Goal: Task Accomplishment & Management: Manage account settings

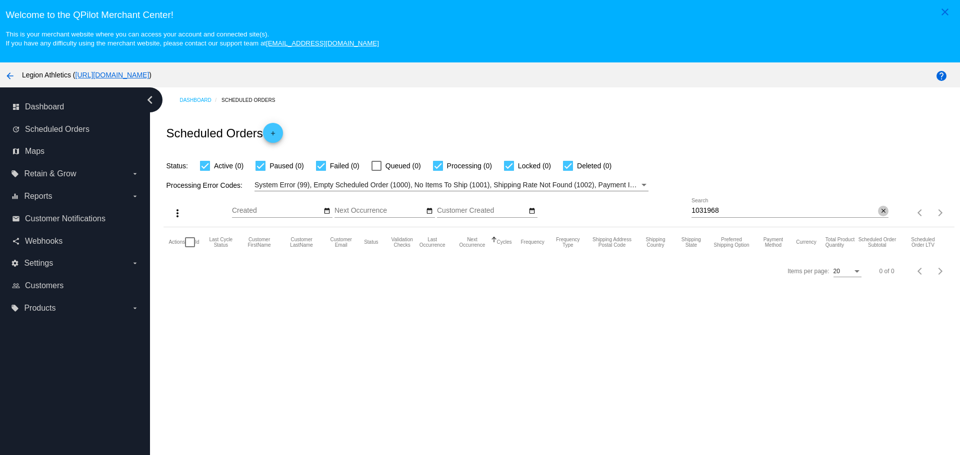
click at [880, 212] on mat-icon "close" at bounding box center [883, 211] width 7 height 8
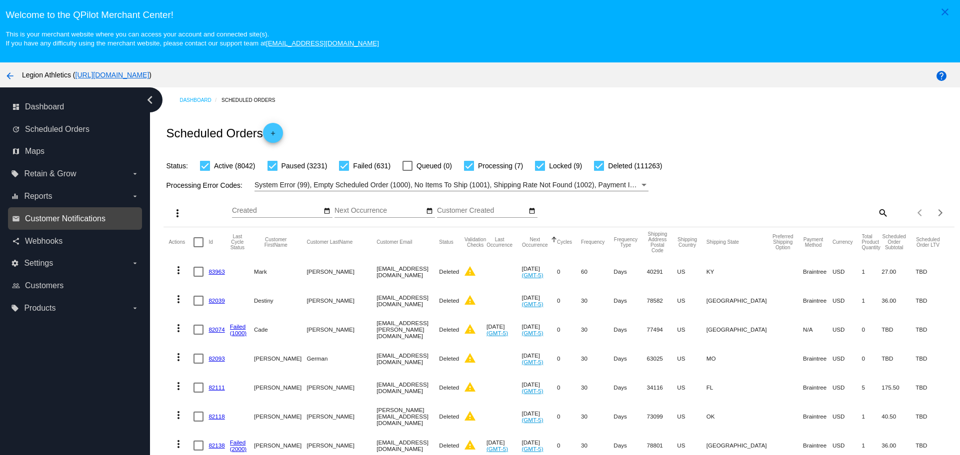
click at [86, 219] on span "Customer Notifications" at bounding box center [65, 218] width 80 height 9
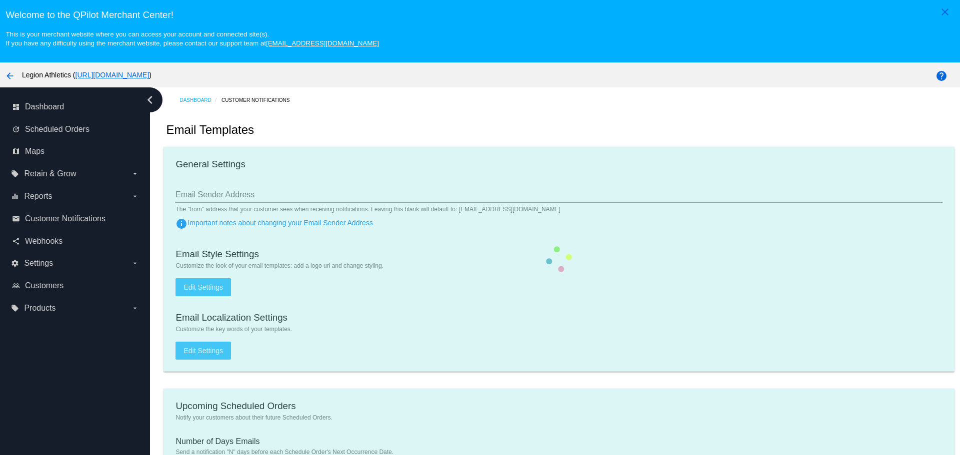
type input "[EMAIL_ADDRESS][DOMAIN_NAME]"
type input "1"
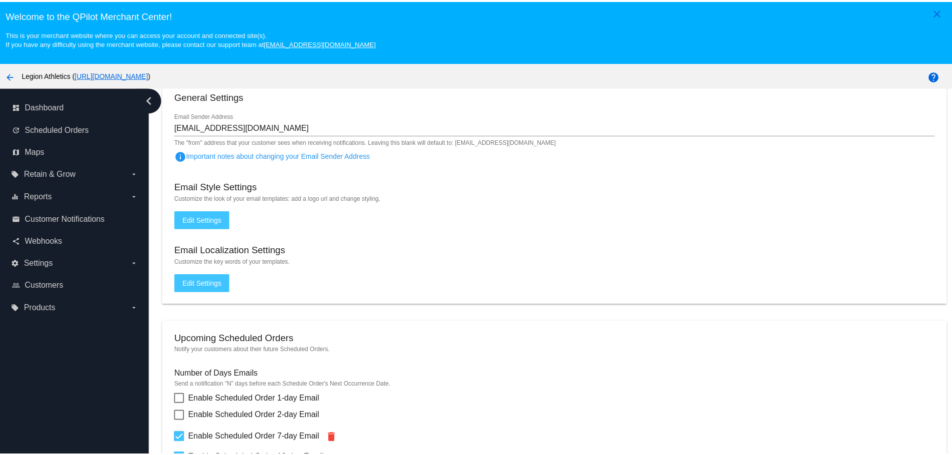
scroll to position [300, 0]
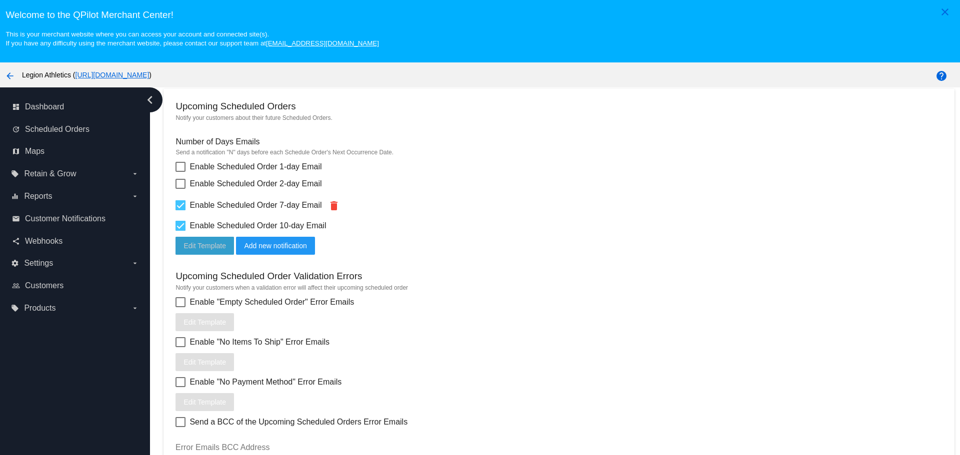
click at [188, 244] on span "Edit Template" at bounding box center [204, 246] width 42 height 8
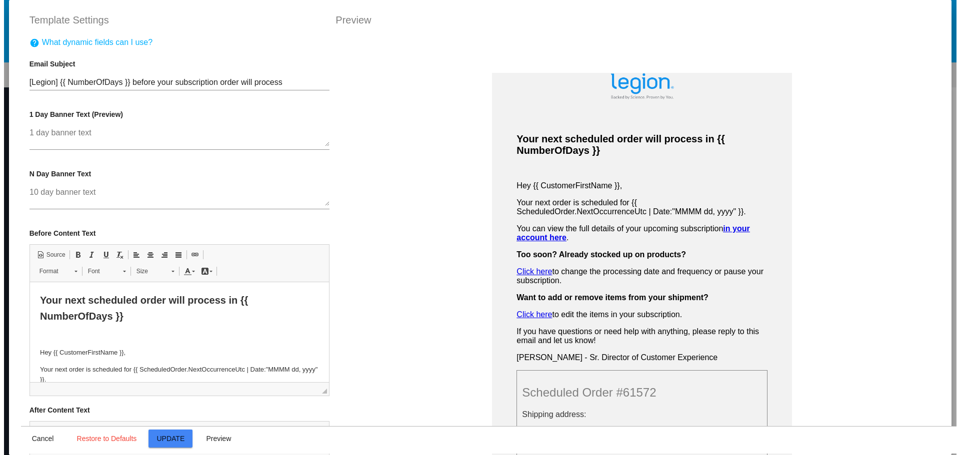
scroll to position [0, 0]
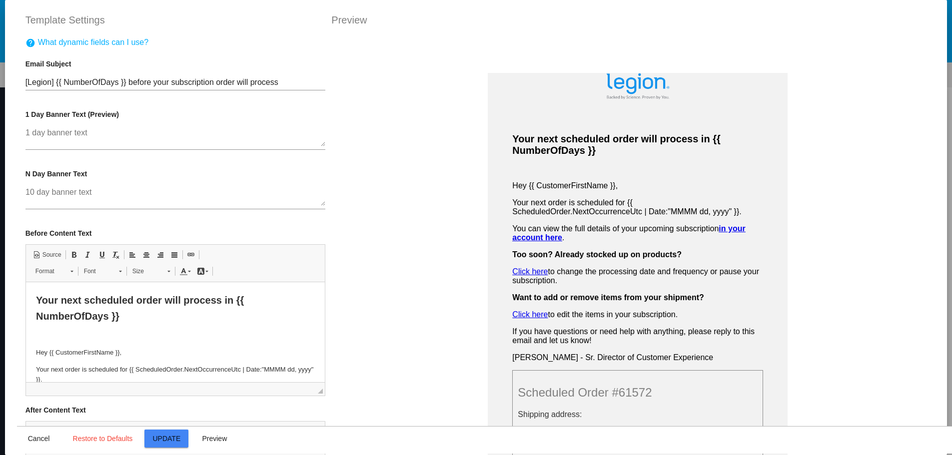
click at [88, 300] on span "Your next scheduled order will process in {{ NumberOfDays }}" at bounding box center [139, 308] width 208 height 27
drag, startPoint x: 88, startPoint y: 300, endPoint x: 115, endPoint y: 301, distance: 27.0
click at [115, 301] on span "Your next scheduled order will process in {{ NumberOfDays }}" at bounding box center [139, 308] width 208 height 27
click at [170, 435] on span "Update" at bounding box center [167, 439] width 28 height 8
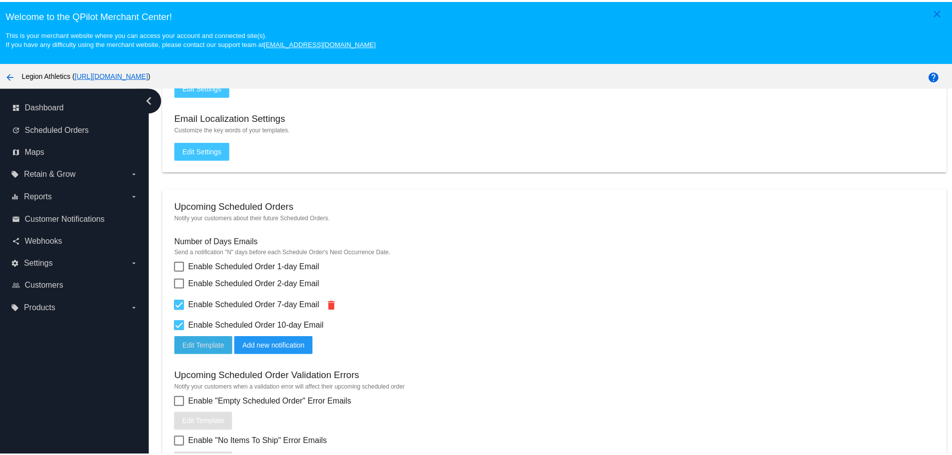
scroll to position [400, 0]
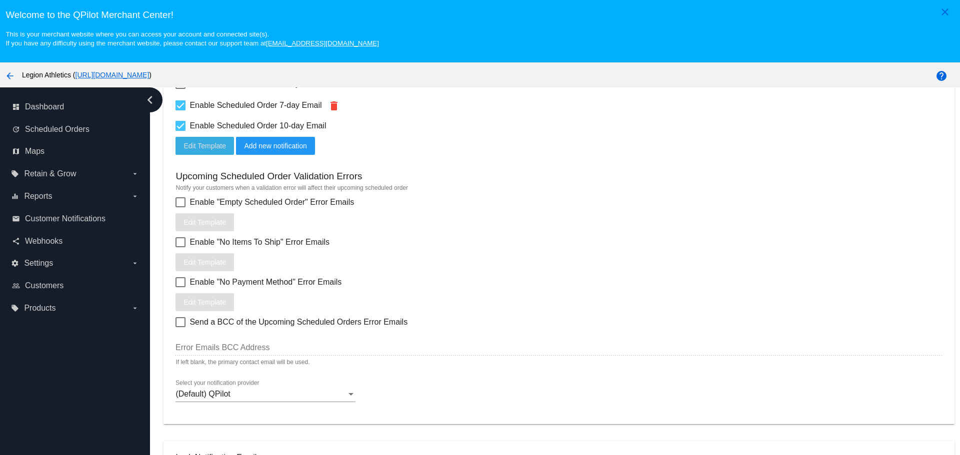
click at [199, 152] on button "Edit Template" at bounding box center [204, 146] width 58 height 18
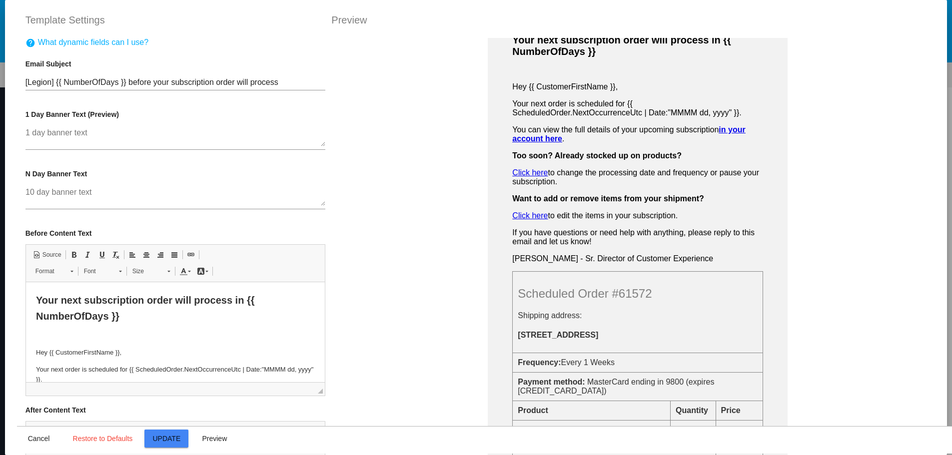
scroll to position [50, 0]
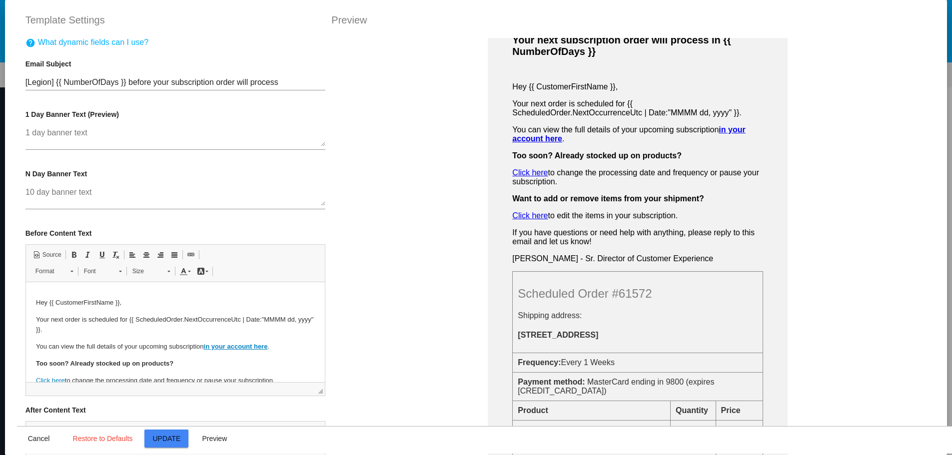
click at [65, 321] on p "Your next order is scheduled for {{ ScheduledOrder.NextOccurrenceUtc | Date:"MM…" at bounding box center [174, 325] width 279 height 21
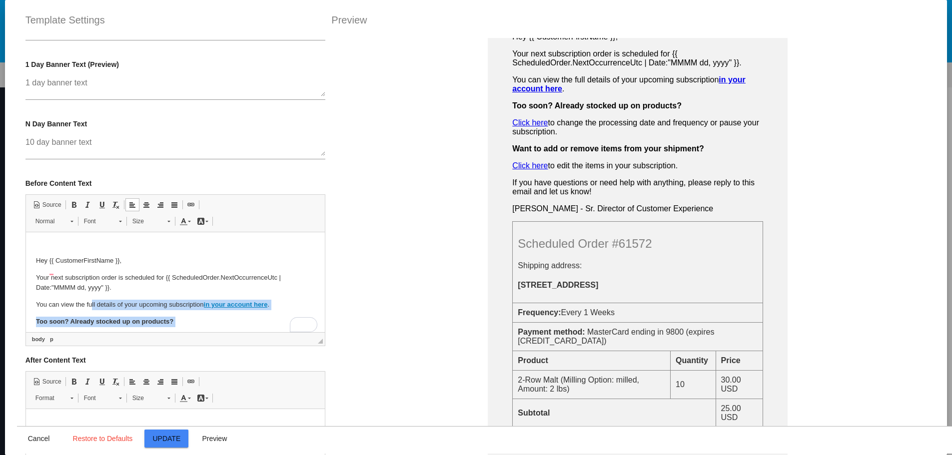
scroll to position [42, 0]
drag, startPoint x: 173, startPoint y: 314, endPoint x: 53, endPoint y: 314, distance: 120.5
click at [53, 314] on body "Your next subscription order will process in {{ NumberOfDays }} Hey {{ Customer…" at bounding box center [174, 305] width 279 height 211
click at [98, 306] on p "You can view the full details of your upcoming subscription in your account her…" at bounding box center [174, 305] width 279 height 10
click at [202, 303] on p "You can view the full details of your upcoming subscription in your account her…" at bounding box center [174, 305] width 279 height 10
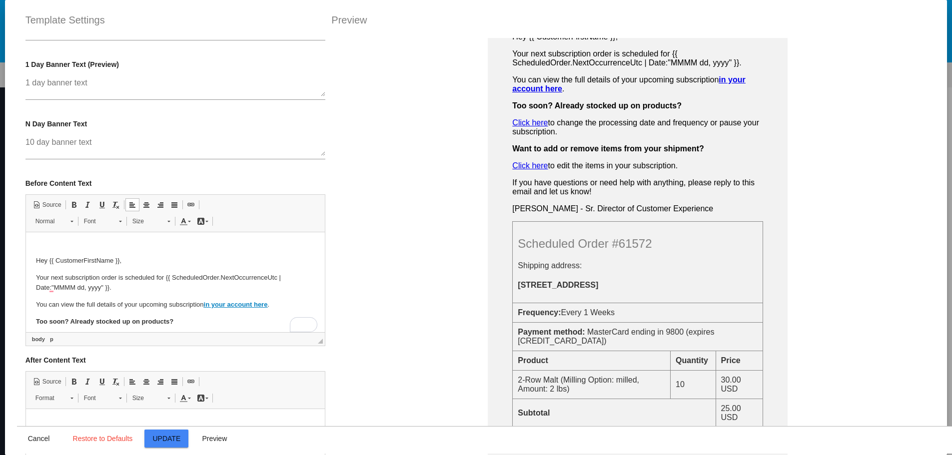
click at [115, 290] on p "Your next subscription order is scheduled for {{ ScheduledOrder.NextOccurrenceU…" at bounding box center [174, 283] width 279 height 21
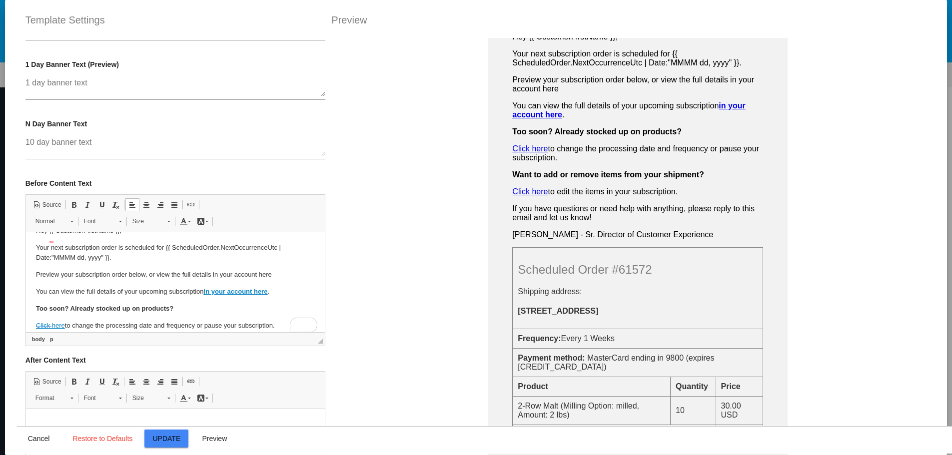
scroll to position [92, 0]
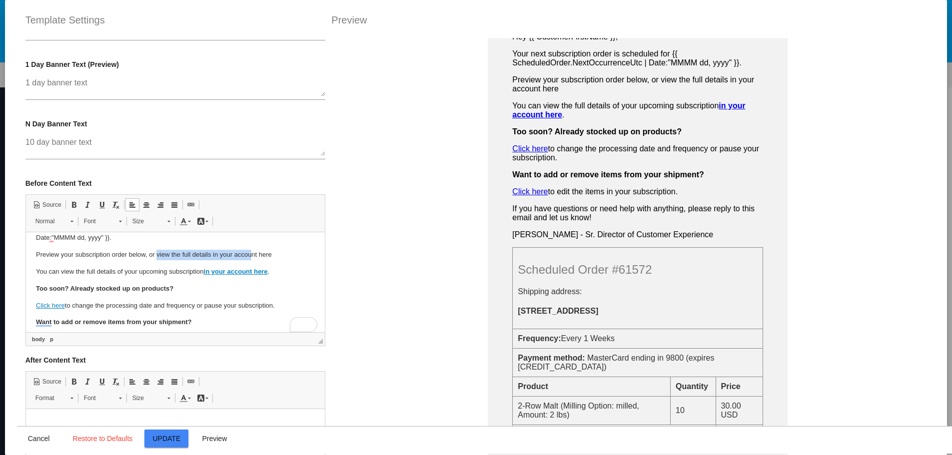
drag, startPoint x: 157, startPoint y: 254, endPoint x: 252, endPoint y: 251, distance: 95.5
click at [252, 251] on p "Preview your subscription order below, or view the full details in your account…" at bounding box center [174, 255] width 279 height 10
click at [269, 256] on p "Preview your subscription order below, or view the full details in your account…" at bounding box center [174, 255] width 279 height 10
click at [155, 255] on p "Preview your subscription order below, or view the full details in your account…" at bounding box center [174, 255] width 279 height 10
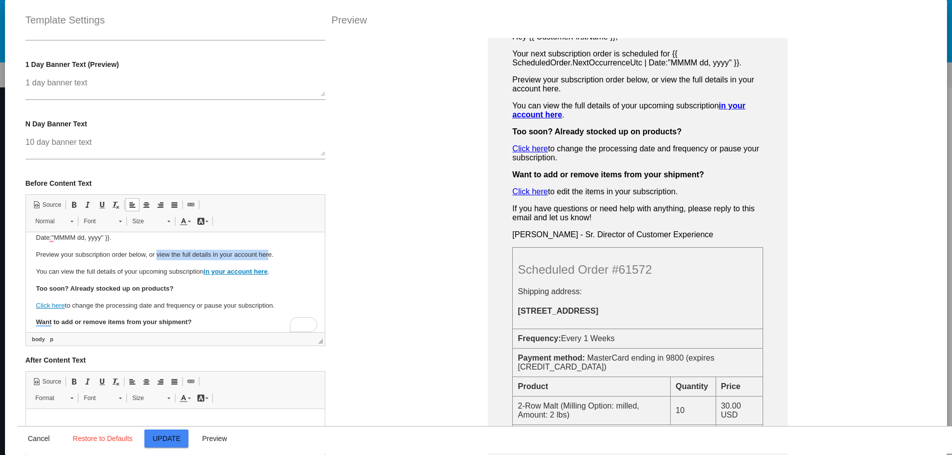
drag, startPoint x: 155, startPoint y: 255, endPoint x: 268, endPoint y: 256, distance: 112.5
click at [268, 256] on p "Preview your subscription order below, or view the full details in your account…" at bounding box center [174, 255] width 279 height 10
click at [158, 252] on p "Preview your subscription order below, or view the full details in your account…" at bounding box center [174, 255] width 279 height 10
drag, startPoint x: 158, startPoint y: 252, endPoint x: 261, endPoint y: 253, distance: 103.0
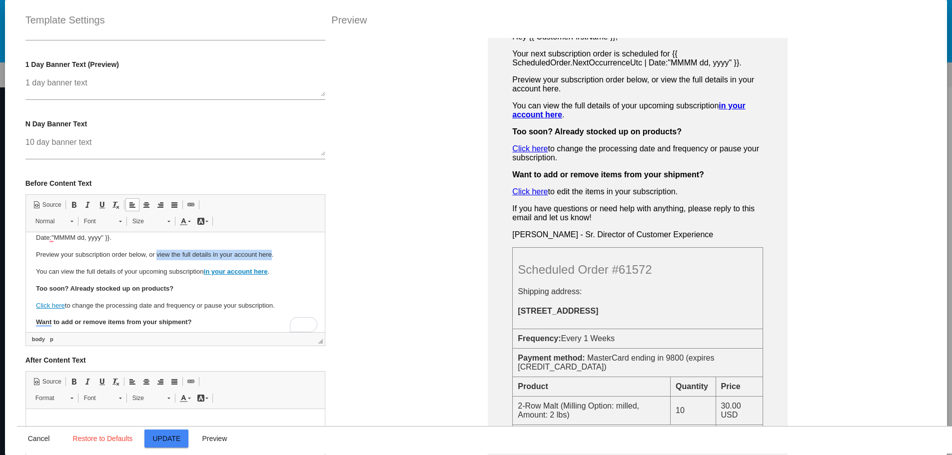
click at [261, 253] on p "Preview your subscription order below, or view the full details in your account…" at bounding box center [174, 255] width 279 height 10
click at [187, 208] on span at bounding box center [191, 205] width 8 height 8
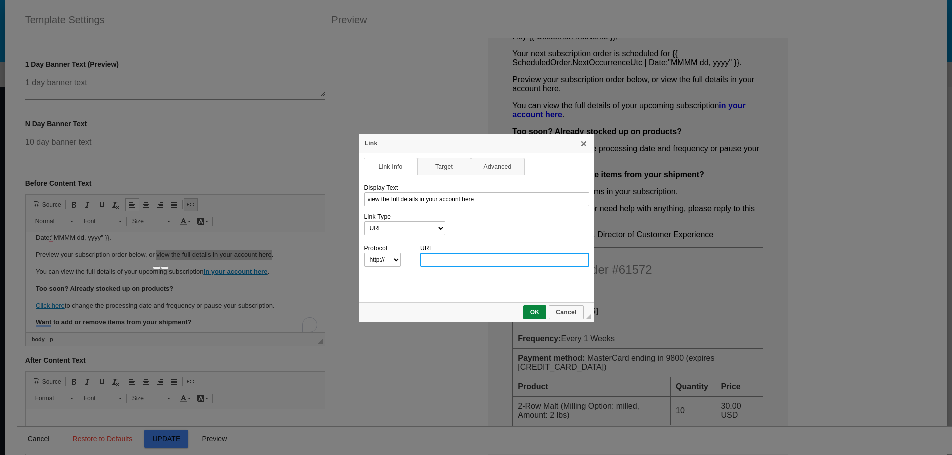
scroll to position [0, 0]
type input "m"
type input "legionathletics.com/my-account/scheduled-orders/"
select select "https://"
type input "legionathletics.com/my-account/scheduled-orders/"
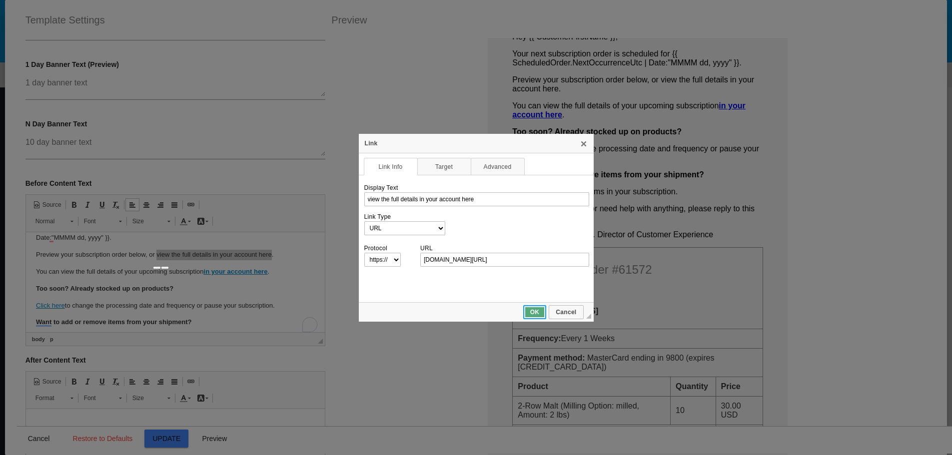
click at [536, 307] on link "OK" at bounding box center [534, 312] width 23 height 14
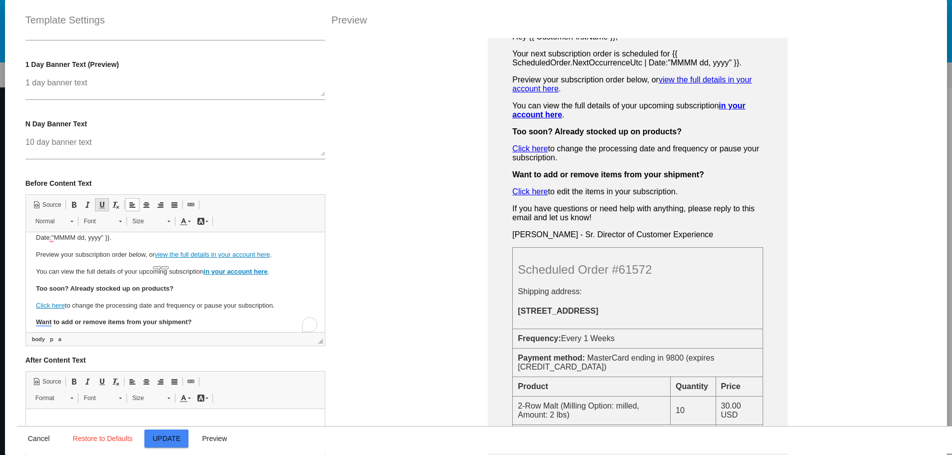
click at [99, 205] on span at bounding box center [102, 205] width 8 height 8
drag, startPoint x: 72, startPoint y: 205, endPoint x: 78, endPoint y: 22, distance: 183.5
click at [72, 205] on span at bounding box center [74, 205] width 8 height 8
click at [106, 258] on p "Preview your subscription order below, or view the full details in your account…" at bounding box center [174, 255] width 279 height 10
click at [107, 270] on p "You can view the full details of your upcoming subscription in your account her…" at bounding box center [174, 272] width 279 height 10
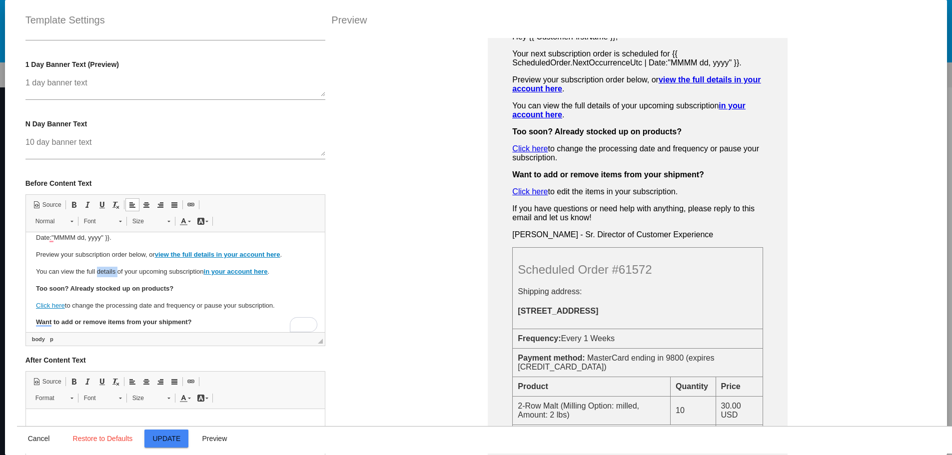
click at [107, 270] on p "You can view the full details of your upcoming subscription in your account her…" at bounding box center [174, 272] width 279 height 10
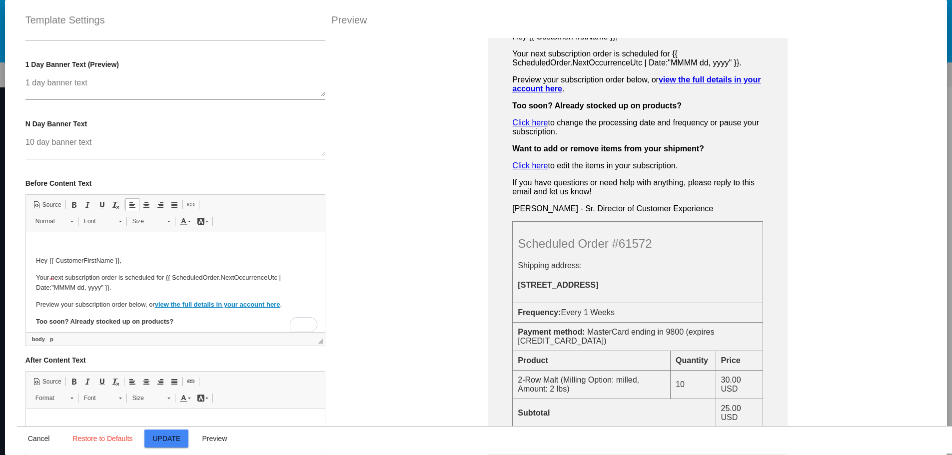
scroll to position [42, 0]
drag, startPoint x: 175, startPoint y: 272, endPoint x: 35, endPoint y: 318, distance: 147.8
click at [35, 318] on body "Your next subscription order will process in {{ NumberOfDays }} Hey {{ Customer…" at bounding box center [174, 305] width 279 height 211
click at [97, 287] on p "Your next subscription order is scheduled for {{ ScheduledOrder.NextOccurrenceU…" at bounding box center [174, 283] width 279 height 21
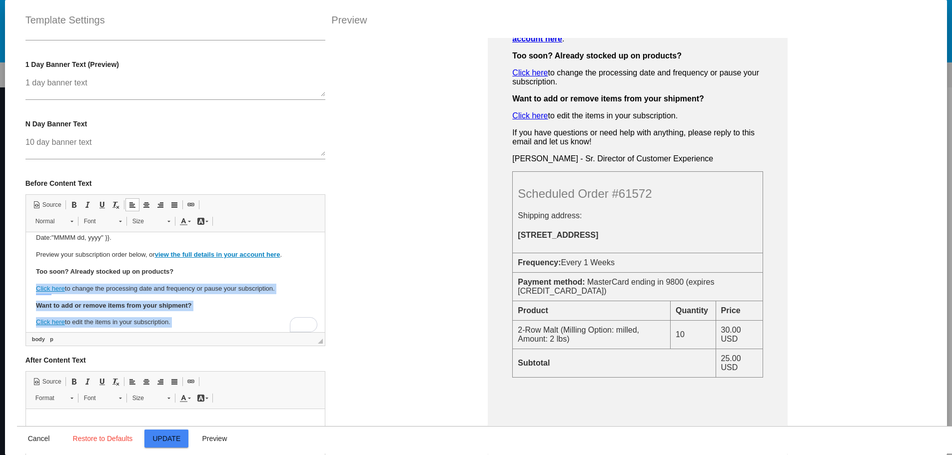
scroll to position [92, 0]
drag, startPoint x: 172, startPoint y: 318, endPoint x: 34, endPoint y: 271, distance: 145.6
click at [34, 271] on html "Your next subscription order will process in {{ NumberOfDays }} Hey {{ Customer…" at bounding box center [174, 255] width 299 height 231
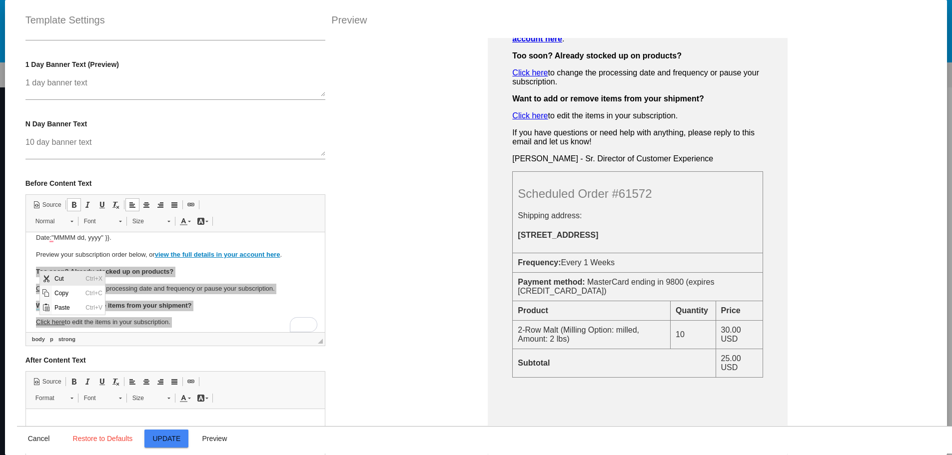
click at [55, 275] on span "Cut" at bounding box center [67, 278] width 31 height 14
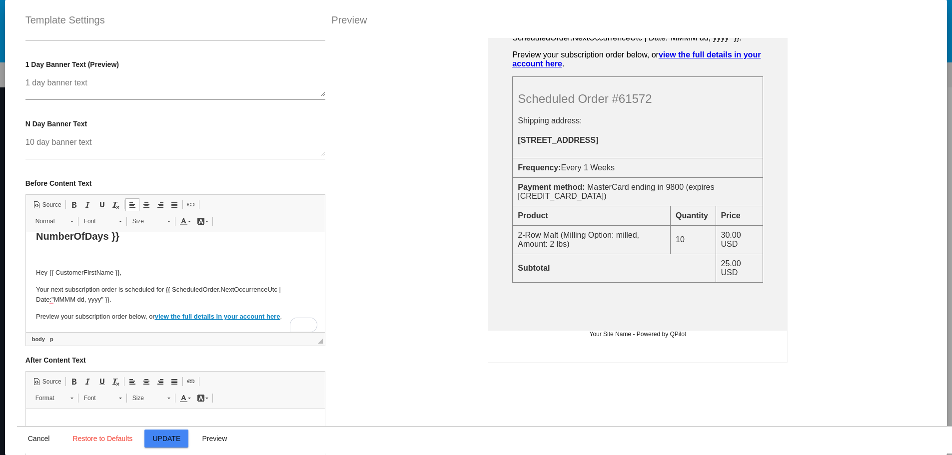
scroll to position [100, 0]
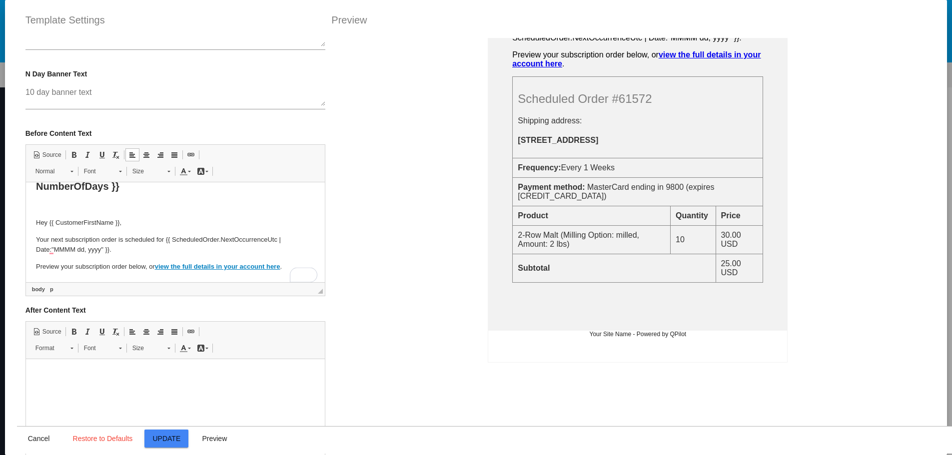
click at [119, 372] on p at bounding box center [174, 374] width 279 height 10
click at [126, 378] on span "Paste" at bounding box center [122, 380] width 12 height 14
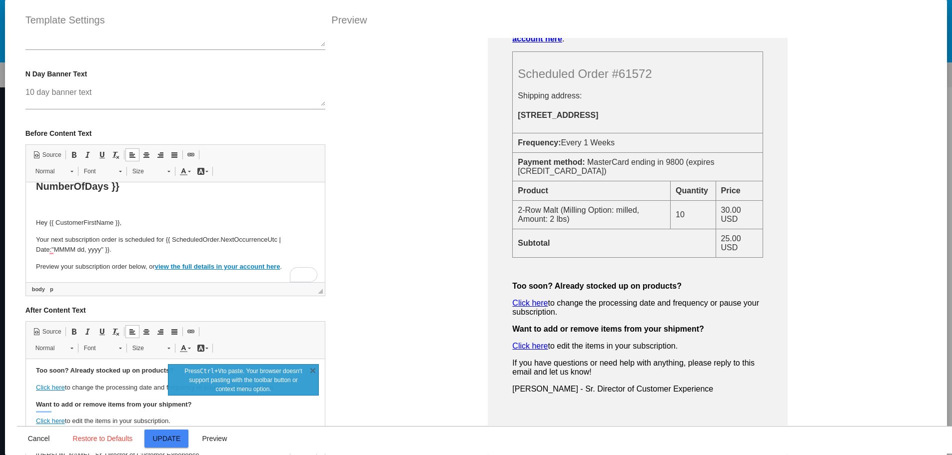
scroll to position [0, 0]
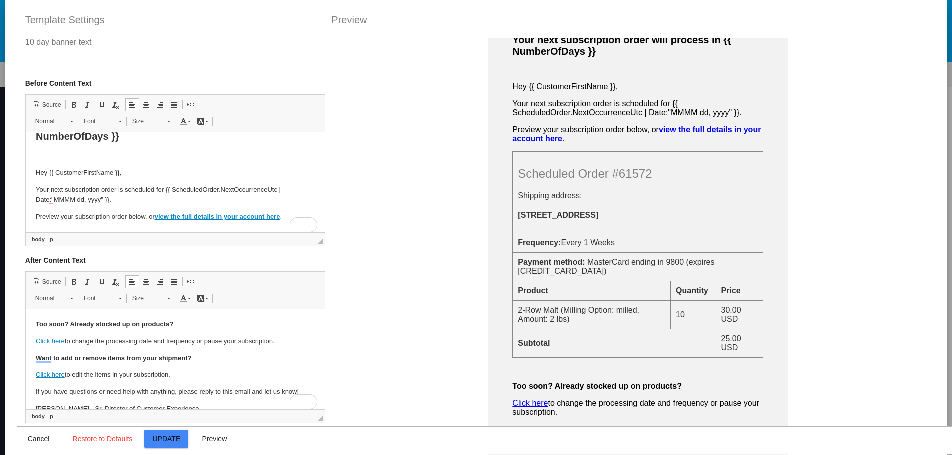
click at [36, 322] on strong "Too soon? Already stocked up on products?" at bounding box center [103, 323] width 137 height 7
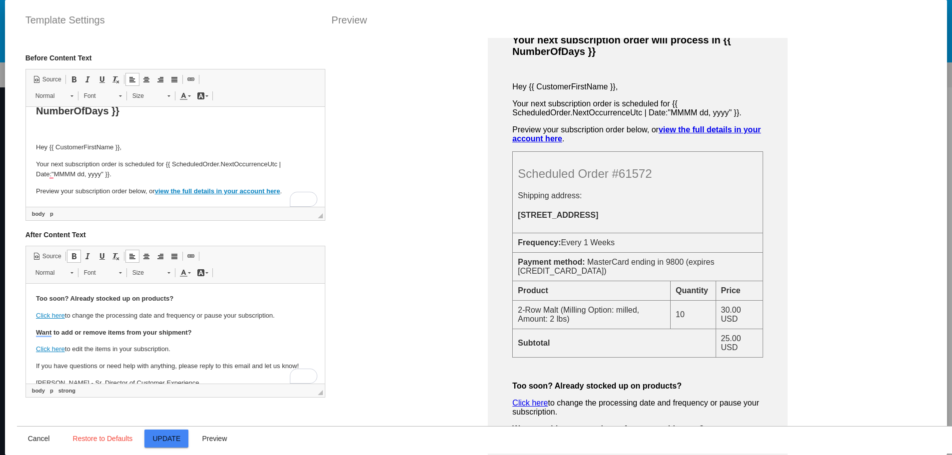
click at [107, 198] on html "Your next subscription order will process in {{ NumberOfDays }} Hey {{ Customer…" at bounding box center [174, 142] width 299 height 130
click at [286, 188] on p "Preview your subscription order below, or view the full details in your account…" at bounding box center [174, 191] width 279 height 10
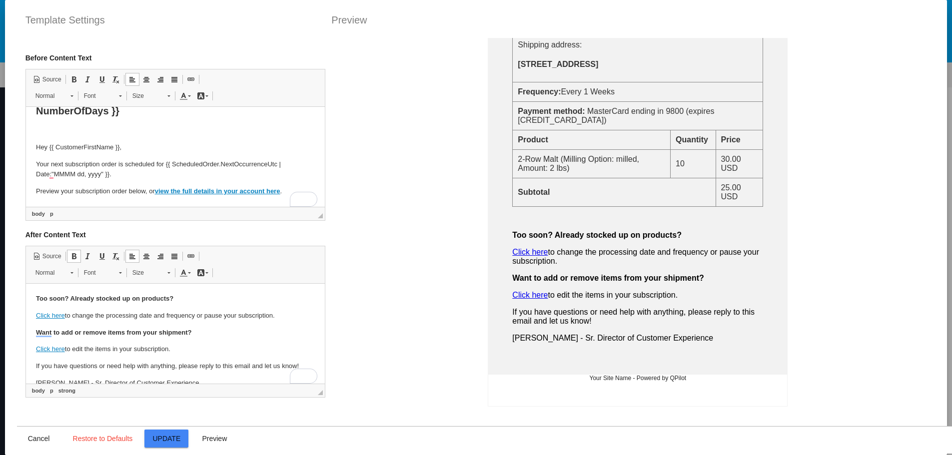
drag, startPoint x: 188, startPoint y: 328, endPoint x: 29, endPoint y: 287, distance: 164.5
click at [29, 287] on html "Too soon? Already stocked up on products? Click here to change the processing d…" at bounding box center [174, 341] width 299 height 115
click at [59, 309] on span "Cut" at bounding box center [74, 306] width 31 height 14
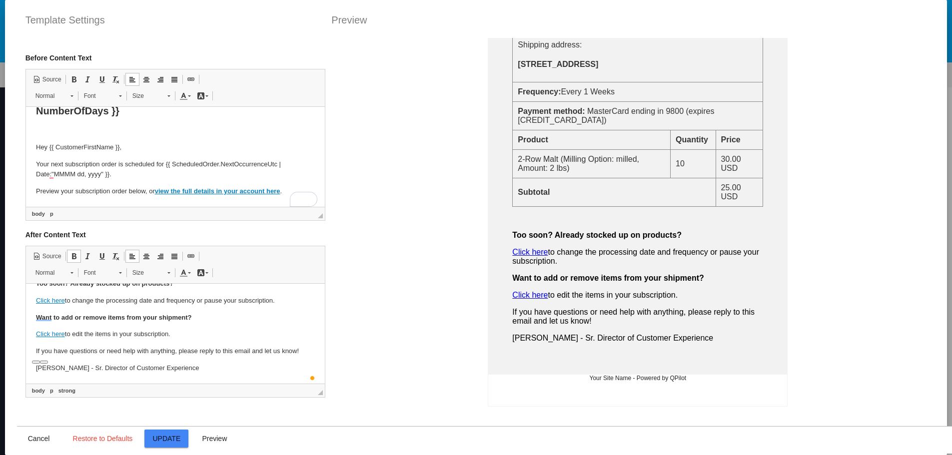
scroll to position [25, 0]
click at [134, 346] on p "If you have questions or need help with anything, please reply to this email an…" at bounding box center [174, 351] width 279 height 10
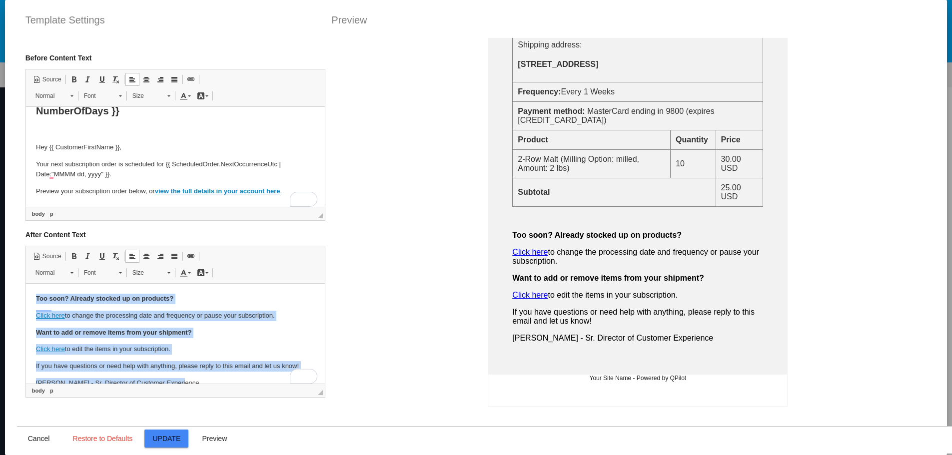
scroll to position [0, 0]
drag, startPoint x: 174, startPoint y: 369, endPoint x: 26, endPoint y: 288, distance: 169.3
click at [26, 288] on html "Too soon? Already stocked up on products? Click here to change the processing d…" at bounding box center [174, 341] width 299 height 115
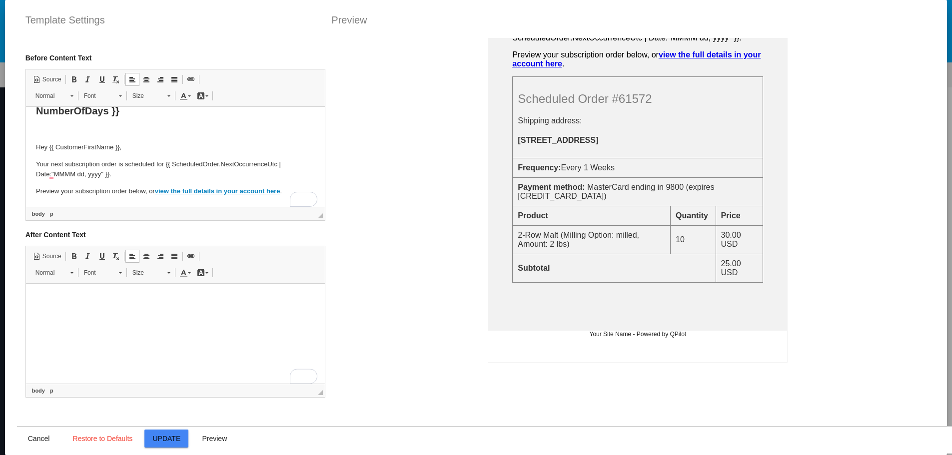
scroll to position [125, 0]
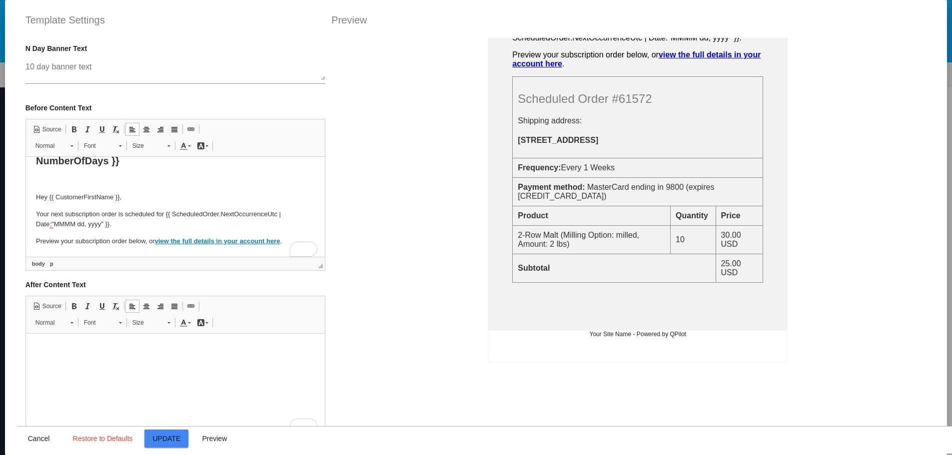
click at [286, 239] on p "Preview your subscription order below, or view the full details in your account…" at bounding box center [174, 241] width 279 height 10
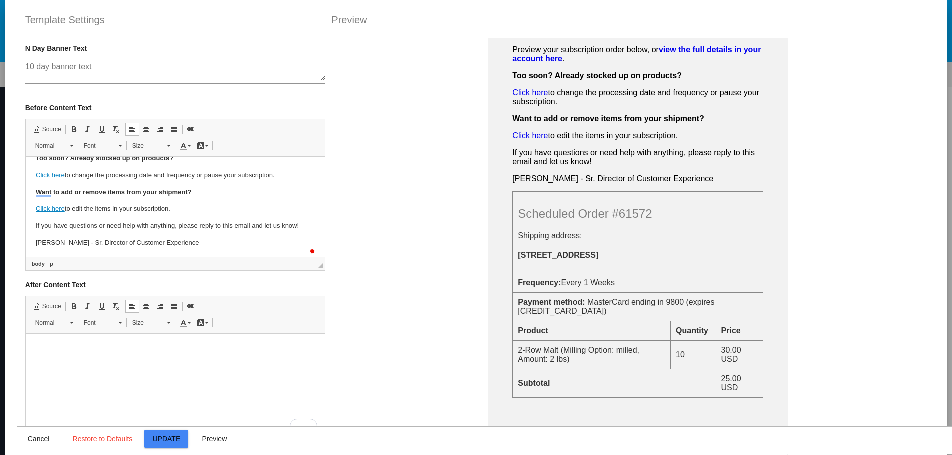
scroll to position [250, 0]
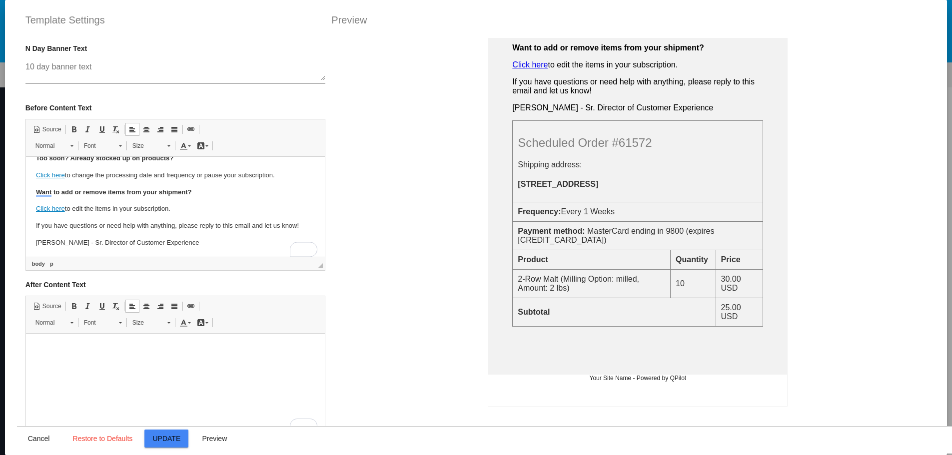
click at [175, 364] on html at bounding box center [174, 349] width 299 height 30
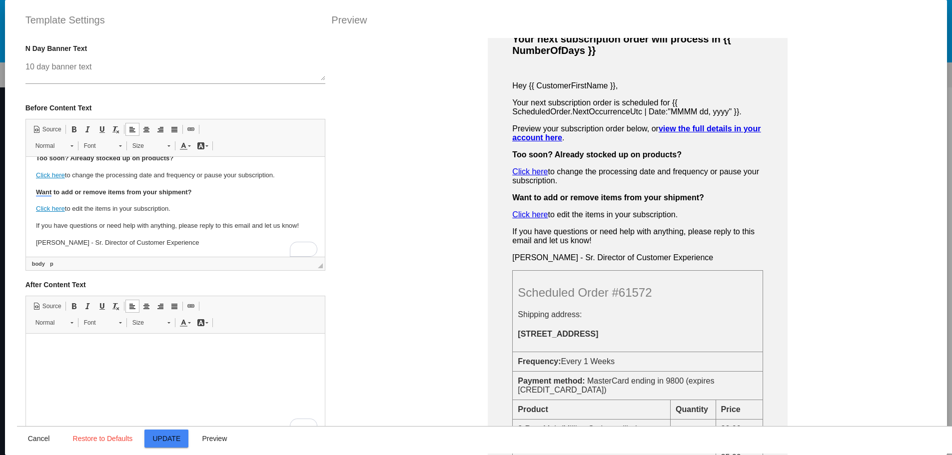
scroll to position [50, 0]
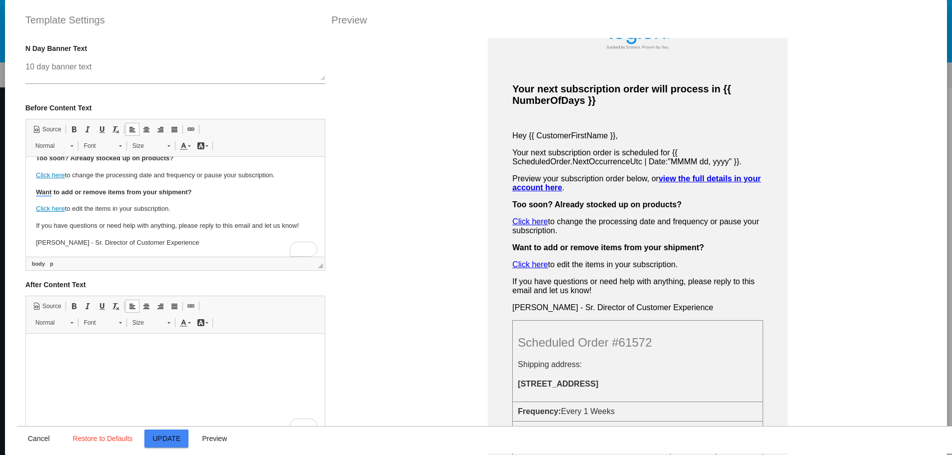
click at [173, 364] on html at bounding box center [174, 349] width 299 height 30
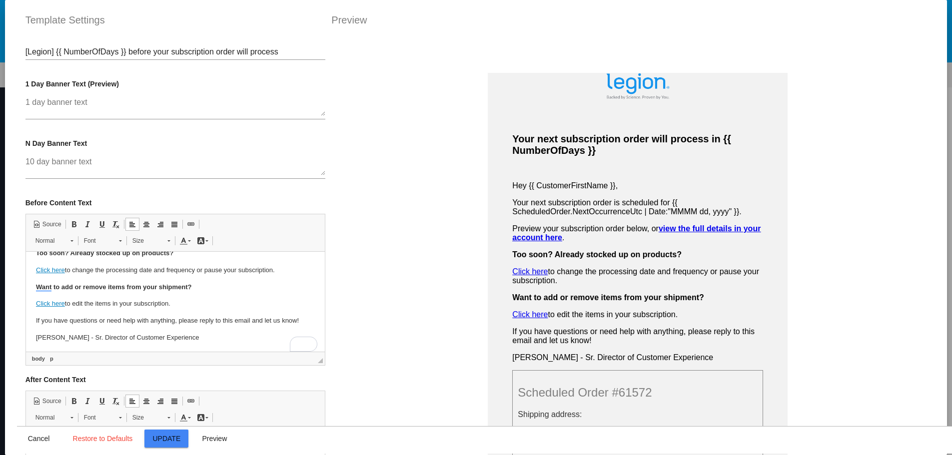
scroll to position [0, 0]
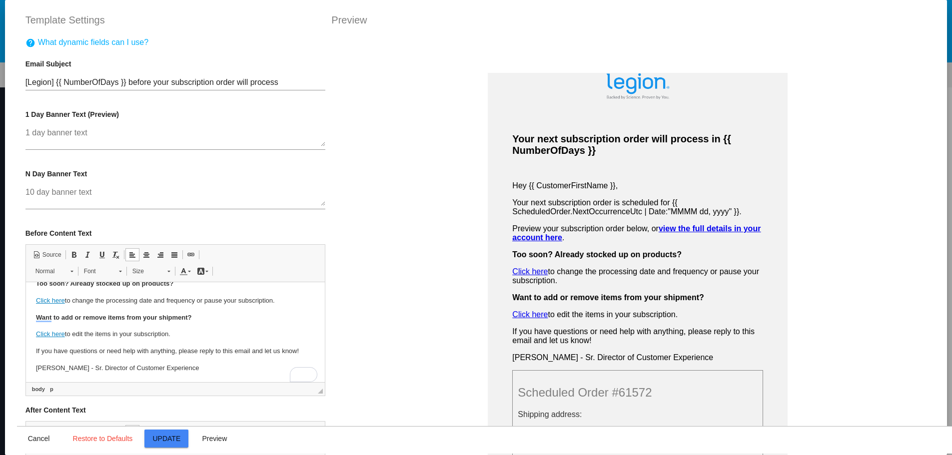
click at [207, 196] on textarea "10 day banner text" at bounding box center [175, 197] width 300 height 18
click at [206, 171] on p "N Day Banner Text" at bounding box center [175, 174] width 300 height 8
click at [214, 439] on span "Preview" at bounding box center [214, 439] width 25 height 8
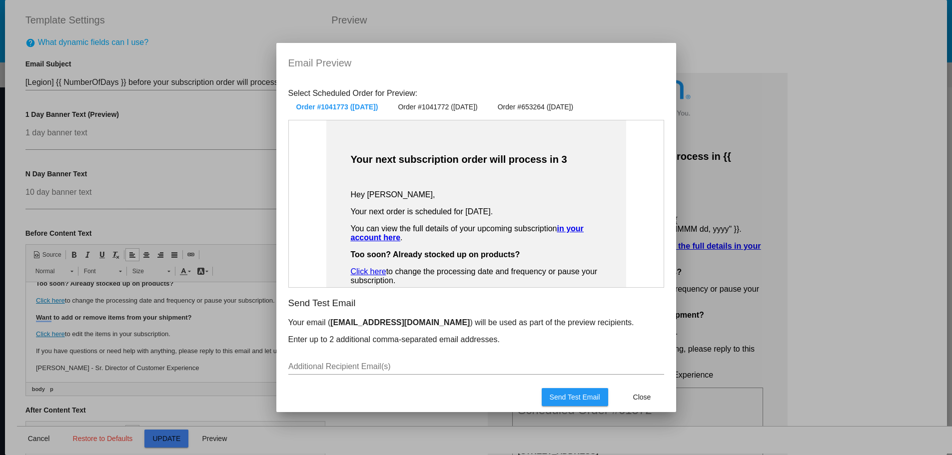
scroll to position [100, 0]
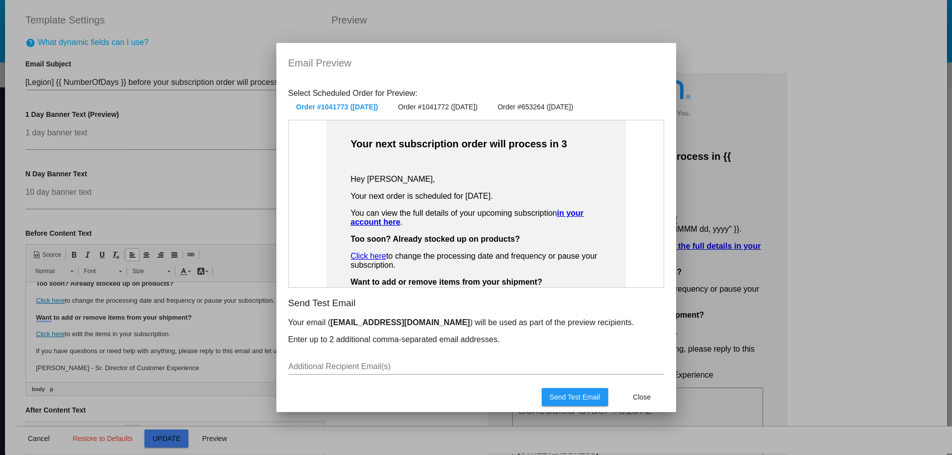
click at [227, 177] on div at bounding box center [476, 227] width 952 height 455
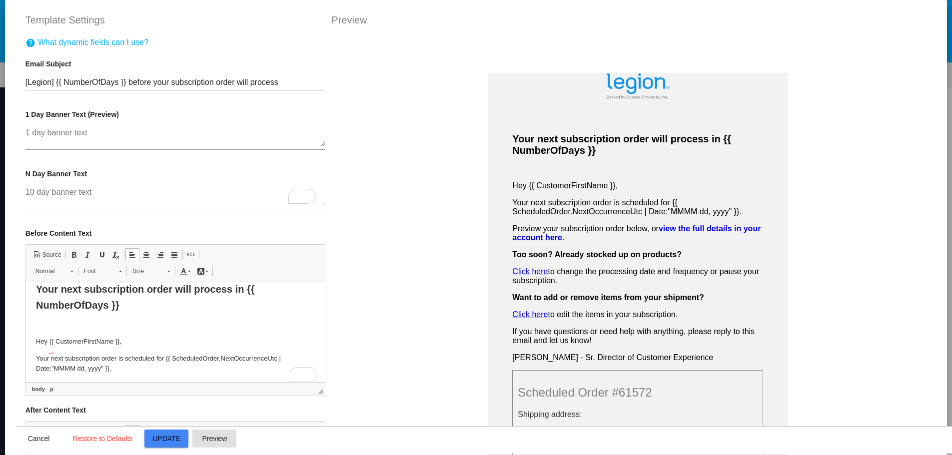
scroll to position [0, 0]
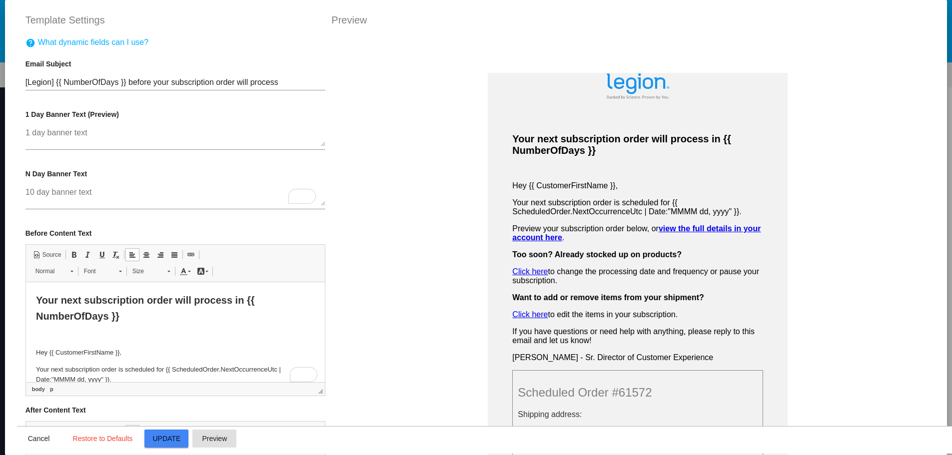
click at [205, 324] on p "Your next subscription order will process in {{ NumberOfDays }}" at bounding box center [174, 308] width 279 height 32
click at [187, 337] on p "To enrich screen reader interactions, please activate Accessibility in Grammarl…" at bounding box center [174, 336] width 279 height 10
click at [207, 442] on span "Preview" at bounding box center [214, 439] width 25 height 8
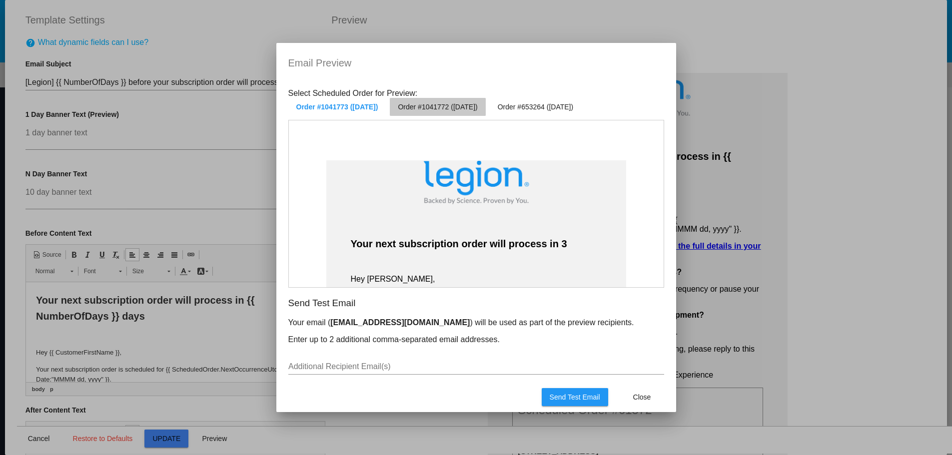
click at [470, 107] on span "Order #1041772 (Nov 13 2025)" at bounding box center [437, 107] width 79 height 8
click at [538, 107] on span "Order #653264 (Oct 30 2025)" at bounding box center [535, 107] width 75 height 8
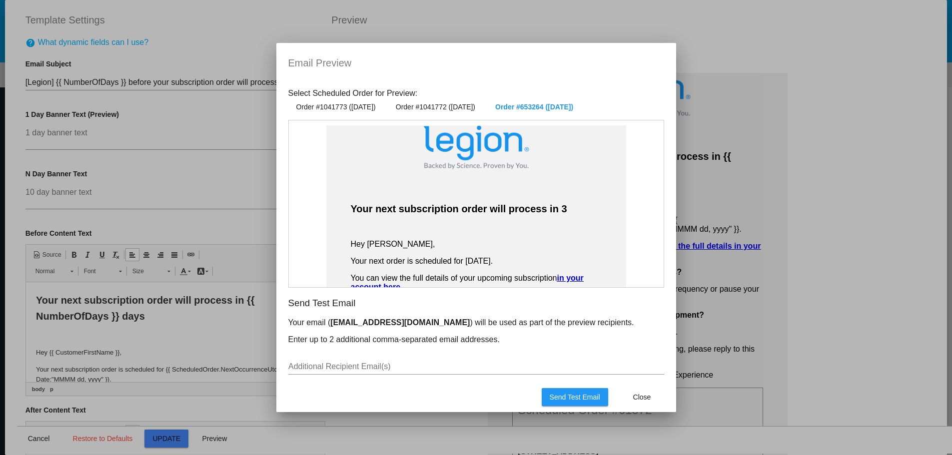
scroll to position [24, 0]
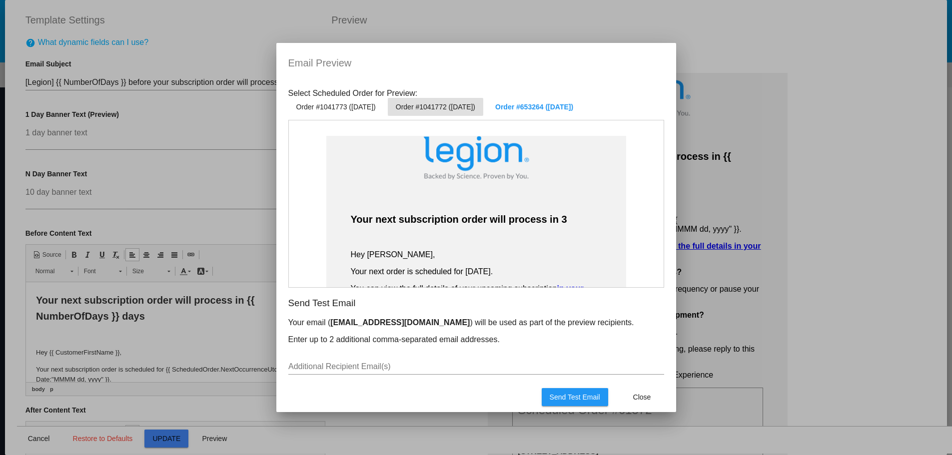
click at [480, 103] on button "Order #1041772 (Nov 13 2025)" at bounding box center [435, 107] width 95 height 18
click at [647, 395] on span "Close" at bounding box center [642, 397] width 18 height 8
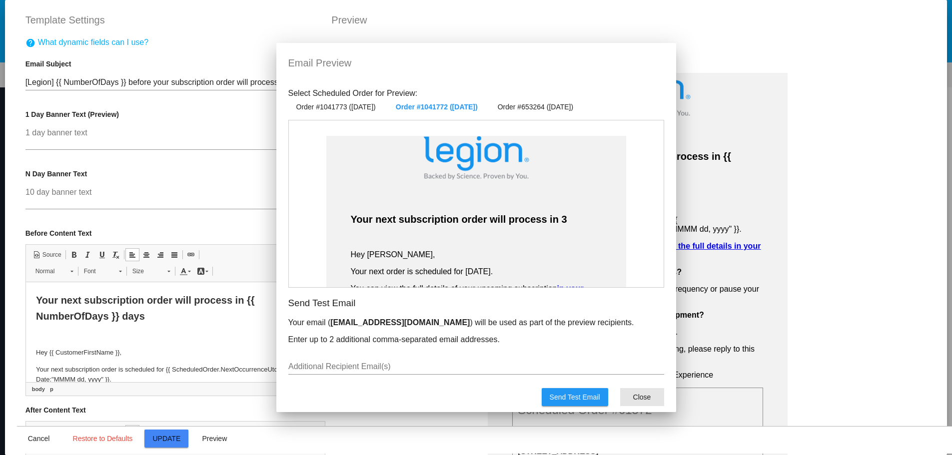
scroll to position [400, 0]
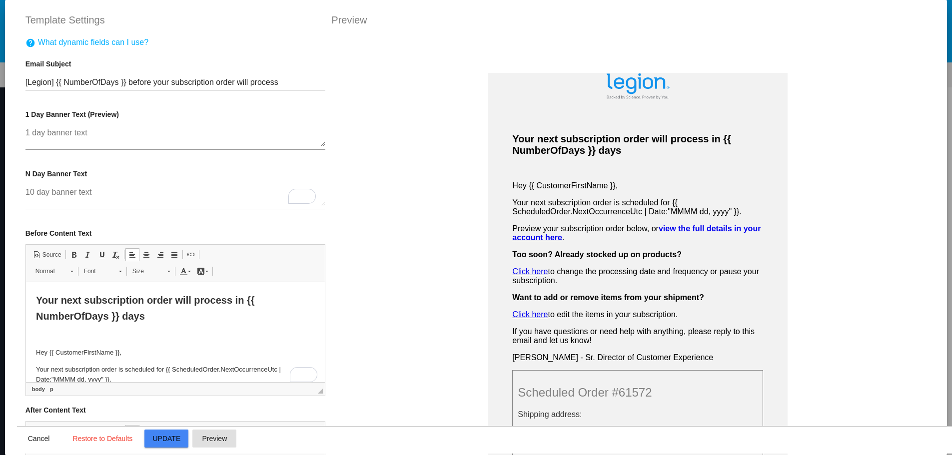
click at [153, 300] on span "Your next subscription order will process in {{ NumberOfDays }} days" at bounding box center [144, 308] width 219 height 27
click at [217, 442] on span "Preview" at bounding box center [214, 439] width 25 height 8
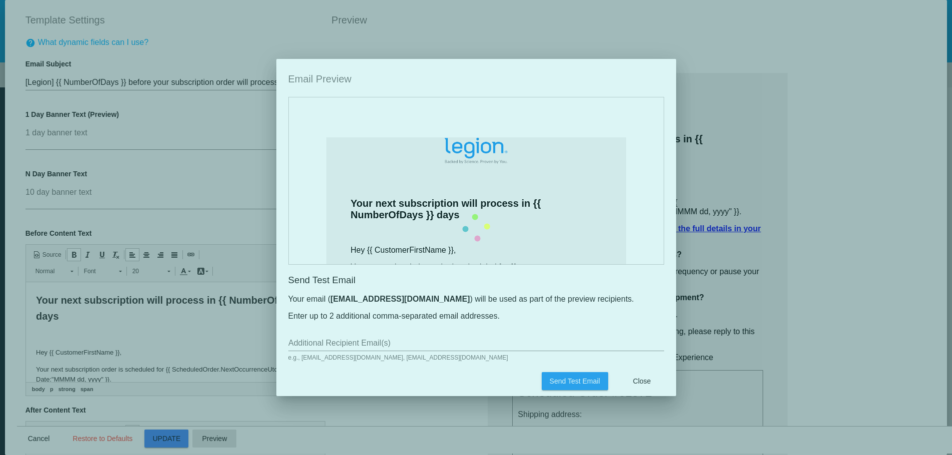
scroll to position [400, 0]
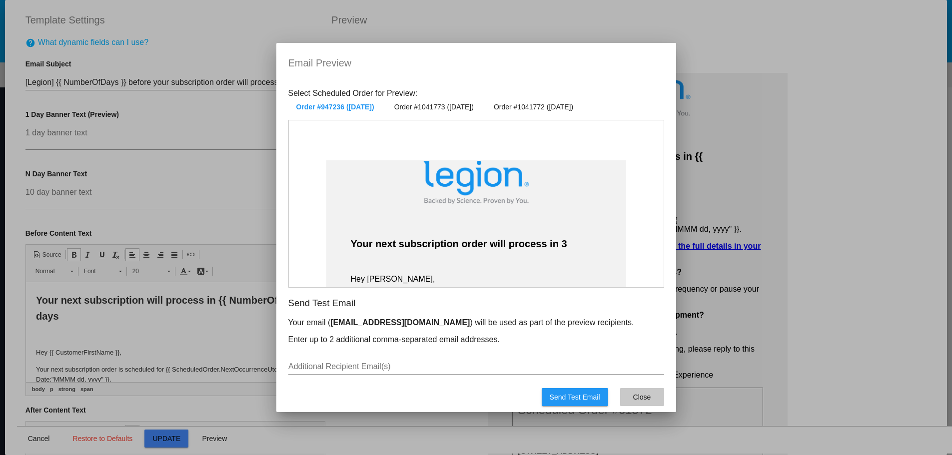
click at [629, 391] on button "Close" at bounding box center [642, 397] width 44 height 18
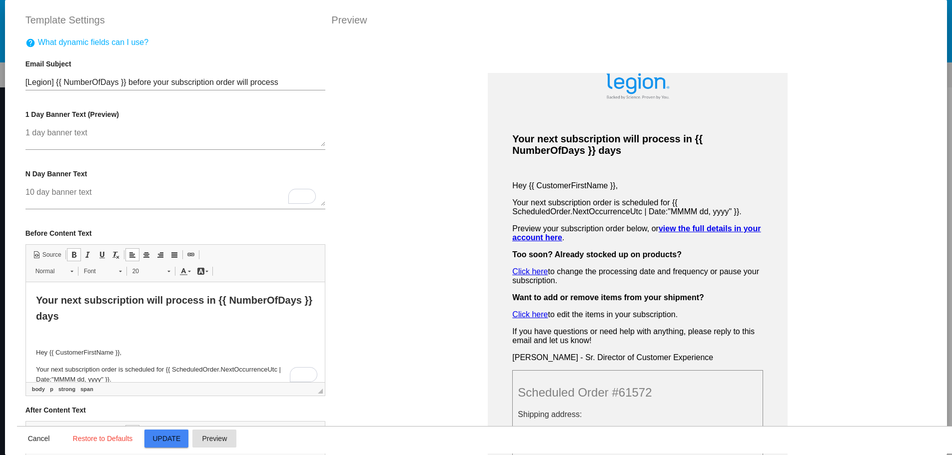
scroll to position [400, 0]
click at [77, 301] on span "Your next subscription will process in {{ NumberOfDays }} days" at bounding box center [173, 308] width 276 height 27
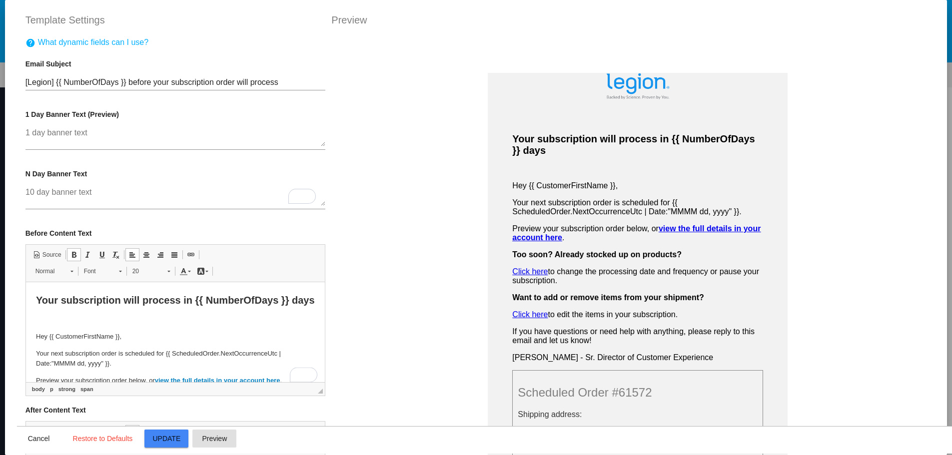
click at [218, 431] on button "Preview" at bounding box center [214, 439] width 44 height 18
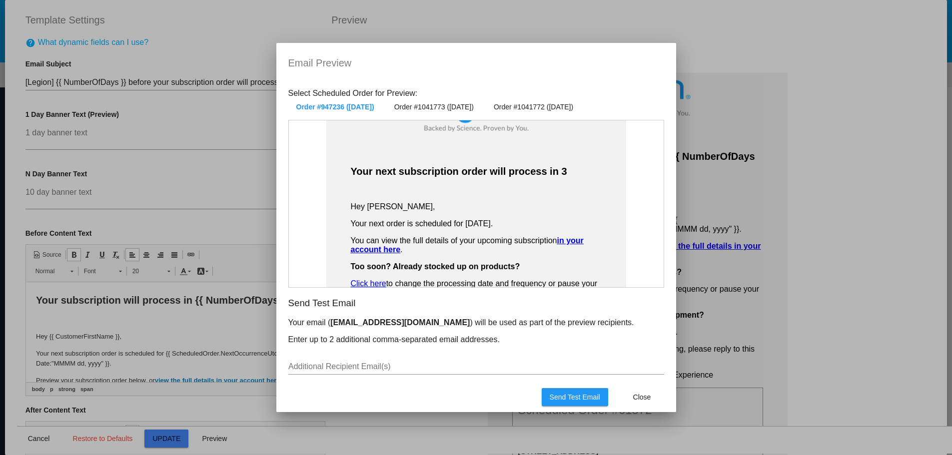
scroll to position [100, 0]
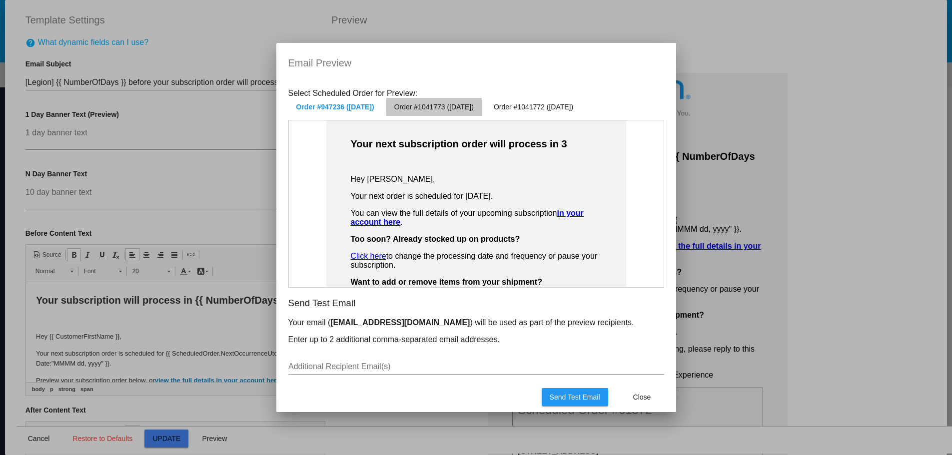
click at [456, 106] on span "Order #1041773 (Dec 13 2025)" at bounding box center [433, 107] width 79 height 8
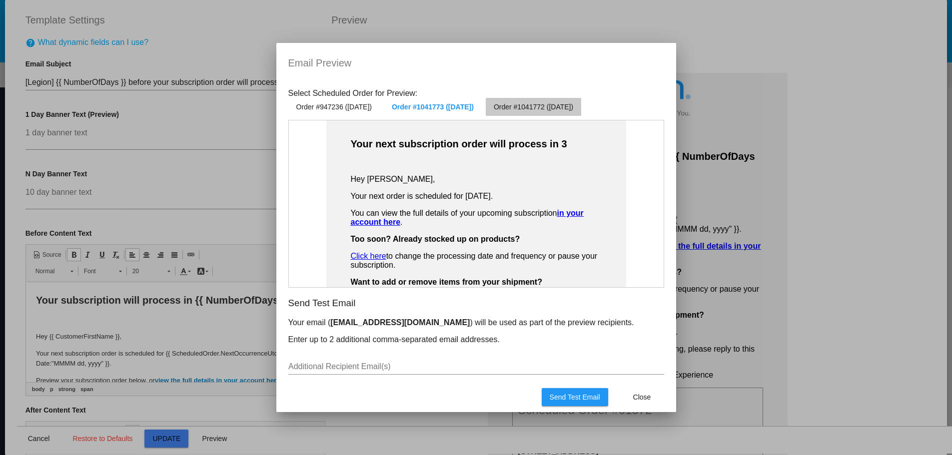
click at [539, 102] on button "Order #1041772 (Nov 13 2025)" at bounding box center [533, 107] width 95 height 18
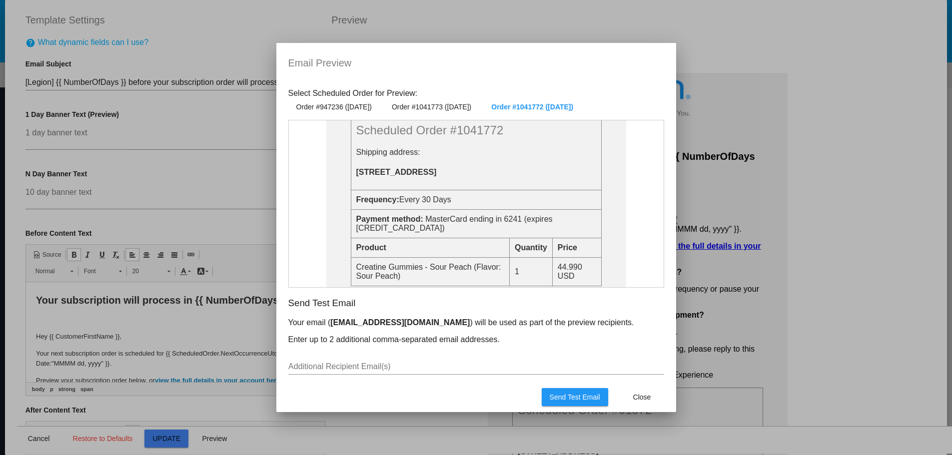
scroll to position [350, 0]
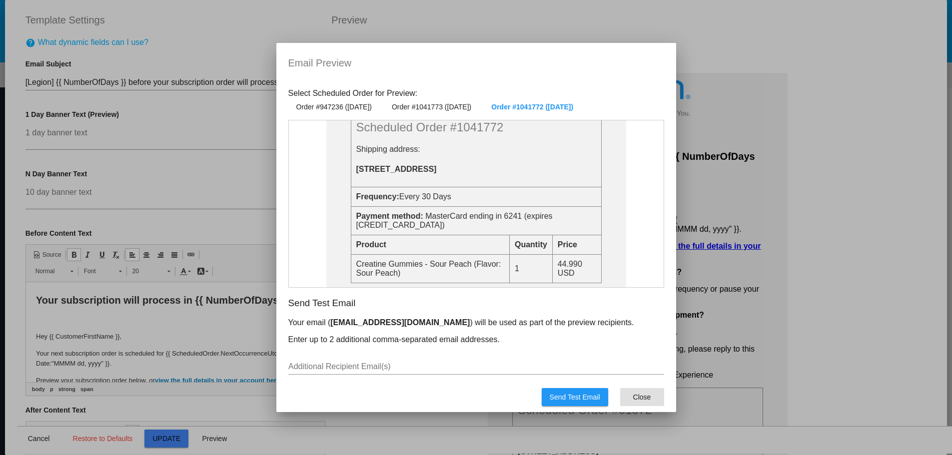
click at [637, 399] on span "Close" at bounding box center [642, 397] width 18 height 8
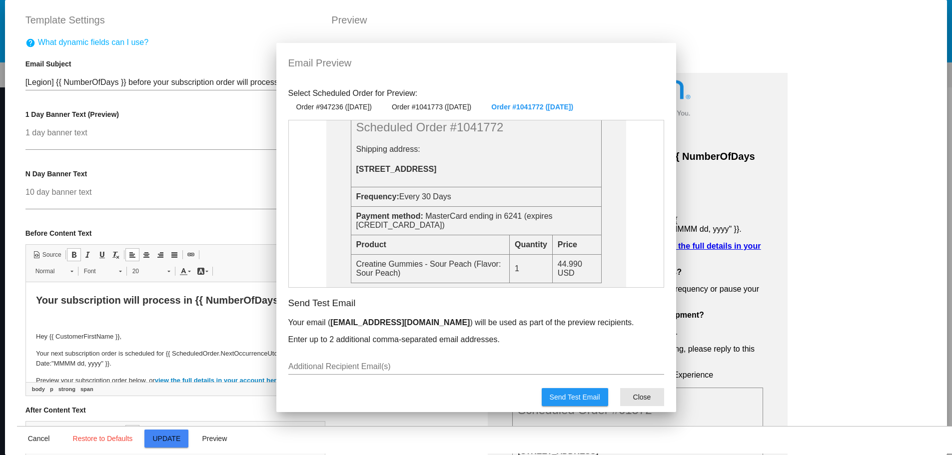
scroll to position [400, 0]
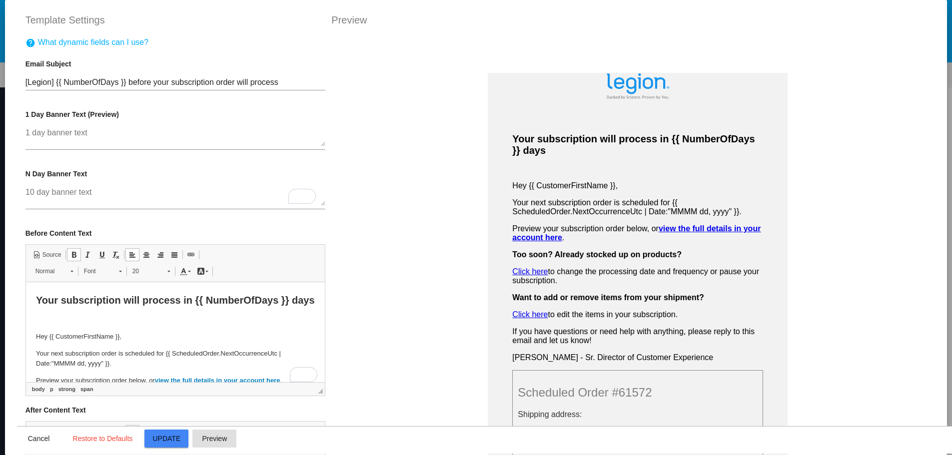
click at [127, 308] on p "Your subscription will process in {{ NumberOfDays }} days" at bounding box center [174, 300] width 279 height 16
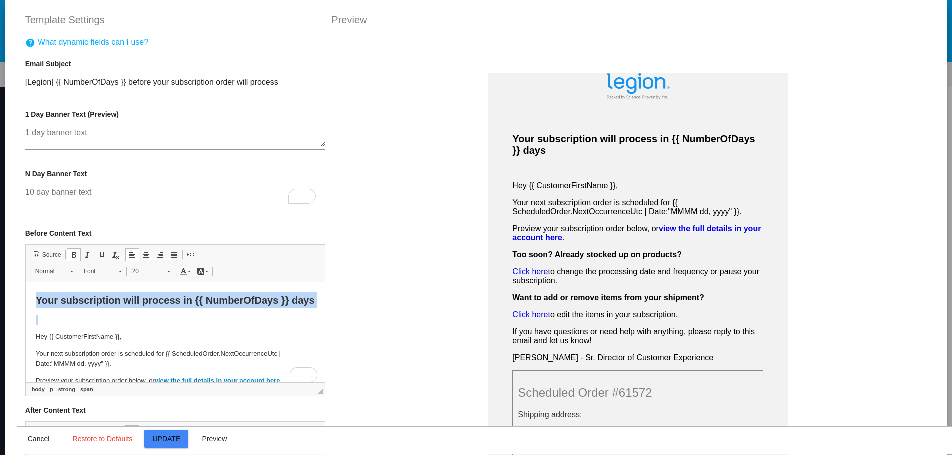
click at [127, 308] on p "Your subscription will process in {{ NumberOfDays }} days" at bounding box center [174, 300] width 279 height 16
click at [157, 273] on span "20" at bounding box center [144, 271] width 35 height 13
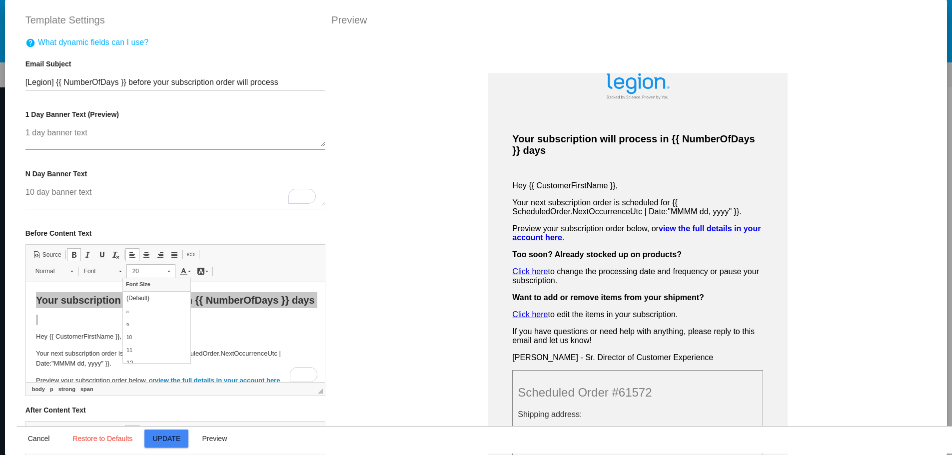
scroll to position [103, 0]
click at [152, 303] on link "18" at bounding box center [156, 303] width 67 height 16
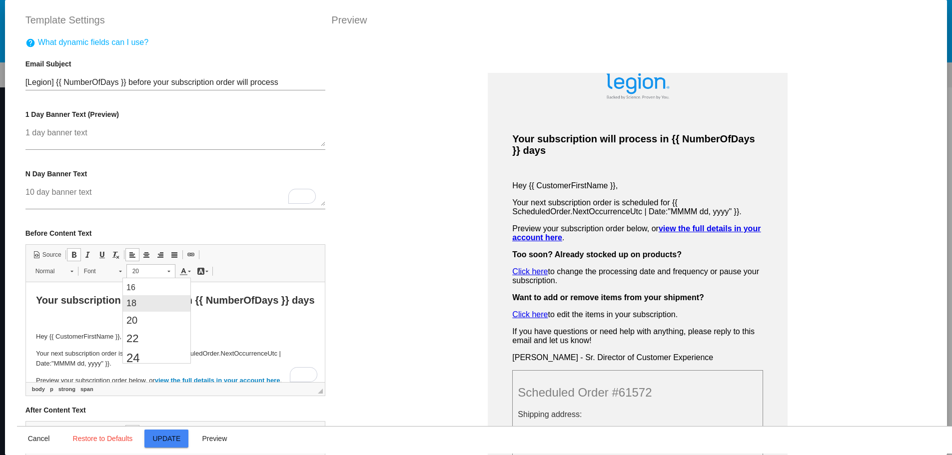
scroll to position [0, 0]
click at [141, 313] on p "To enrich screen reader interactions, please activate Accessibility in Grammarl…" at bounding box center [174, 318] width 279 height 10
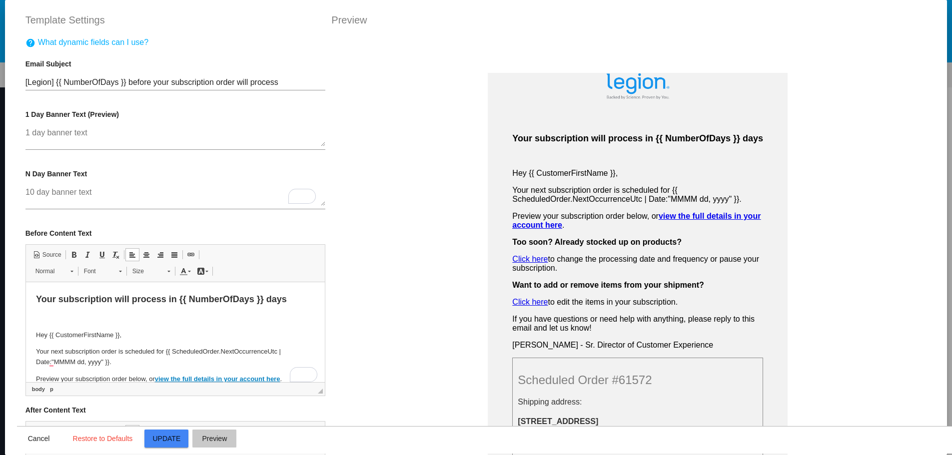
click at [210, 442] on span "Preview" at bounding box center [214, 439] width 25 height 8
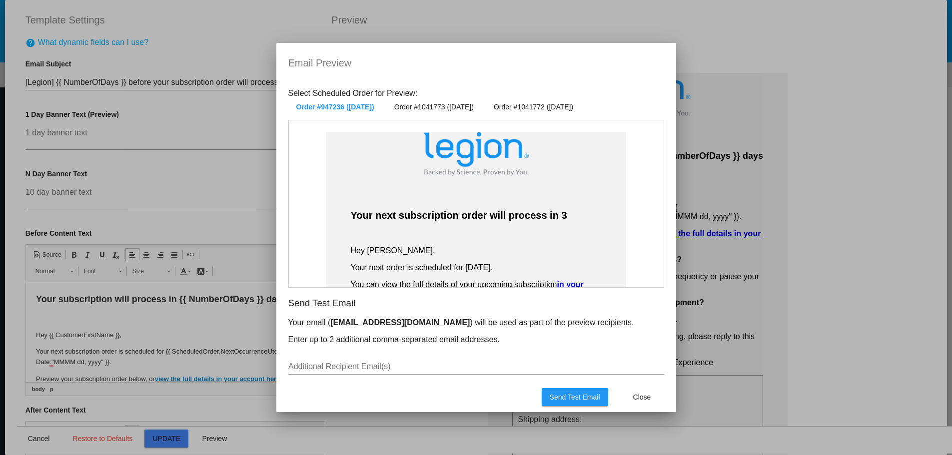
scroll to position [50, 0]
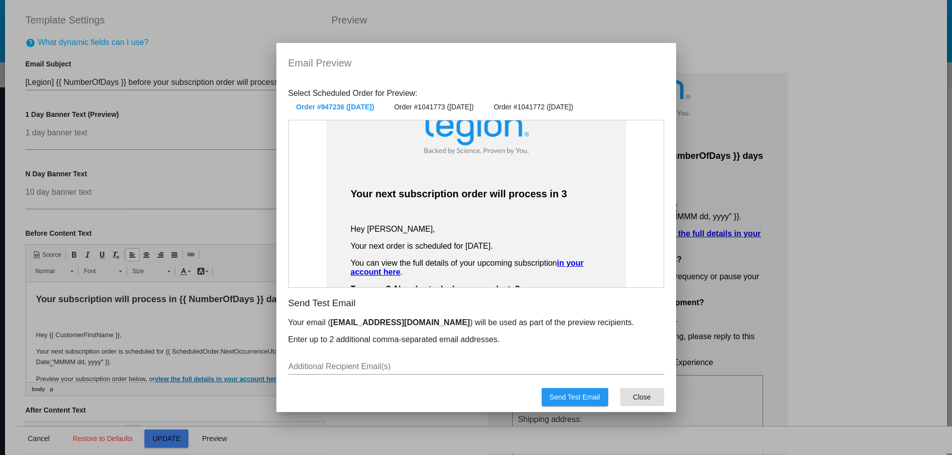
click at [649, 391] on button "Close" at bounding box center [642, 397] width 44 height 18
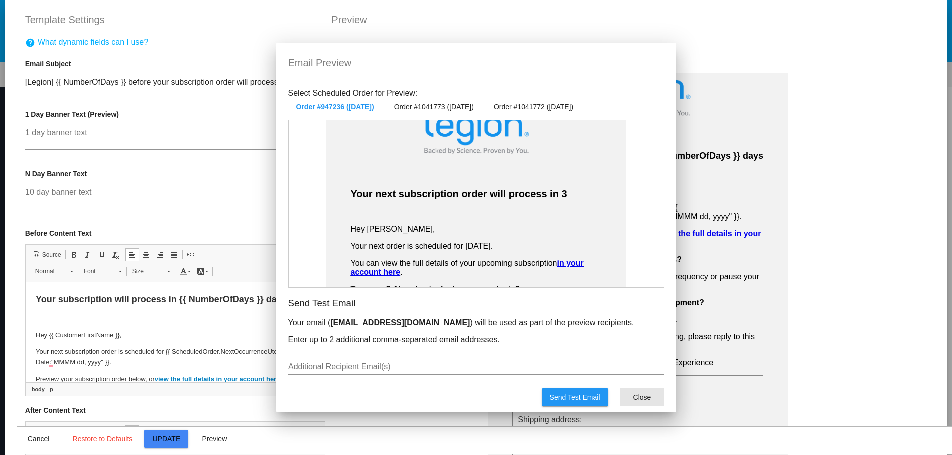
scroll to position [400, 0]
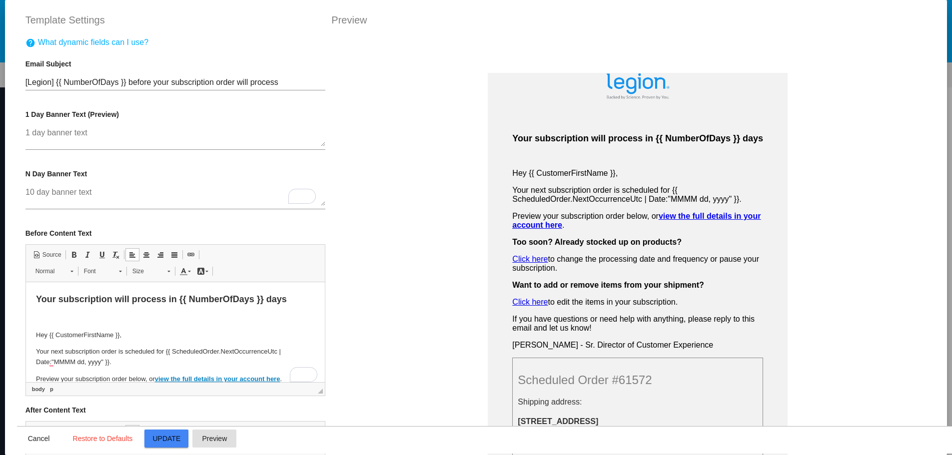
click at [162, 442] on span "Update" at bounding box center [167, 439] width 28 height 8
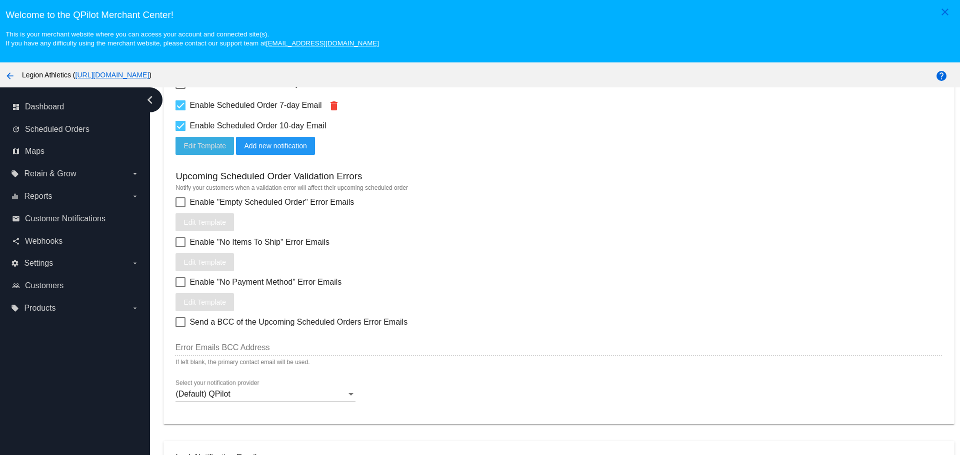
click at [209, 148] on span "Edit Template" at bounding box center [204, 146] width 42 height 8
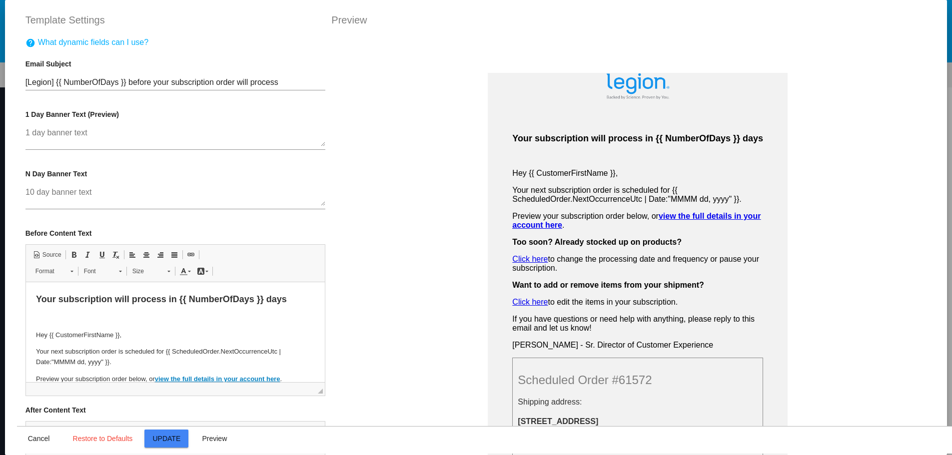
scroll to position [0, 0]
click at [215, 435] on span "Preview" at bounding box center [214, 439] width 25 height 8
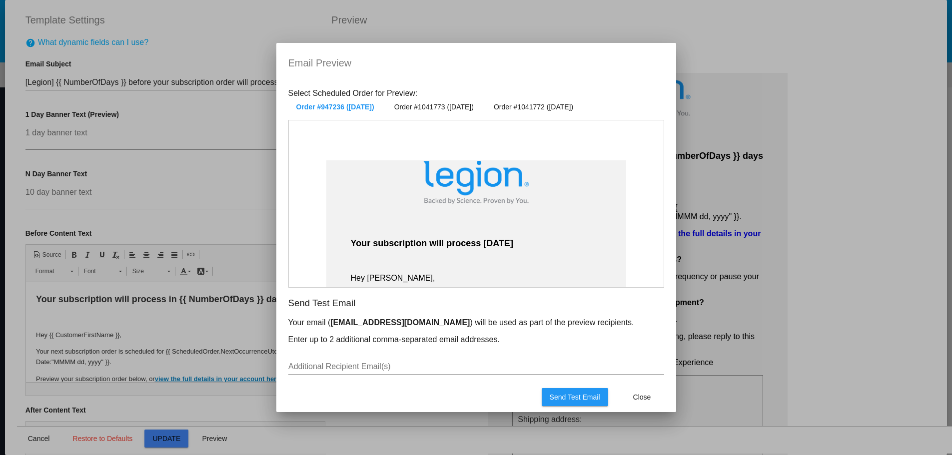
click at [363, 364] on input "Additional Recipient Email(s)" at bounding box center [476, 366] width 376 height 9
type input "[PERSON_NAME][EMAIL_ADDRESS][DOMAIN_NAME]"
click at [485, 344] on p "Enter up to 2 additional comma-separated email addresses." at bounding box center [476, 339] width 376 height 9
click at [416, 366] on input "[PERSON_NAME][EMAIL_ADDRESS][DOMAIN_NAME]" at bounding box center [476, 366] width 376 height 9
click at [416, 362] on div "carson@legionsupplements.com Additional Recipient Email(s)" at bounding box center [476, 363] width 376 height 22
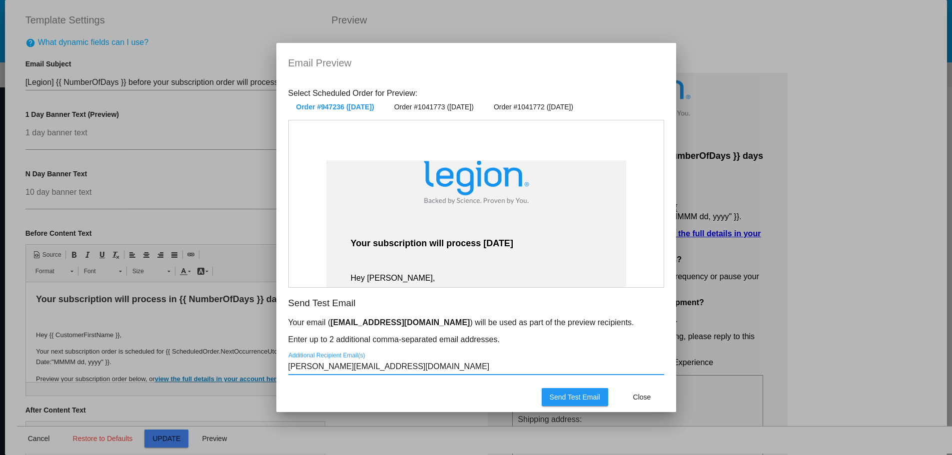
click at [416, 351] on mat-dialog-content "Select Scheduled Order for Preview: Order #947236 (Oct 31 2025) Order #1041773 …" at bounding box center [476, 229] width 400 height 296
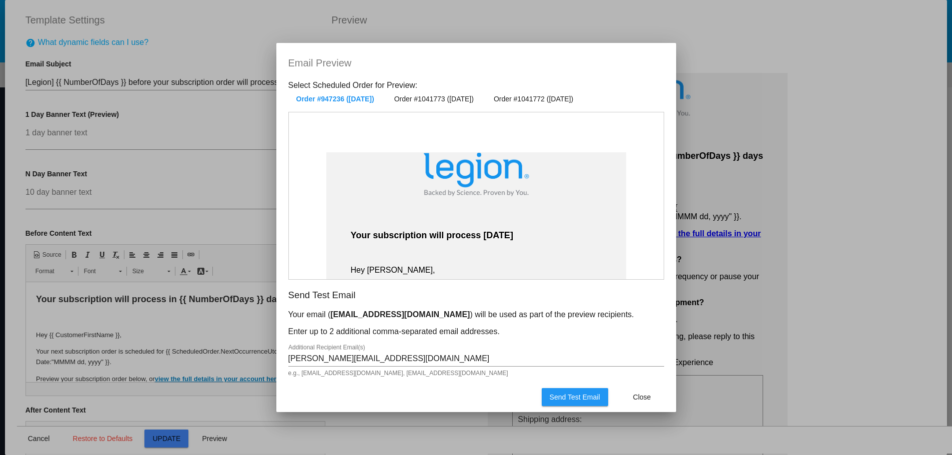
click at [564, 395] on span "Send Test Email" at bounding box center [575, 397] width 50 height 8
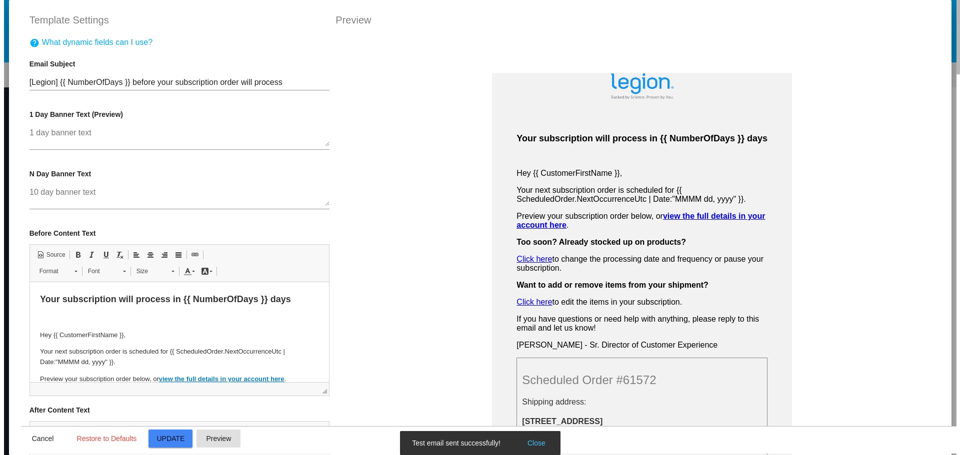
scroll to position [400, 0]
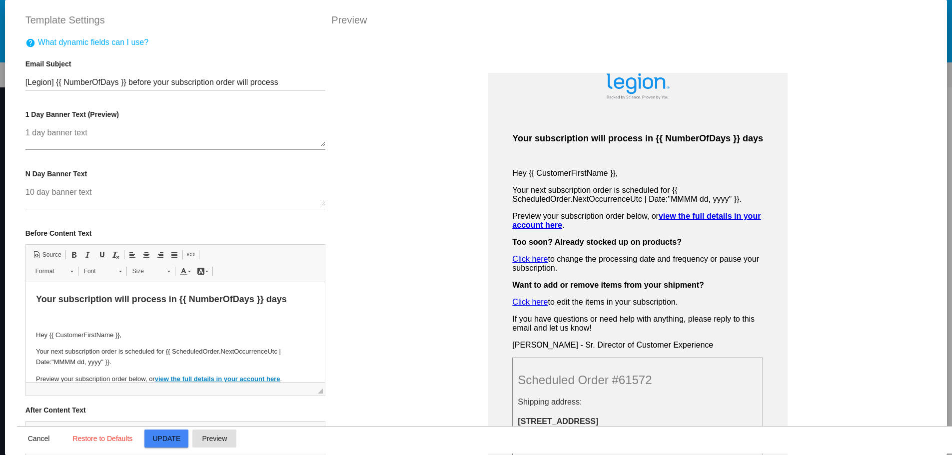
click at [353, 18] on div "Preview" at bounding box center [629, 20] width 612 height 16
drag, startPoint x: 328, startPoint y: 81, endPoint x: 324, endPoint y: 117, distance: 35.7
click at [324, 117] on div "Your subscription will process in {{ NumberOfDays }} days Hey {{ CustomerFirstN…" at bounding box center [638, 265] width 628 height 455
click at [324, 115] on div "Your subscription will process in {{ NumberOfDays }} days Hey {{ CustomerFirstN…" at bounding box center [638, 265] width 628 height 455
drag, startPoint x: 327, startPoint y: 108, endPoint x: 327, endPoint y: 243, distance: 135.0
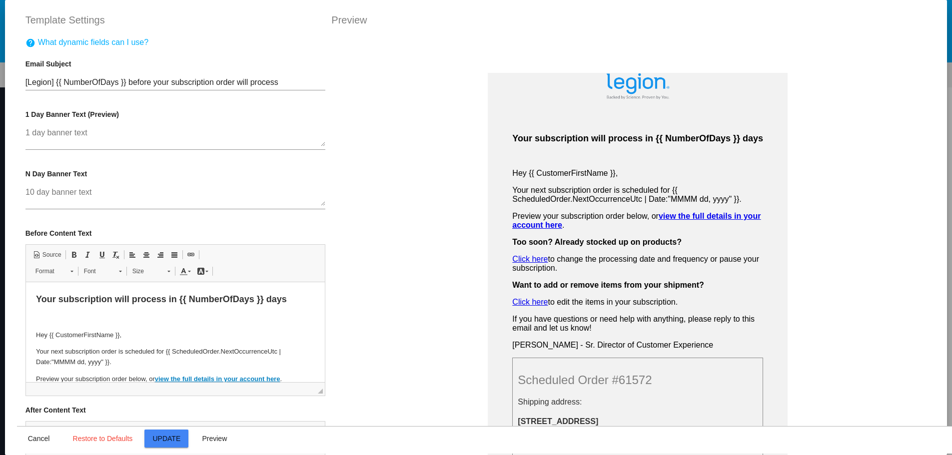
click at [327, 243] on div "Your subscription will process in {{ NumberOfDays }} days Hey {{ CustomerFirstN…" at bounding box center [638, 265] width 628 height 455
drag, startPoint x: 326, startPoint y: 359, endPoint x: 327, endPoint y: 395, distance: 36.0
click at [327, 395] on div "Your subscription will process in {{ NumberOfDays }} days Hey {{ CustomerFirstN…" at bounding box center [638, 265] width 628 height 455
click at [155, 438] on span "Update" at bounding box center [167, 439] width 28 height 8
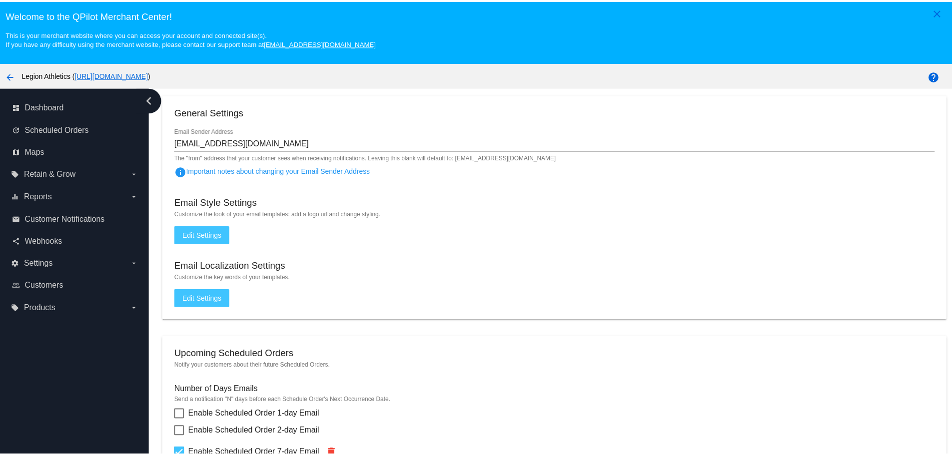
scroll to position [50, 0]
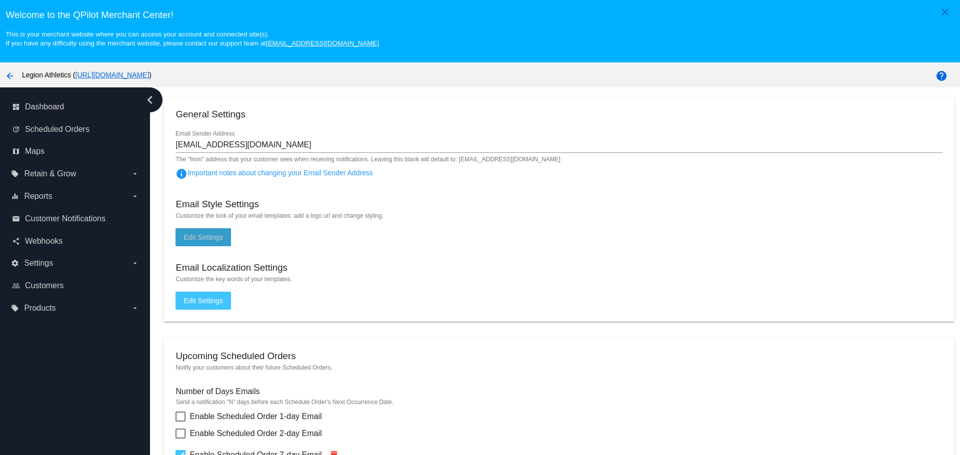
click at [222, 241] on span "Edit Settings" at bounding box center [202, 237] width 39 height 8
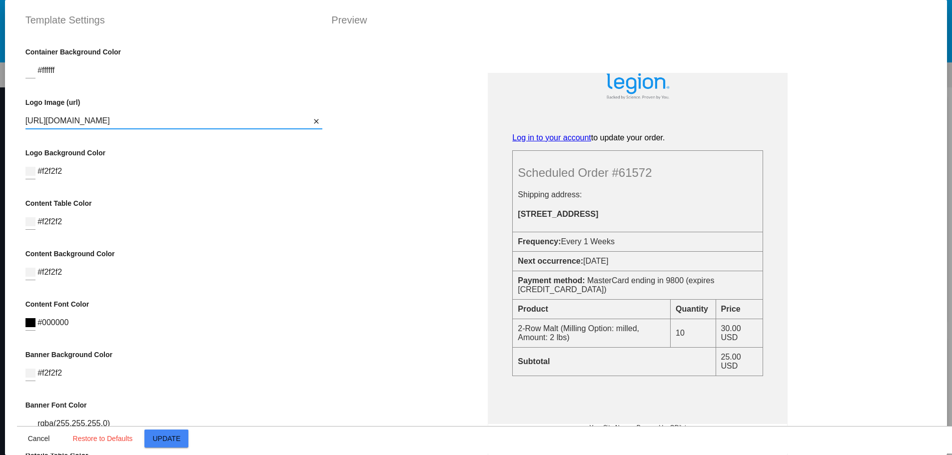
scroll to position [0, 65]
drag, startPoint x: 174, startPoint y: 124, endPoint x: 296, endPoint y: 124, distance: 122.0
click at [296, 124] on input "[URL][DOMAIN_NAME]" at bounding box center [167, 120] width 285 height 9
click at [264, 121] on input "[URL][DOMAIN_NAME]" at bounding box center [167, 120] width 285 height 9
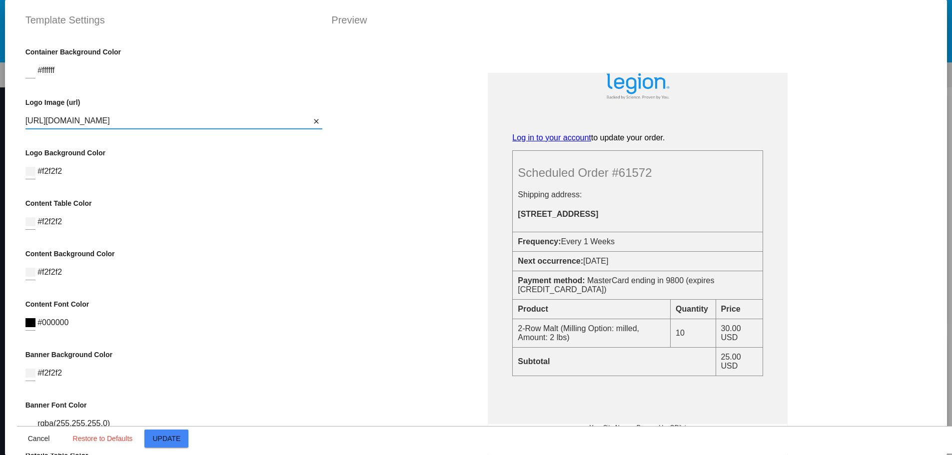
click at [264, 121] on input "[URL][DOMAIN_NAME]" at bounding box center [167, 120] width 285 height 9
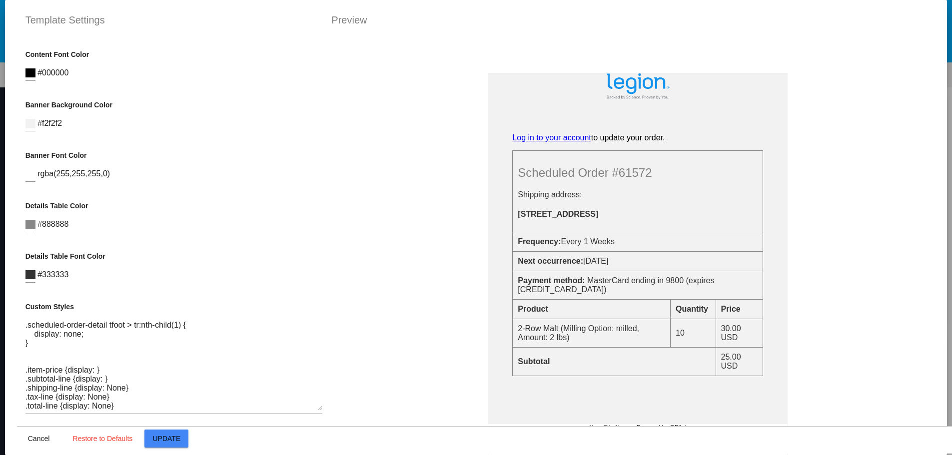
scroll to position [27, 0]
click at [29, 445] on button "Cancel" at bounding box center [39, 439] width 44 height 18
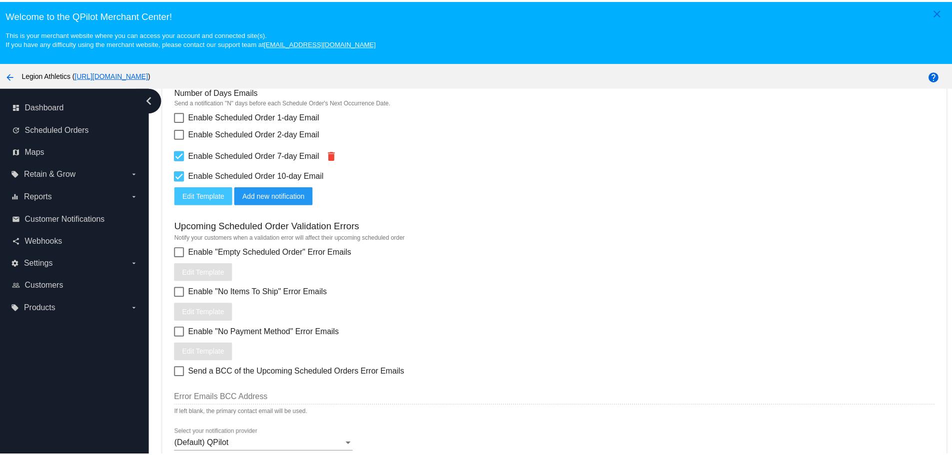
scroll to position [400, 0]
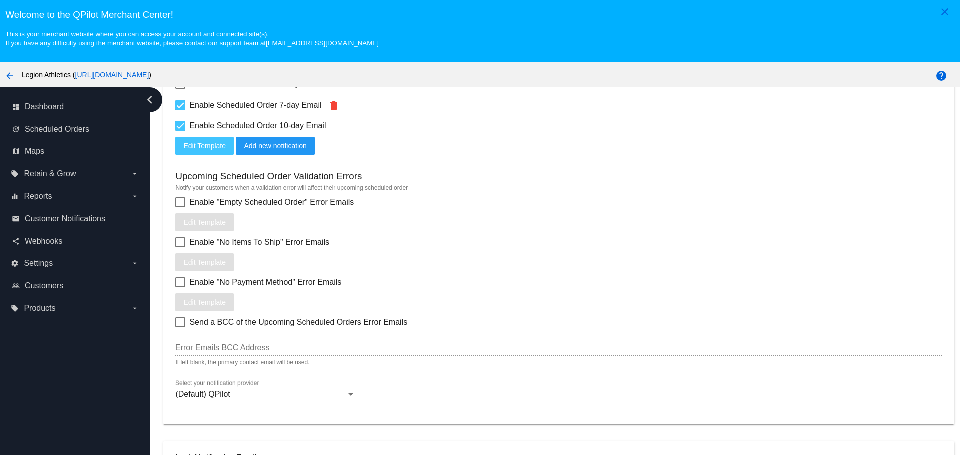
click at [207, 149] on span "Edit Template" at bounding box center [204, 146] width 42 height 8
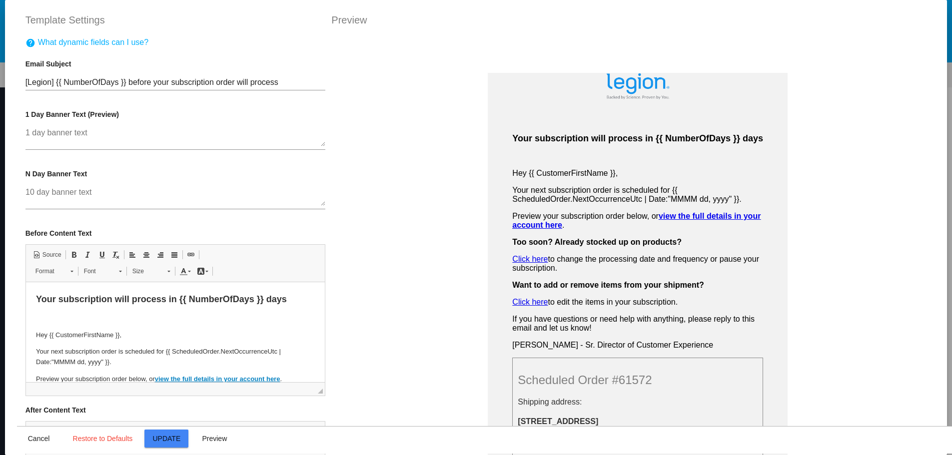
scroll to position [0, 0]
click at [219, 437] on span "Preview" at bounding box center [214, 439] width 25 height 8
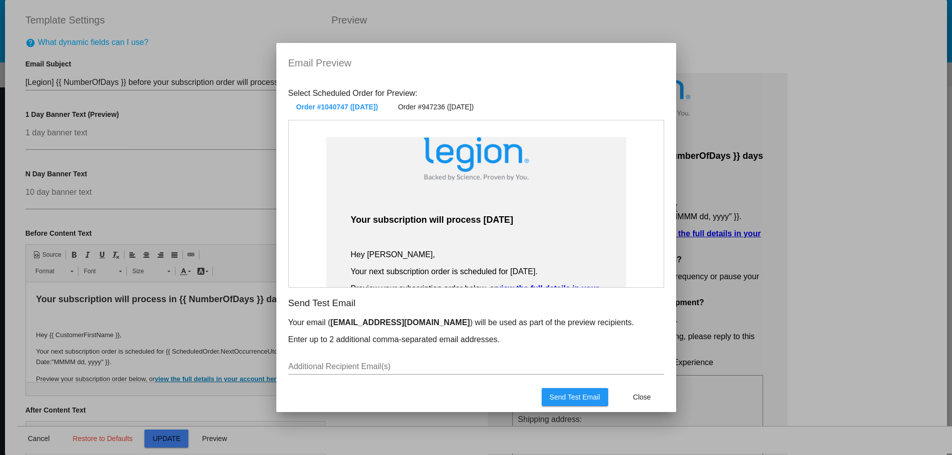
scroll to position [2, 0]
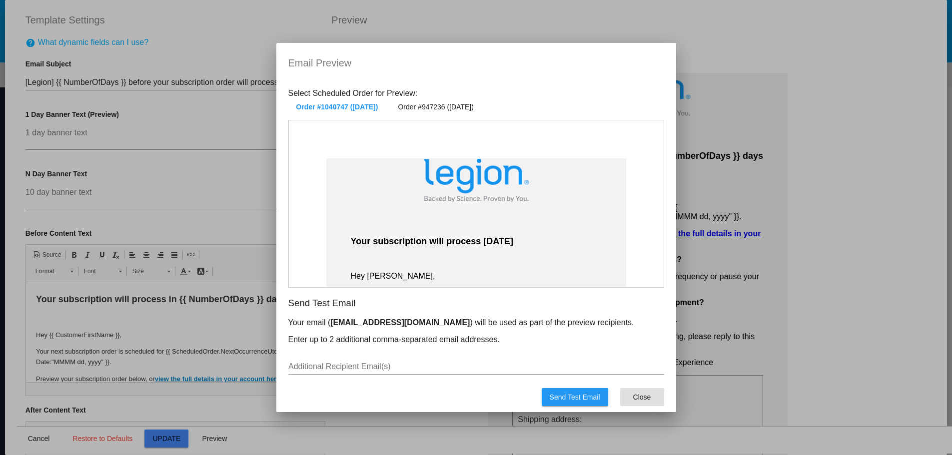
click at [632, 393] on button "Close" at bounding box center [642, 397] width 44 height 18
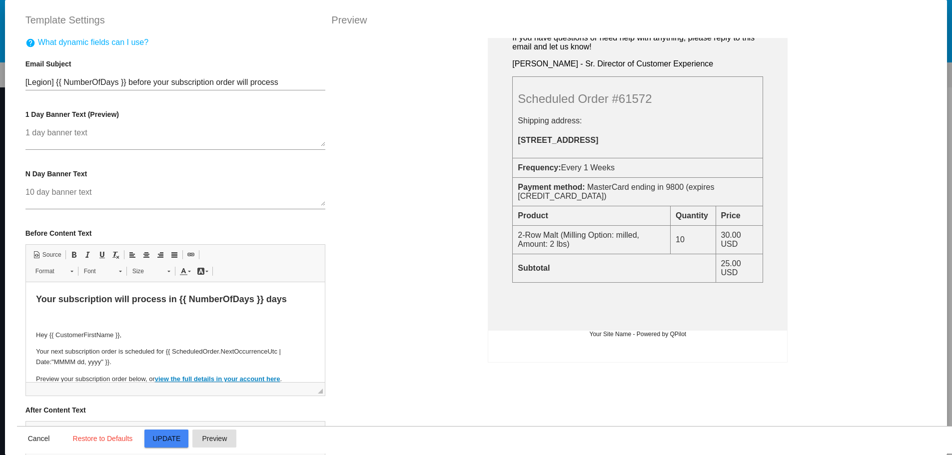
scroll to position [286, 0]
drag, startPoint x: 330, startPoint y: 241, endPoint x: 330, endPoint y: 273, distance: 32.0
click at [330, 273] on div "Your subscription will process in {{ NumberOfDays }} days Hey {{ CustomerFirstN…" at bounding box center [638, 265] width 628 height 455
drag, startPoint x: 326, startPoint y: 287, endPoint x: 333, endPoint y: 364, distance: 77.3
drag, startPoint x: 327, startPoint y: 351, endPoint x: 327, endPoint y: 393, distance: 41.5
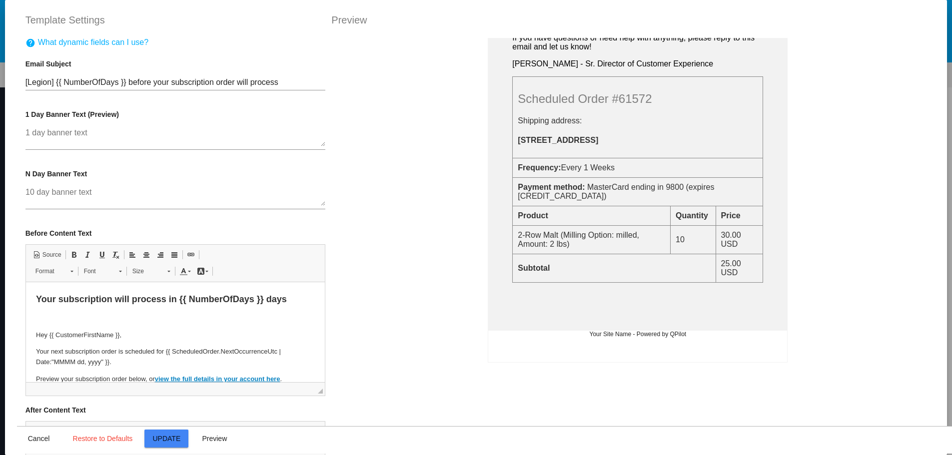
click at [327, 393] on div "Your subscription will process in {{ NumberOfDays }} days Hey {{ CustomerFirstN…" at bounding box center [638, 265] width 628 height 455
drag, startPoint x: 325, startPoint y: 313, endPoint x: 324, endPoint y: 376, distance: 62.5
click at [324, 376] on div "Your subscription will process in {{ NumberOfDays }} days Hey {{ CustomerFirstN…" at bounding box center [638, 265] width 628 height 455
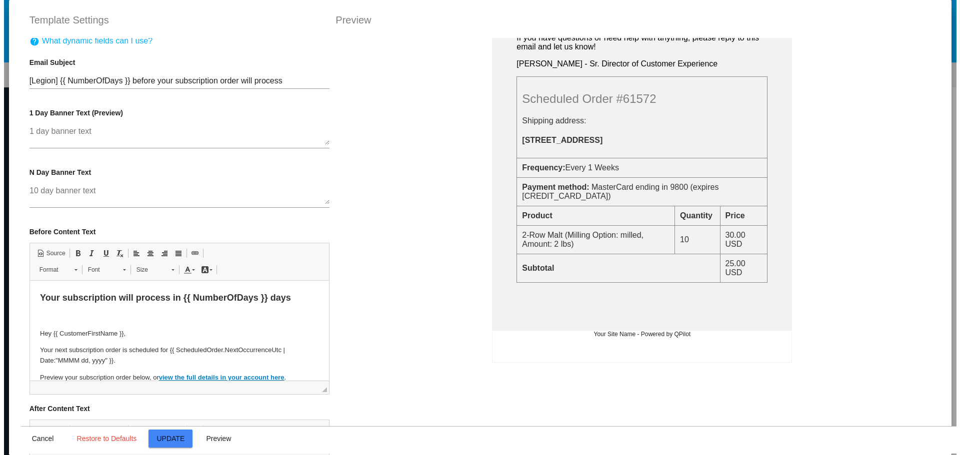
scroll to position [0, 0]
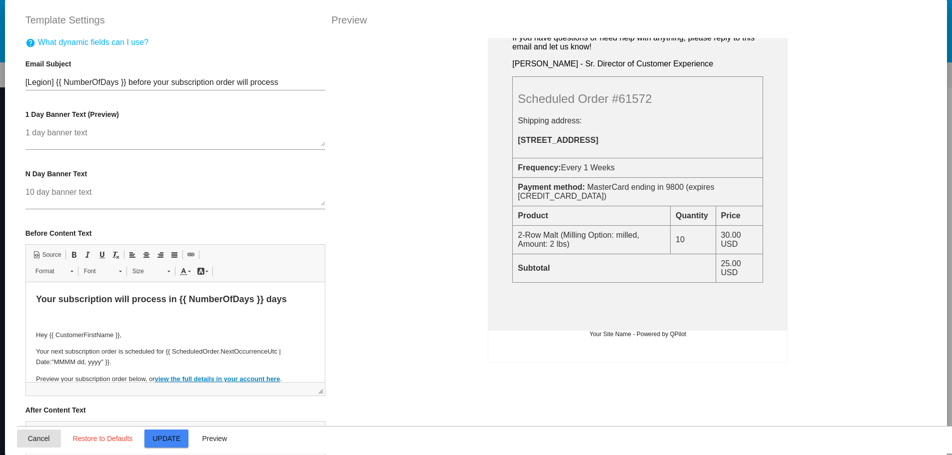
click at [35, 435] on span "Cancel" at bounding box center [39, 439] width 22 height 8
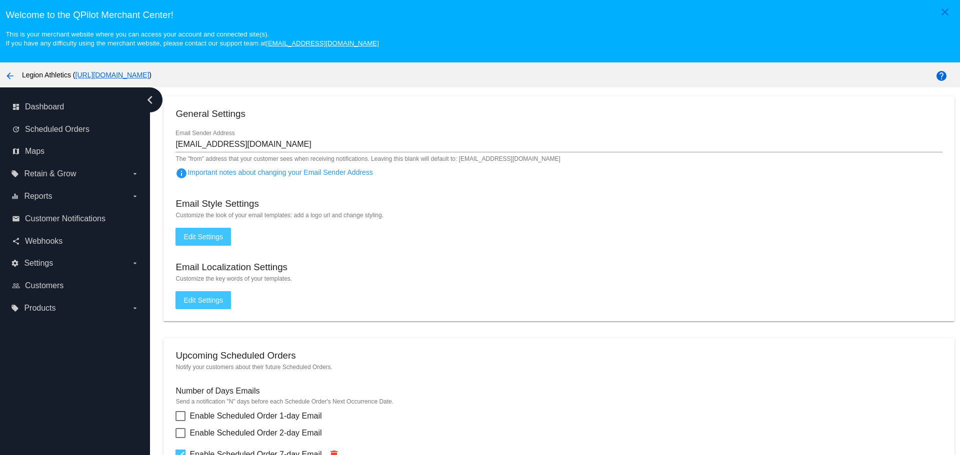
scroll to position [50, 0]
click at [221, 297] on span "Edit Settings" at bounding box center [202, 301] width 39 height 8
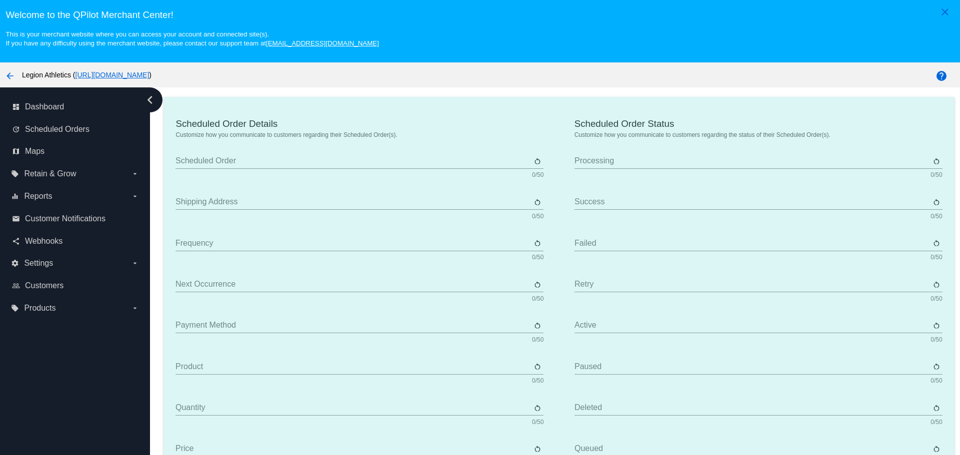
scroll to position [499, 0]
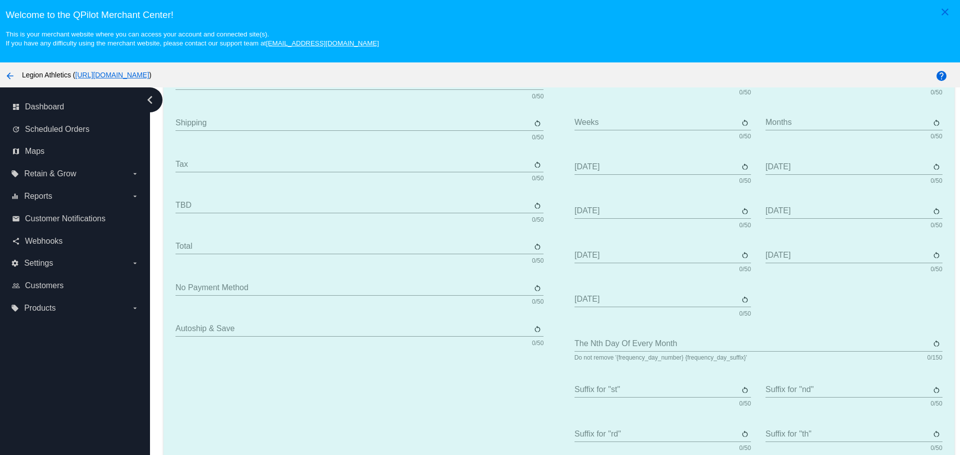
type input "Scheduled Order"
type input "Shipping address"
type input "Frequency"
type input "Next occurrence"
type input "Payment method"
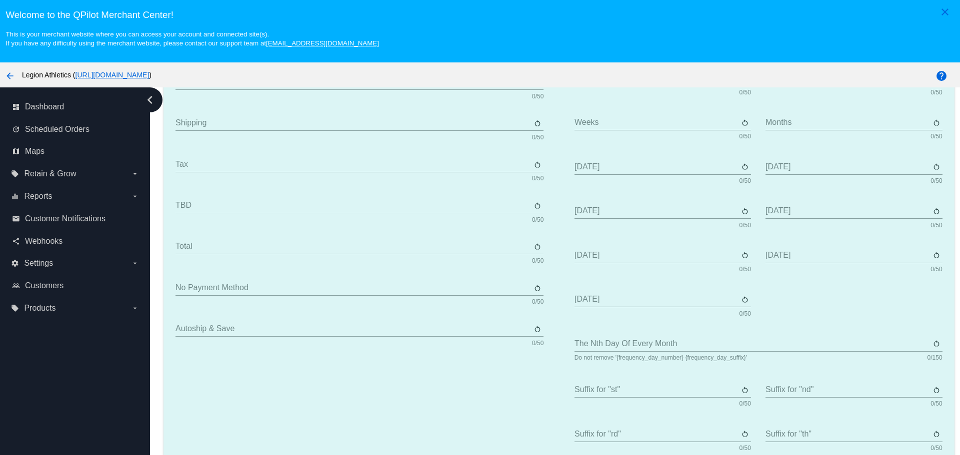
type input "Product"
type input "Quantity"
type input "Price"
type input "Out of stock"
type input "Subtotal"
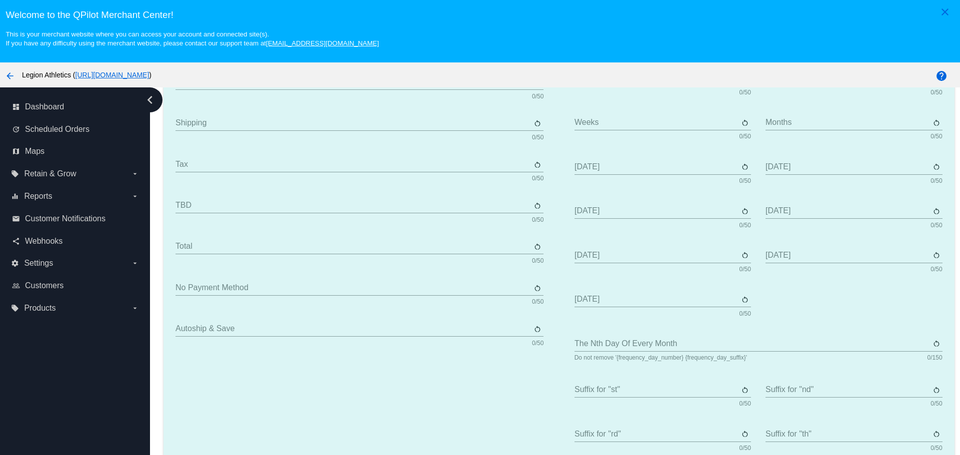
type input "Shipping"
type input "Tax"
type input "TBD"
type input "Total"
type input "No payment method"
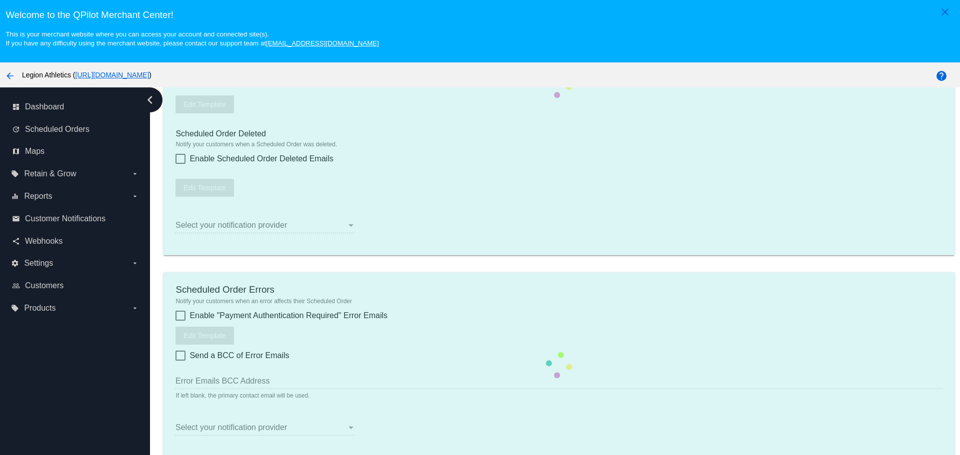
type input "[EMAIL_ADDRESS][DOMAIN_NAME]"
type input "1"
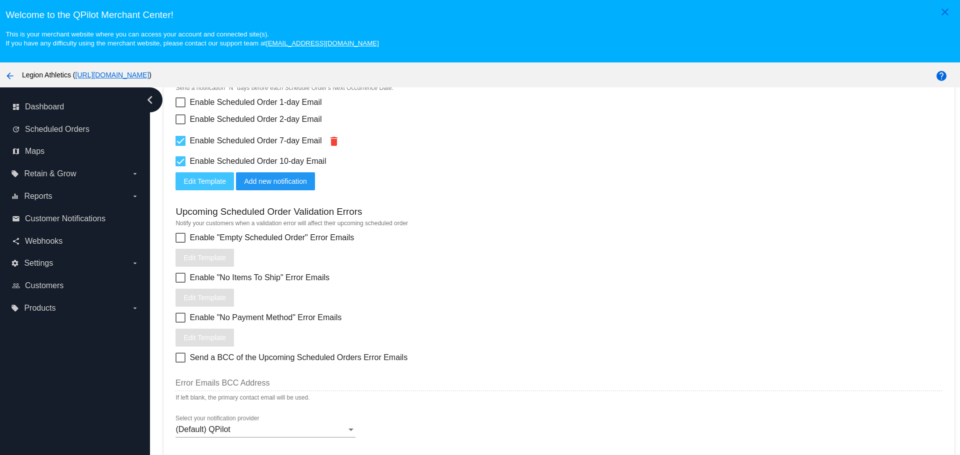
scroll to position [479, 0]
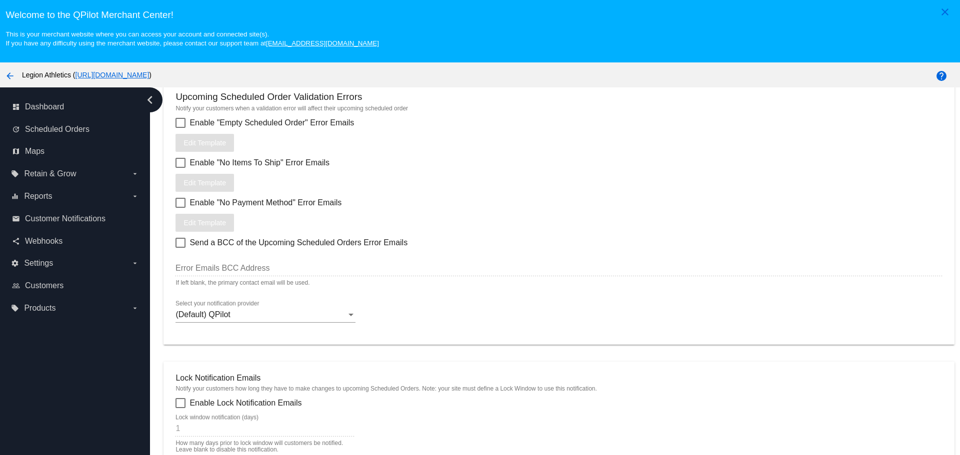
click at [324, 312] on div "(Default) QPilot" at bounding box center [260, 314] width 171 height 9
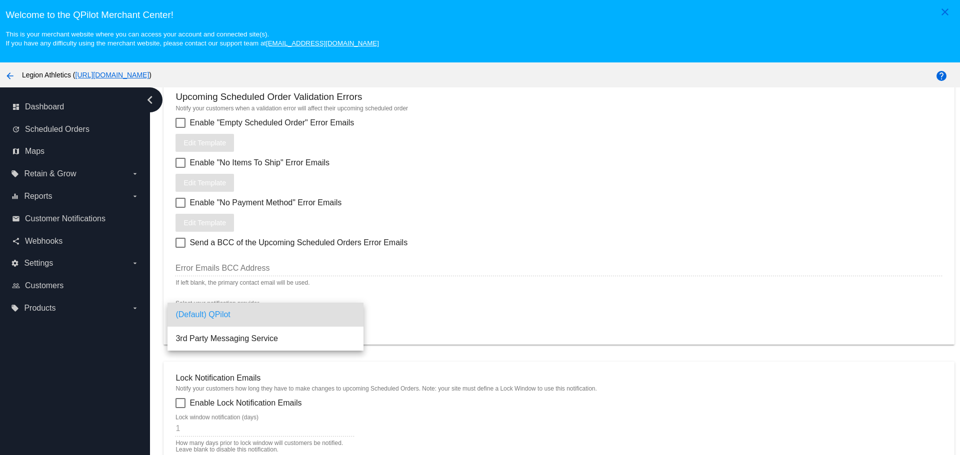
click at [411, 318] on div at bounding box center [480, 227] width 960 height 455
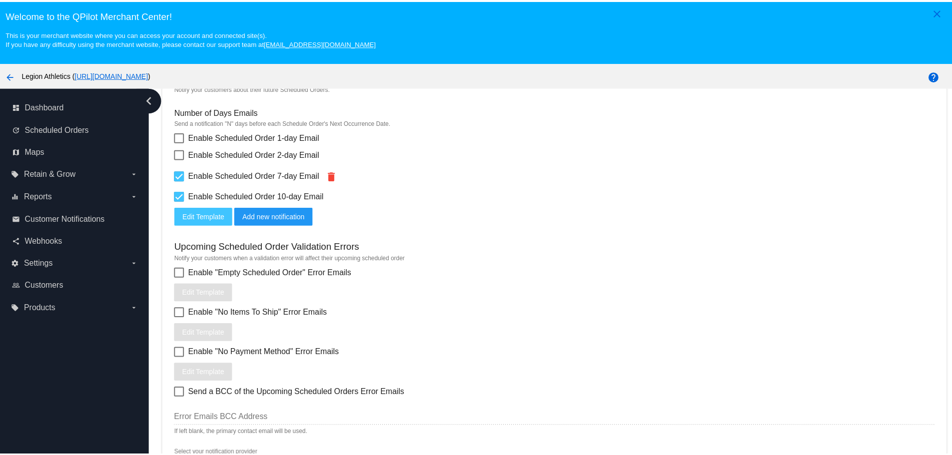
scroll to position [279, 0]
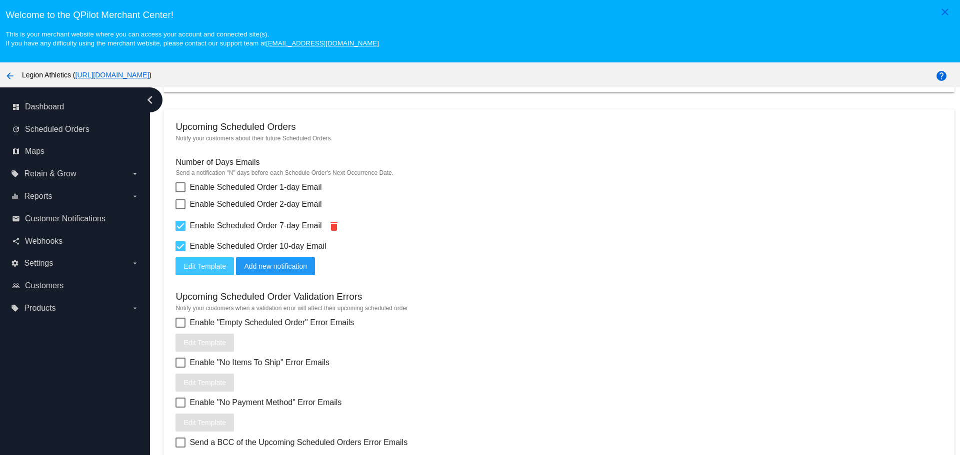
click at [199, 270] on span "Edit Template" at bounding box center [204, 266] width 42 height 8
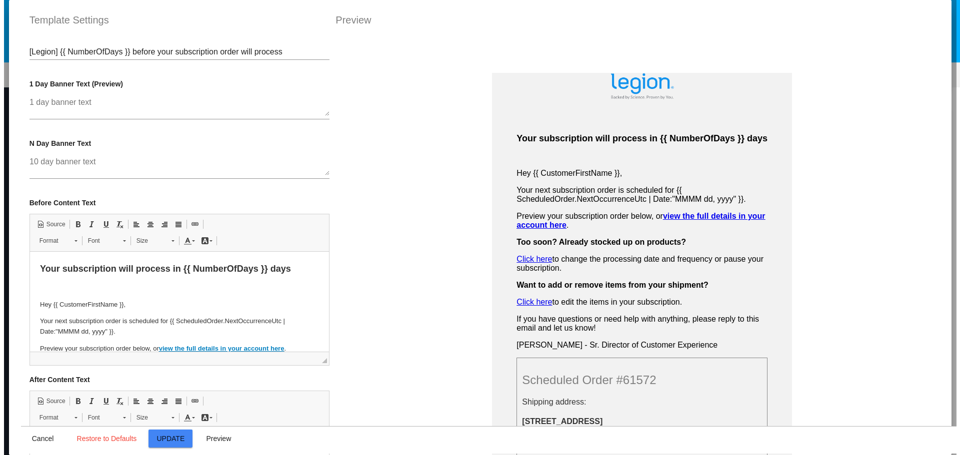
scroll to position [0, 0]
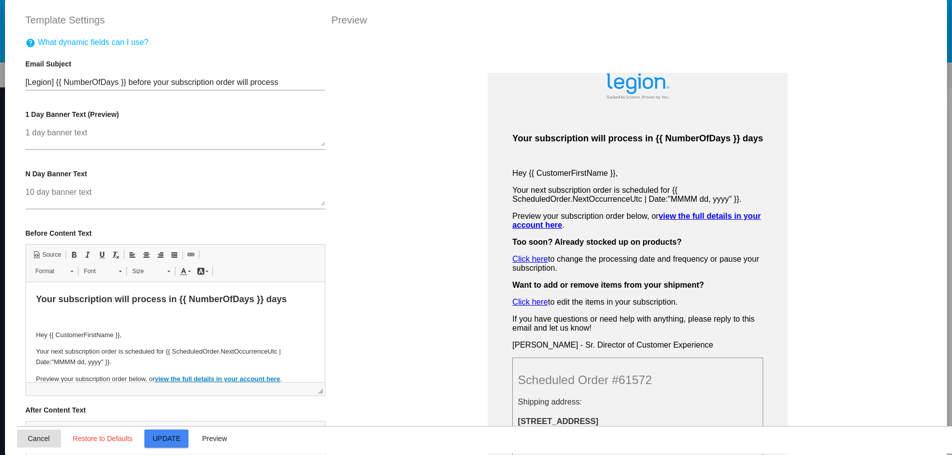
click at [28, 438] on span "Cancel" at bounding box center [39, 439] width 22 height 8
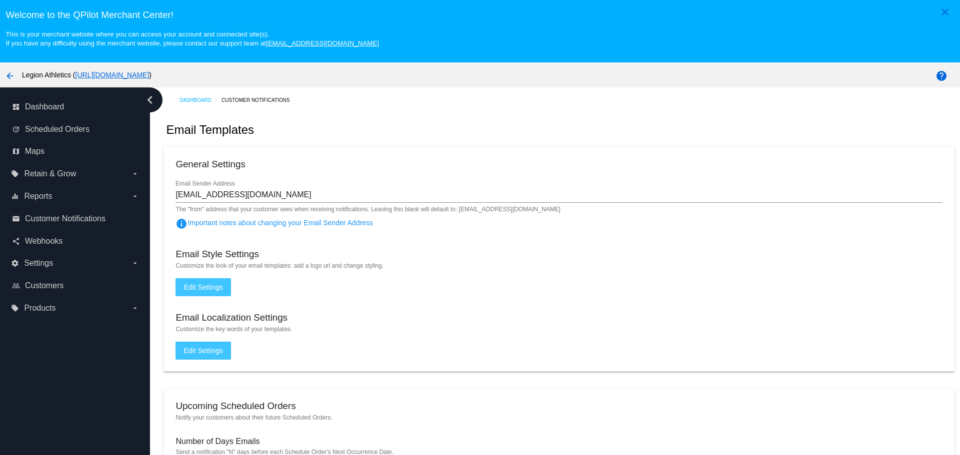
click at [223, 289] on span "Edit Settings" at bounding box center [202, 287] width 39 height 8
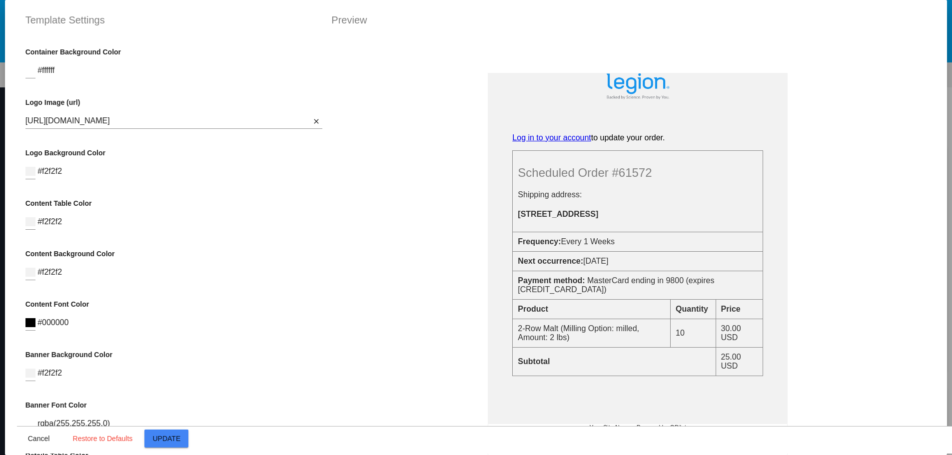
drag, startPoint x: 325, startPoint y: 167, endPoint x: 325, endPoint y: 199, distance: 31.5
click at [325, 199] on div "Banner Text Log in to your account to update your order. Scheduled Order #61572…" at bounding box center [638, 265] width 628 height 455
drag, startPoint x: 324, startPoint y: 205, endPoint x: 325, endPoint y: 285, distance: 80.5
click at [325, 285] on div "Banner Text Log in to your account to update your order. Scheduled Order #61572…" at bounding box center [638, 265] width 628 height 455
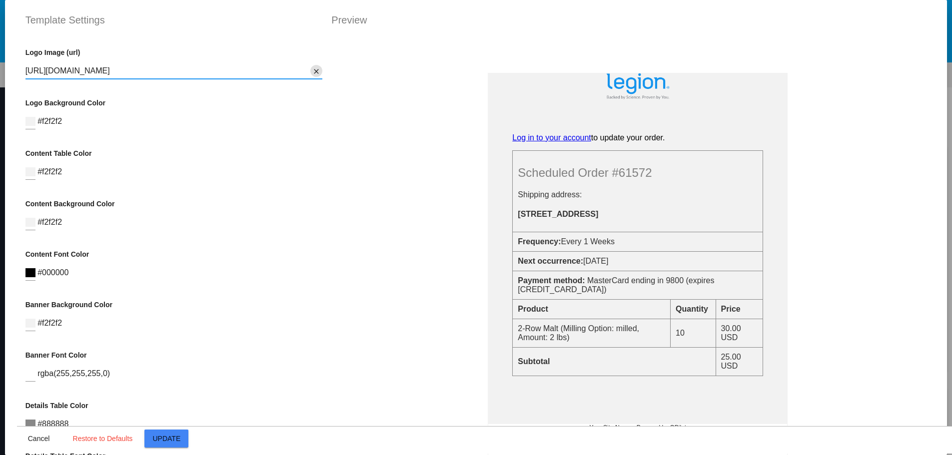
scroll to position [0, 65]
drag, startPoint x: 171, startPoint y: 72, endPoint x: 306, endPoint y: 73, distance: 134.5
click at [306, 73] on div "https://legionathletics.com/wp-content/uploads/2021/06/legion-logo-email-header…" at bounding box center [173, 67] width 297 height 22
click at [275, 72] on input "https://legionathletics.com/wp-content/uploads/2021/06/legion-logo-email-header…" at bounding box center [167, 70] width 285 height 9
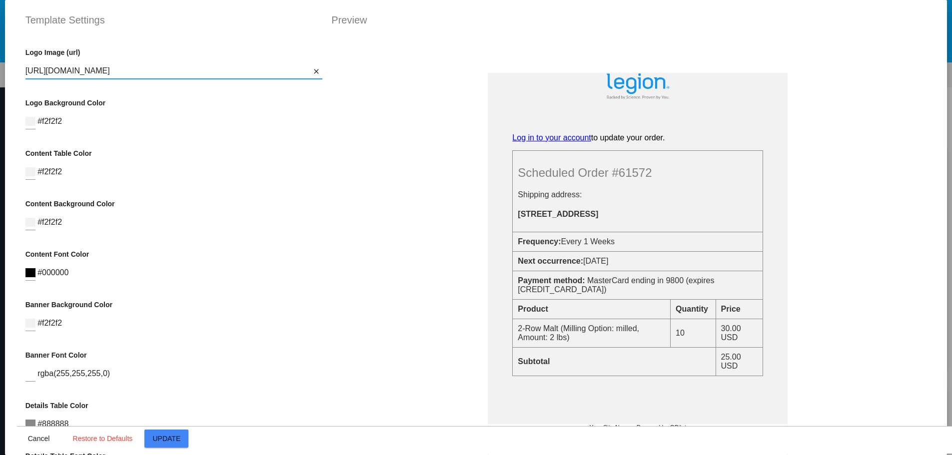
click at [275, 72] on input "https://legionathletics.com/wp-content/uploads/2021/06/legion-logo-email-header…" at bounding box center [167, 70] width 285 height 9
click at [261, 72] on input "https://legionathletics.com/wp-content/uploads/2021/06/legion-logo-email-header…" at bounding box center [167, 70] width 285 height 9
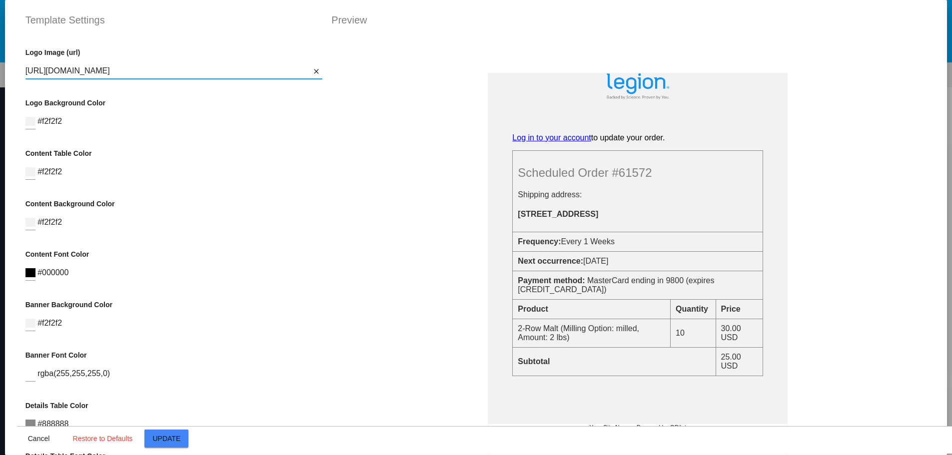
click at [261, 72] on input "https://legionathletics.com/wp-content/uploads/2021/06/legion-logo-email-header…" at bounding box center [167, 70] width 285 height 9
click at [240, 75] on input "https://legionathletics.com/wp-content/uploads/2021/06/legion-logo-email-header…" at bounding box center [167, 70] width 285 height 9
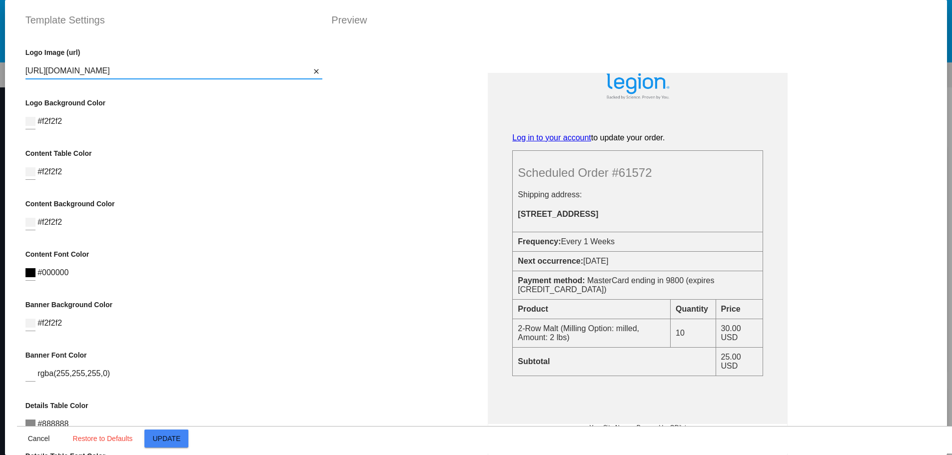
click at [240, 75] on input "https://legionathletics.com/wp-content/uploads/2021/06/legion-logo-email-header…" at bounding box center [167, 70] width 285 height 9
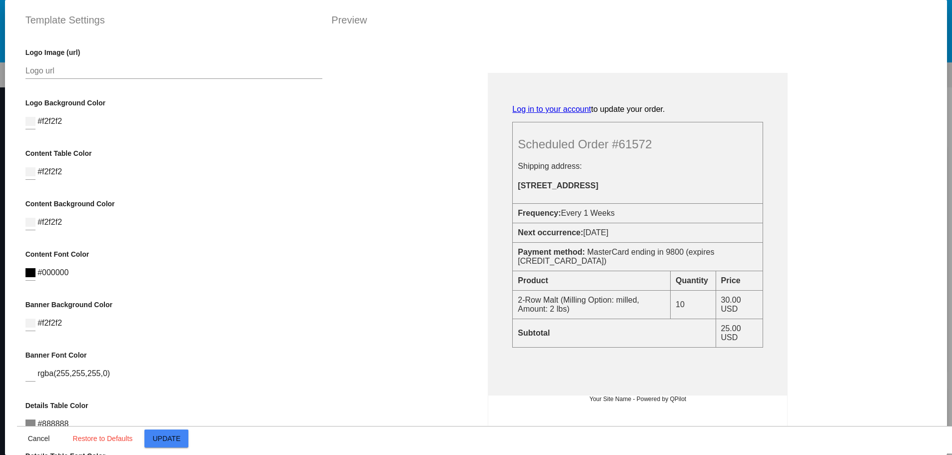
click at [56, 70] on input "Logo url" at bounding box center [173, 70] width 297 height 9
paste input "https://d3k81ch9hvuctc.cloudfront.net/company/NS8B9E/images/55789ff4-e6bb-4b5d-…"
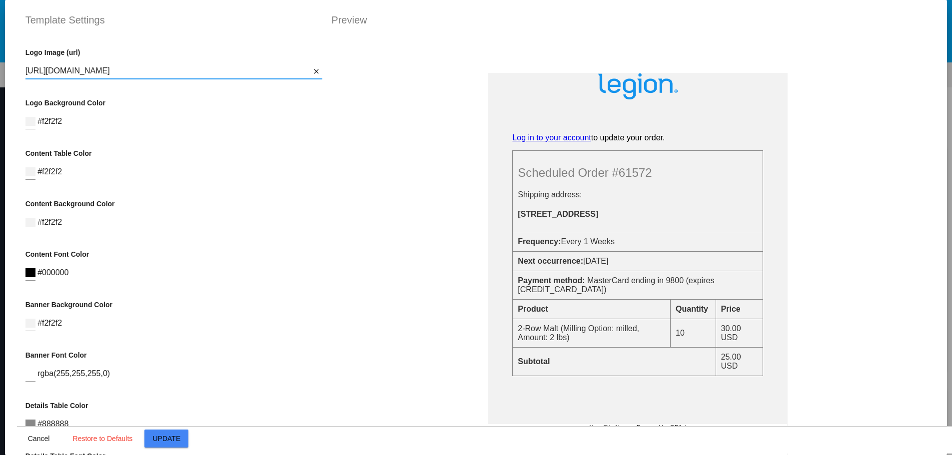
type input "https://d3k81ch9hvuctc.cloudfront.net/company/NS8B9E/images/55789ff4-e6bb-4b5d-…"
click at [170, 436] on span "Update" at bounding box center [167, 439] width 28 height 8
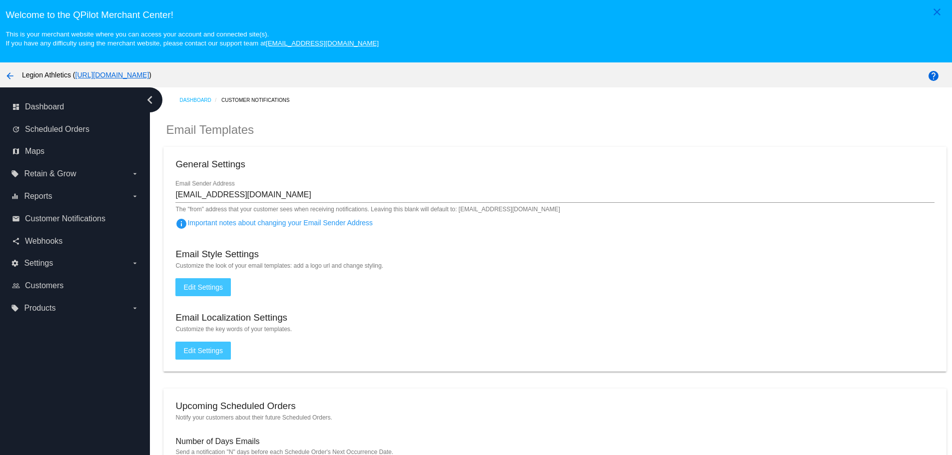
scroll to position [0, 0]
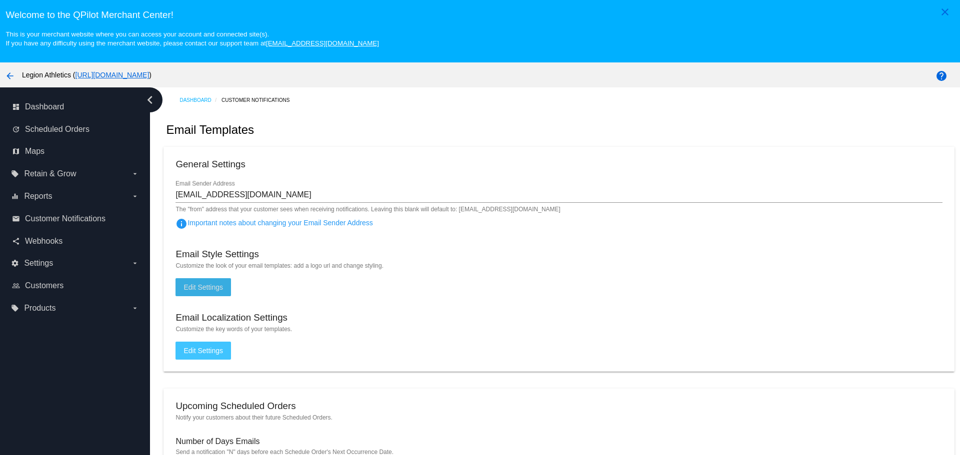
click at [221, 282] on button "Edit Settings" at bounding box center [202, 287] width 55 height 18
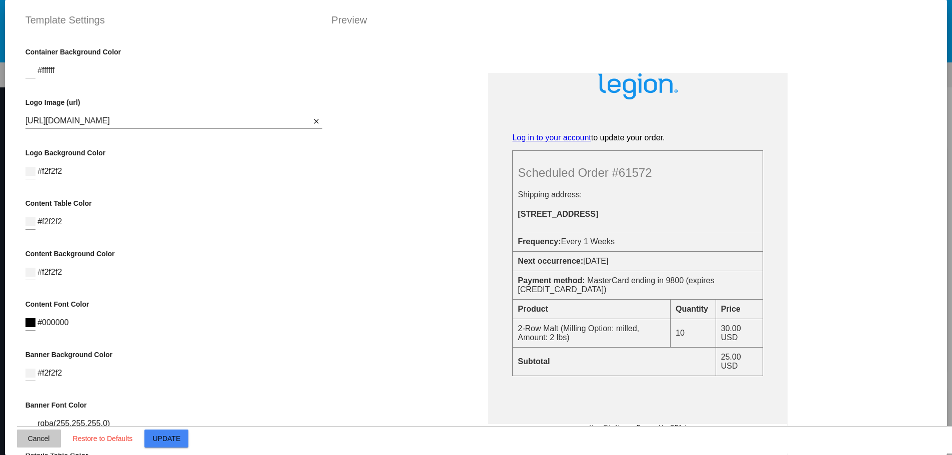
click at [35, 438] on span "Cancel" at bounding box center [39, 439] width 22 height 8
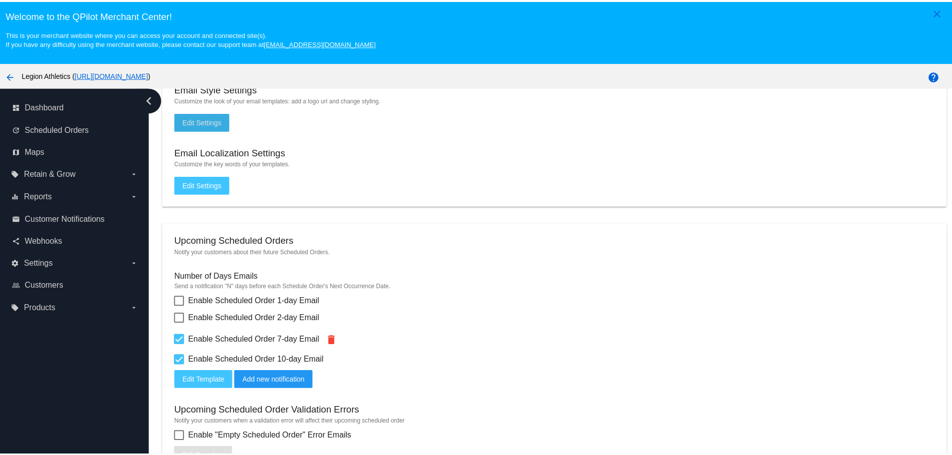
scroll to position [200, 0]
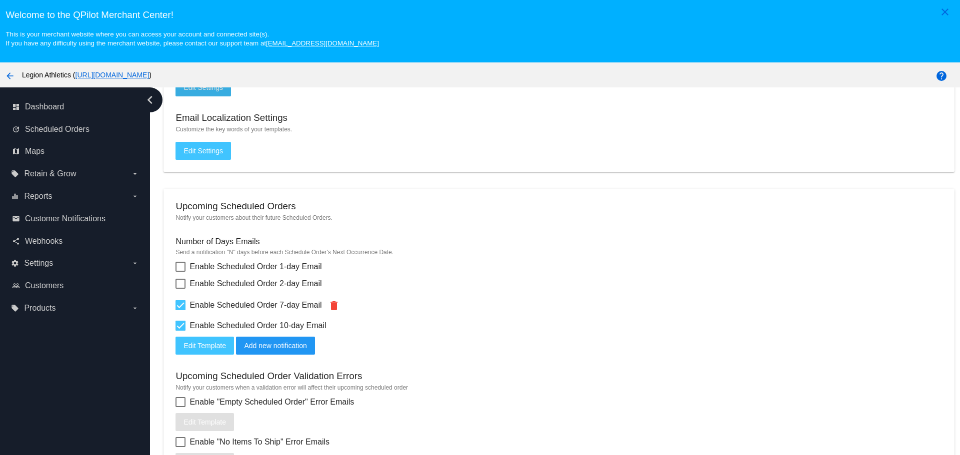
click at [203, 351] on button "Edit Template" at bounding box center [204, 346] width 58 height 18
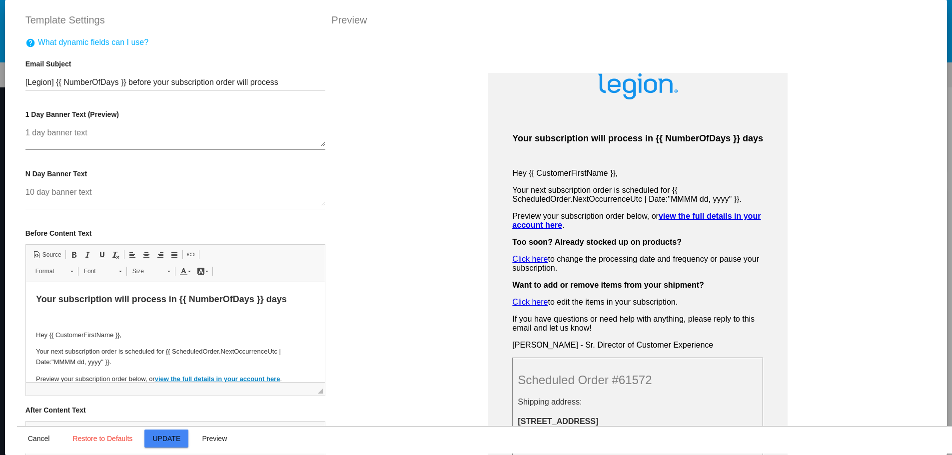
scroll to position [0, 0]
click at [226, 442] on button "Preview" at bounding box center [214, 439] width 44 height 18
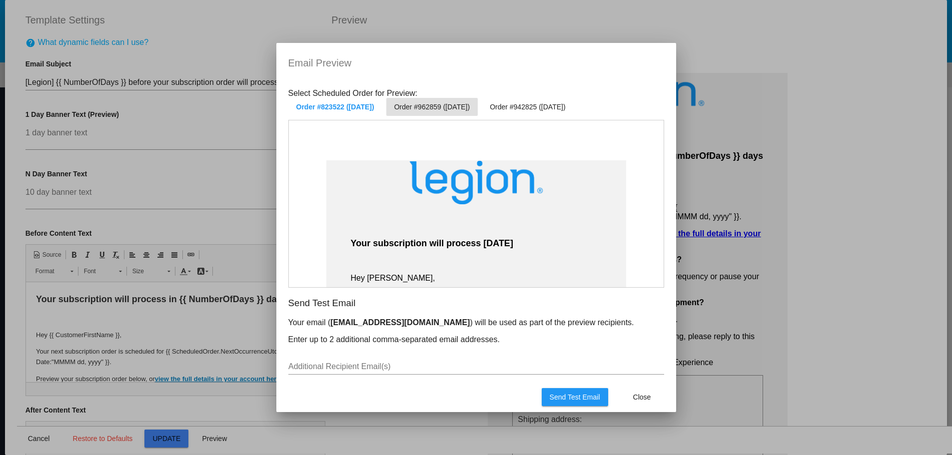
click at [465, 110] on span "Order #962859 (Dec 11 2025)" at bounding box center [431, 107] width 75 height 8
click at [543, 108] on span "Order #942825 (Nov 25 2025)" at bounding box center [527, 107] width 75 height 8
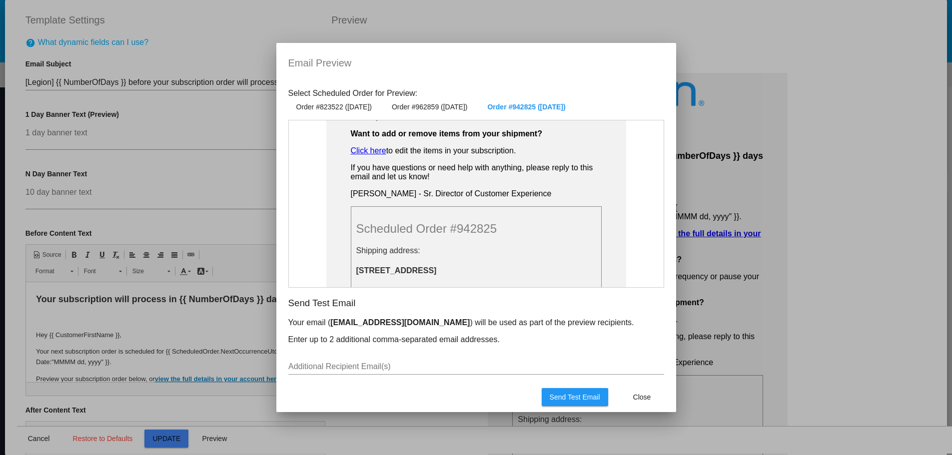
scroll to position [250, 0]
click at [407, 367] on input "Additional Recipient Email(s)" at bounding box center [476, 366] width 376 height 9
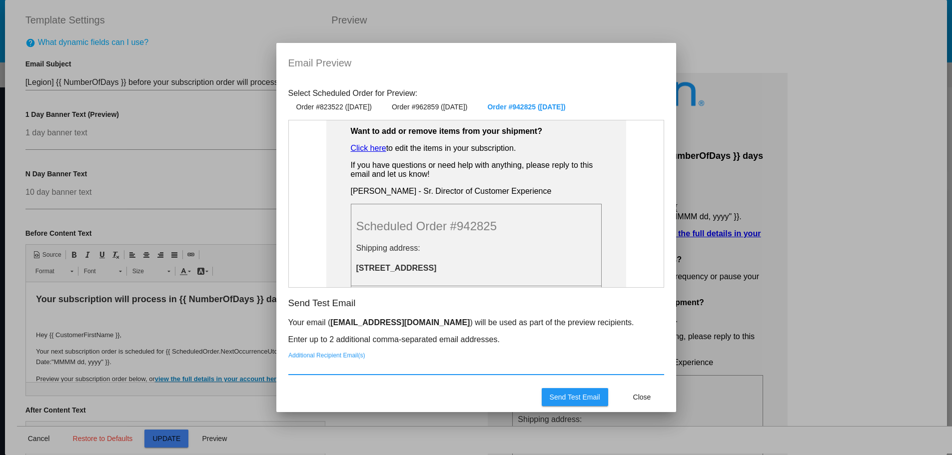
type input "carson@legionsupplements.com"
click at [476, 380] on app-email-preview-modal "Email Preview Select Scheduled Order for Preview: Order #823522 (Nov 16 2025) O…" at bounding box center [476, 233] width 376 height 357
click at [550, 396] on span "Send Test Email" at bounding box center [575, 397] width 50 height 8
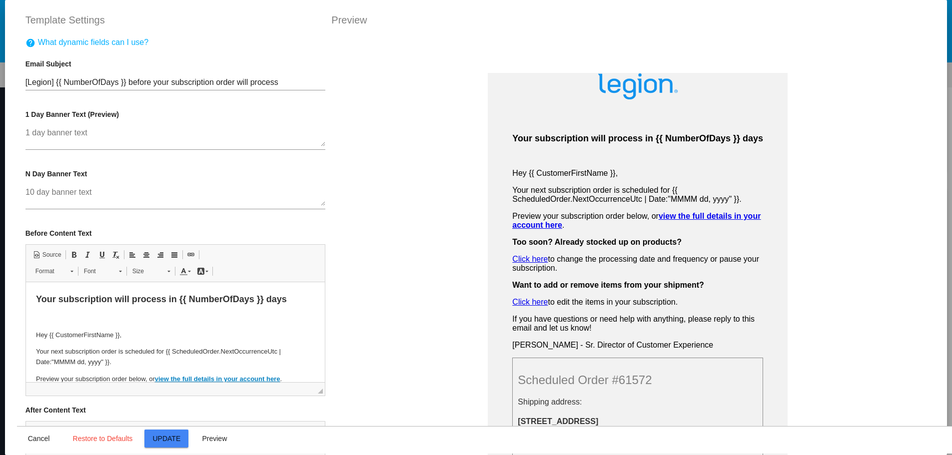
click at [352, 20] on div "Preview" at bounding box center [629, 20] width 612 height 16
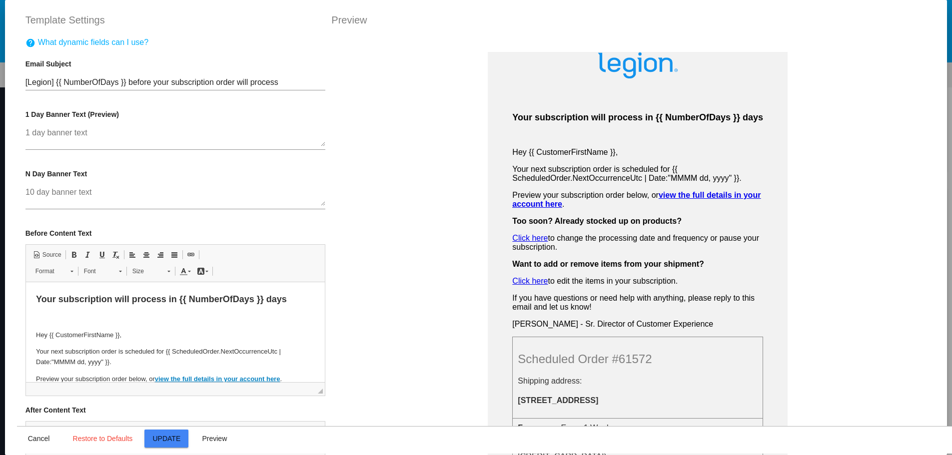
scroll to position [0, 0]
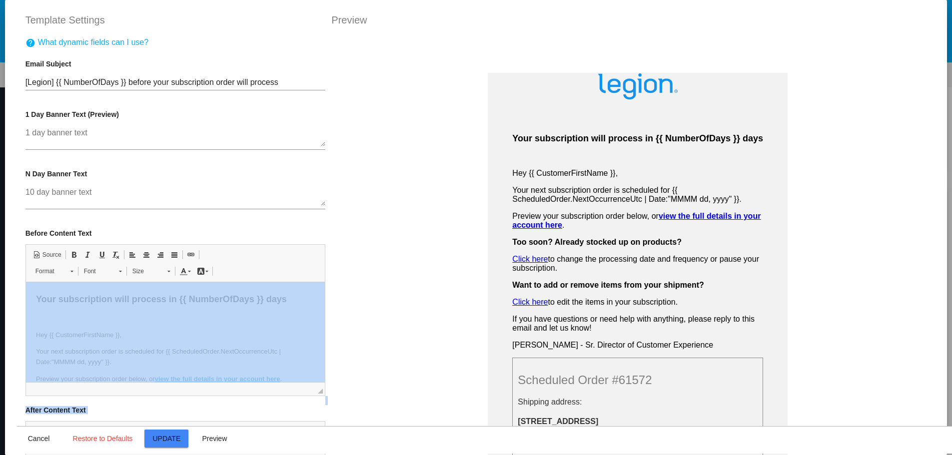
drag, startPoint x: 350, startPoint y: 349, endPoint x: 311, endPoint y: 288, distance: 72.4
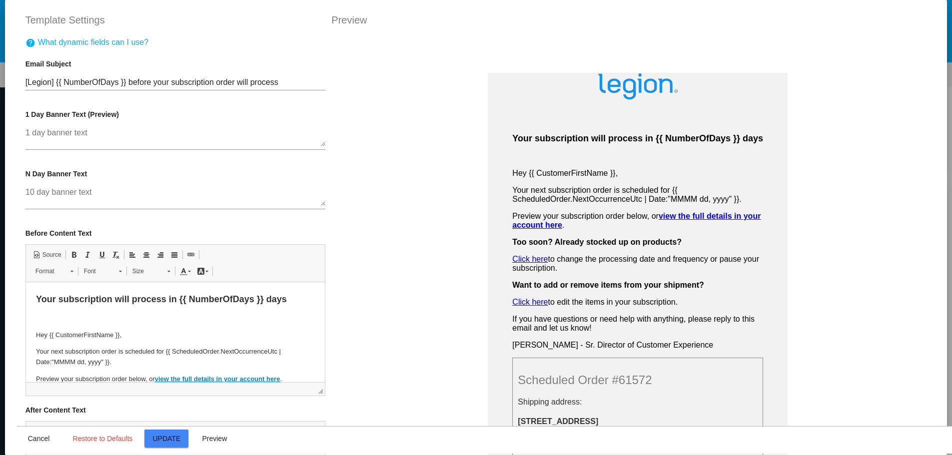
drag, startPoint x: 326, startPoint y: 215, endPoint x: 326, endPoint y: 296, distance: 80.5
click at [326, 296] on div "Your subscription will process in {{ NumberOfDays }} days Hey {{ CustomerFirstN…" at bounding box center [638, 265] width 628 height 455
click at [36, 437] on span "Cancel" at bounding box center [39, 439] width 22 height 8
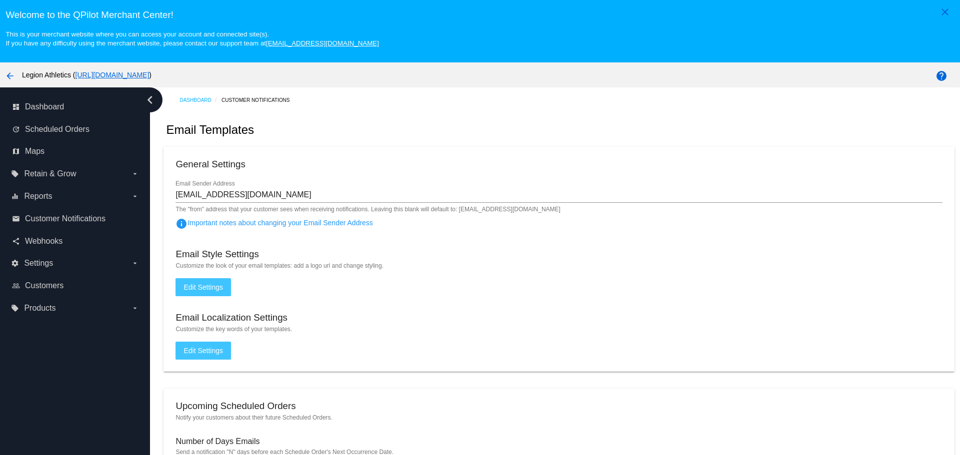
click at [211, 283] on button "Edit Settings" at bounding box center [202, 287] width 55 height 18
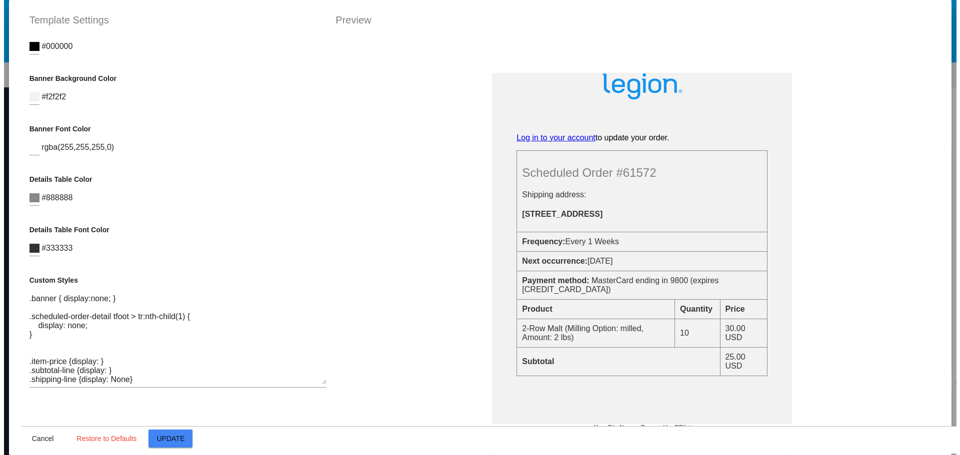
scroll to position [27, 0]
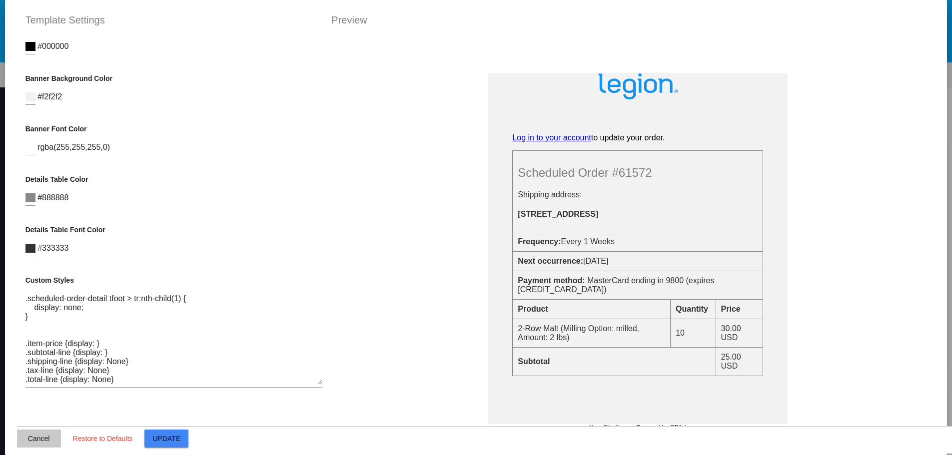
click at [42, 440] on span "Cancel" at bounding box center [39, 439] width 22 height 8
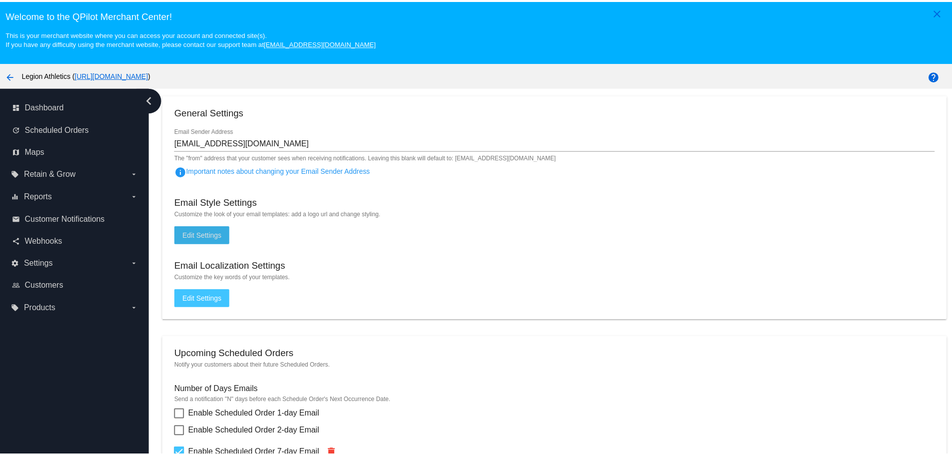
scroll to position [50, 0]
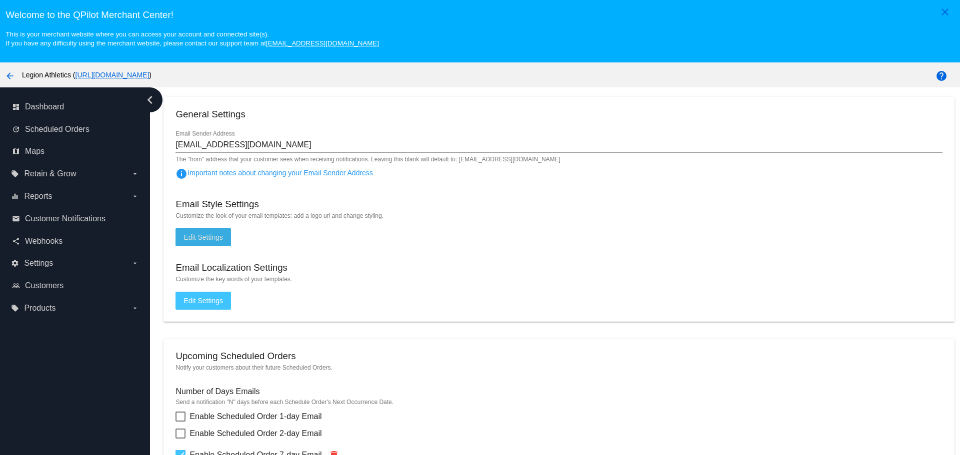
click at [205, 239] on span "Edit Settings" at bounding box center [202, 237] width 39 height 8
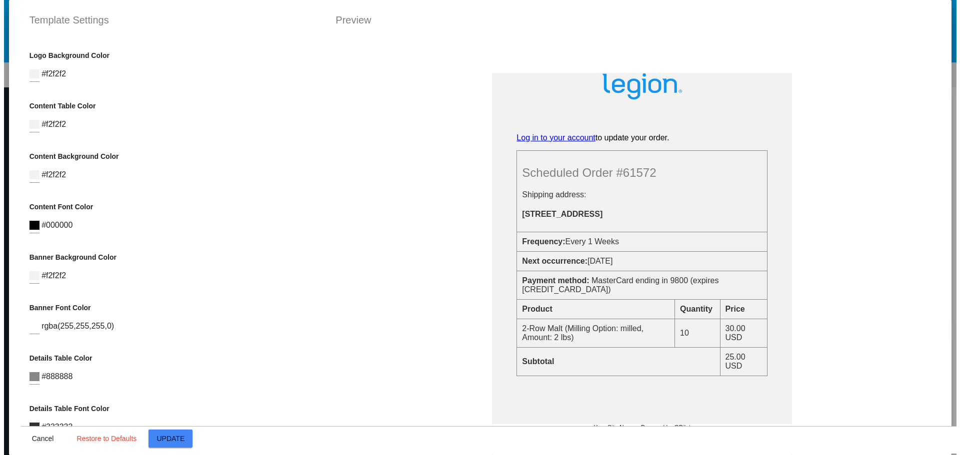
scroll to position [0, 0]
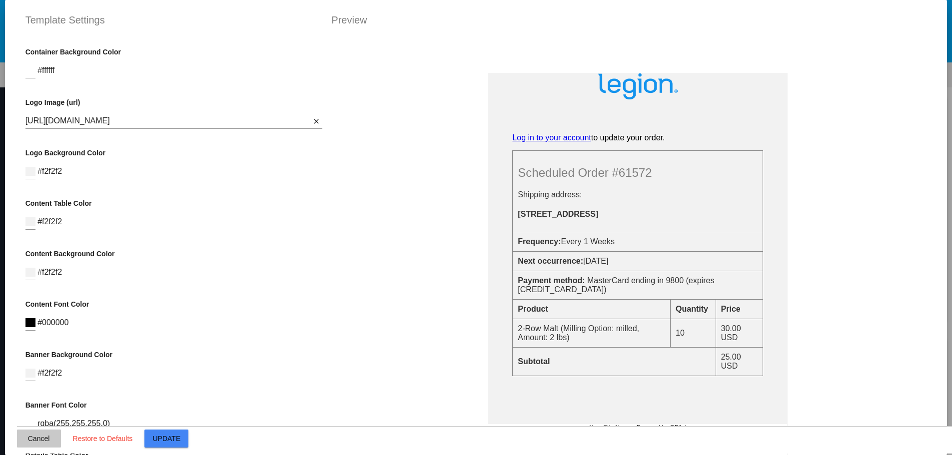
click at [38, 440] on span "Cancel" at bounding box center [39, 439] width 22 height 8
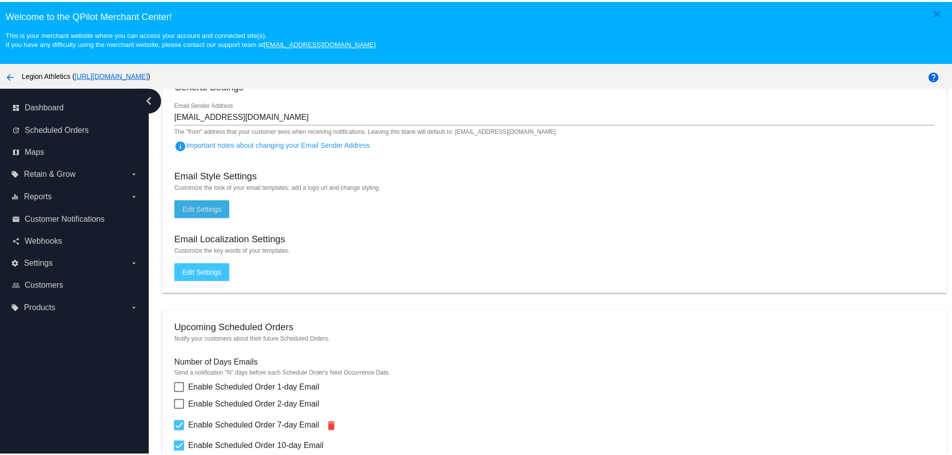
scroll to position [250, 0]
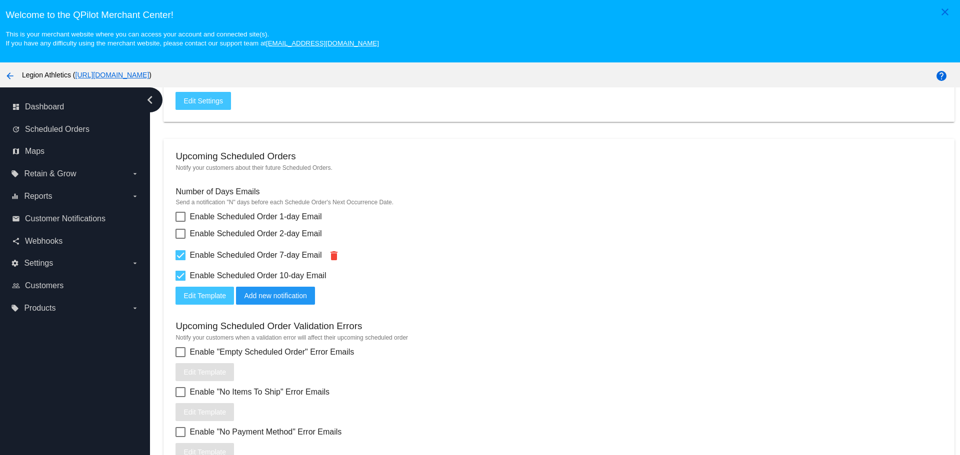
click at [211, 297] on span "Edit Template" at bounding box center [204, 296] width 42 height 8
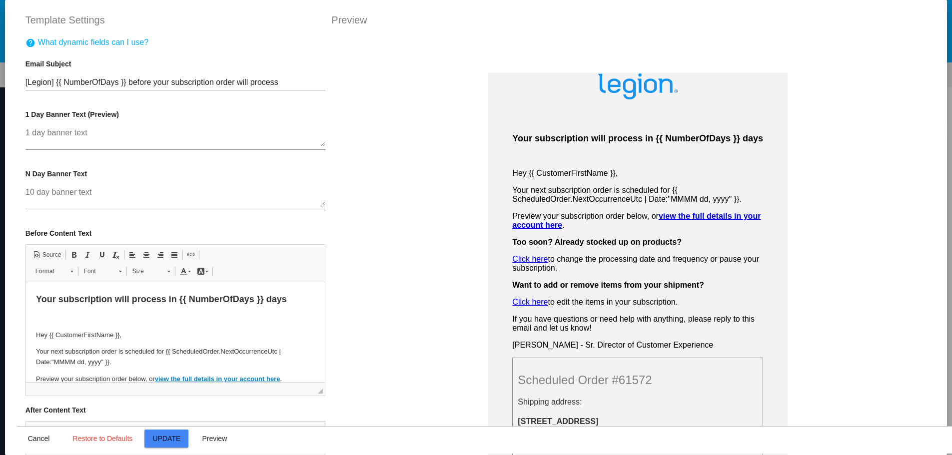
scroll to position [0, 0]
drag, startPoint x: 325, startPoint y: 93, endPoint x: 325, endPoint y: 204, distance: 111.0
click at [325, 204] on div "Your subscription will process in {{ NumberOfDays }} days Hey {{ CustomerFirstN…" at bounding box center [638, 265] width 628 height 455
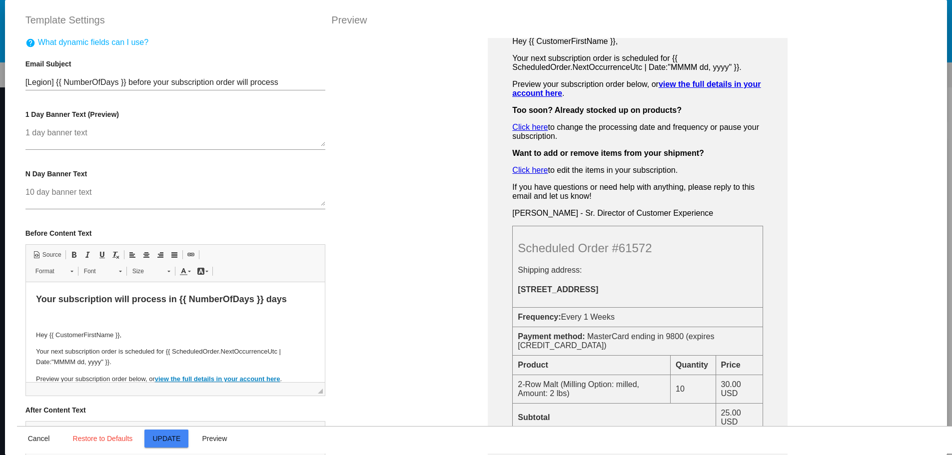
scroll to position [286, 0]
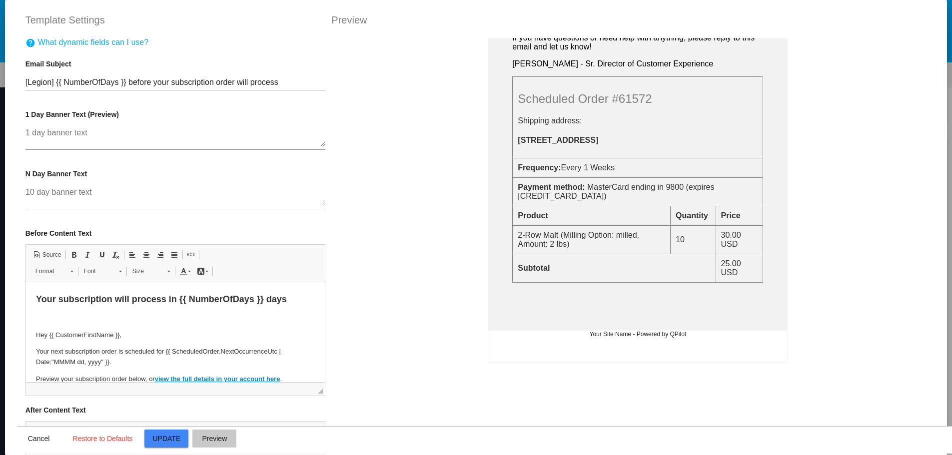
click at [196, 440] on button "Preview" at bounding box center [214, 439] width 44 height 18
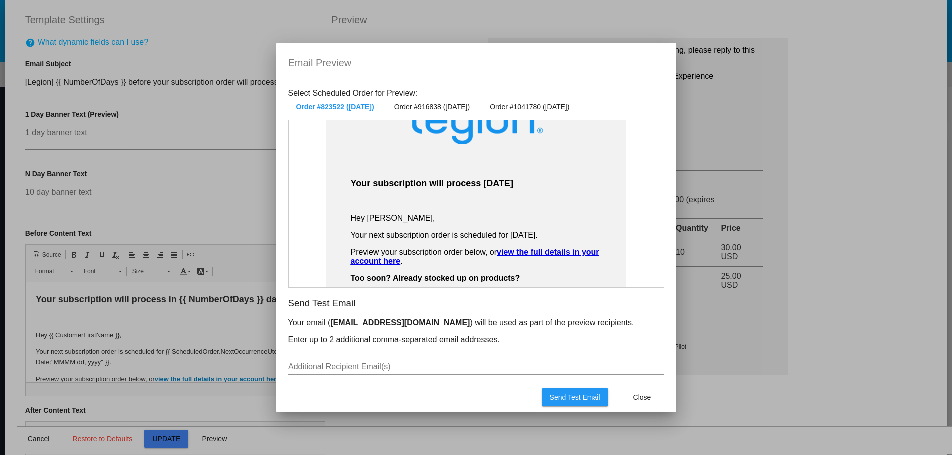
scroll to position [50, 0]
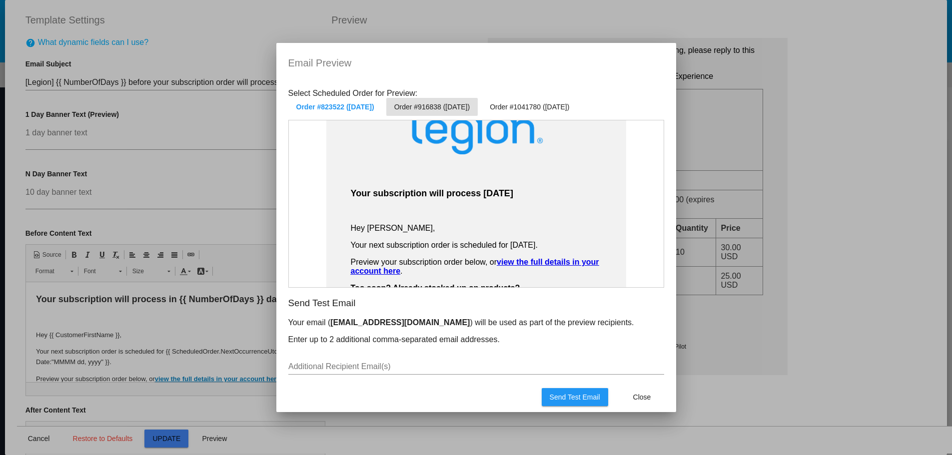
click at [462, 108] on span "Order #916838 (Sep 29 2025)" at bounding box center [431, 107] width 75 height 8
click at [545, 109] on span "Order #1041780 (Nov 13 2025)" at bounding box center [529, 107] width 79 height 8
click at [638, 391] on button "Close" at bounding box center [642, 397] width 44 height 18
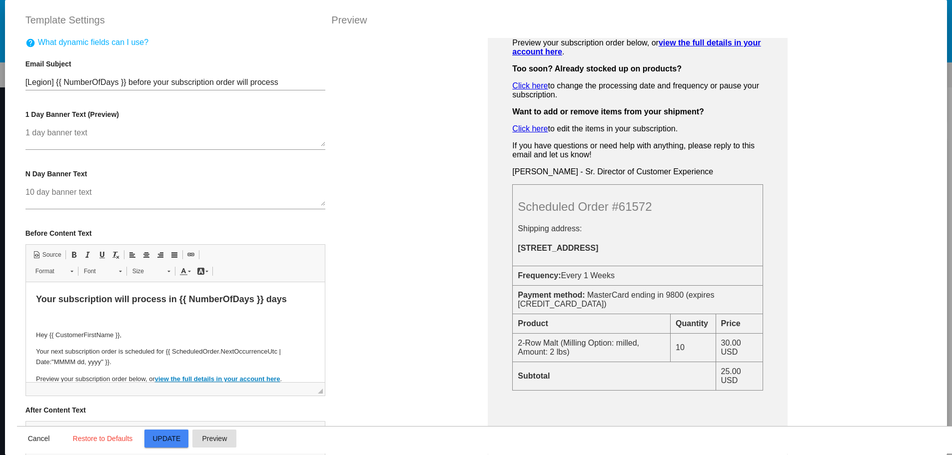
scroll to position [136, 0]
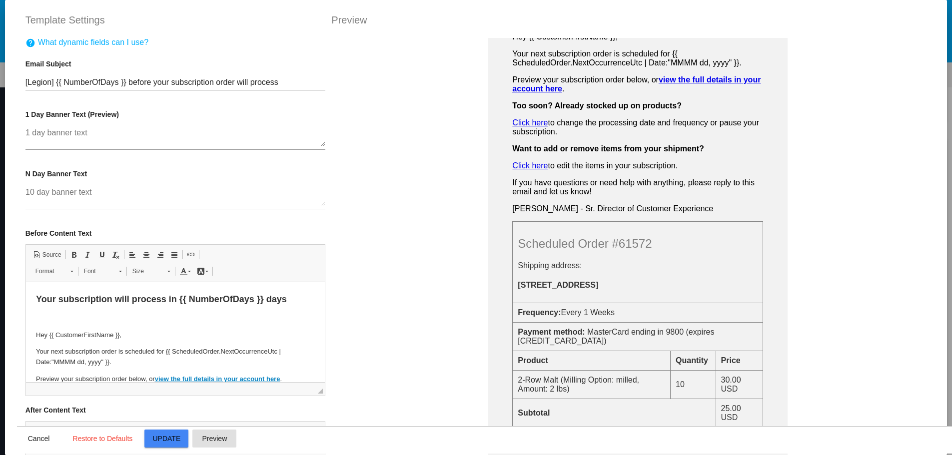
click at [118, 306] on p "Your subscription will process in {{ NumberOfDays }} days" at bounding box center [174, 299] width 279 height 14
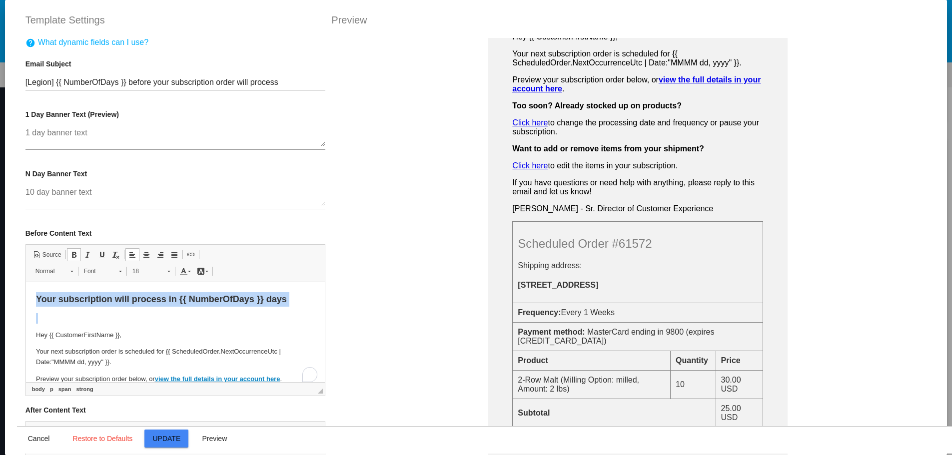
click at [118, 306] on p "Your subscription will process in {{ NumberOfDays }} days" at bounding box center [174, 299] width 279 height 14
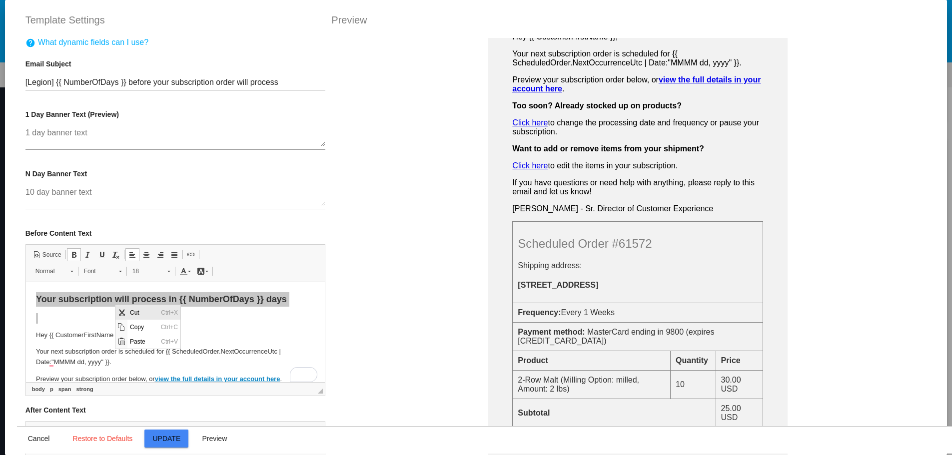
click at [125, 312] on span "Cut" at bounding box center [121, 313] width 8 height 8
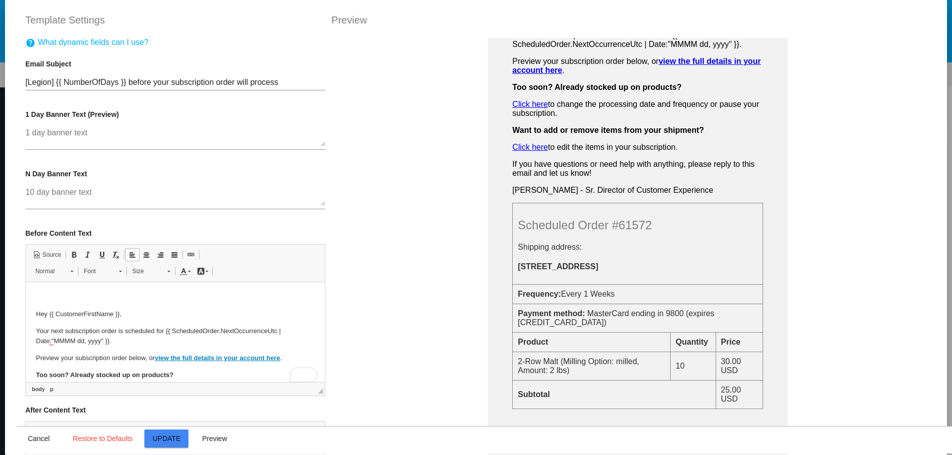
click at [37, 312] on p "Hey {{ CustomerFirstName }}," at bounding box center [174, 314] width 279 height 10
click at [35, 316] on p "Hey {{ CustomerFirstName }}," at bounding box center [174, 314] width 279 height 10
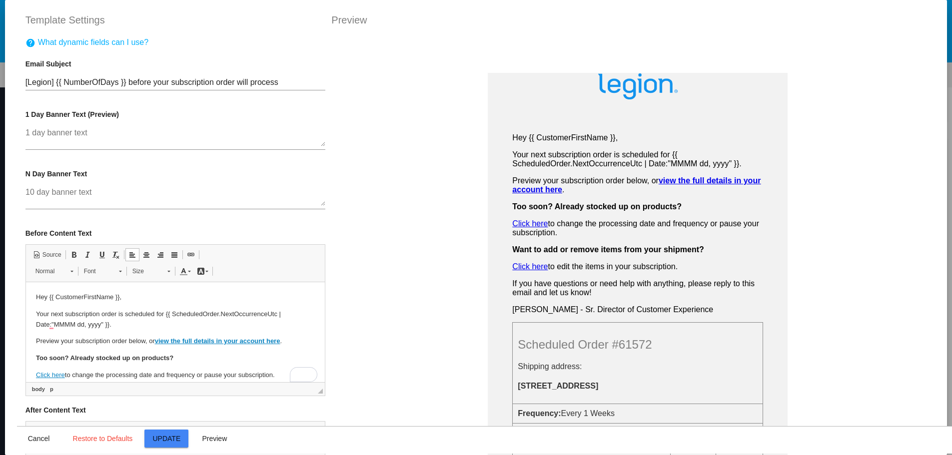
click at [161, 439] on span "Update" at bounding box center [167, 439] width 28 height 8
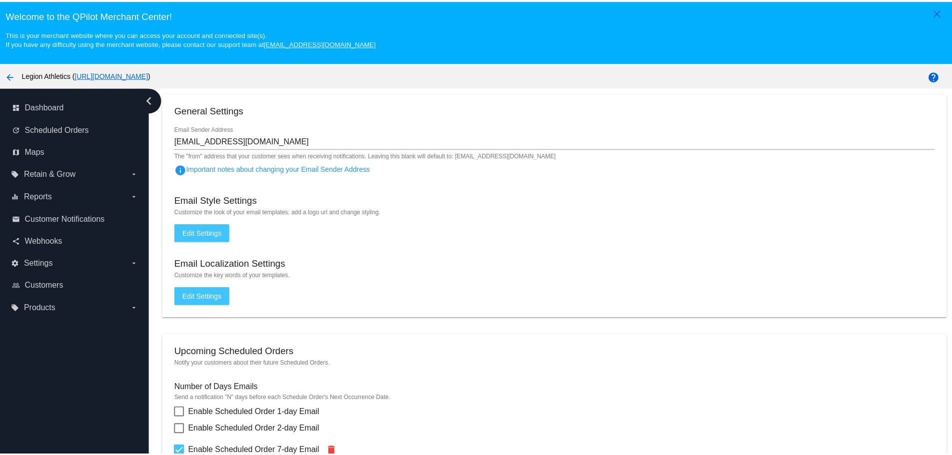
scroll to position [50, 0]
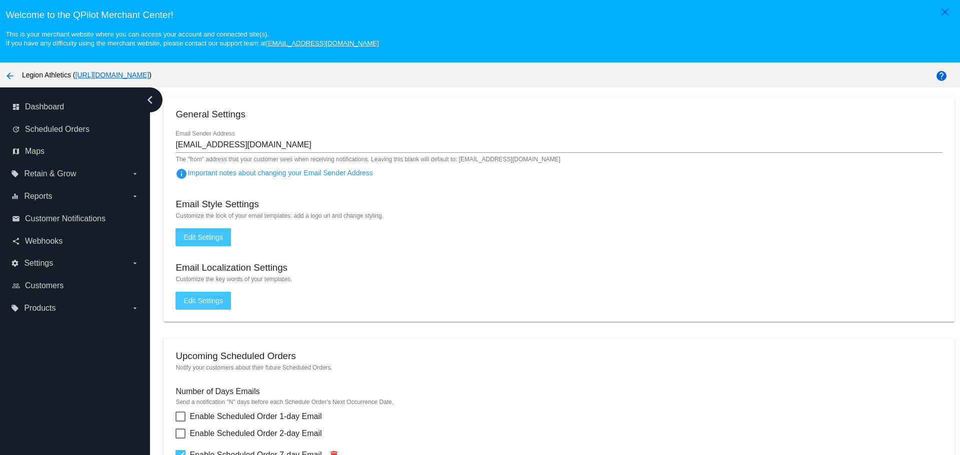
click at [220, 238] on span "Edit Settings" at bounding box center [202, 237] width 39 height 8
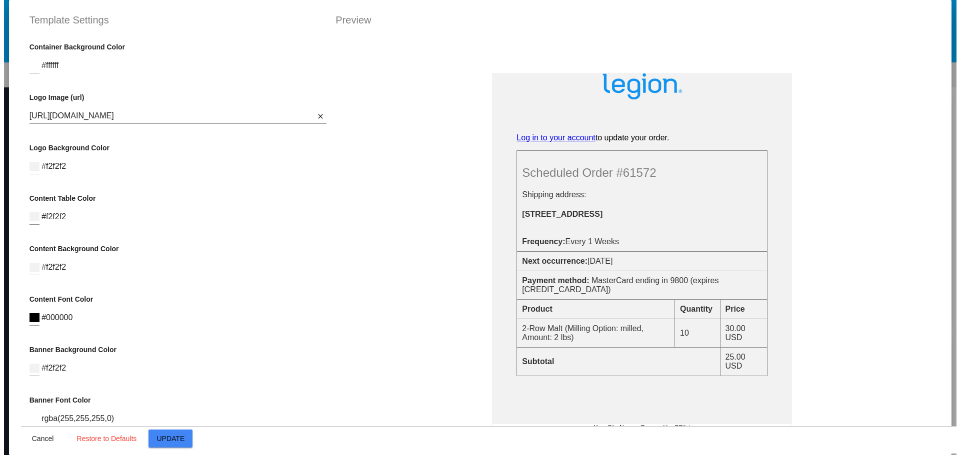
scroll to position [0, 0]
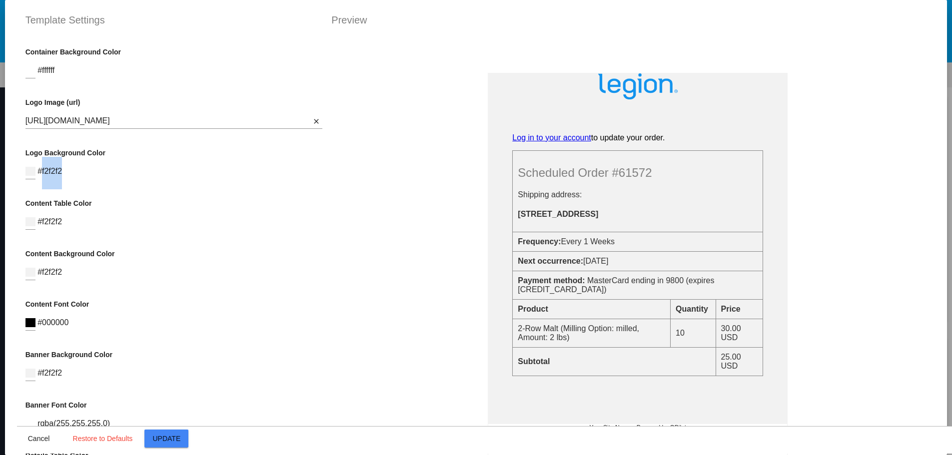
drag, startPoint x: 58, startPoint y: 169, endPoint x: 37, endPoint y: 174, distance: 21.0
click at [37, 174] on span "#f2f2f2" at bounding box center [49, 171] width 24 height 8
copy span "f2f2f2"
click at [37, 440] on span "Cancel" at bounding box center [39, 439] width 22 height 8
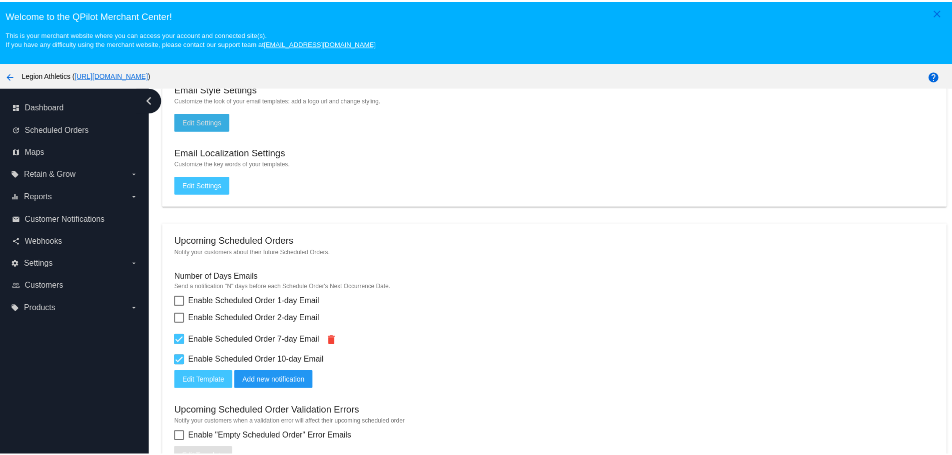
scroll to position [300, 0]
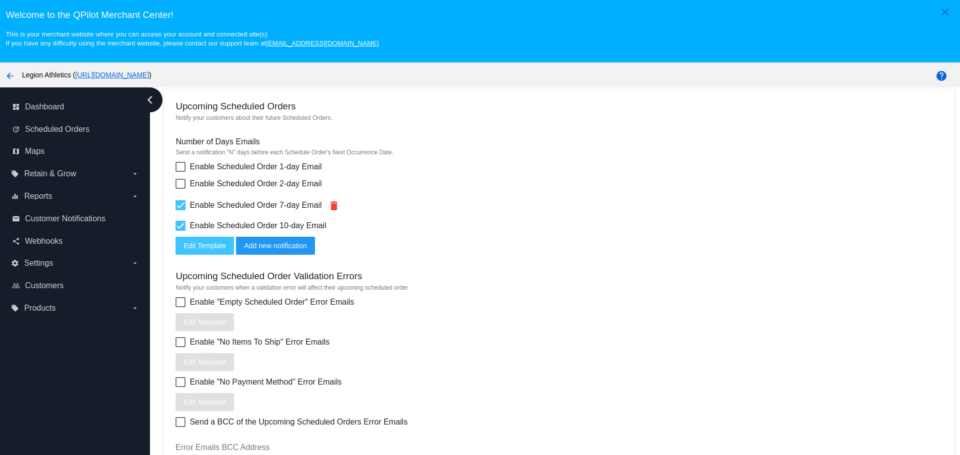
click at [194, 253] on button "Edit Template" at bounding box center [204, 246] width 58 height 18
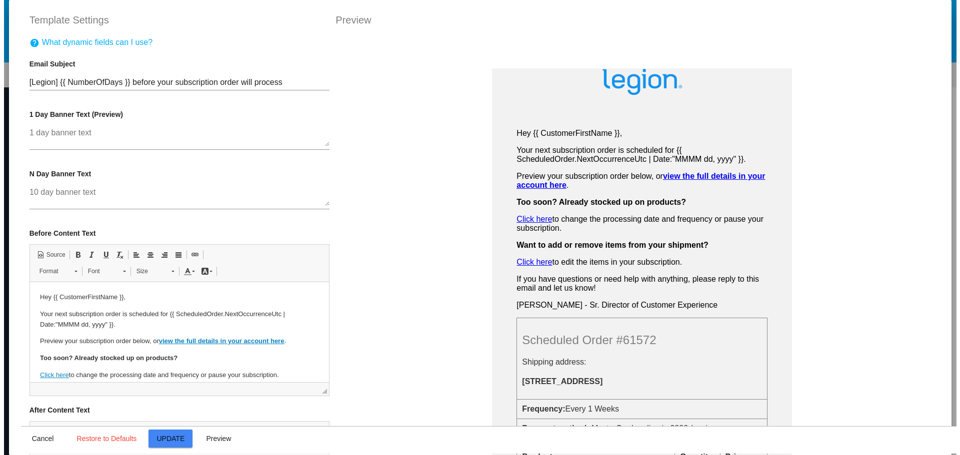
scroll to position [0, 0]
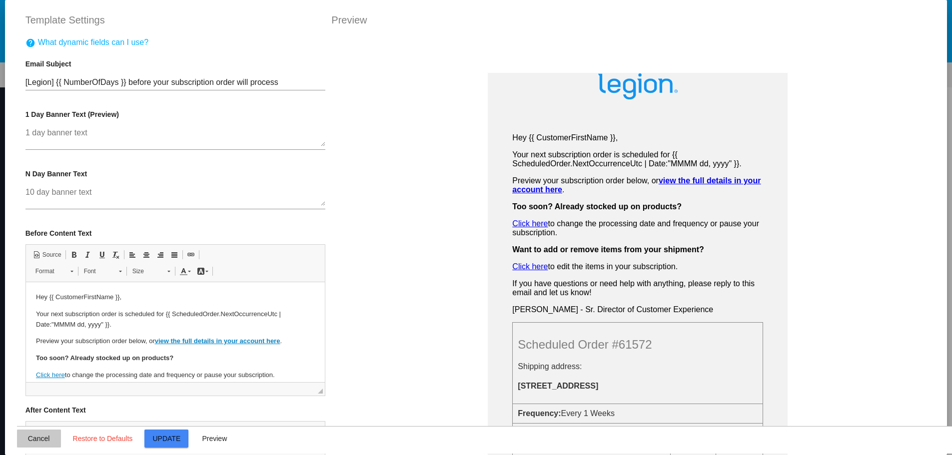
click at [41, 439] on span "Cancel" at bounding box center [39, 439] width 22 height 8
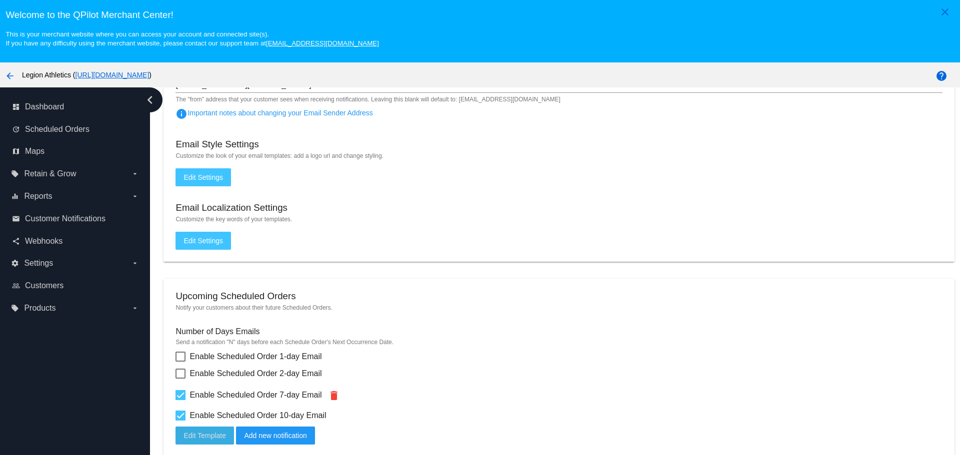
scroll to position [100, 0]
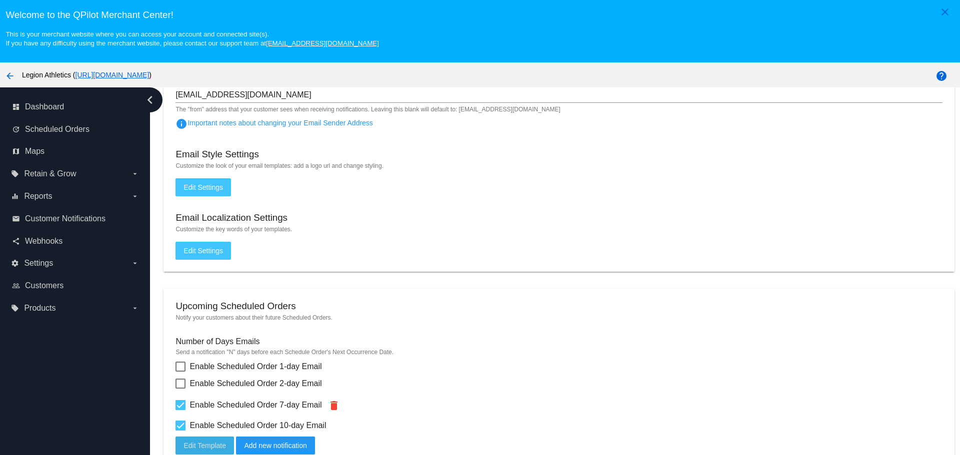
click at [191, 182] on button "Edit Settings" at bounding box center [202, 187] width 55 height 18
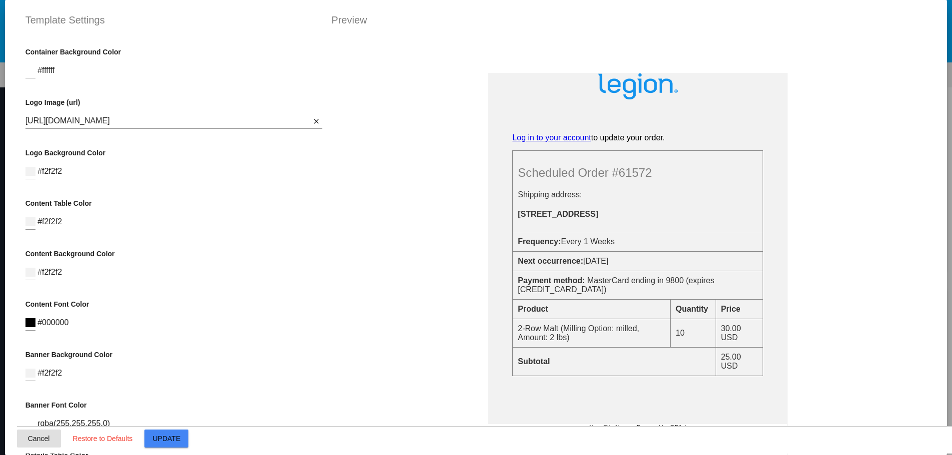
click at [47, 433] on button "Cancel" at bounding box center [39, 439] width 44 height 18
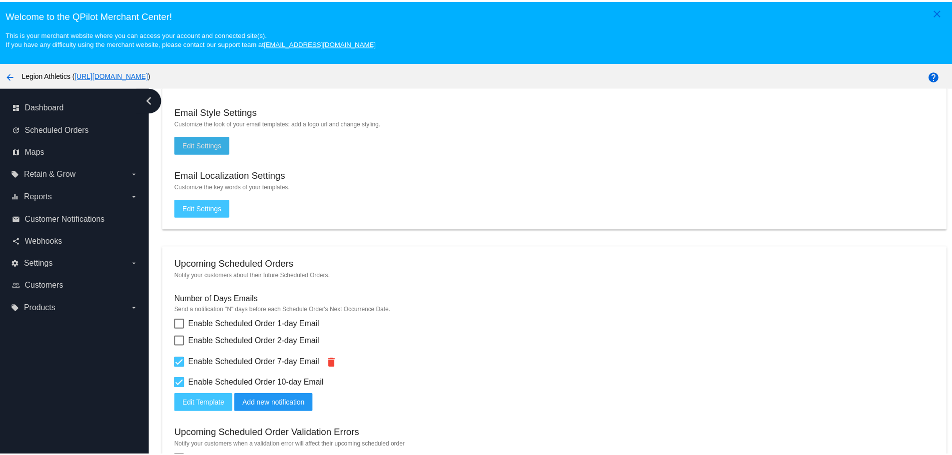
scroll to position [250, 0]
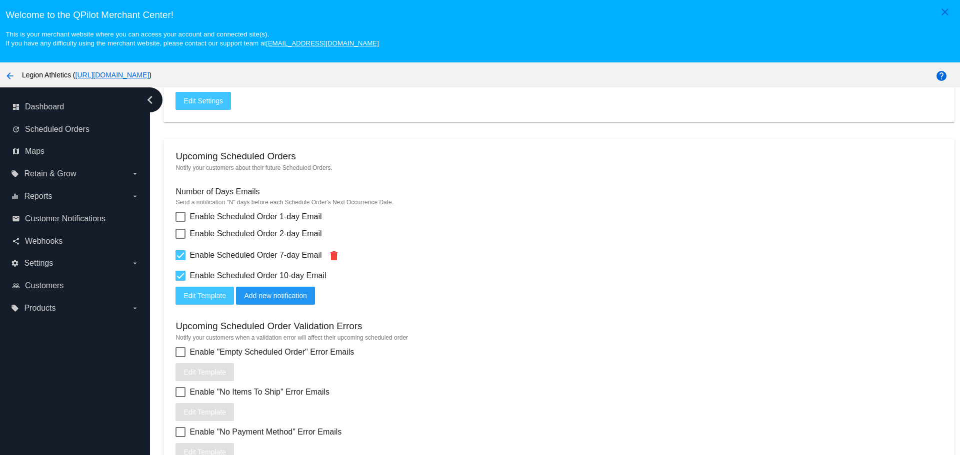
click at [210, 298] on span "Edit Template" at bounding box center [204, 296] width 42 height 8
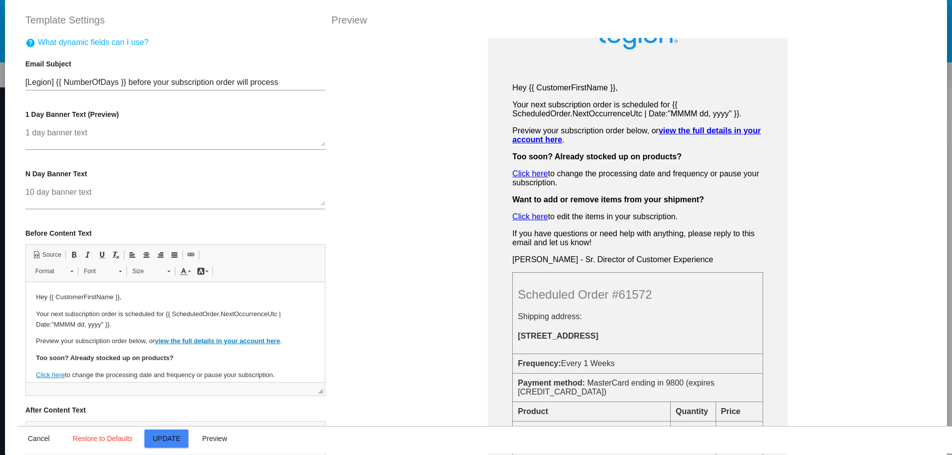
scroll to position [0, 0]
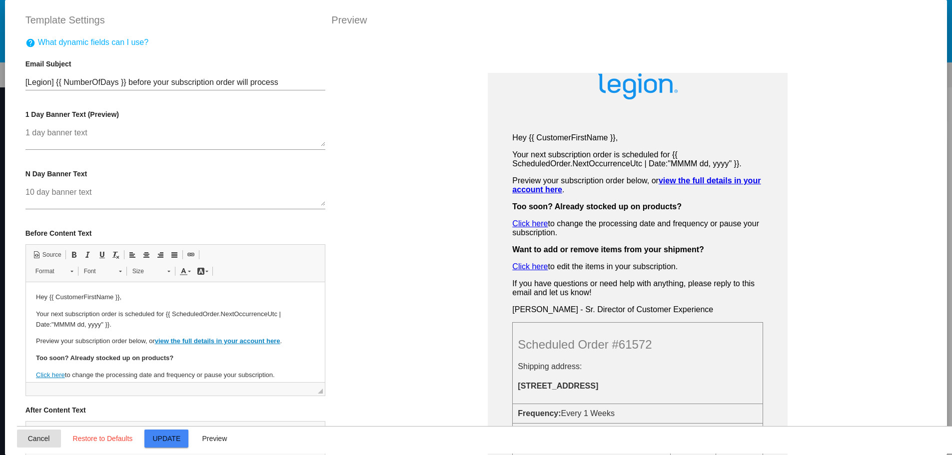
click at [43, 440] on span "Cancel" at bounding box center [39, 439] width 22 height 8
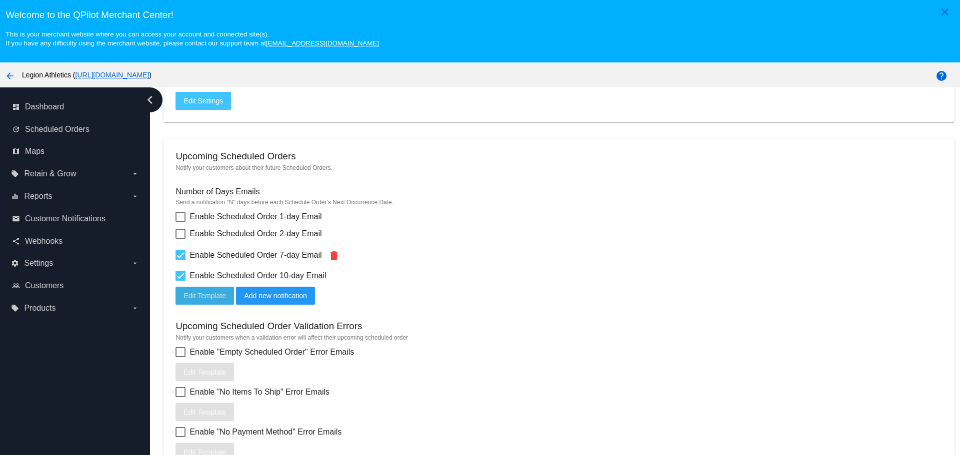
click at [202, 256] on span "Enable Scheduled Order 7-day Email" at bounding box center [255, 255] width 132 height 12
click at [180, 260] on input "Enable Scheduled Order 7-day Email" at bounding box center [180, 260] width 0 height 0
click at [202, 256] on span "Enable Scheduled Order 7-day Email" at bounding box center [255, 255] width 132 height 12
click at [180, 260] on input "Enable Scheduled Order 7-day Email" at bounding box center [180, 260] width 0 height 0
checkbox input "true"
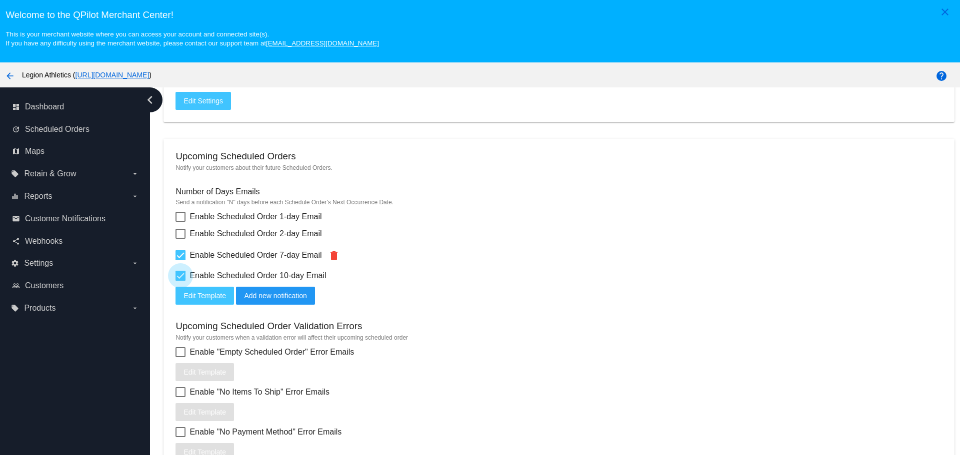
click at [185, 278] on div at bounding box center [180, 276] width 10 height 10
click at [180, 281] on input "Enable Scheduled Order 10-day Email" at bounding box center [180, 281] width 0 height 0
checkbox input "false"
click at [185, 291] on button "Edit Template" at bounding box center [204, 296] width 58 height 18
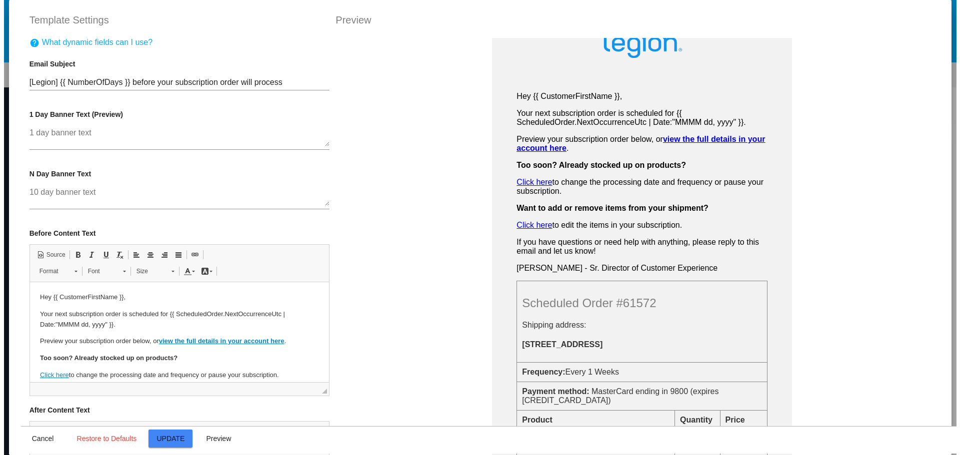
scroll to position [200, 0]
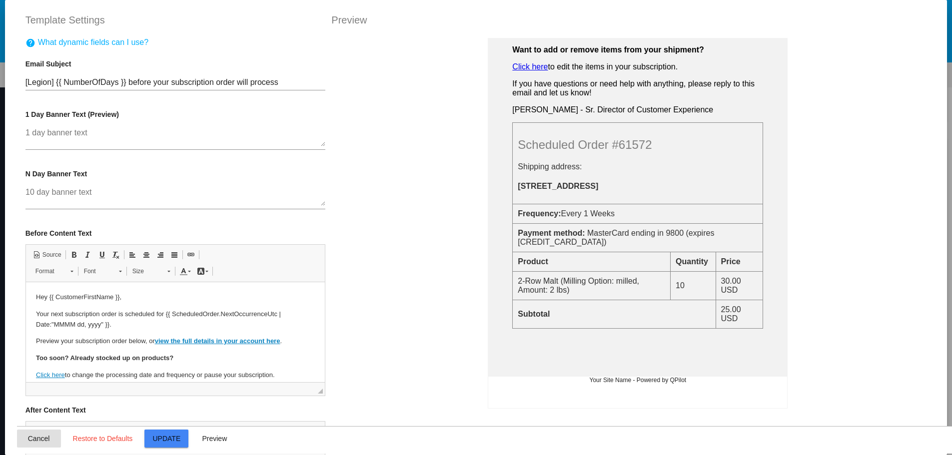
click at [32, 440] on span "Cancel" at bounding box center [39, 439] width 22 height 8
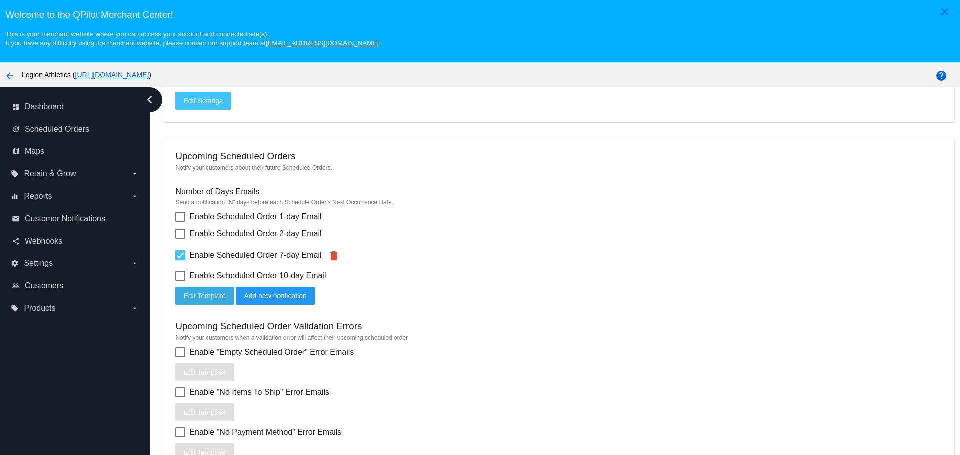
click at [179, 280] on div at bounding box center [180, 276] width 10 height 10
click at [180, 281] on input "Enable Scheduled Order 10-day Email" at bounding box center [180, 281] width 0 height 0
checkbox input "true"
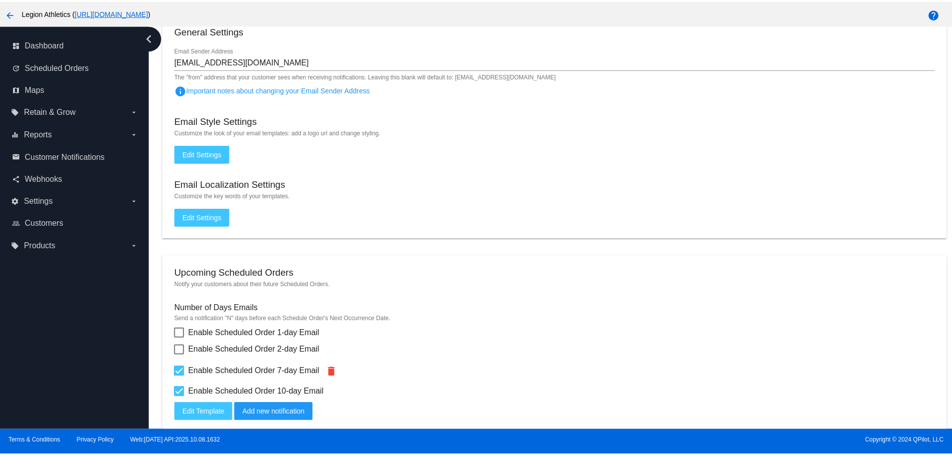
scroll to position [21, 0]
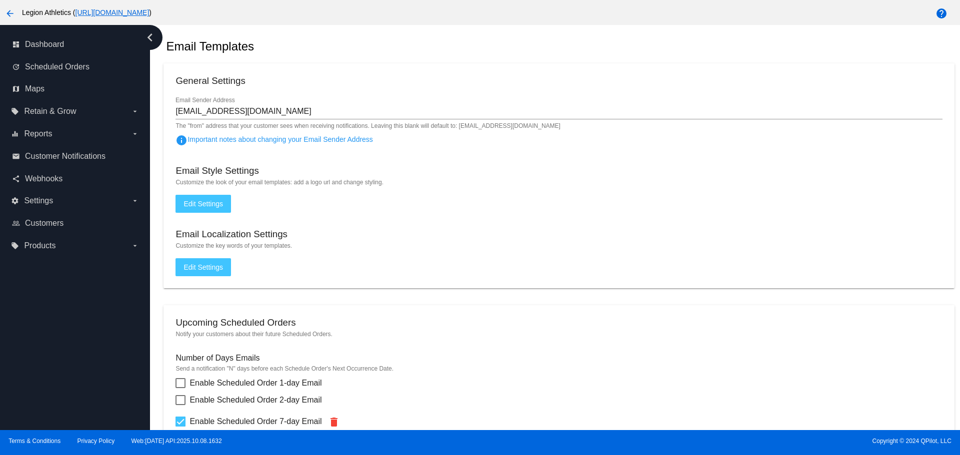
click at [204, 205] on span "Edit Settings" at bounding box center [202, 204] width 39 height 8
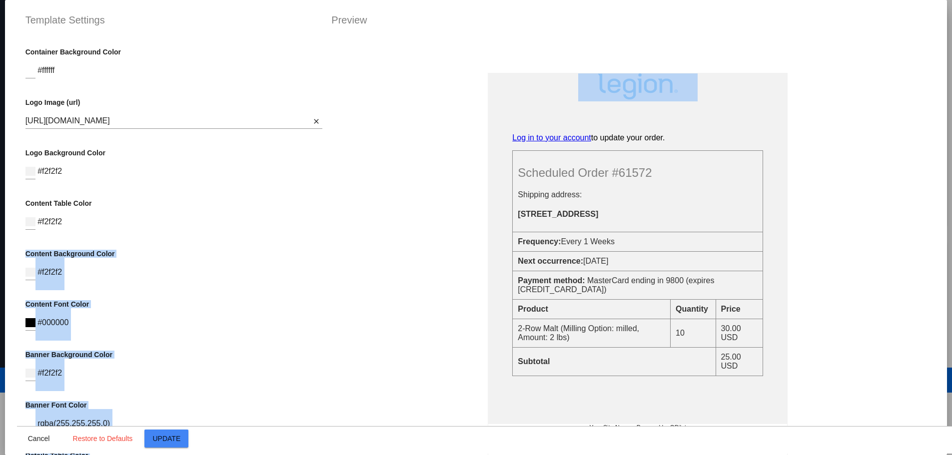
drag, startPoint x: 321, startPoint y: 158, endPoint x: 318, endPoint y: 230, distance: 72.0
click at [318, 38] on div "Container Background Color #ffffff Logo Image (url) https://d3k81ch9hvuctc.clou…" at bounding box center [476, 38] width 919 height 0
click at [309, 241] on div "Container Background Color #ffffff Logo Image (url) https://d3k81ch9hvuctc.clou…" at bounding box center [174, 265] width 314 height 455
drag, startPoint x: 321, startPoint y: 222, endPoint x: 321, endPoint y: 310, distance: 87.5
click at [321, 38] on div "Container Background Color #ffffff Logo Image (url) https://d3k81ch9hvuctc.clou…" at bounding box center [476, 38] width 919 height 0
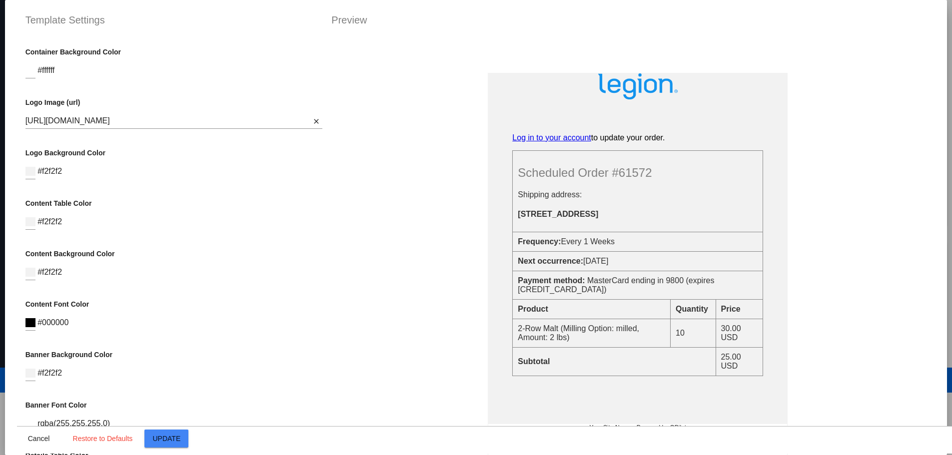
click at [259, 307] on p "Content Font Color" at bounding box center [173, 304] width 297 height 8
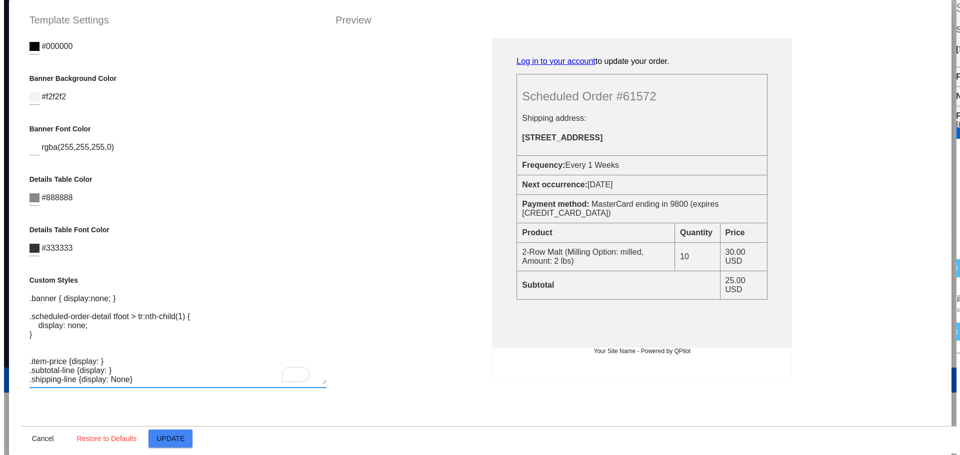
scroll to position [48, 0]
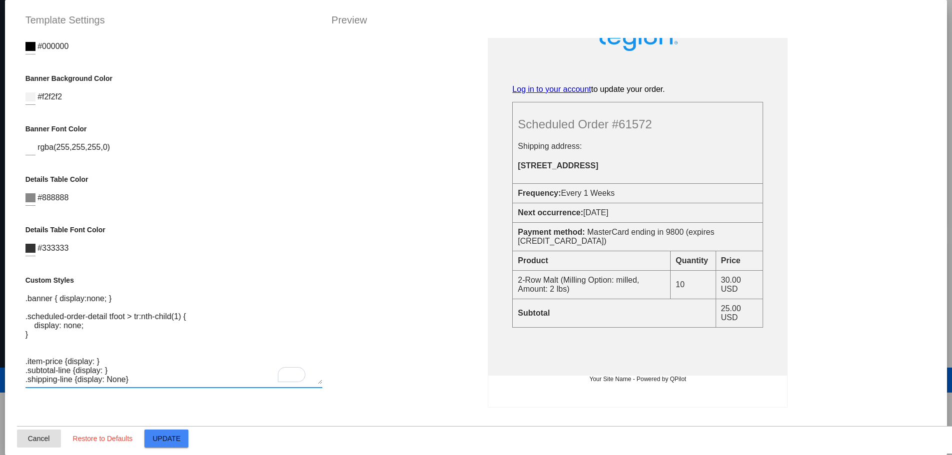
click at [21, 442] on button "Cancel" at bounding box center [39, 439] width 44 height 18
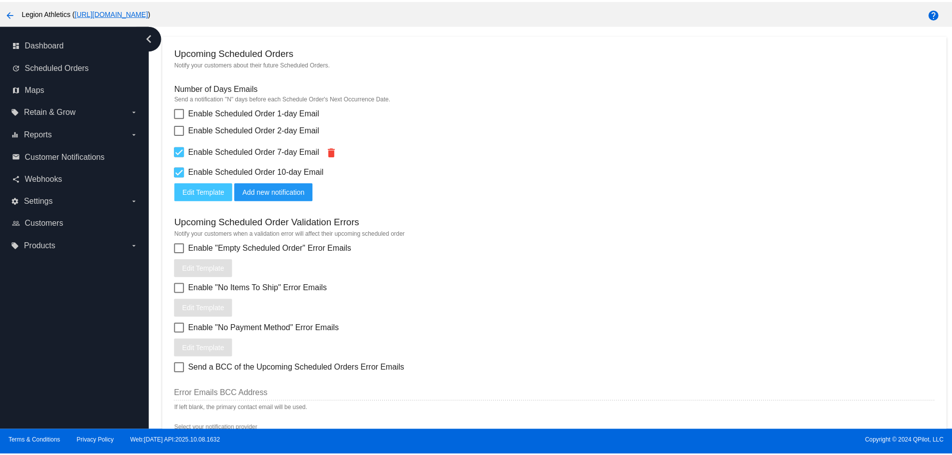
scroll to position [300, 0]
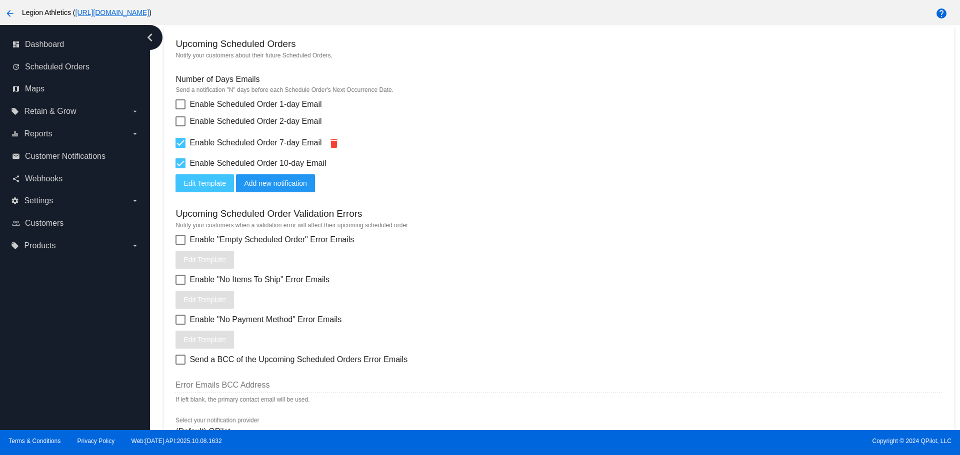
click at [204, 186] on span "Edit Template" at bounding box center [204, 183] width 42 height 8
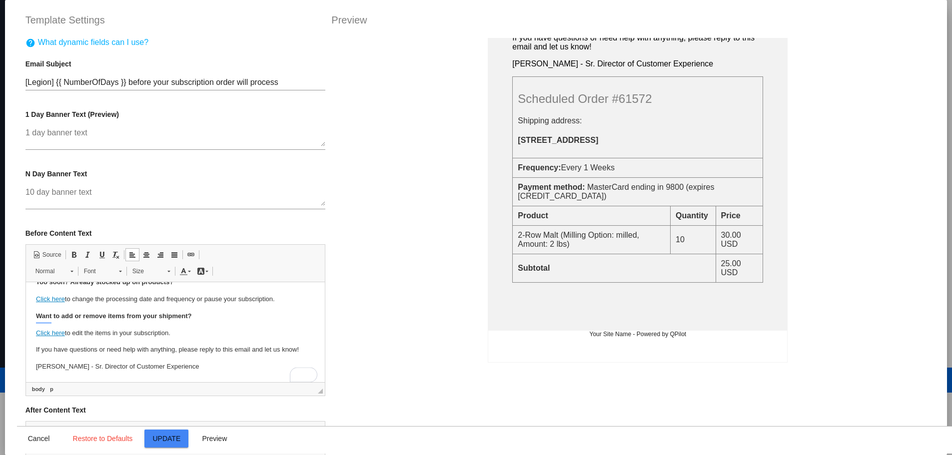
scroll to position [86, 0]
click at [37, 444] on button "Cancel" at bounding box center [39, 439] width 44 height 18
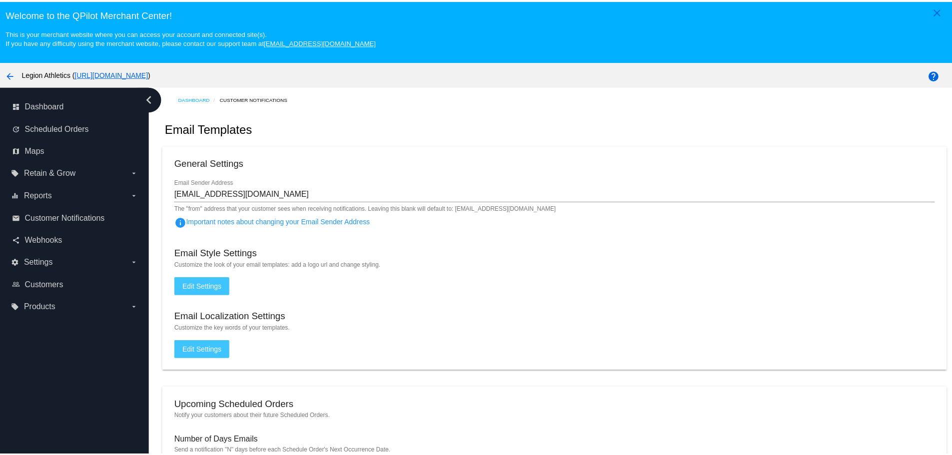
scroll to position [0, 0]
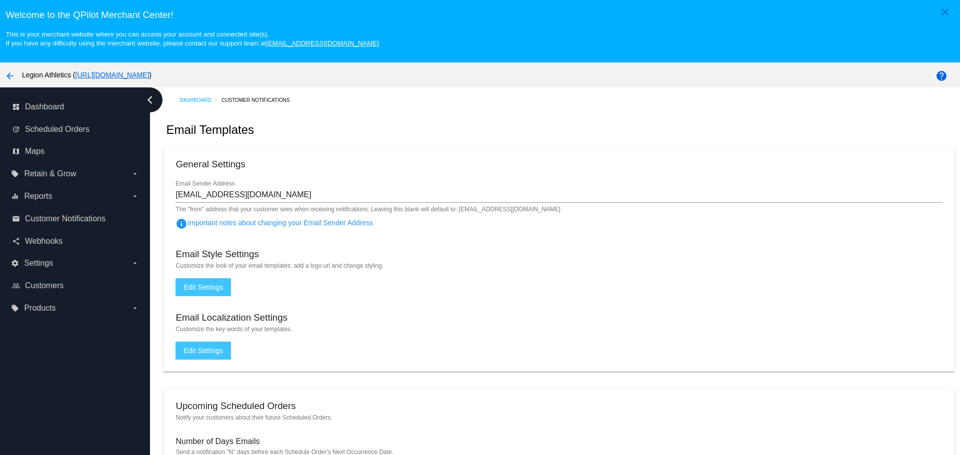
click at [202, 290] on span "Edit Settings" at bounding box center [202, 287] width 39 height 8
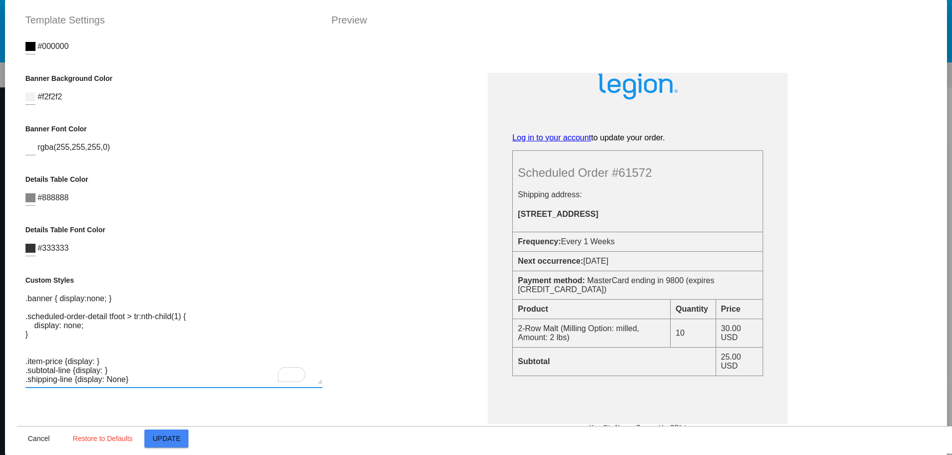
drag, startPoint x: 121, startPoint y: 371, endPoint x: 18, endPoint y: 293, distance: 128.9
click at [18, 293] on div "Container Background Color #ffffff Logo Image (url) https://d3k81ch9hvuctc.clou…" at bounding box center [174, 265] width 314 height 455
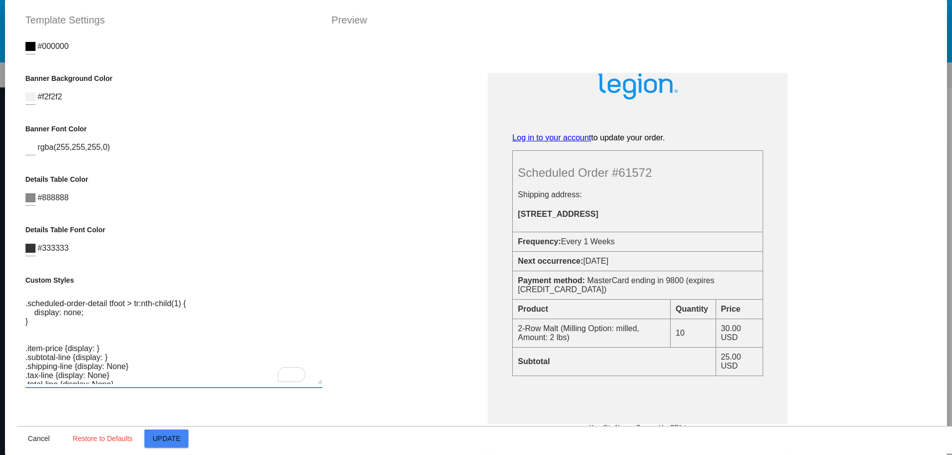
scroll to position [27, 0]
click at [122, 328] on textarea ".banner { display:none; } .scheduled-order-detail tfoot > tr:nth-child(1) { dis…" at bounding box center [173, 339] width 297 height 90
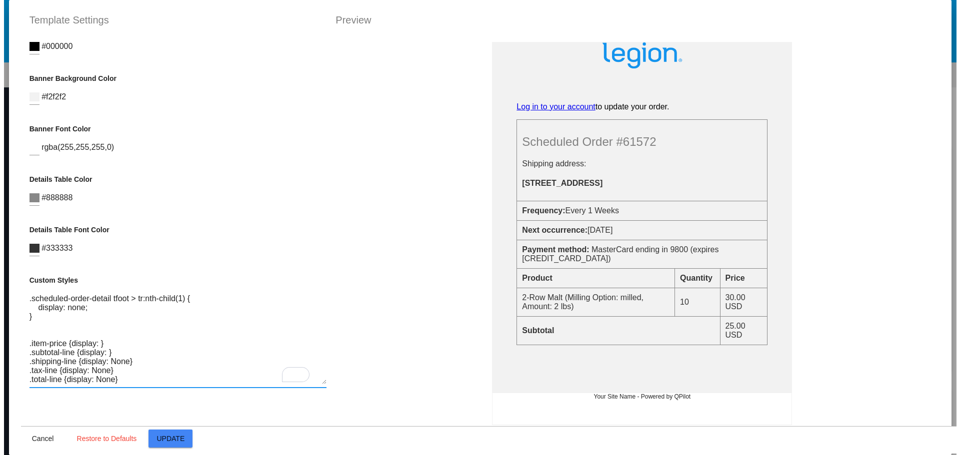
scroll to position [50, 0]
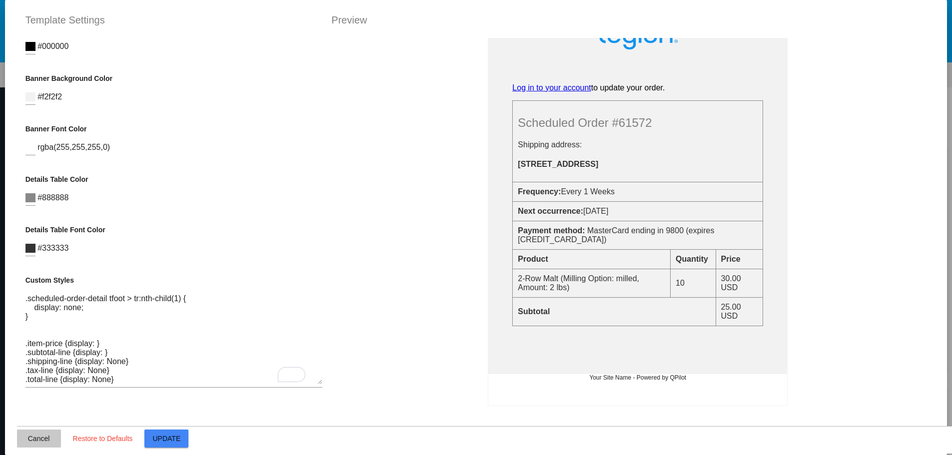
click at [33, 436] on span "Cancel" at bounding box center [39, 439] width 22 height 8
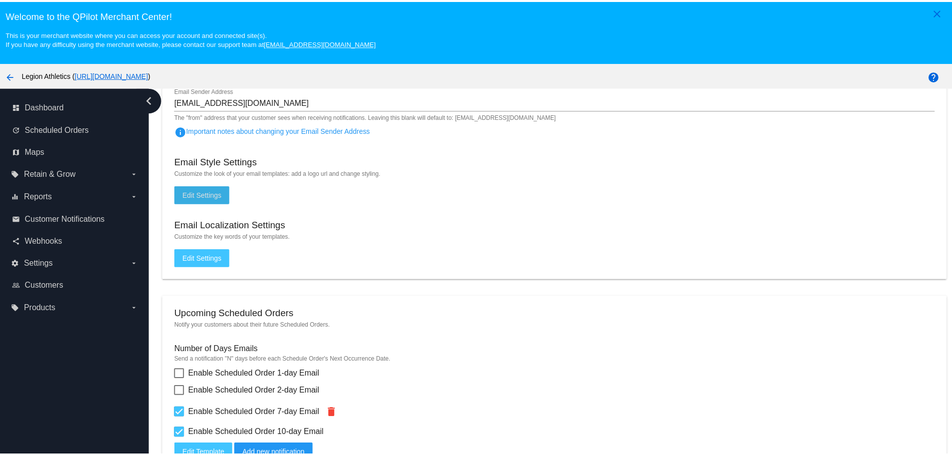
scroll to position [250, 0]
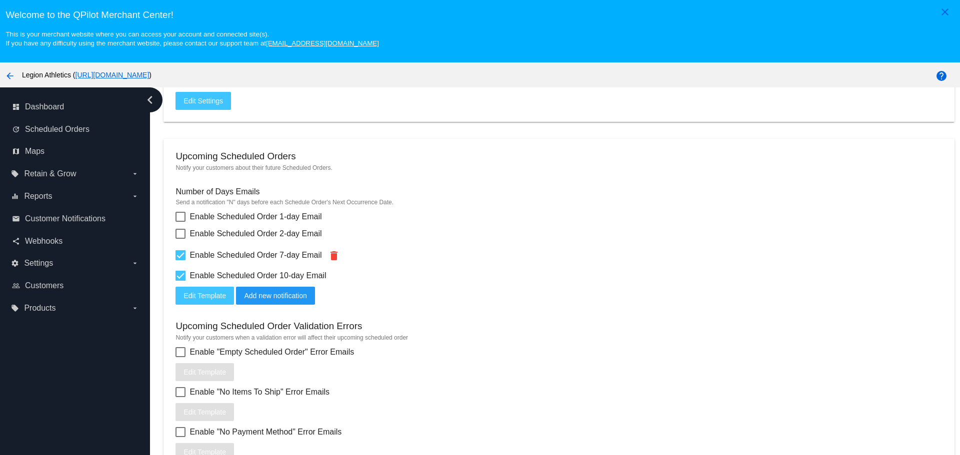
click at [206, 297] on span "Edit Template" at bounding box center [204, 296] width 42 height 8
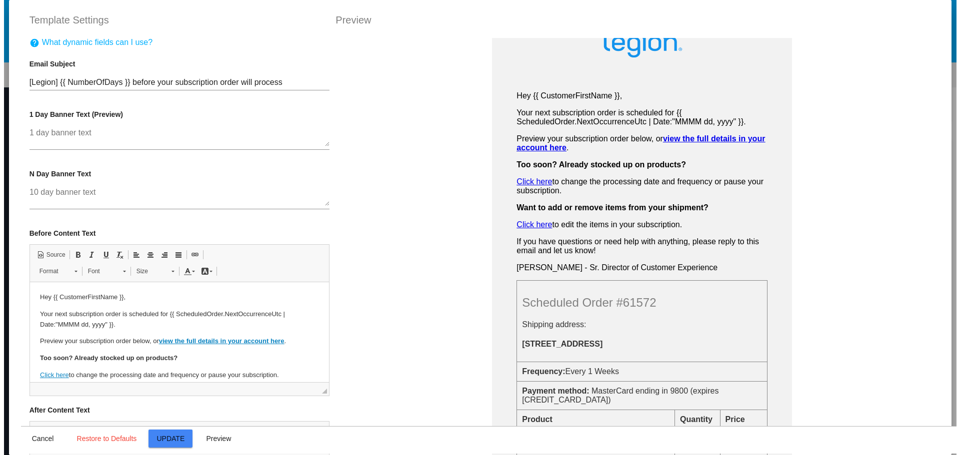
scroll to position [200, 0]
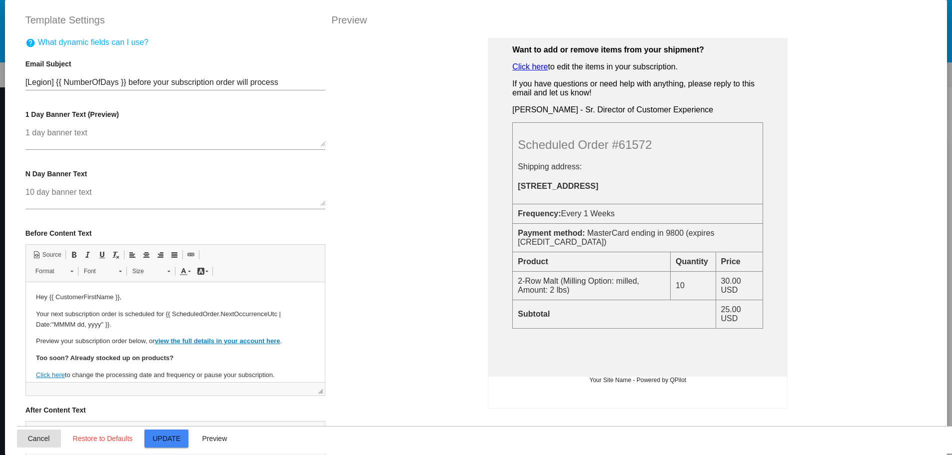
click at [22, 437] on button "Cancel" at bounding box center [39, 439] width 44 height 18
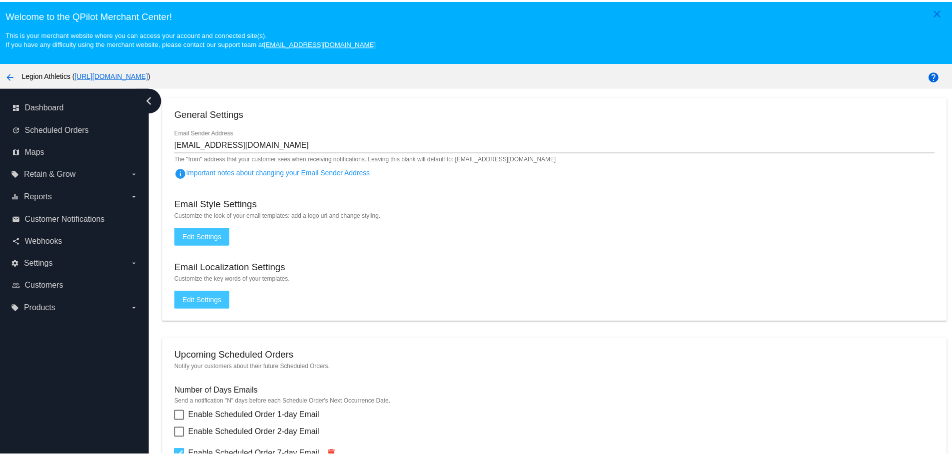
scroll to position [50, 0]
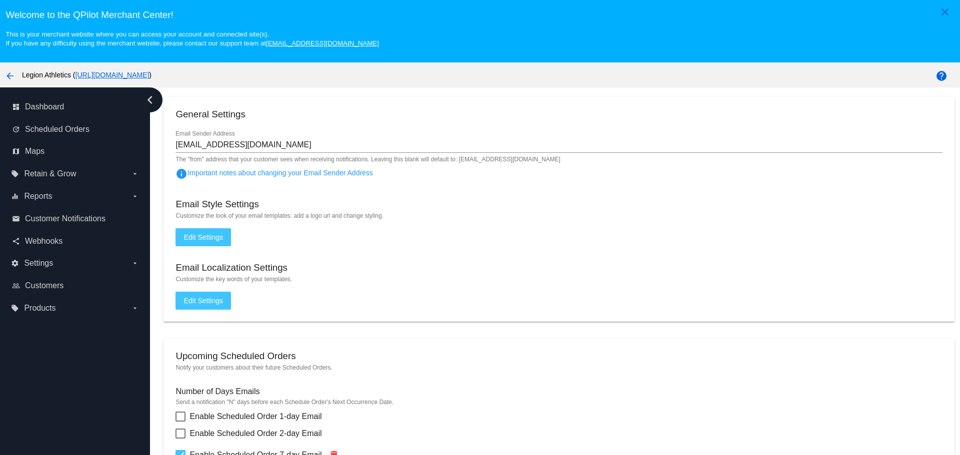
click at [200, 231] on button "Edit Settings" at bounding box center [202, 237] width 55 height 18
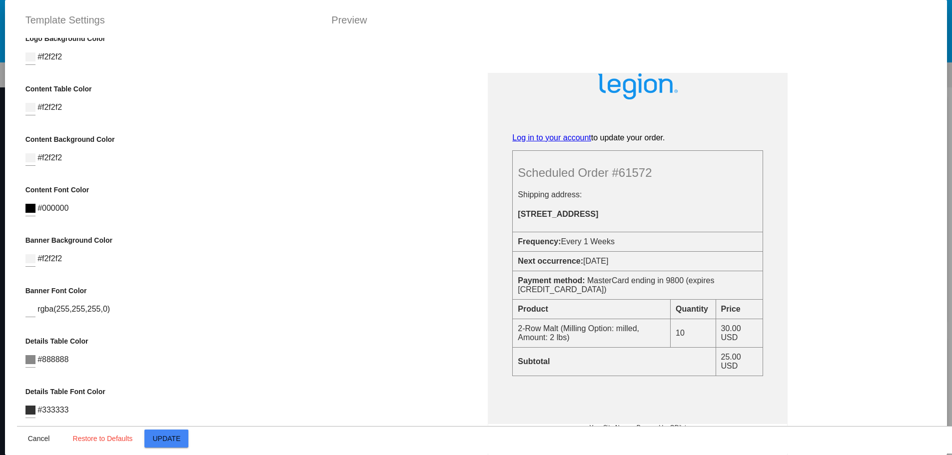
scroll to position [276, 0]
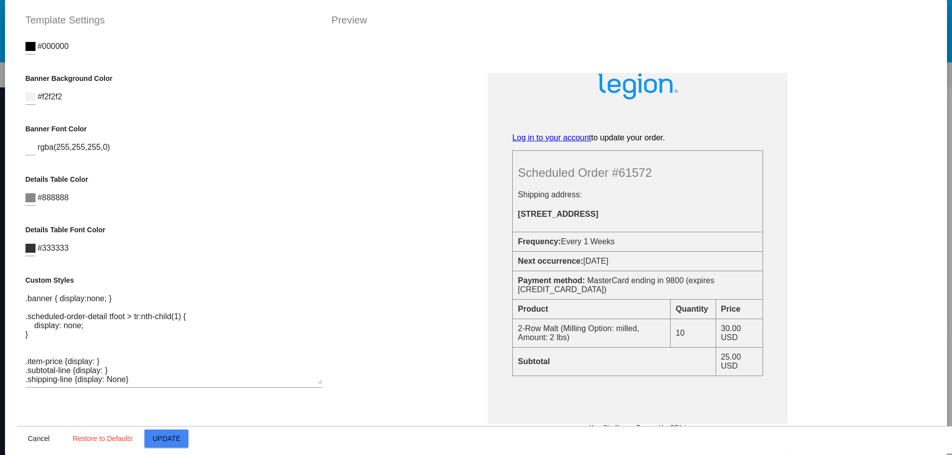
click at [109, 381] on textarea ".banner { display:none; } .scheduled-order-detail tfoot > tr:nth-child(1) { dis…" at bounding box center [173, 339] width 297 height 90
type textarea ".banner { display:none; } .scheduled-order-detail tfoot > tr:nth-child(1) { dis…"
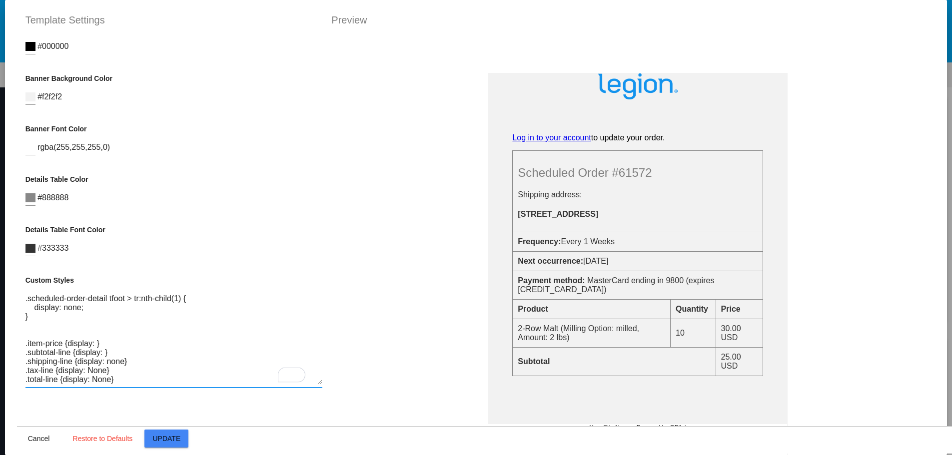
click at [89, 363] on textarea ".banner { display:none; } .scheduled-order-detail tfoot > tr:nth-child(1) { dis…" at bounding box center [173, 339] width 297 height 90
click at [94, 373] on textarea ".banner { display:none; } .scheduled-order-detail tfoot > tr:nth-child(1) { dis…" at bounding box center [173, 339] width 297 height 90
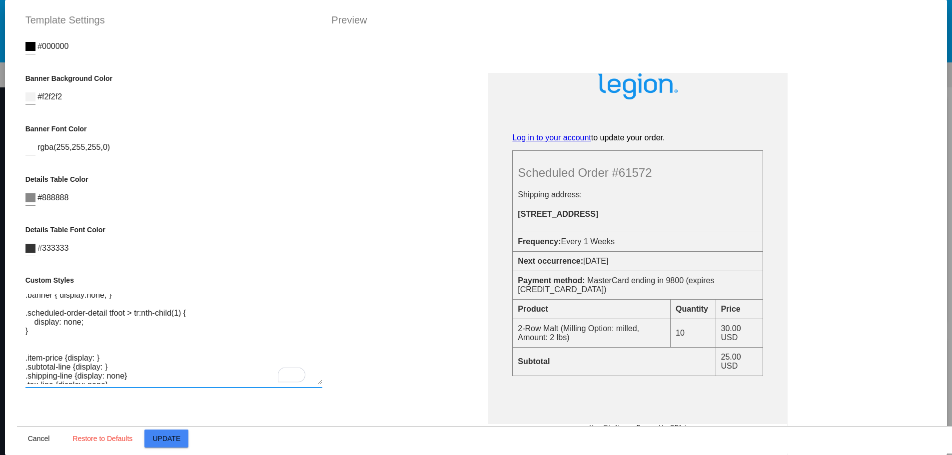
scroll to position [0, 0]
drag, startPoint x: 127, startPoint y: 373, endPoint x: 19, endPoint y: 293, distance: 134.4
click at [19, 293] on div "Container Background Color #ffffff Logo Image (url) [URL][DOMAIN_NAME] Logo url…" at bounding box center [174, 265] width 314 height 455
click at [40, 297] on textarea ".banner { display:none; } .scheduled-order-detail tfoot > tr:nth-child(1) { dis…" at bounding box center [173, 339] width 297 height 90
click at [83, 299] on textarea ".banner { display:none; } .scheduled-order-detail tfoot > tr:nth-child(1) { dis…" at bounding box center [173, 339] width 297 height 90
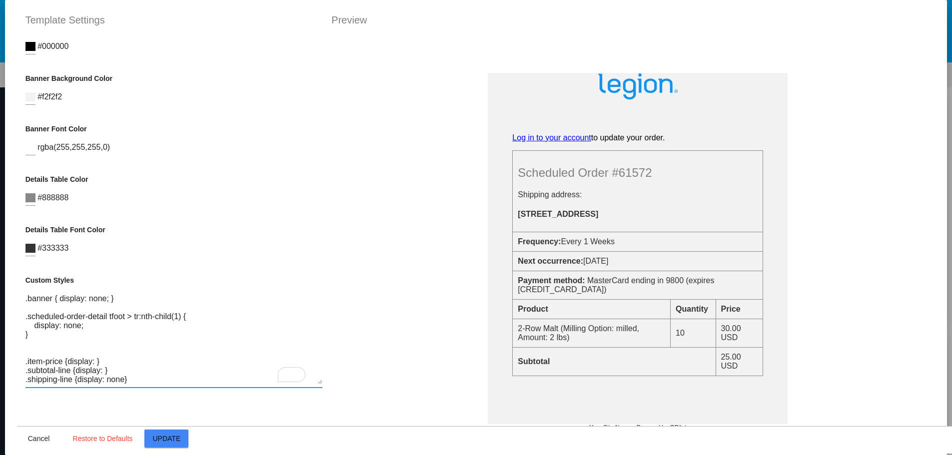
drag, startPoint x: 122, startPoint y: 369, endPoint x: 13, endPoint y: 290, distance: 134.2
click at [17, 290] on div "Container Background Color #ffffff Logo Image (url) [URL][DOMAIN_NAME] Logo url…" at bounding box center [174, 265] width 314 height 455
click at [161, 374] on textarea ".banner { display: none; } .scheduled-order-detail tfoot > tr:nth-child(1) { di…" at bounding box center [173, 339] width 297 height 90
type textarea ".banner { display: none; } .scheduled-order-detail tfoot > tr:nth-child(1) { di…"
click at [162, 442] on span "Update" at bounding box center [167, 439] width 28 height 8
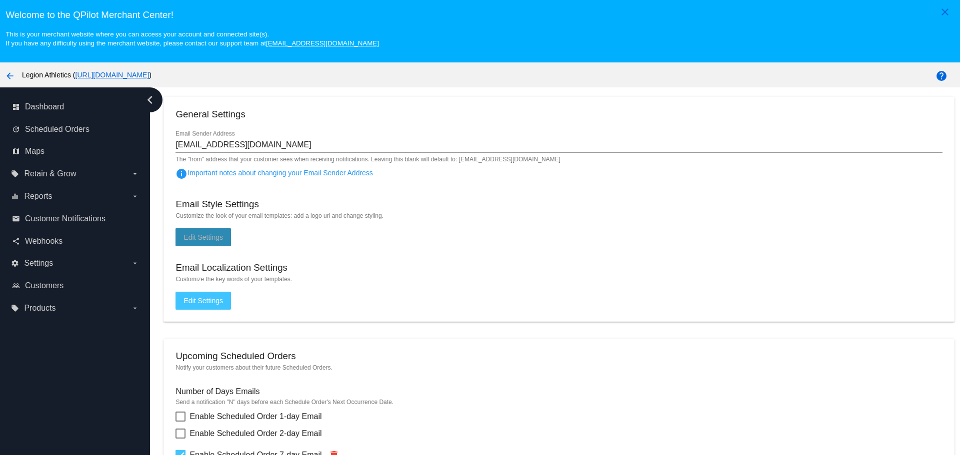
click at [216, 233] on button "Edit Settings" at bounding box center [202, 237] width 55 height 18
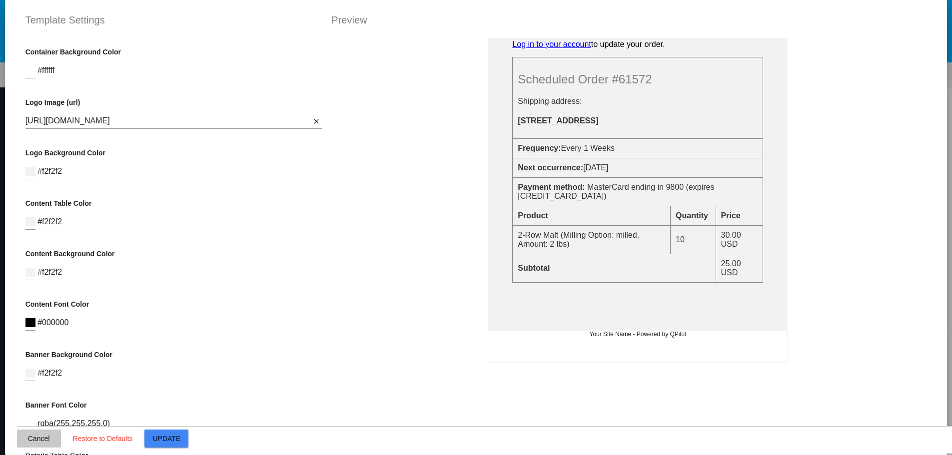
click at [28, 440] on span "Cancel" at bounding box center [39, 439] width 22 height 8
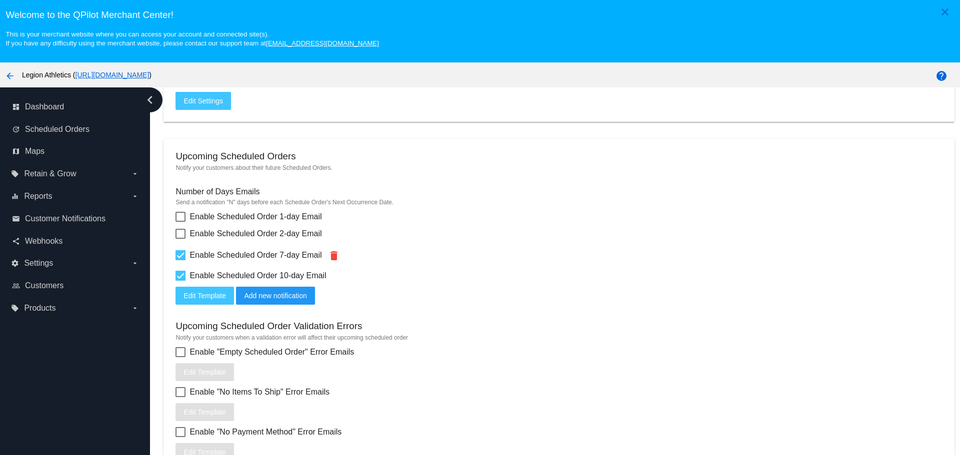
click at [618, 241] on mat-card "Upcoming Scheduled Orders Notify your customers about their future Scheduled Or…" at bounding box center [558, 356] width 790 height 435
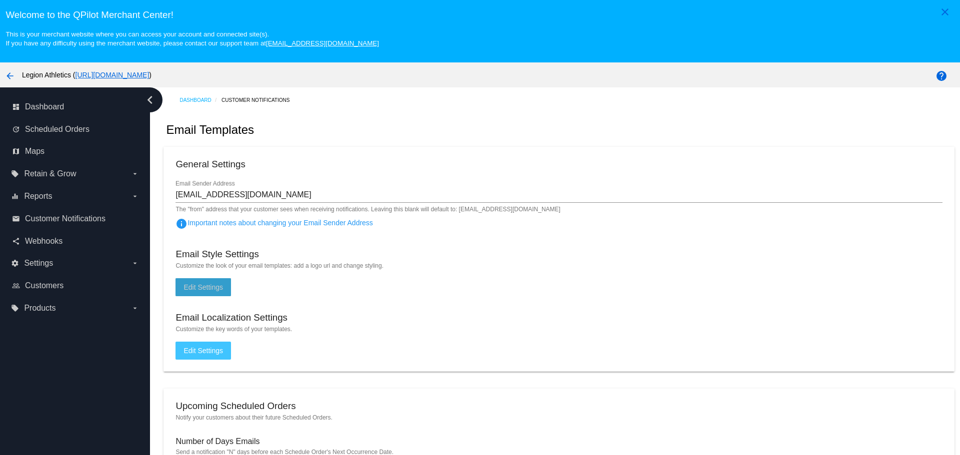
click at [207, 288] on span "Edit Settings" at bounding box center [202, 287] width 39 height 8
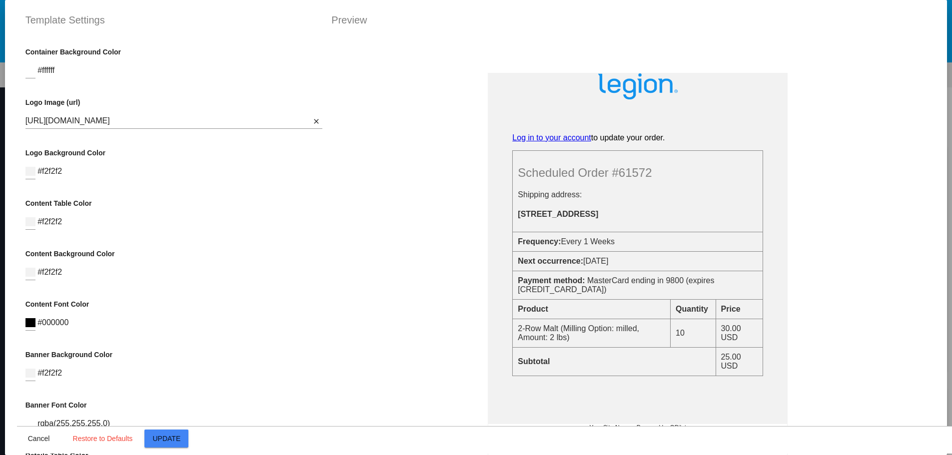
drag, startPoint x: 324, startPoint y: 237, endPoint x: 323, endPoint y: 314, distance: 77.5
click at [324, 314] on div "Banner Text Log in to your account to update your order. Scheduled Order #61572…" at bounding box center [638, 265] width 628 height 455
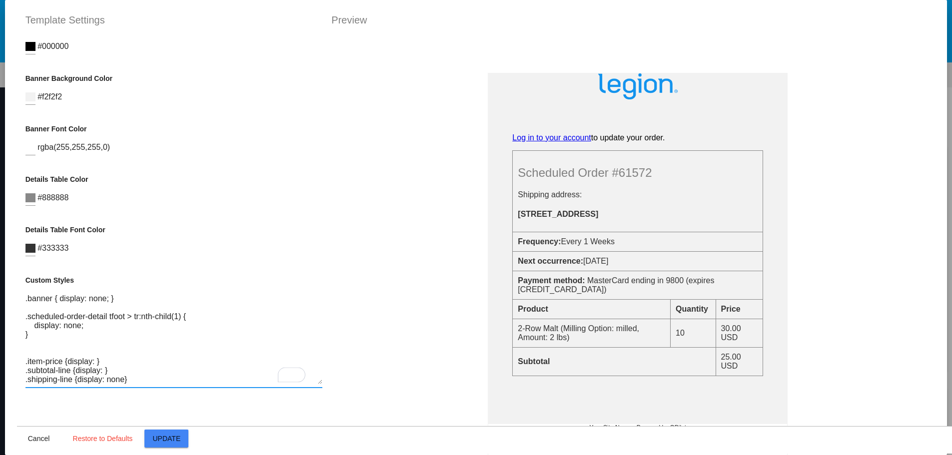
drag, startPoint x: 127, startPoint y: 373, endPoint x: 8, endPoint y: 298, distance: 140.2
click at [8, 298] on mat-dialog-container "Template Settings Preview Container Background Color #ffffff Logo Image (url) […" at bounding box center [476, 227] width 943 height 455
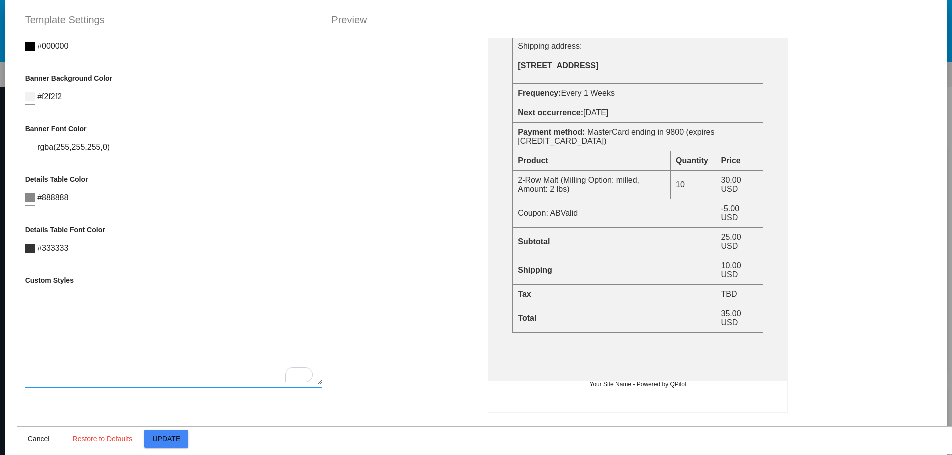
scroll to position [250, 0]
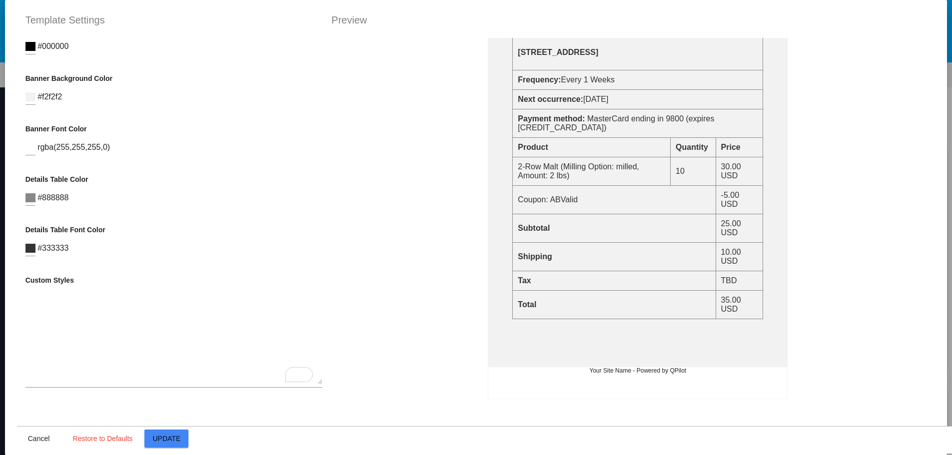
click at [43, 306] on textarea "To enrich screen reader interactions, please activate Accessibility in Grammarl…" at bounding box center [173, 339] width 297 height 90
paste textarea "/* Hides the banner */ .banner { display: none; } /* Hides the first row in the…"
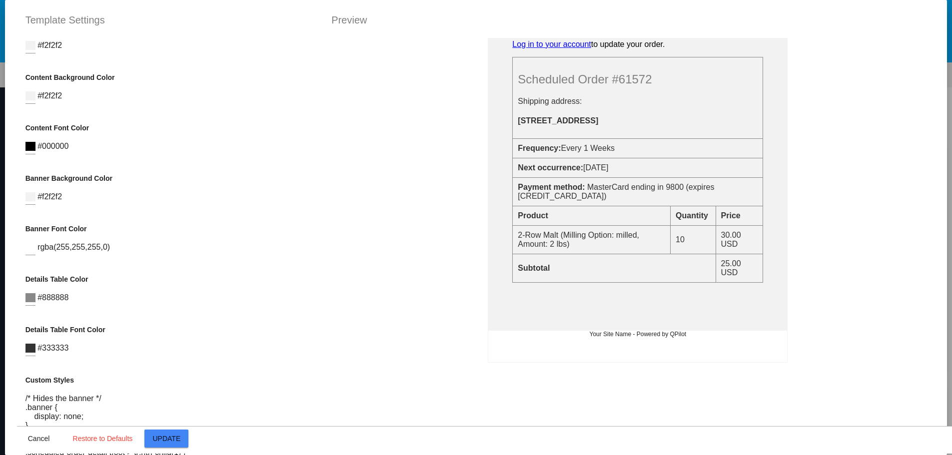
scroll to position [276, 0]
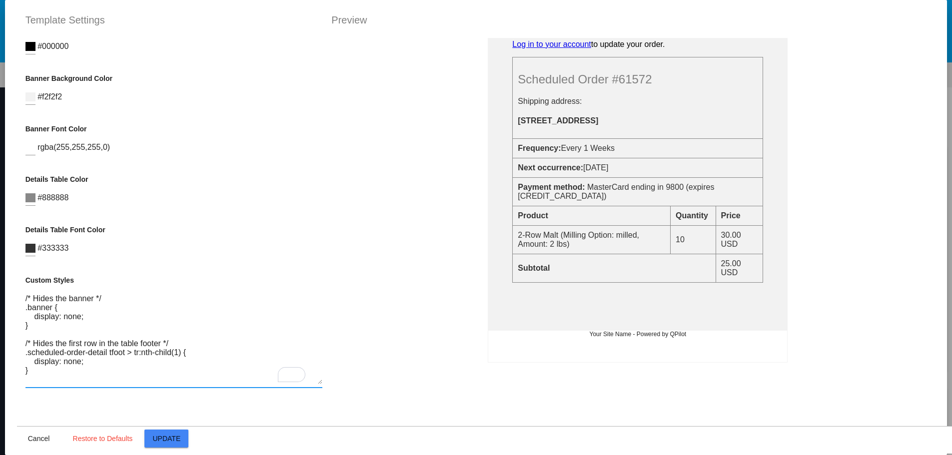
drag, startPoint x: 91, startPoint y: 307, endPoint x: 21, endPoint y: 307, distance: 70.0
click at [25, 307] on textarea "/* Hides the banner */ .banner { display: none; } /* Hides the first row in the…" at bounding box center [173, 339] width 297 height 90
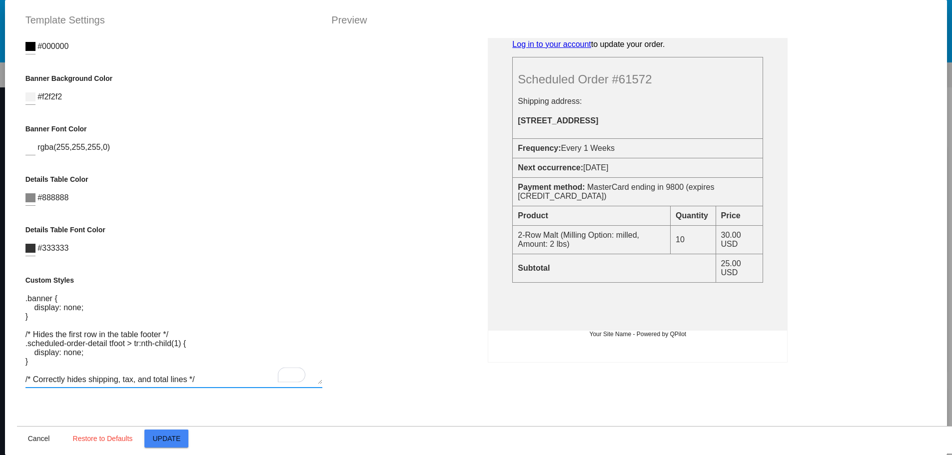
drag, startPoint x: 169, startPoint y: 351, endPoint x: 20, endPoint y: 351, distance: 149.0
click at [20, 351] on div "Container Background Color #ffffff Logo Image (url) [URL][DOMAIN_NAME] Logo url…" at bounding box center [174, 265] width 314 height 455
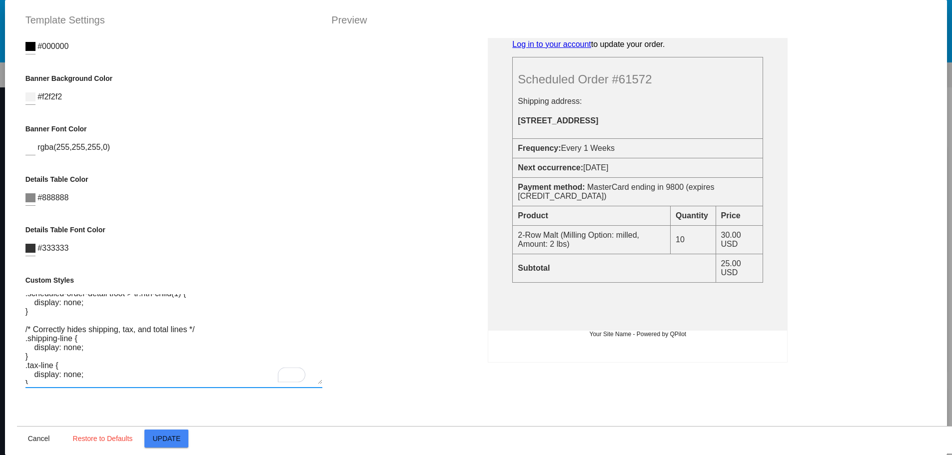
drag, startPoint x: 190, startPoint y: 348, endPoint x: 18, endPoint y: 348, distance: 171.9
click at [18, 348] on div "Container Background Color #ffffff Logo Image (url) [URL][DOMAIN_NAME] Logo url…" at bounding box center [174, 265] width 314 height 455
type textarea ".banner { display: none; } .scheduled-order-detail tfoot > tr:nth-child(1) { di…"
click at [155, 434] on button "Update" at bounding box center [166, 439] width 44 height 18
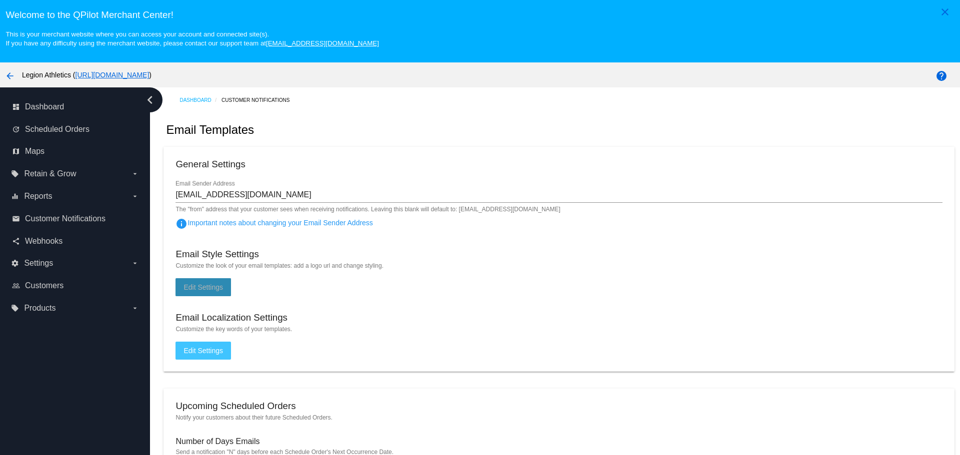
click at [208, 296] on button "Edit Settings" at bounding box center [202, 287] width 55 height 18
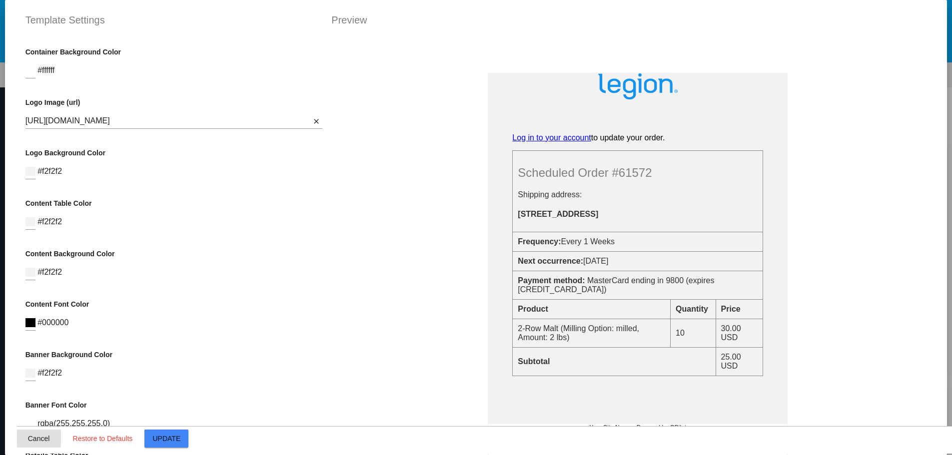
click at [47, 433] on button "Cancel" at bounding box center [39, 439] width 44 height 18
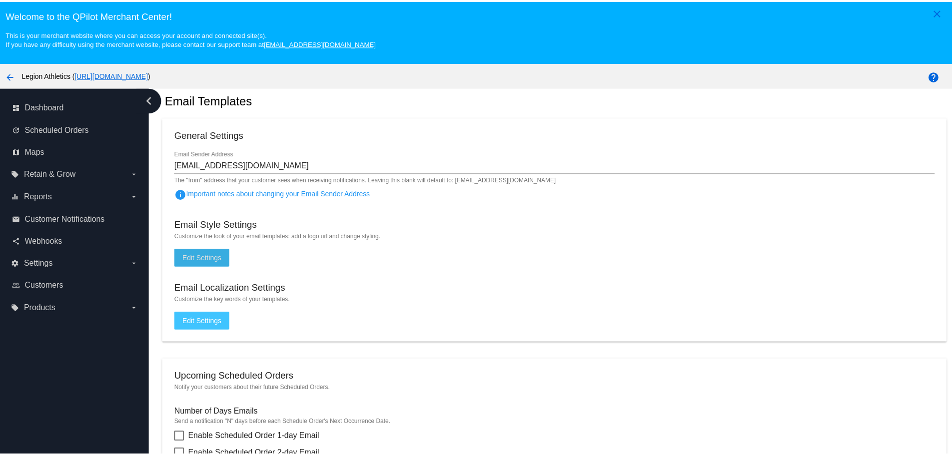
scroll to position [0, 0]
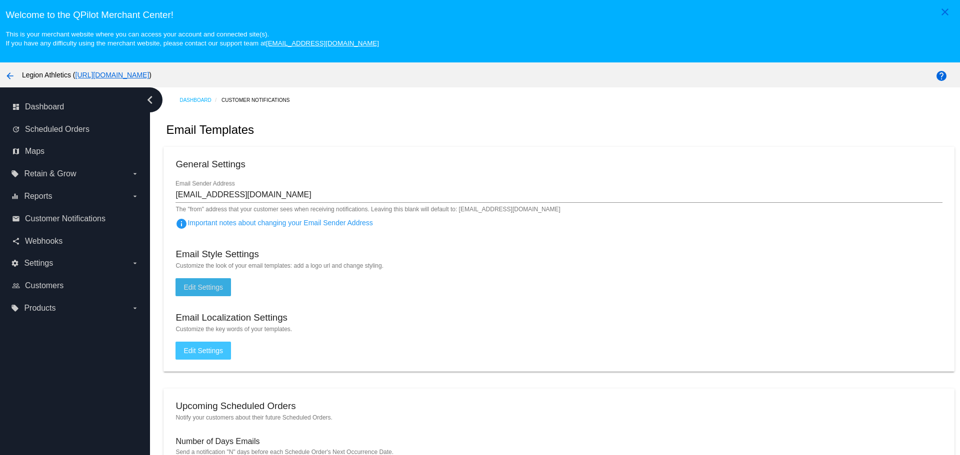
click at [211, 285] on span "Edit Settings" at bounding box center [202, 287] width 39 height 8
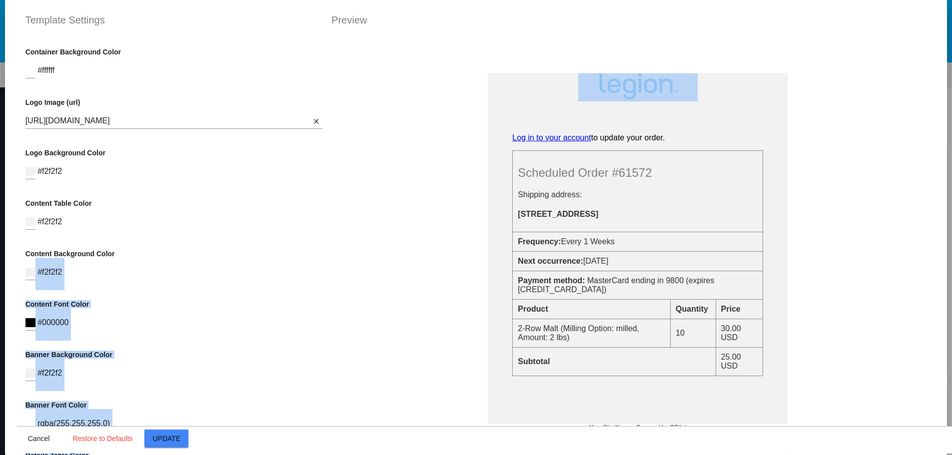
drag, startPoint x: 324, startPoint y: 132, endPoint x: 311, endPoint y: 240, distance: 108.7
click at [311, 38] on div "Container Background Color #ffffff Logo Image (url) [URL][DOMAIN_NAME] Logo url…" at bounding box center [476, 38] width 919 height 0
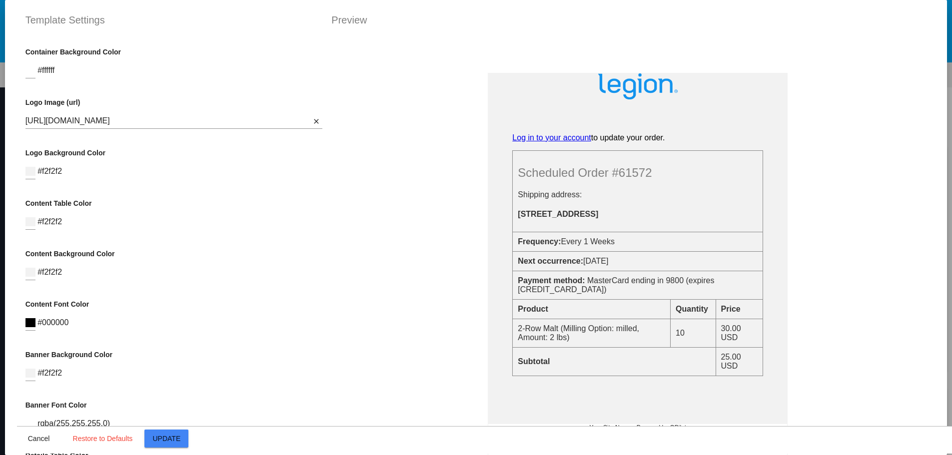
click at [513, 232] on th "Scheduled Order #61572 Shipping address: [STREET_ADDRESS]" at bounding box center [638, 190] width 250 height 81
drag, startPoint x: 324, startPoint y: 225, endPoint x: 324, endPoint y: 288, distance: 63.0
click at [324, 288] on div "Banner Text Log in to your account to update your order. Scheduled Order #61572…" at bounding box center [638, 265] width 628 height 455
drag, startPoint x: 324, startPoint y: 301, endPoint x: 324, endPoint y: 318, distance: 17.5
click at [324, 316] on div "Banner Text Log in to your account to update your order. Scheduled Order #61572…" at bounding box center [638, 265] width 628 height 455
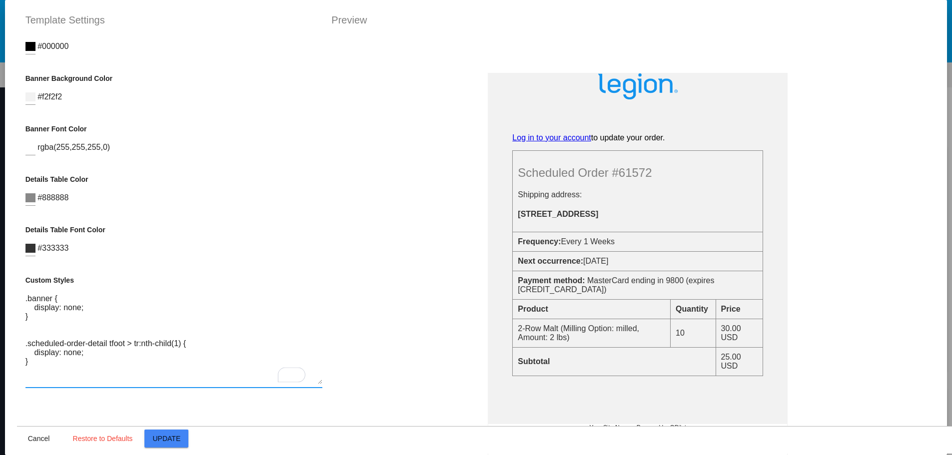
drag, startPoint x: 82, startPoint y: 380, endPoint x: 18, endPoint y: 294, distance: 106.5
click at [18, 294] on div "Container Background Color #ffffff Logo Image (url) [URL][DOMAIN_NAME] Logo url…" at bounding box center [174, 265] width 314 height 455
click at [85, 326] on textarea ".banner { display: none; } .scheduled-order-detail tfoot > tr:nth-child(1) { di…" at bounding box center [173, 339] width 297 height 90
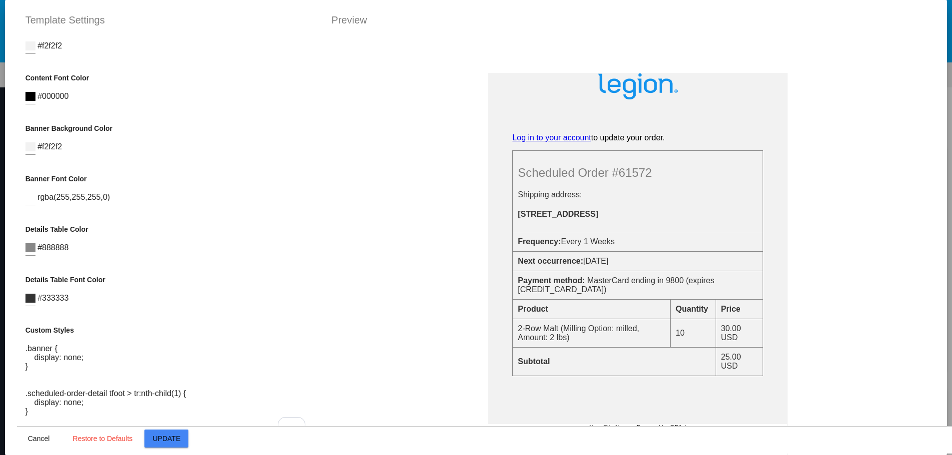
scroll to position [99, 0]
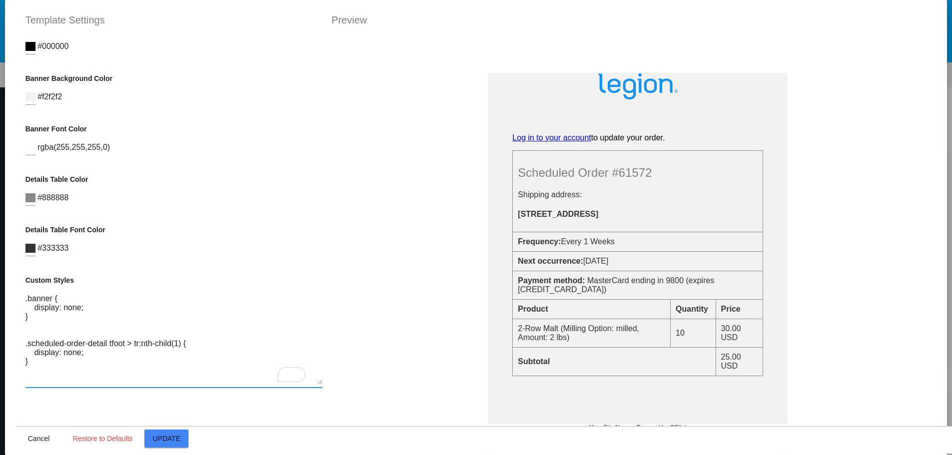
drag, startPoint x: 70, startPoint y: 382, endPoint x: 18, endPoint y: 314, distance: 85.6
click at [18, 314] on div "Container Background Color #ffffff Logo Image (url) [URL][DOMAIN_NAME] Logo url…" at bounding box center [174, 265] width 314 height 455
click at [123, 315] on textarea ".banner { display: none; } .scheduled-order-detail tfoot > tr:nth-child(1) { di…" at bounding box center [173, 339] width 297 height 90
click at [32, 442] on span "Cancel" at bounding box center [39, 439] width 22 height 8
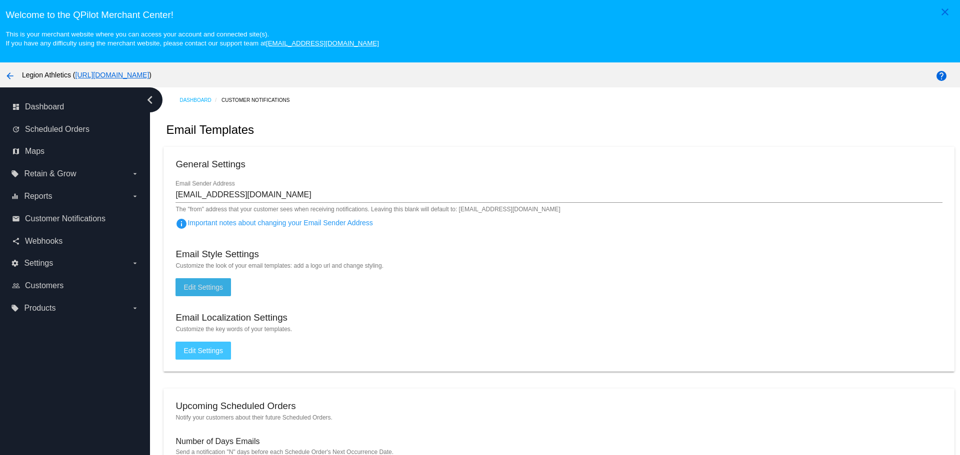
click at [7, 74] on mat-icon "arrow_back" at bounding box center [10, 76] width 12 height 12
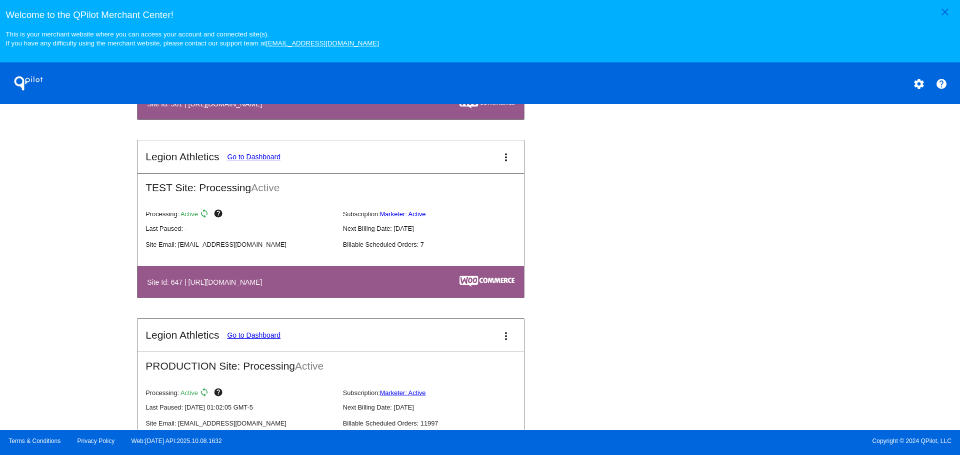
click at [262, 156] on link "Go to Dashboard" at bounding box center [253, 157] width 53 height 8
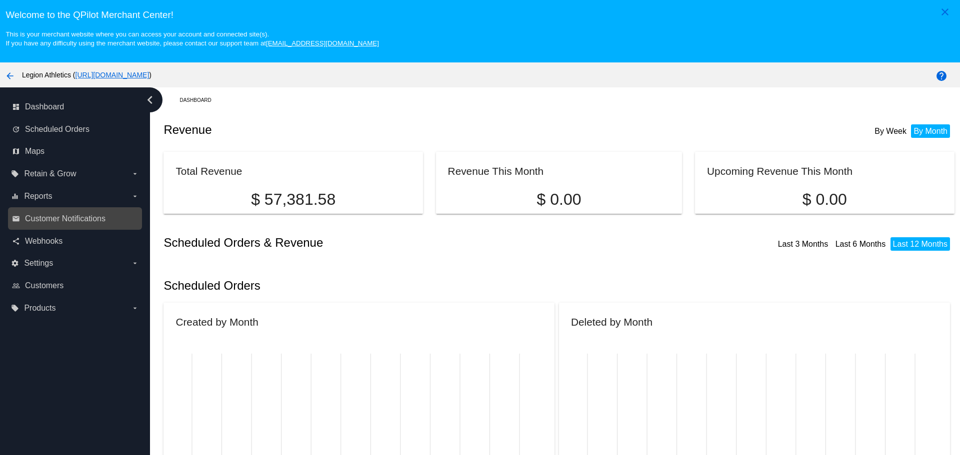
click at [84, 224] on link "email Customer Notifications" at bounding box center [75, 219] width 127 height 16
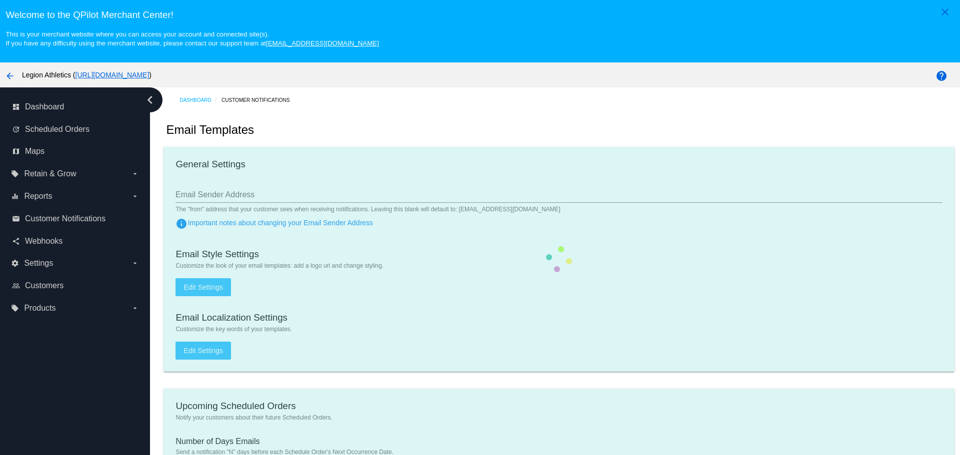
type input "[EMAIL_ADDRESS][DOMAIN_NAME]"
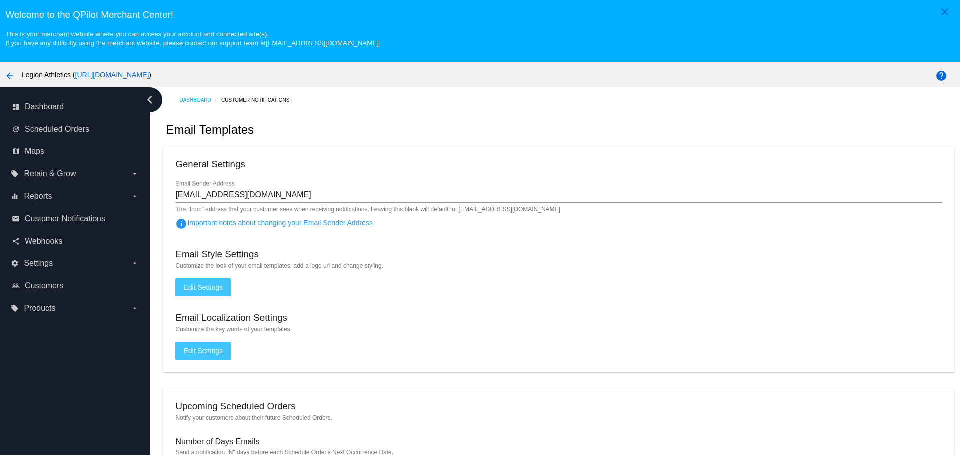
click at [215, 287] on span "Edit Settings" at bounding box center [202, 287] width 39 height 8
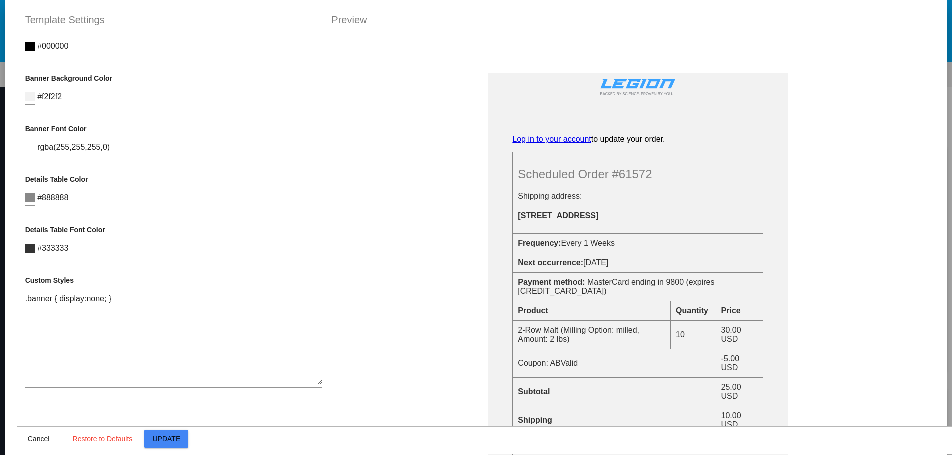
click at [106, 334] on textarea ".banner { display:none; }" at bounding box center [173, 339] width 297 height 90
drag, startPoint x: 137, startPoint y: 299, endPoint x: 4, endPoint y: 303, distance: 133.0
click at [5, 303] on mat-dialog-container "Template Settings Preview Container Background Color #ffffff Logo Image (url) h…" at bounding box center [476, 227] width 943 height 455
paste textarea "display: none; } .scheduled-order-detail tfoot > tr:nth-child(1) { display: non…"
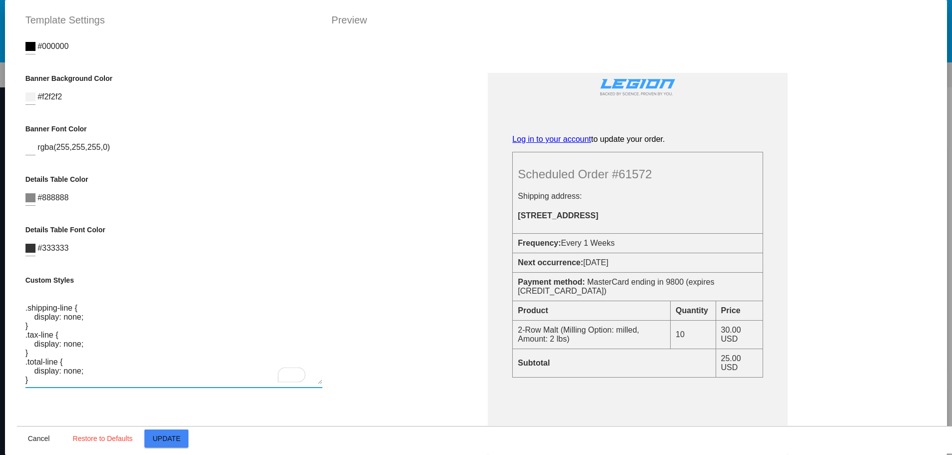
type textarea ".banner { display: none; } .scheduled-order-detail tfoot > tr:nth-child(1) { di…"
click at [155, 435] on span "Update" at bounding box center [167, 439] width 28 height 8
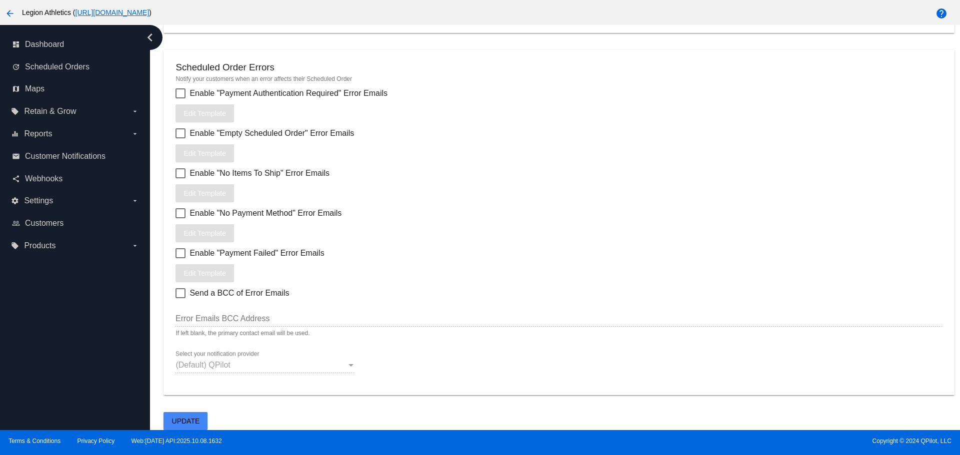
click at [168, 421] on button "Update" at bounding box center [185, 421] width 44 height 18
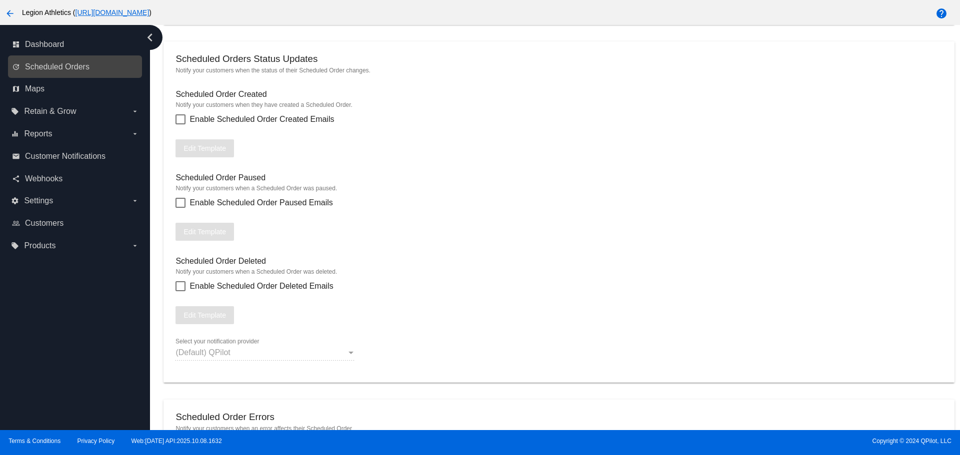
click at [78, 72] on link "update Scheduled Orders" at bounding box center [75, 67] width 127 height 16
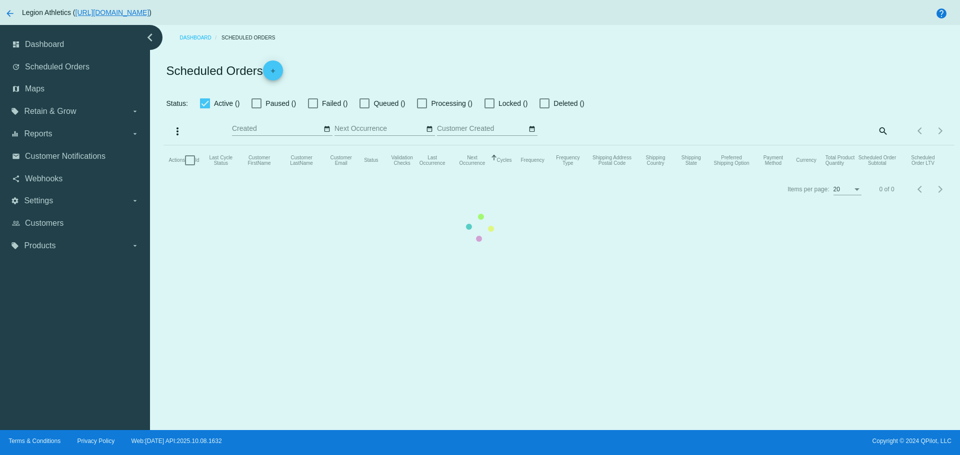
checkbox input "true"
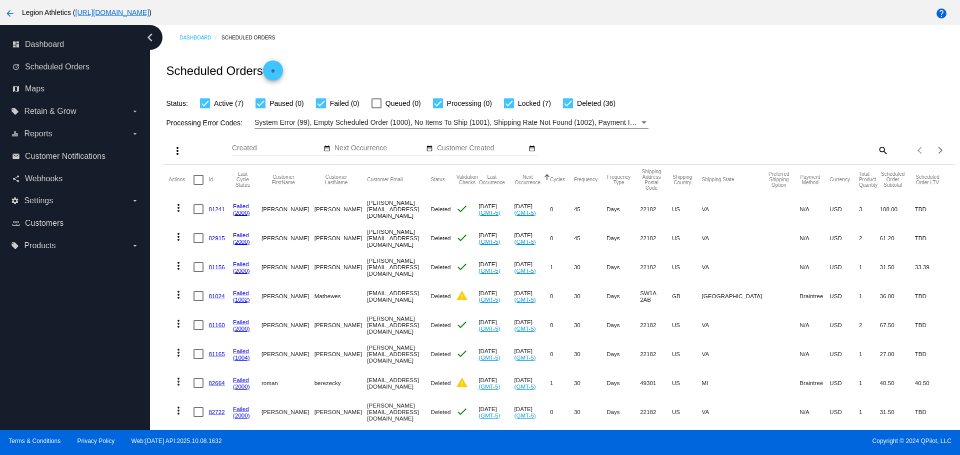
click at [876, 147] on mat-icon "search" at bounding box center [882, 149] width 12 height 15
click at [759, 152] on input "Search" at bounding box center [789, 148] width 197 height 8
type input "carson@legionsupplements.com"
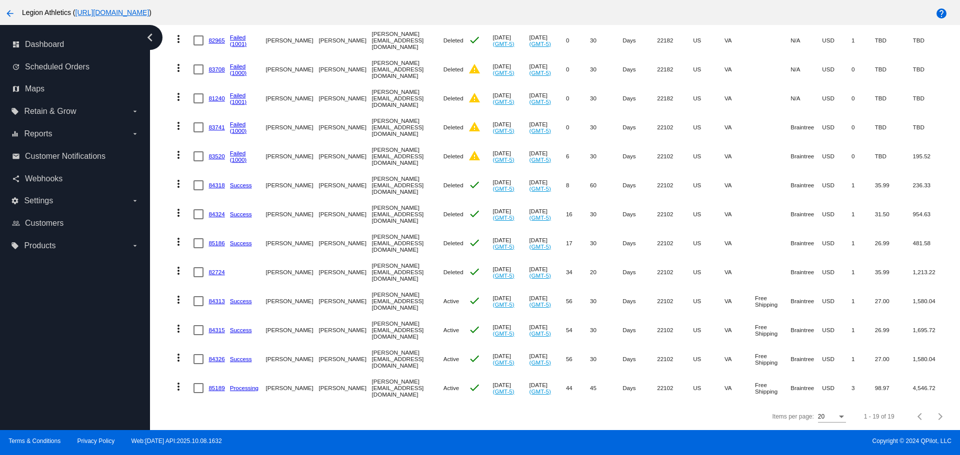
scroll to position [350, 0]
click at [217, 298] on link "84313" at bounding box center [216, 301] width 16 height 6
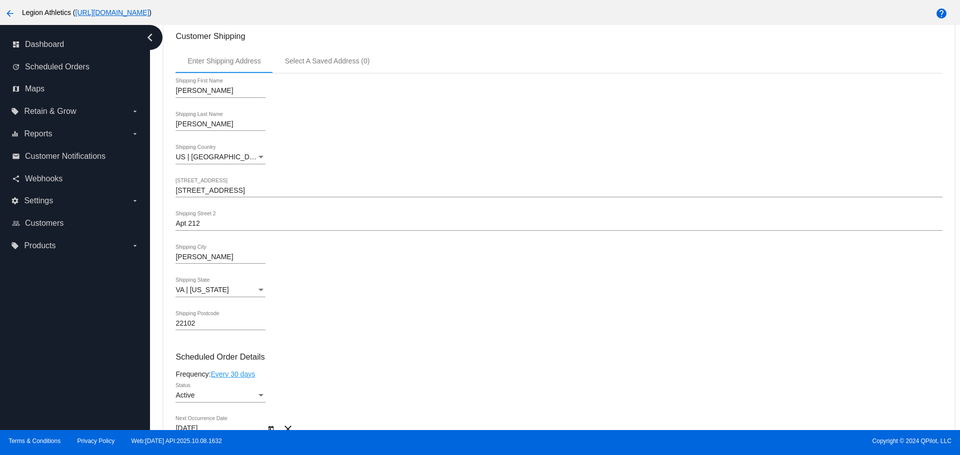
scroll to position [400, 0]
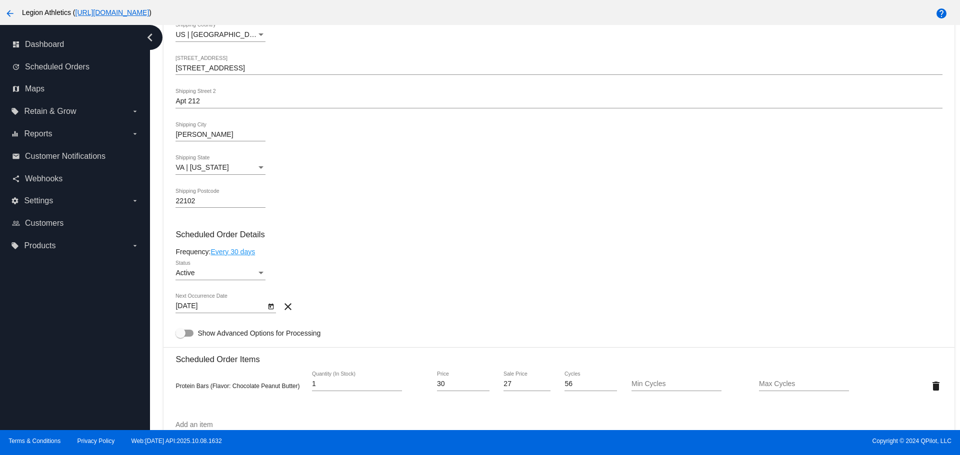
click at [268, 305] on icon "Open calendar" at bounding box center [270, 306] width 5 height 6
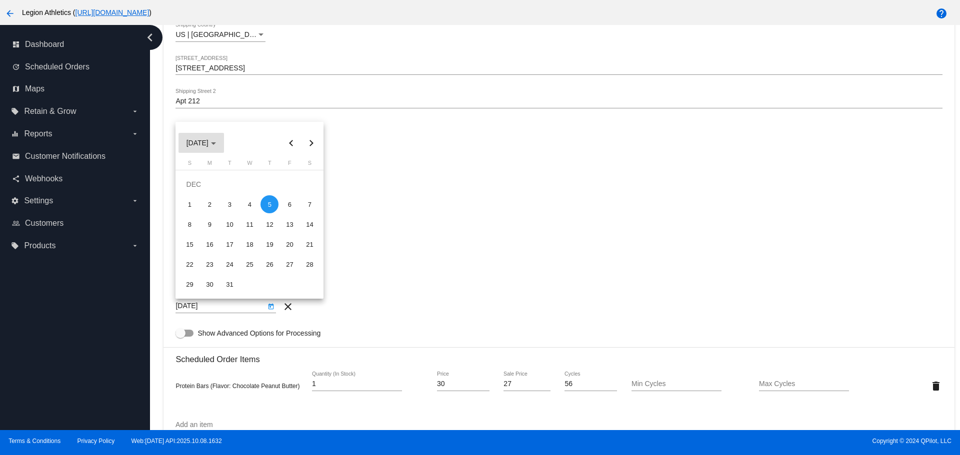
click at [224, 144] on button "DEC 2024" at bounding box center [200, 143] width 45 height 20
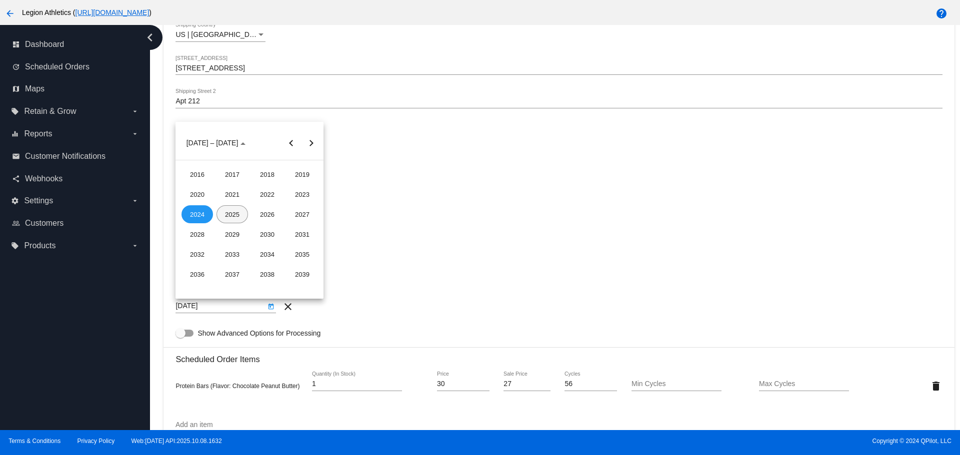
click at [233, 210] on div "2025" at bounding box center [231, 214] width 31 height 18
click at [236, 231] on div "OCT" at bounding box center [231, 234] width 31 height 18
click at [268, 225] on div "16" at bounding box center [269, 224] width 18 height 18
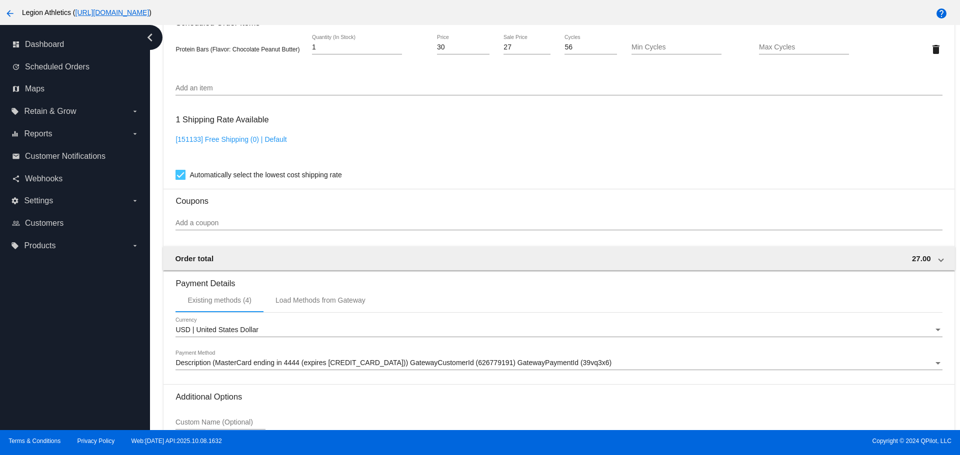
scroll to position [832, 0]
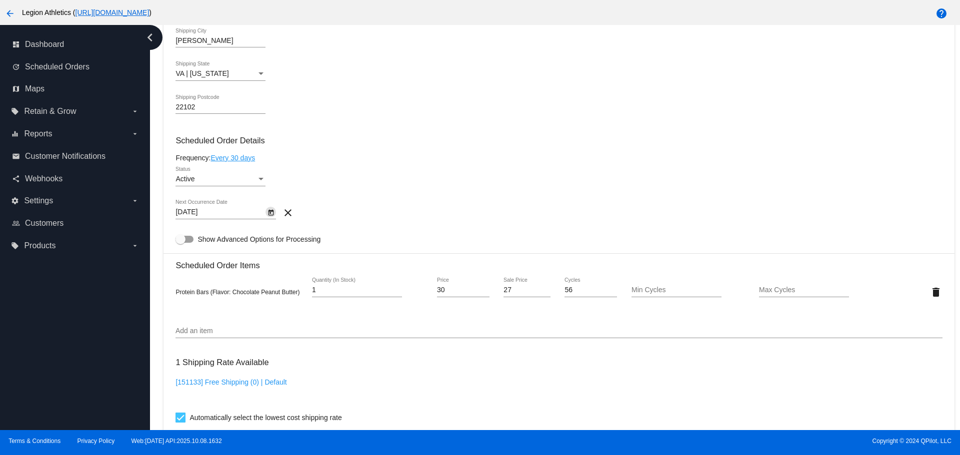
scroll to position [500, 0]
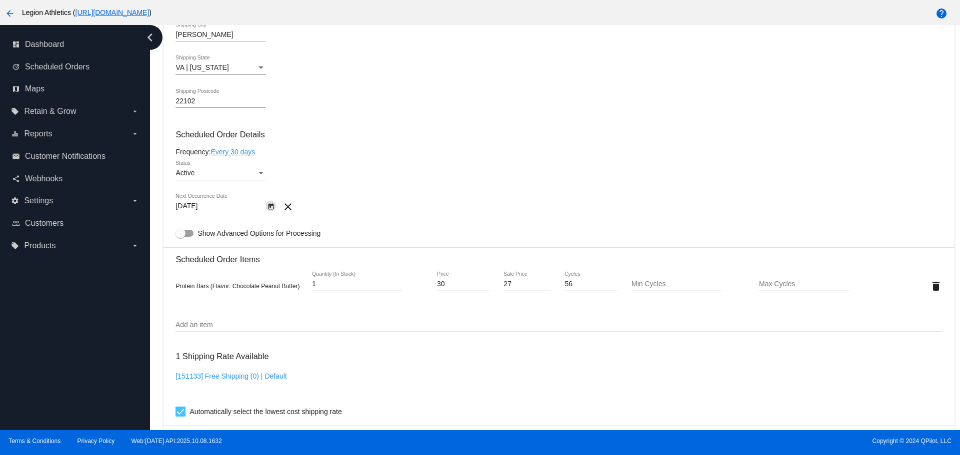
click at [269, 206] on icon "Open calendar" at bounding box center [270, 207] width 7 height 12
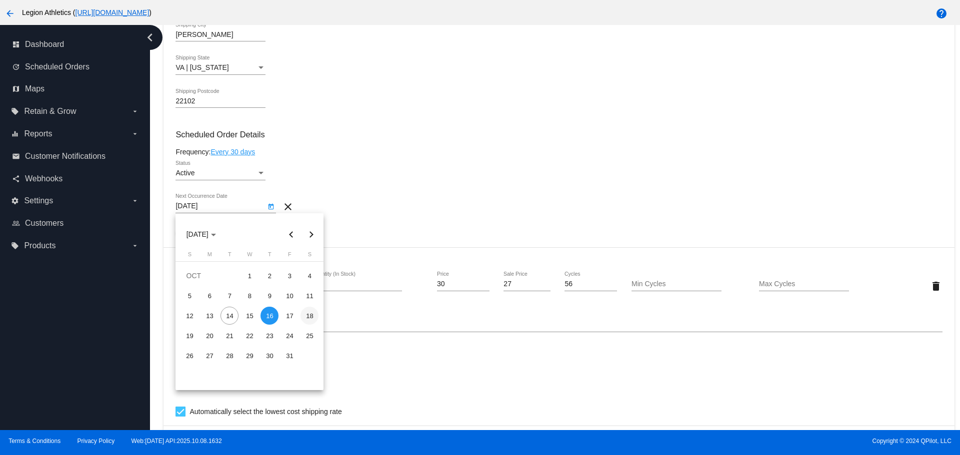
click at [302, 313] on div "18" at bounding box center [309, 316] width 18 height 18
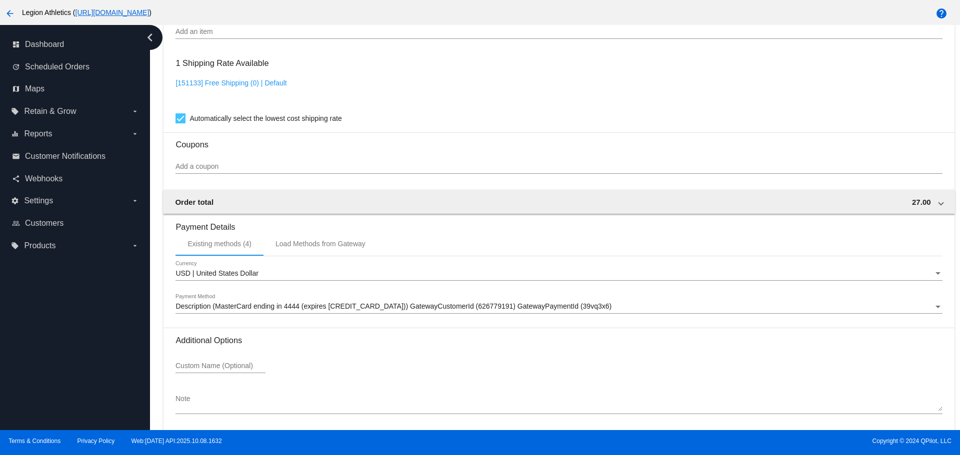
scroll to position [832, 0]
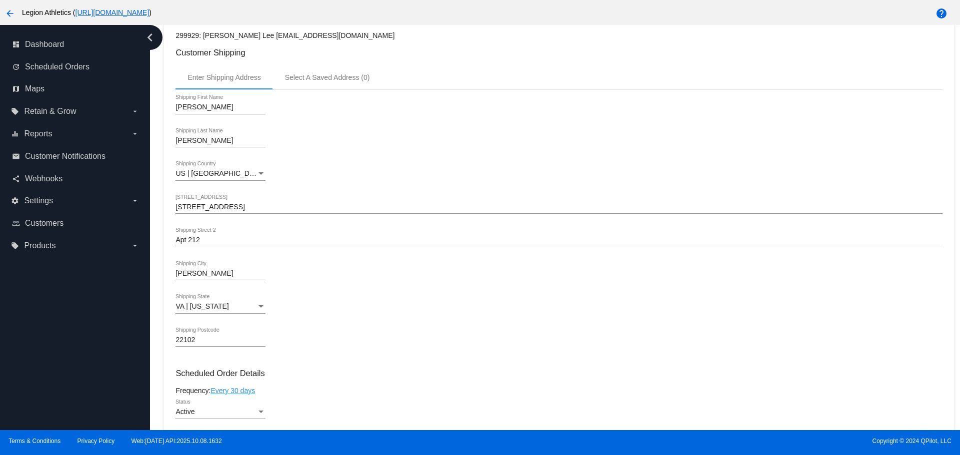
scroll to position [400, 0]
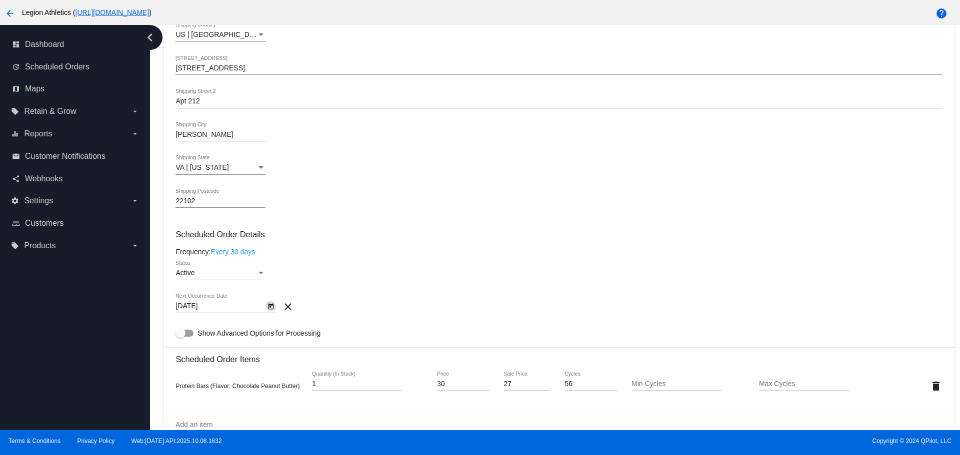
click at [269, 305] on icon "Open calendar" at bounding box center [270, 306] width 5 height 6
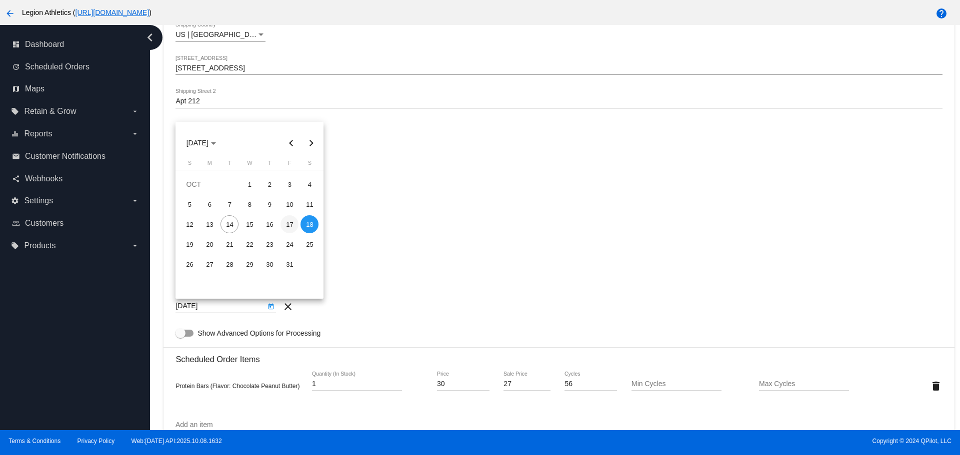
click at [290, 226] on div "17" at bounding box center [289, 224] width 18 height 18
type input "10/17/2025"
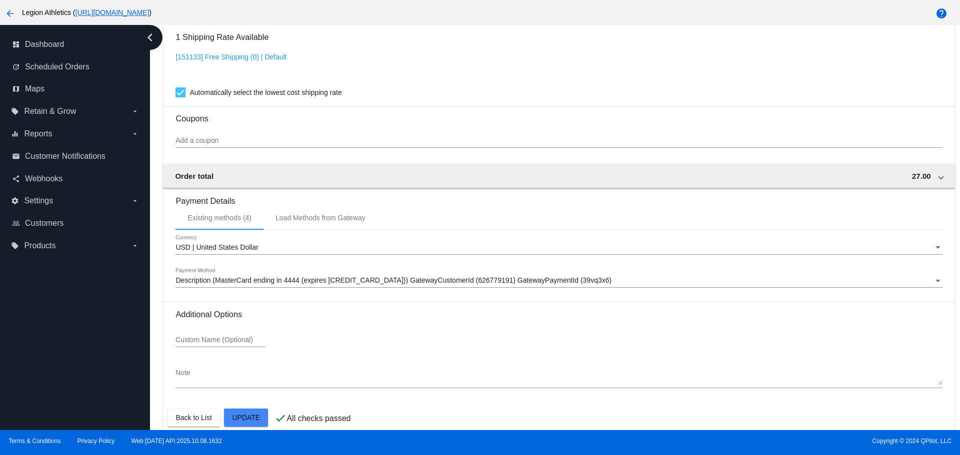
scroll to position [832, 0]
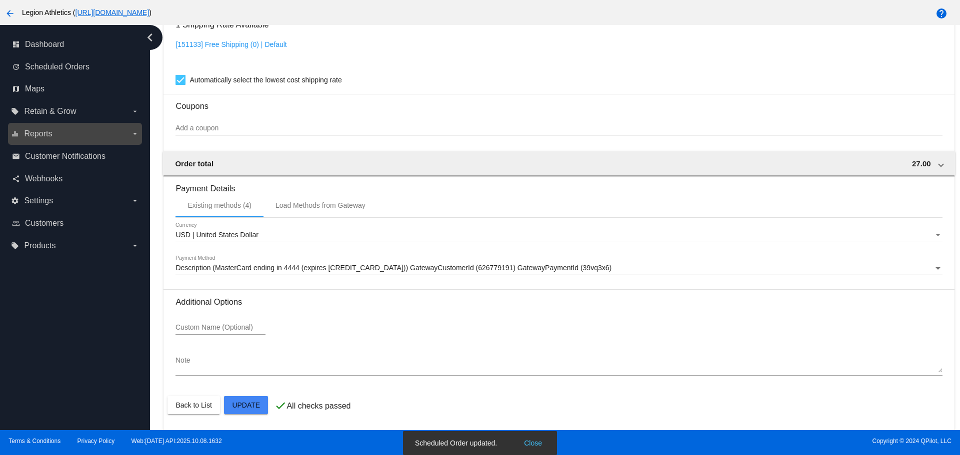
click at [127, 137] on label "equalizer Reports arrow_drop_down" at bounding box center [74, 134] width 127 height 16
click at [0, 0] on input "equalizer Reports arrow_drop_down" at bounding box center [0, 0] width 0 height 0
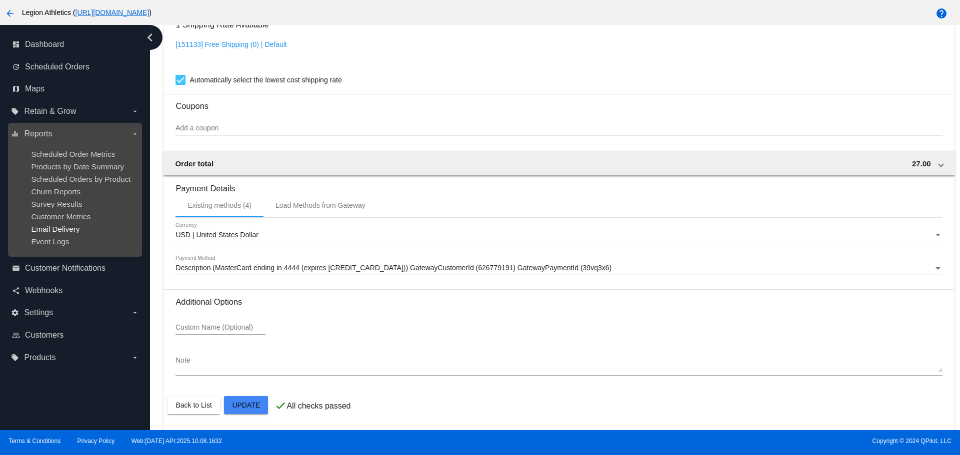
click at [72, 233] on span "Email Delivery" at bounding box center [55, 229] width 48 height 8
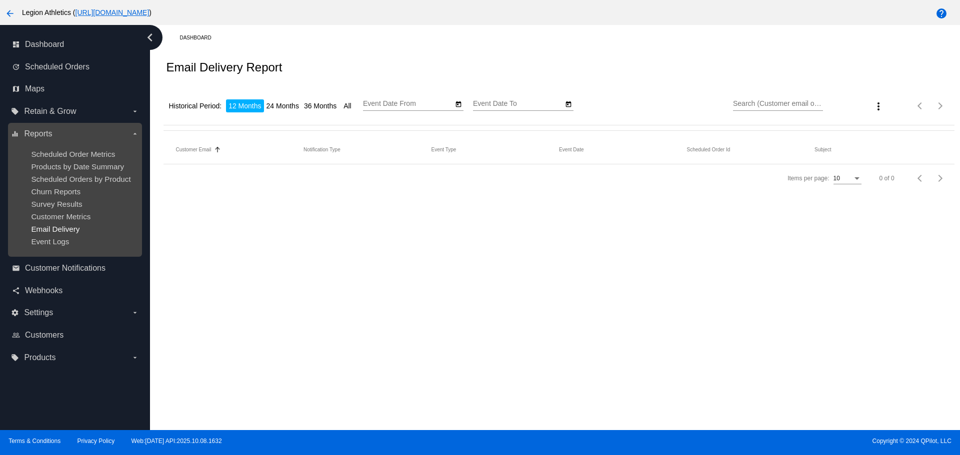
type input "10/14/2024"
type input "10/14/2025"
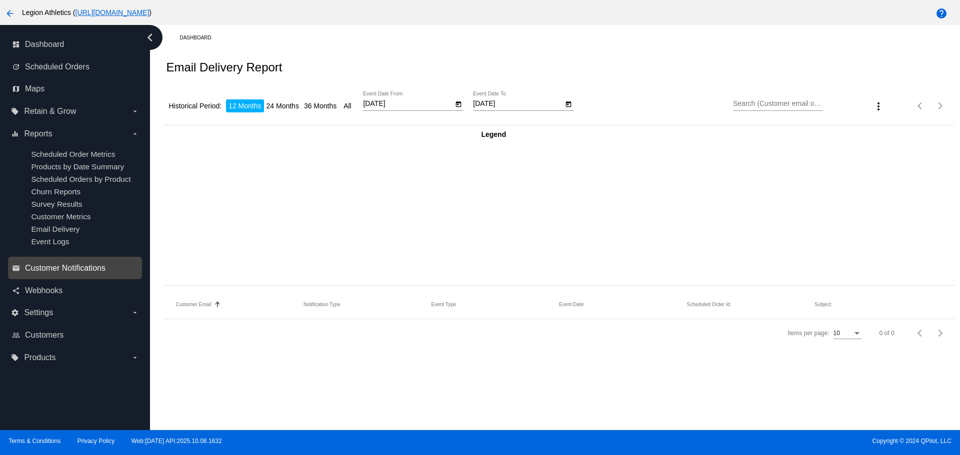
click at [75, 270] on span "Customer Notifications" at bounding box center [65, 268] width 80 height 9
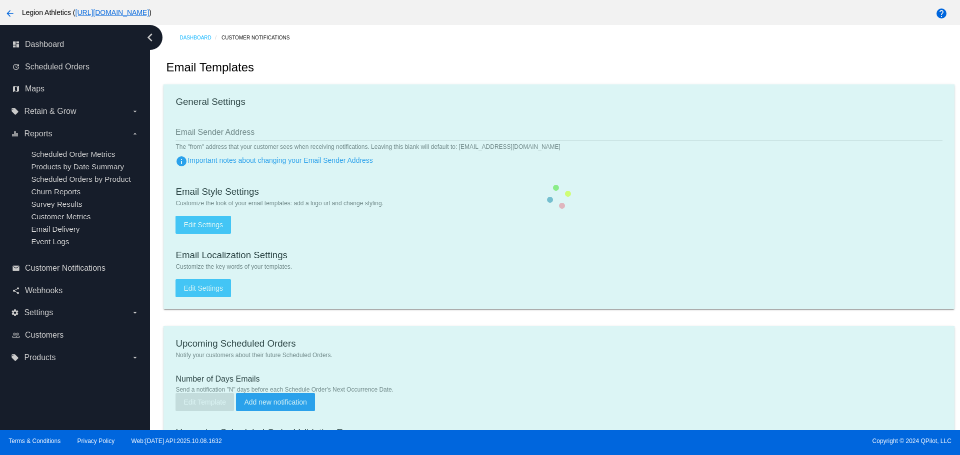
type input "[EMAIL_ADDRESS][DOMAIN_NAME]"
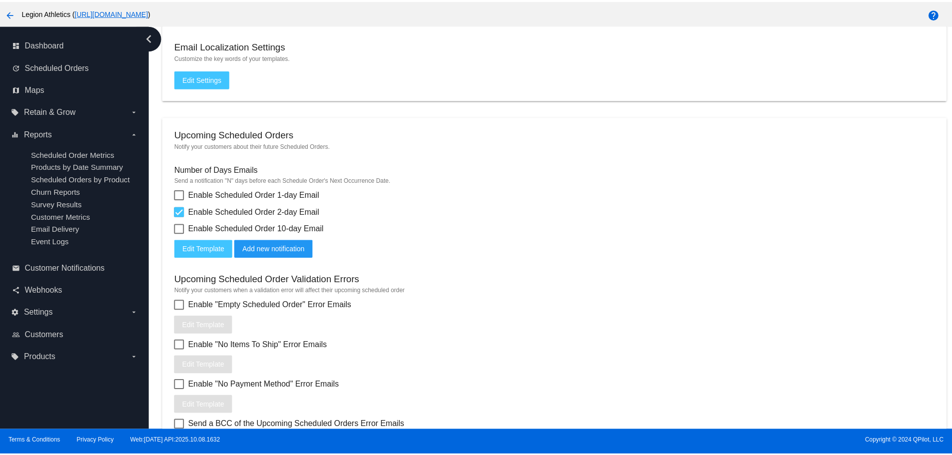
scroll to position [200, 0]
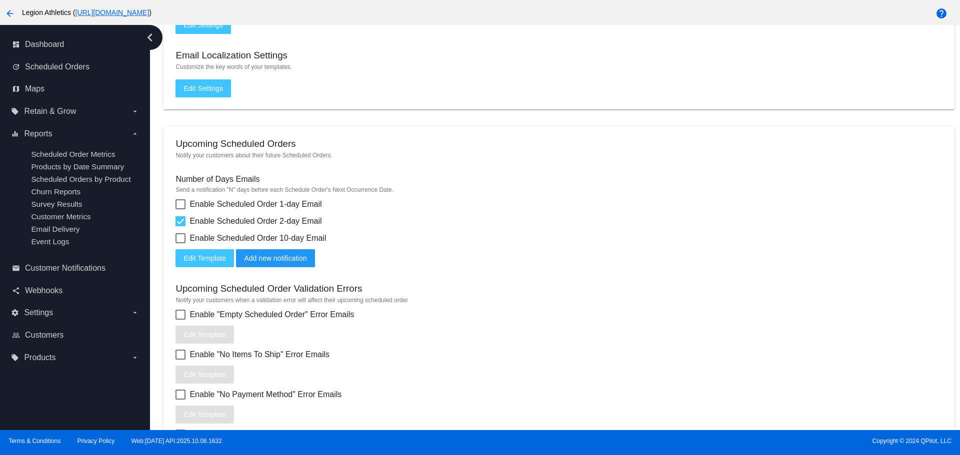
click at [218, 259] on span "Edit Template" at bounding box center [204, 258] width 42 height 8
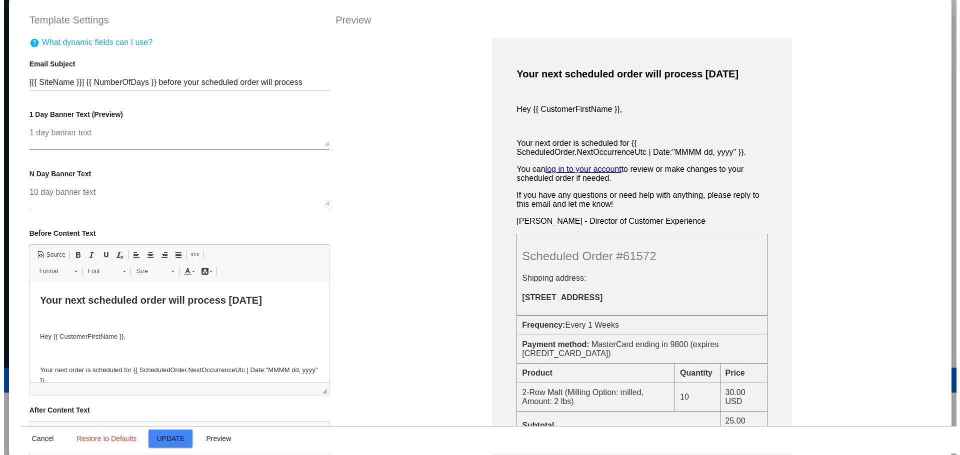
scroll to position [12, 0]
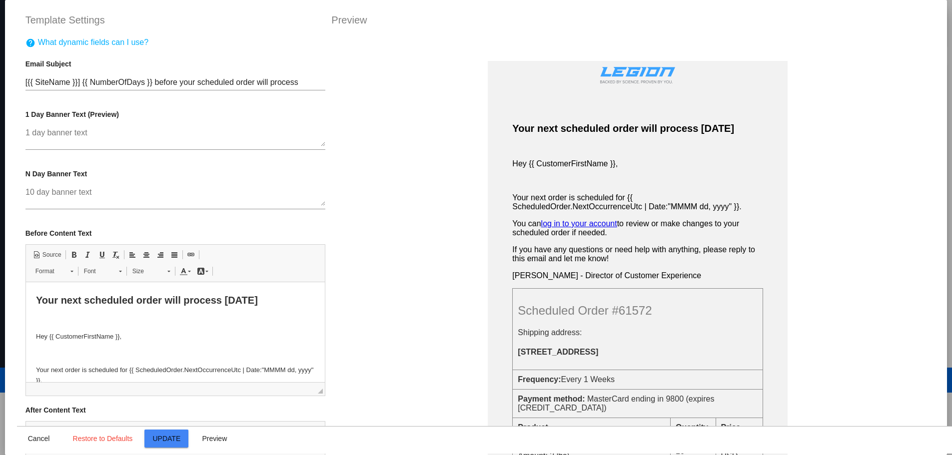
click at [30, 443] on button "Cancel" at bounding box center [39, 439] width 44 height 18
type input "[{{ ScheduledOrder.Customer.Site.Name }}] {{ NumberOfDays }} before your schedu…"
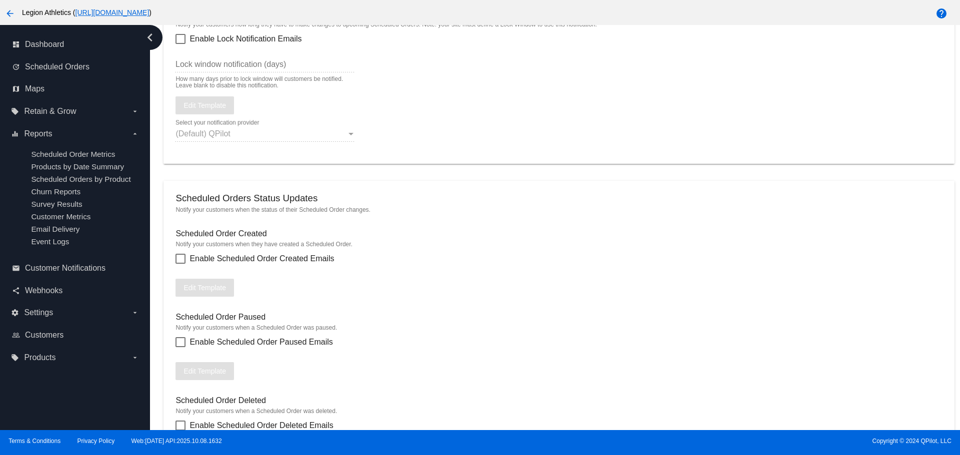
scroll to position [746, 0]
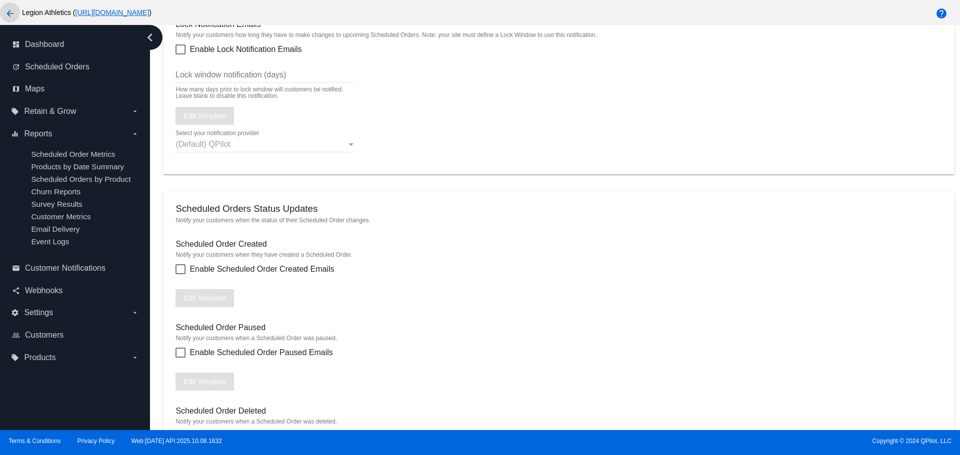
click at [11, 11] on mat-icon "arrow_back" at bounding box center [10, 13] width 12 height 12
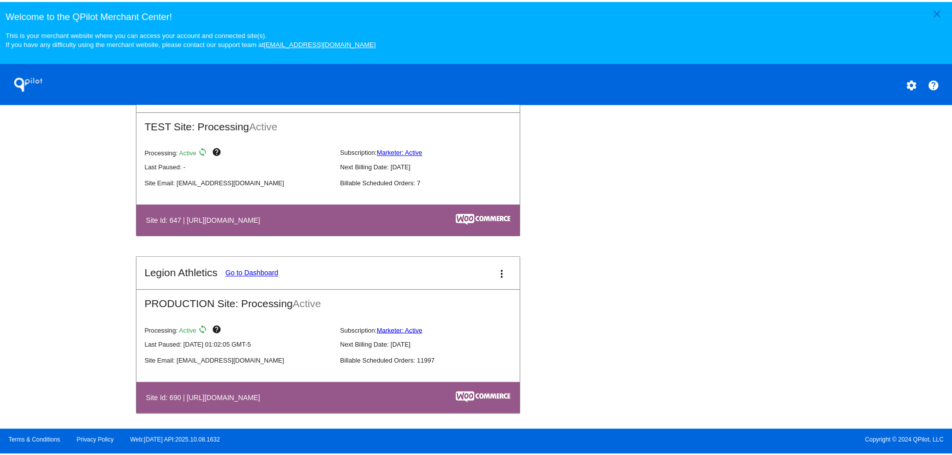
scroll to position [575, 0]
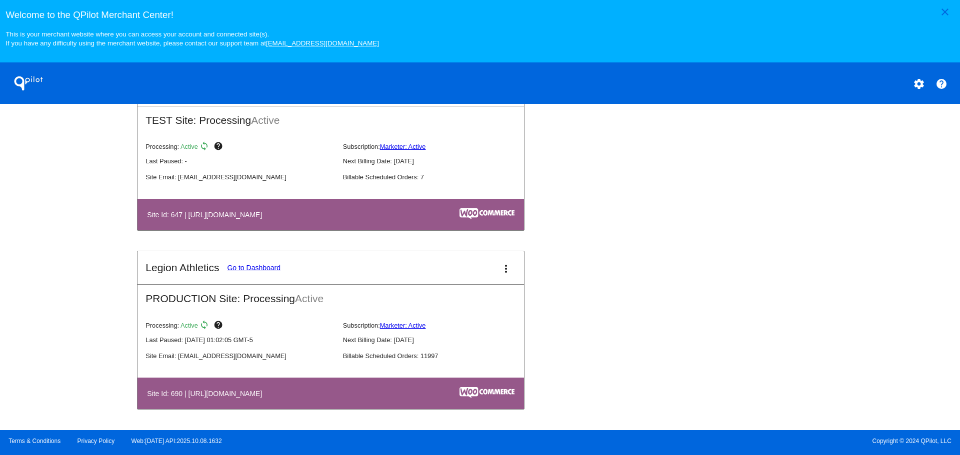
click at [251, 271] on link "Go to Dashboard" at bounding box center [253, 268] width 53 height 8
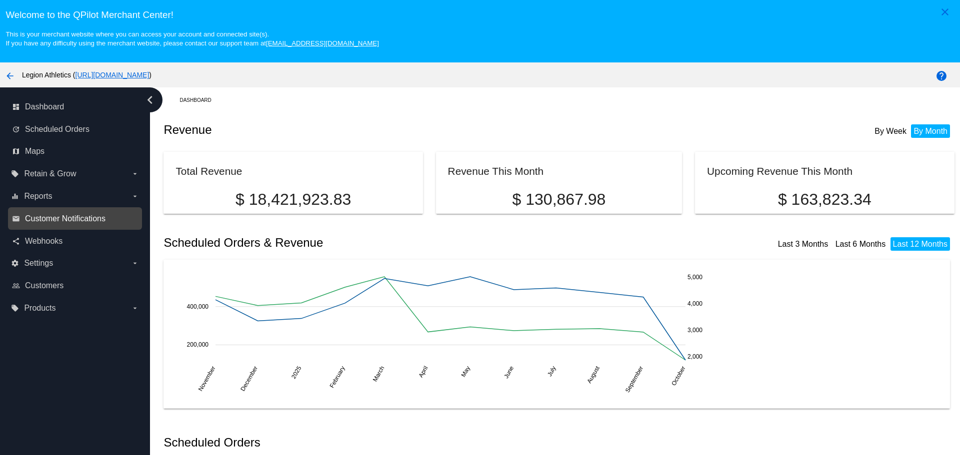
click at [62, 216] on span "Customer Notifications" at bounding box center [65, 218] width 80 height 9
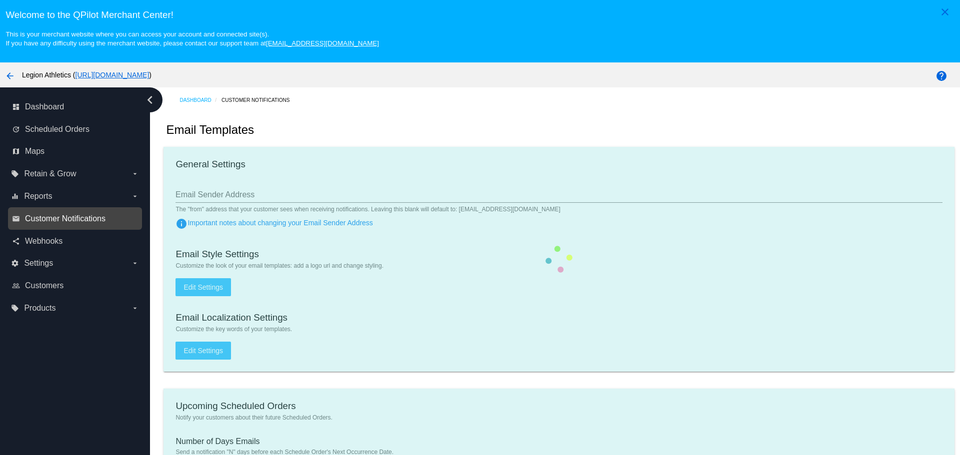
type input "[EMAIL_ADDRESS][DOMAIN_NAME]"
type input "1"
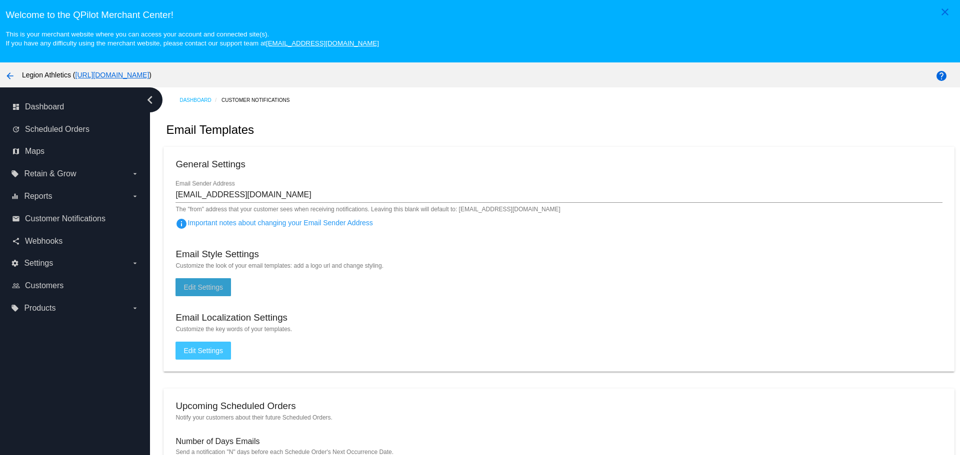
click at [205, 283] on span "Edit Settings" at bounding box center [202, 287] width 39 height 8
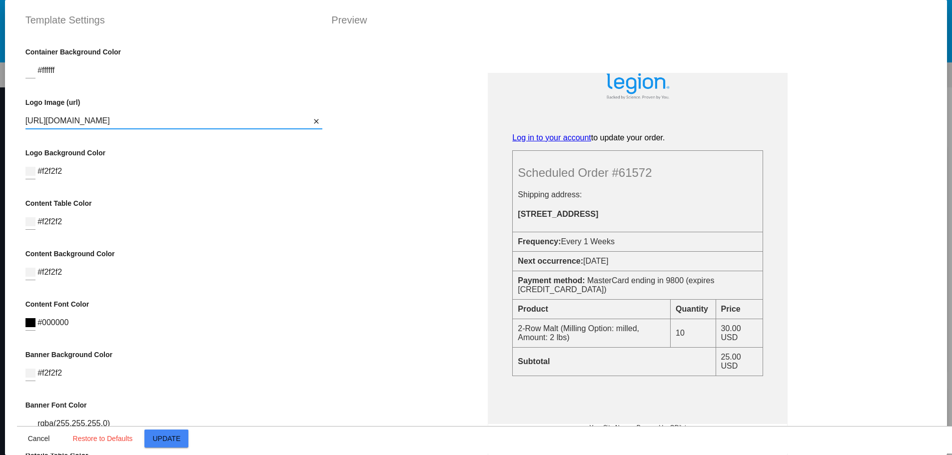
scroll to position [0, 65]
drag, startPoint x: 178, startPoint y: 123, endPoint x: 294, endPoint y: 129, distance: 116.1
click at [294, 129] on div "https://legionathletics.com/wp-content/uploads/2021/06/legion-logo-email-header…" at bounding box center [173, 122] width 297 height 32
click at [34, 435] on span "Cancel" at bounding box center [39, 439] width 22 height 8
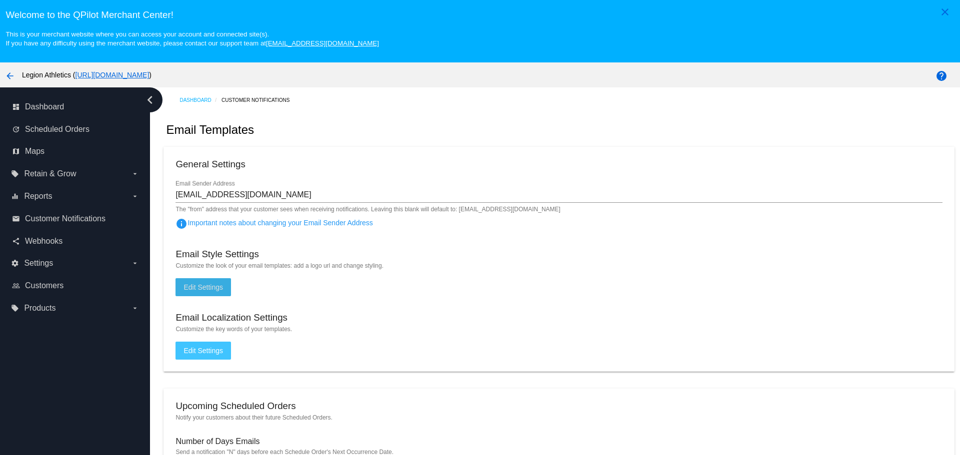
click at [206, 284] on span "Edit Settings" at bounding box center [202, 287] width 39 height 8
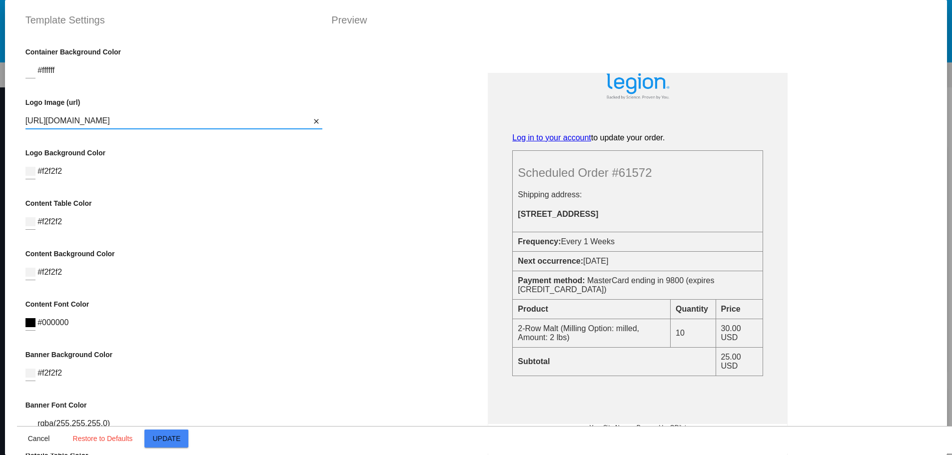
scroll to position [0, 65]
drag, startPoint x: 91, startPoint y: 123, endPoint x: 301, endPoint y: 127, distance: 210.0
click at [301, 127] on div "https://legionathletics.com/wp-content/uploads/2021/06/legion-logo-email-header…" at bounding box center [173, 117] width 297 height 22
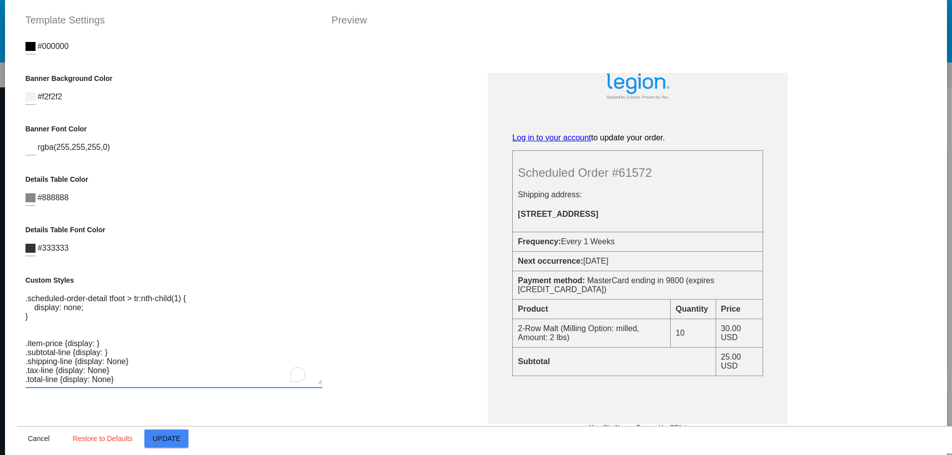
scroll to position [0, 0]
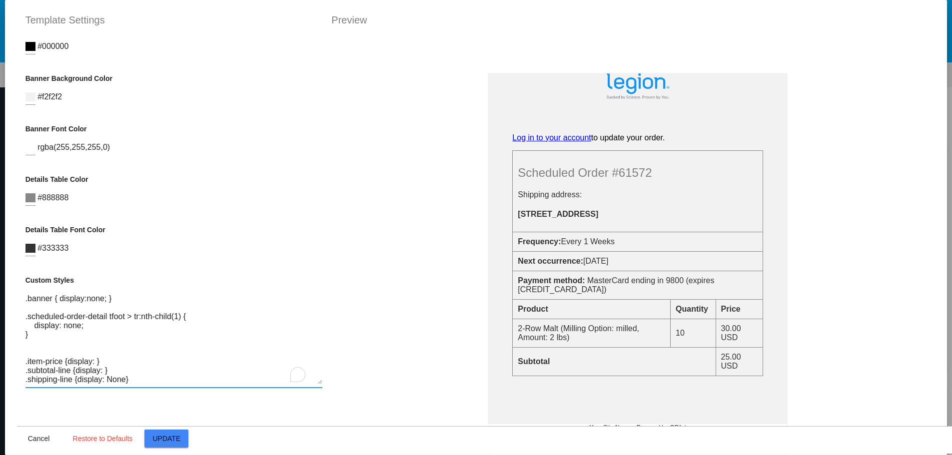
drag, startPoint x: 48, startPoint y: 328, endPoint x: 20, endPoint y: 294, distance: 44.0
click at [20, 294] on div "Container Background Color #ffffff Logo Image (url) https://legionathletics.com…" at bounding box center [174, 265] width 314 height 455
paste textarea "/* Hides the banner */ .banner { display: none; } /* Hides the first row in the…"
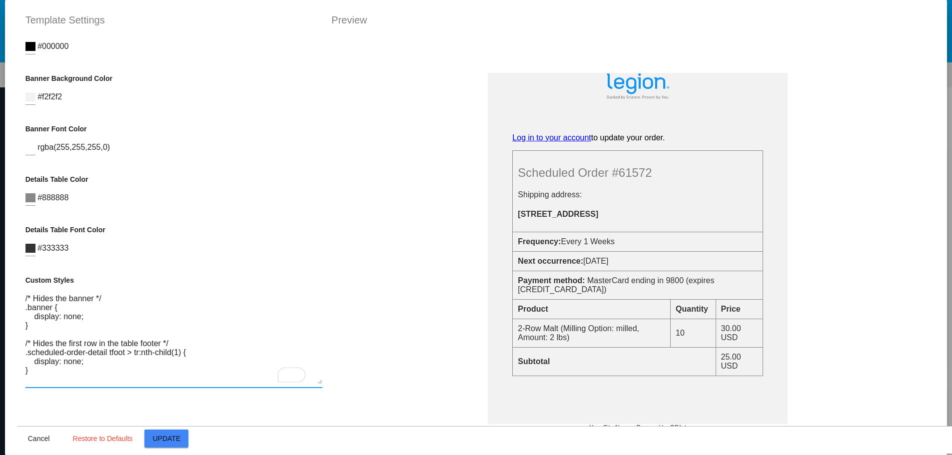
scroll to position [0, 0]
drag, startPoint x: 52, startPoint y: 295, endPoint x: 19, endPoint y: 298, distance: 33.1
click at [19, 298] on div "Container Background Color #ffffff Logo Image (url) https://legionathletics.com…" at bounding box center [174, 265] width 314 height 455
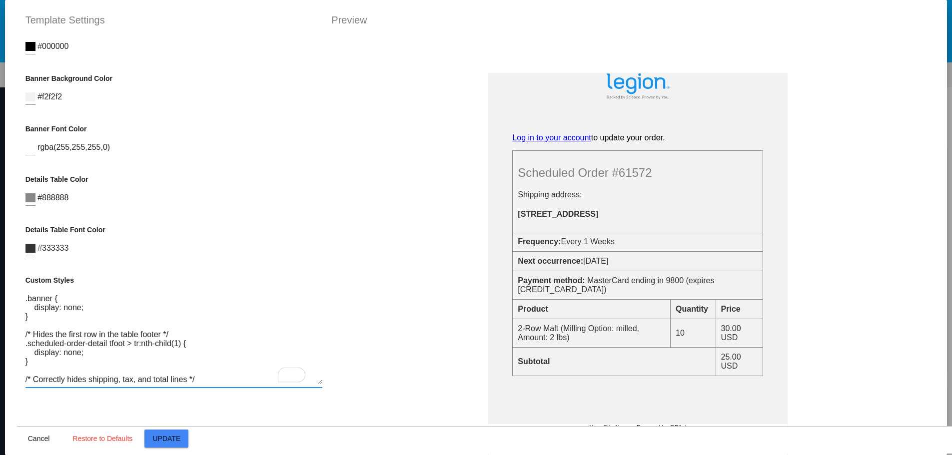
drag, startPoint x: 158, startPoint y: 329, endPoint x: 19, endPoint y: 337, distance: 139.7
click at [19, 337] on div "Container Background Color #ffffff Logo Image (url) https://legionathletics.com…" at bounding box center [174, 265] width 314 height 455
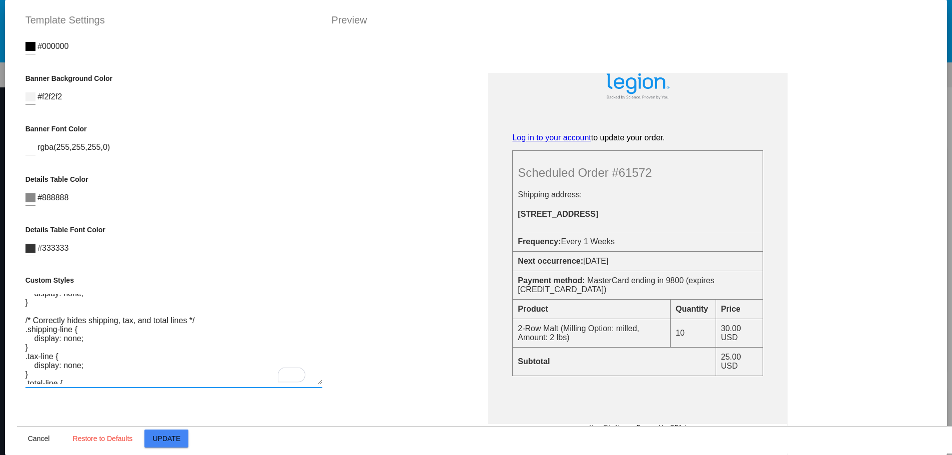
drag, startPoint x: 99, startPoint y: 321, endPoint x: 20, endPoint y: 321, distance: 79.0
click at [20, 321] on div "Container Background Color #ffffff Logo Image (url) https://legionathletics.com…" at bounding box center [174, 265] width 314 height 455
click at [72, 380] on textarea ".banner { display: none; } .scheduled-order-detail tfoot > tr:nth-child(1) { di…" at bounding box center [173, 339] width 297 height 90
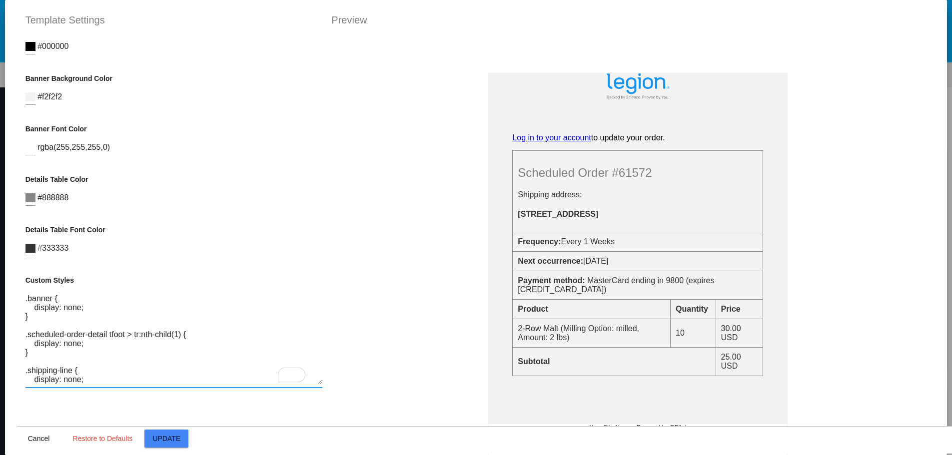
type textarea ".banner { display: none; } .scheduled-order-detail tfoot > tr:nth-child(1) { di…"
click at [179, 439] on button "Update" at bounding box center [166, 439] width 44 height 18
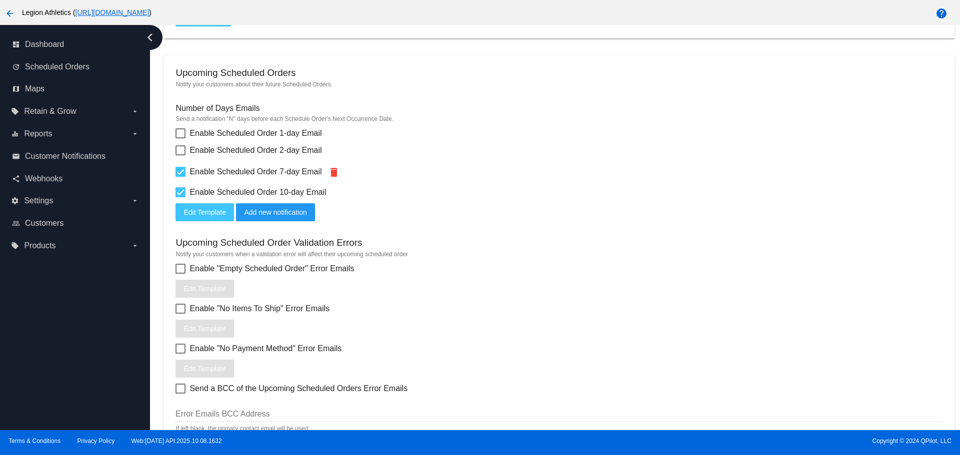
click at [214, 217] on button "Edit Template" at bounding box center [204, 212] width 58 height 18
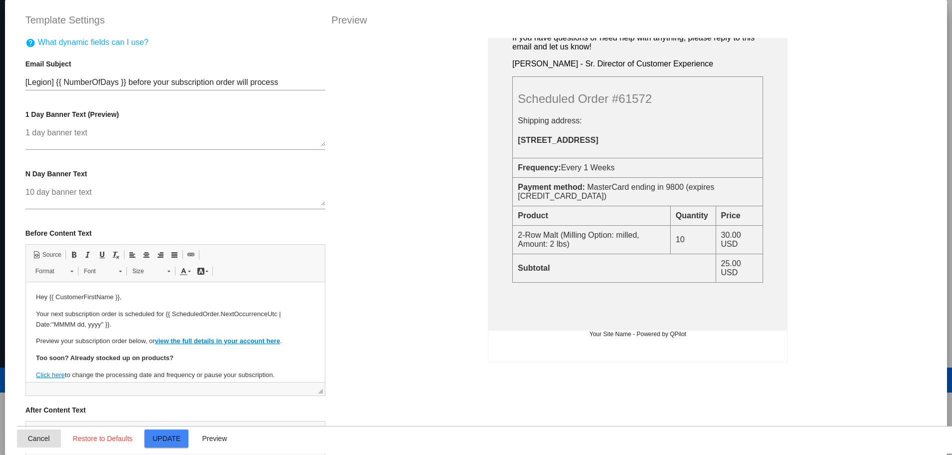
click at [35, 441] on span "Cancel" at bounding box center [39, 439] width 22 height 8
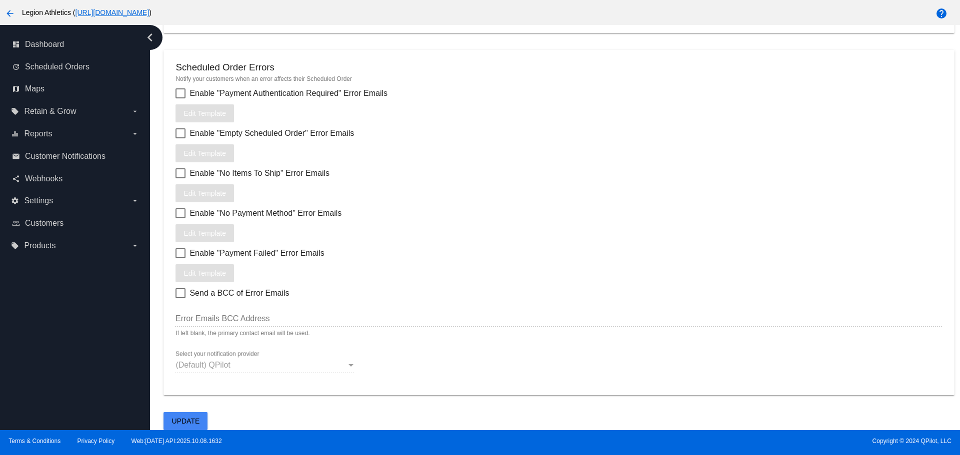
click at [195, 420] on span "Update" at bounding box center [186, 421] width 28 height 8
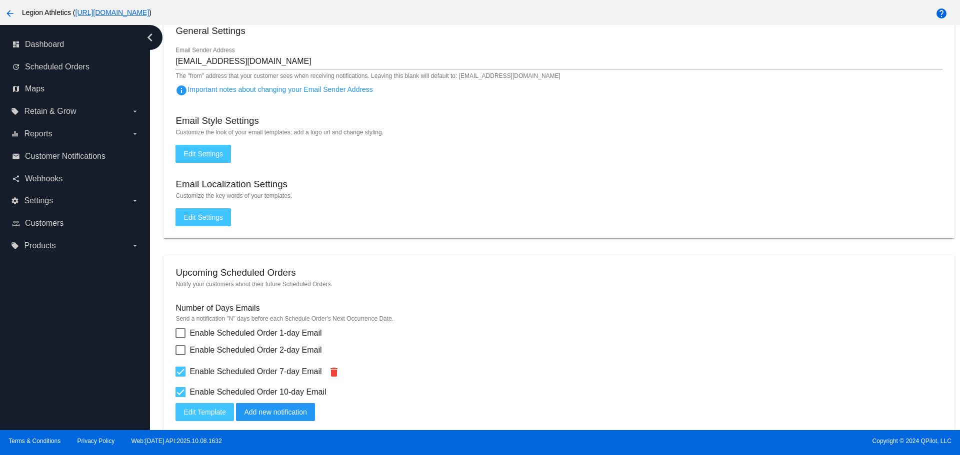
click at [225, 157] on button "Edit Settings" at bounding box center [202, 154] width 55 height 18
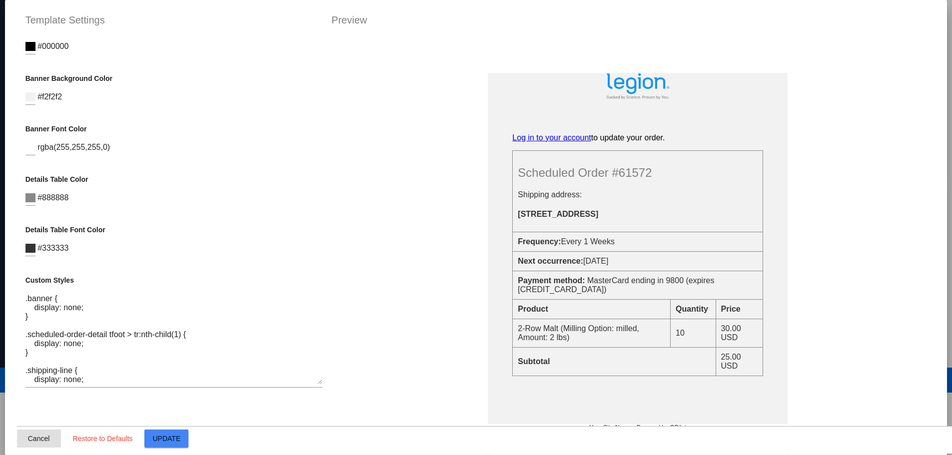
click at [35, 441] on span "Cancel" at bounding box center [39, 439] width 22 height 8
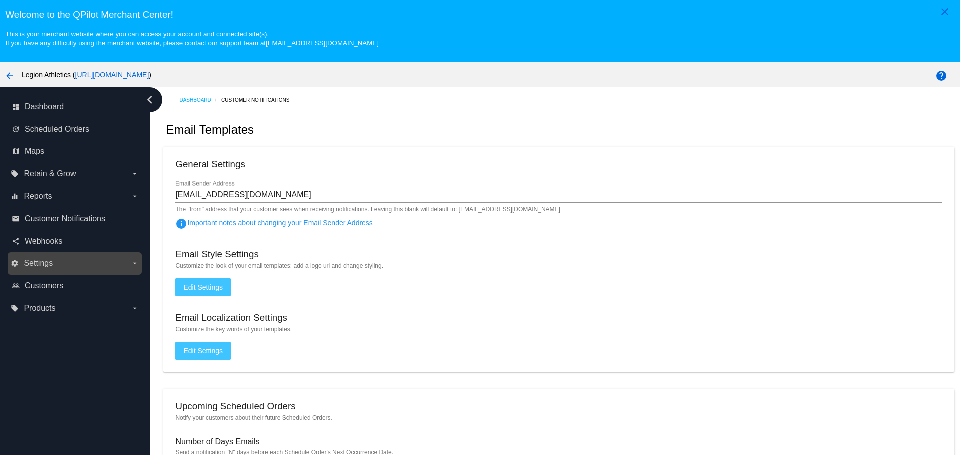
click at [126, 263] on label "settings Settings arrow_drop_down" at bounding box center [74, 263] width 127 height 16
click at [0, 0] on input "settings Settings arrow_drop_down" at bounding box center [0, 0] width 0 height 0
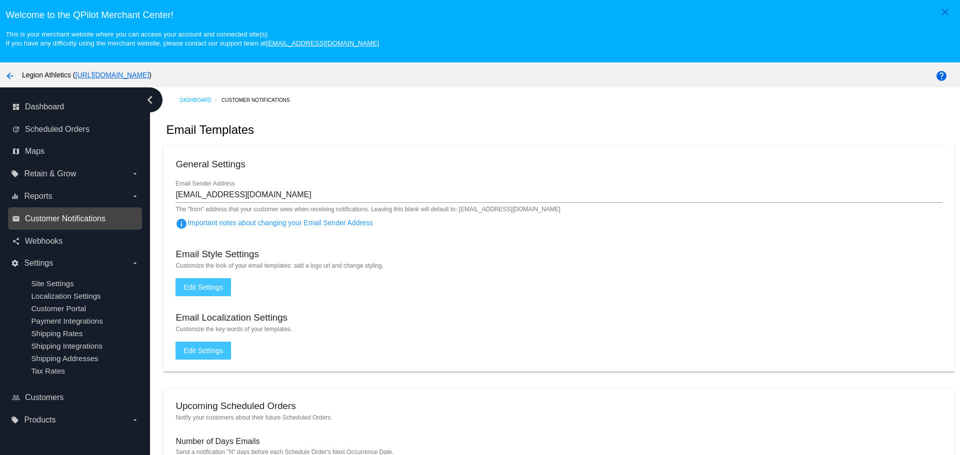
click at [91, 218] on span "Customer Notifications" at bounding box center [65, 218] width 80 height 9
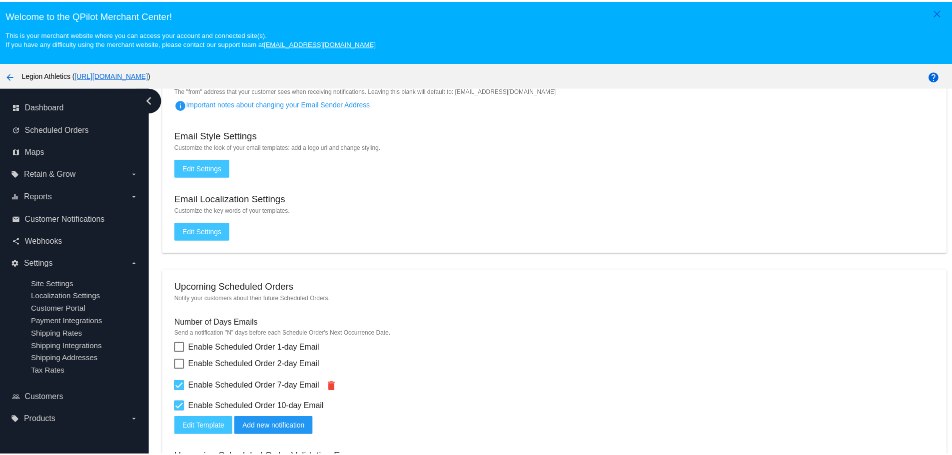
scroll to position [250, 0]
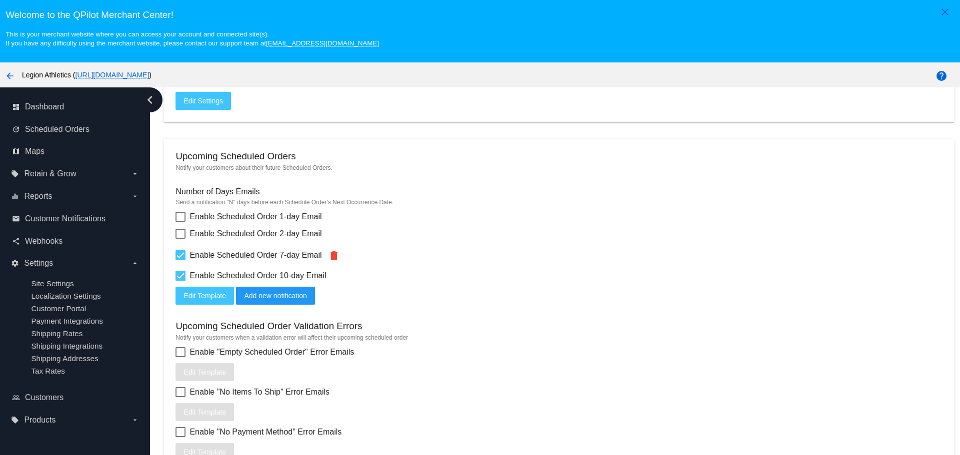
click at [199, 298] on span "Edit Template" at bounding box center [204, 296] width 42 height 8
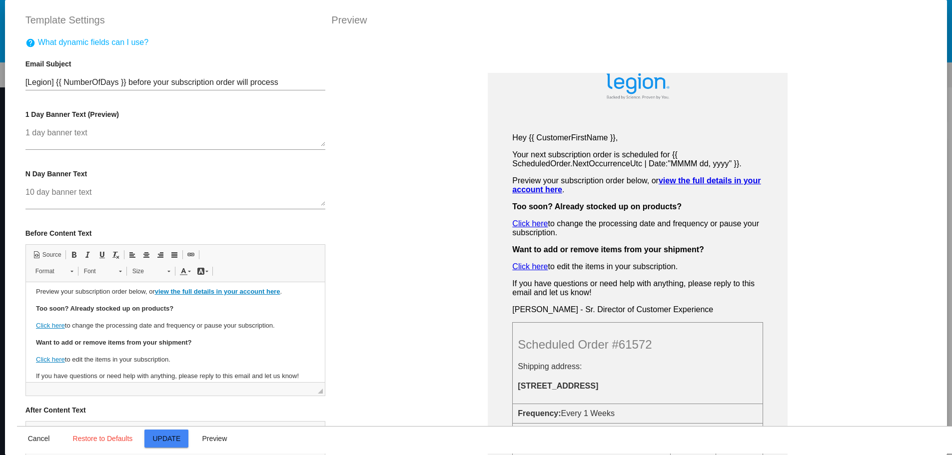
scroll to position [50, 0]
click at [123, 44] on link "help What dynamic fields can I use?" at bounding box center [86, 44] width 123 height 12
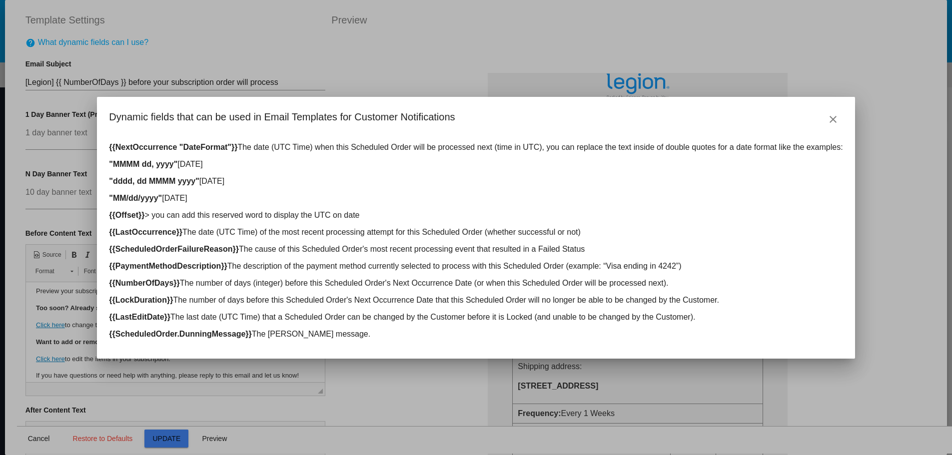
click at [828, 121] on mat-icon "close" at bounding box center [833, 119] width 12 height 12
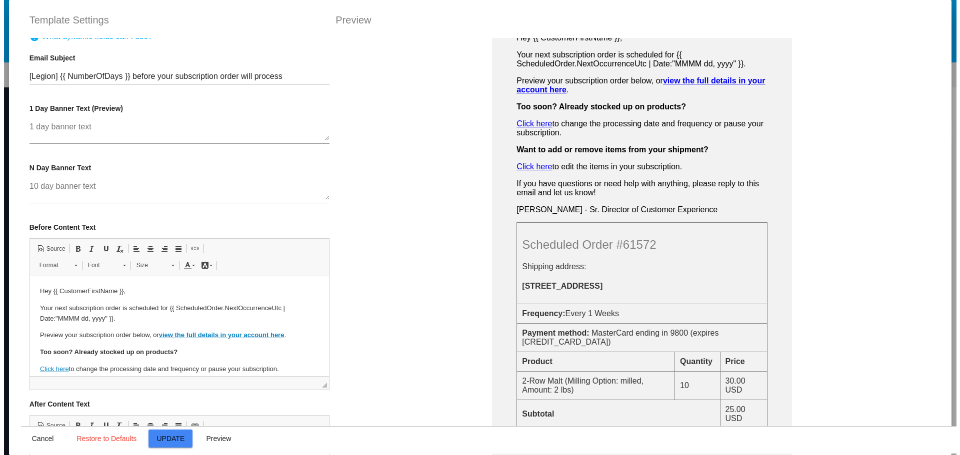
scroll to position [0, 0]
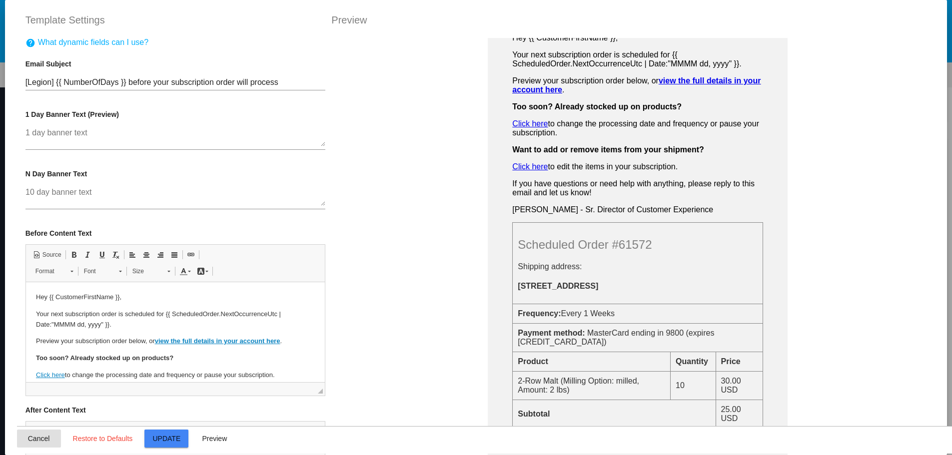
click at [43, 435] on span "Cancel" at bounding box center [39, 439] width 22 height 8
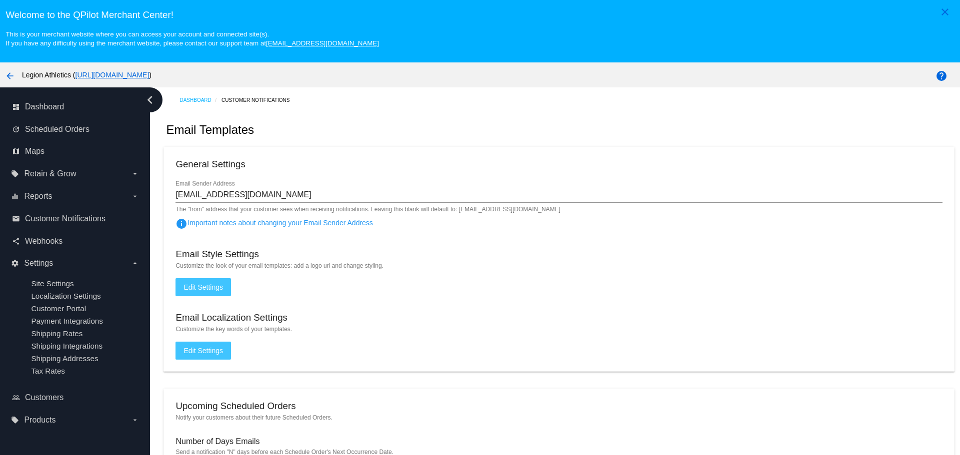
click at [226, 284] on button "Edit Settings" at bounding box center [202, 287] width 55 height 18
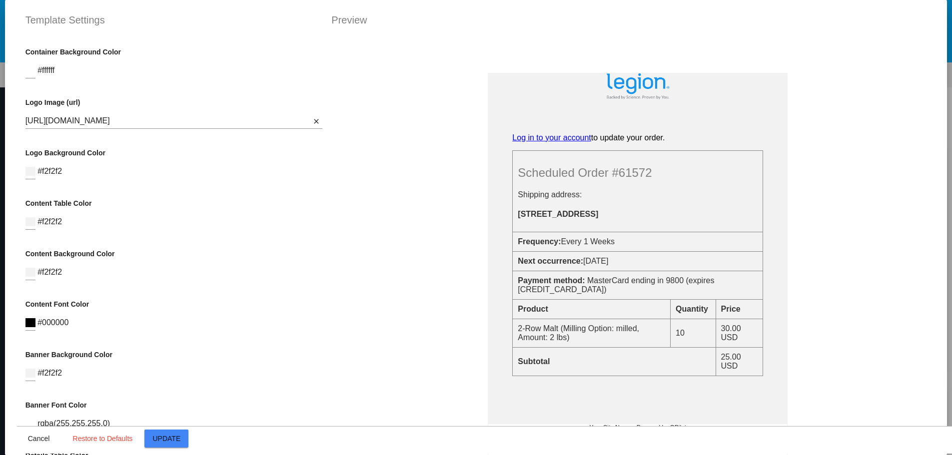
drag, startPoint x: 324, startPoint y: 150, endPoint x: 311, endPoint y: 303, distance: 153.5
click at [311, 38] on div "Container Background Color #ffffff Logo Image (url) https://legionathletics.com…" at bounding box center [476, 38] width 919 height 0
click at [310, 304] on p "Content Font Color" at bounding box center [173, 304] width 297 height 8
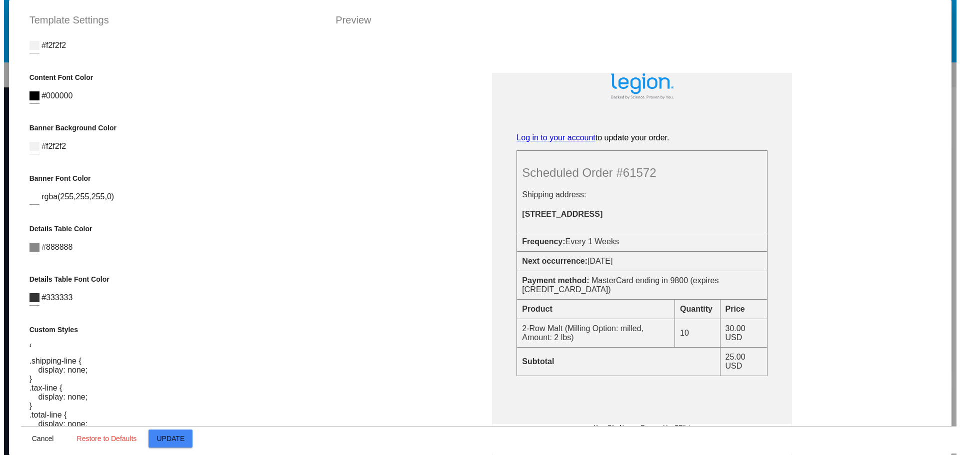
scroll to position [63, 0]
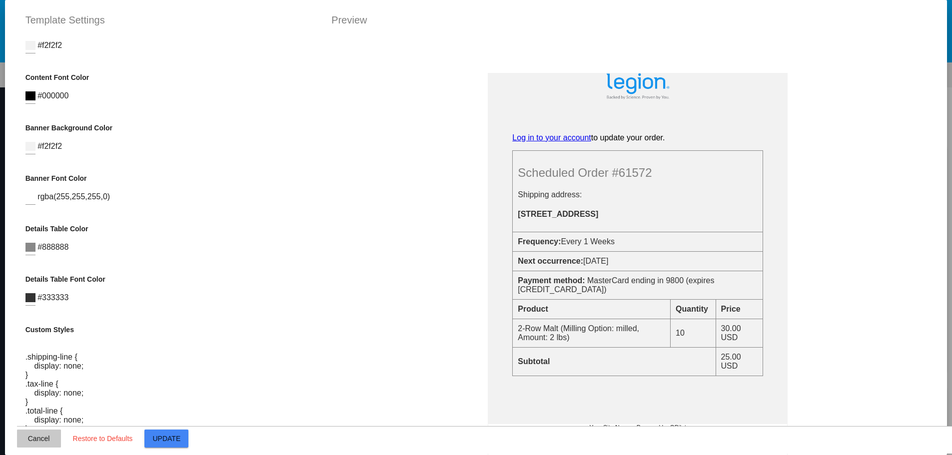
click at [37, 438] on span "Cancel" at bounding box center [39, 439] width 22 height 8
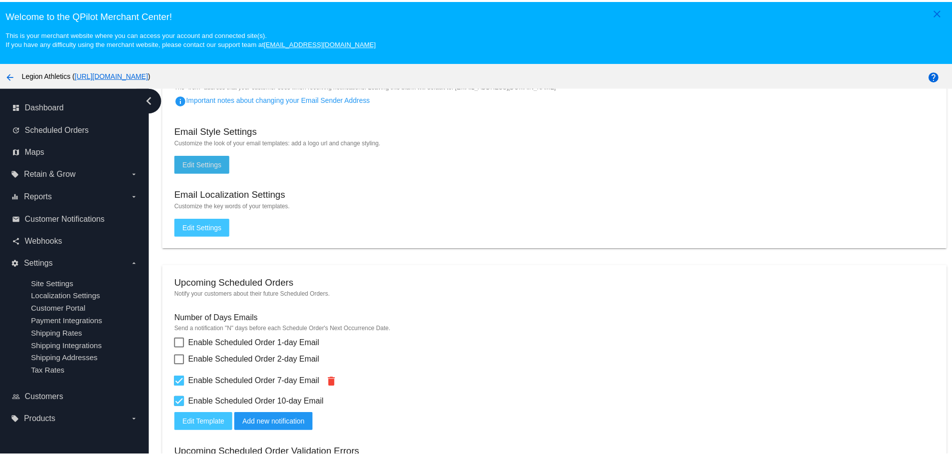
scroll to position [300, 0]
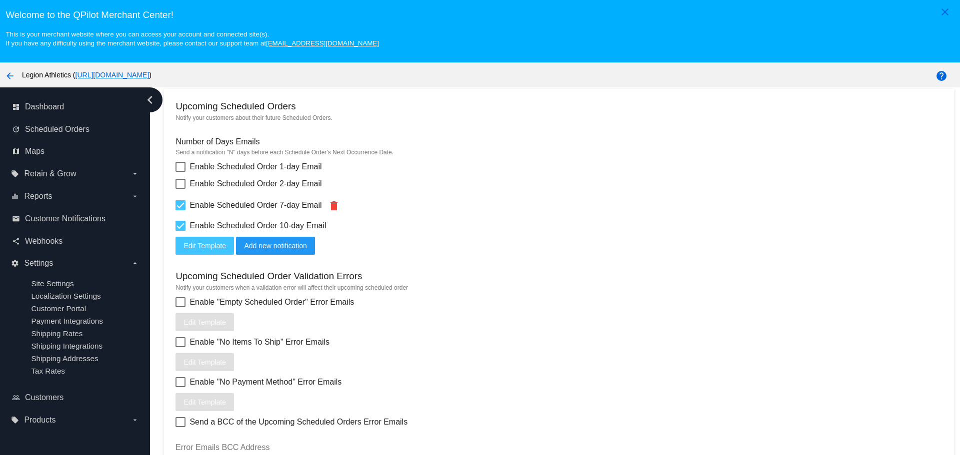
click at [202, 248] on span "Edit Template" at bounding box center [204, 246] width 42 height 8
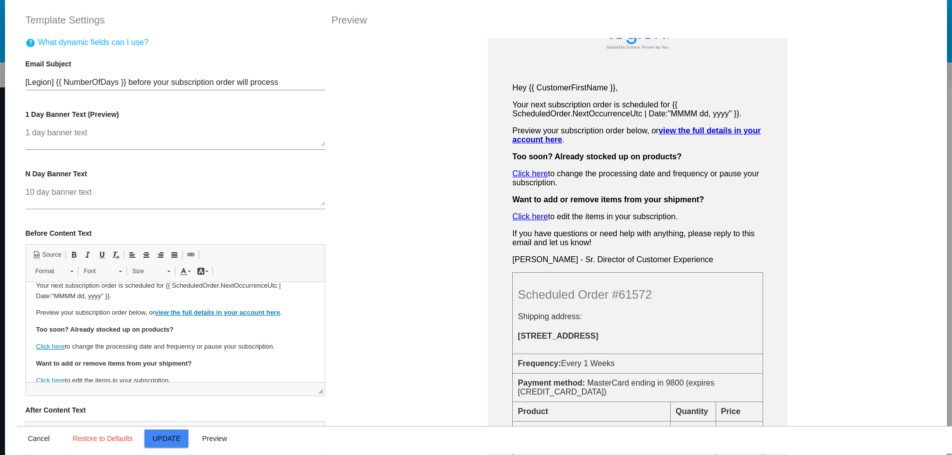
scroll to position [50, 0]
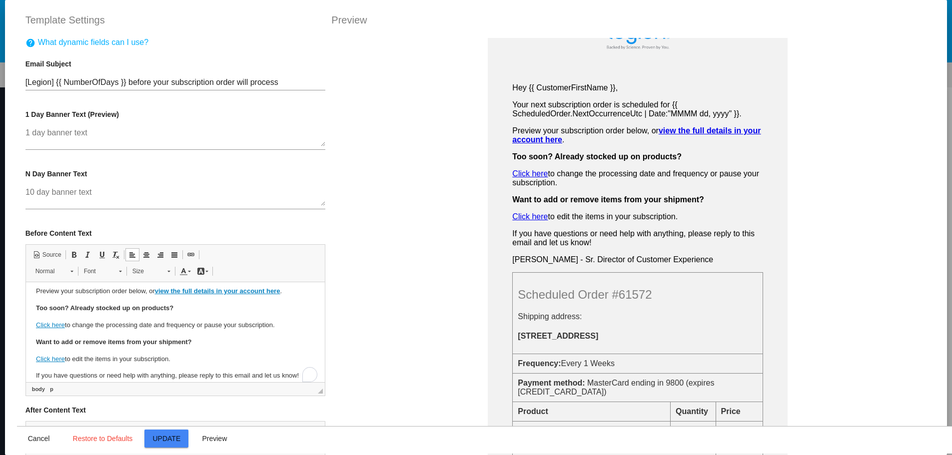
click at [293, 293] on p "Preview your subscription order below, or view the full details in your account…" at bounding box center [174, 291] width 279 height 10
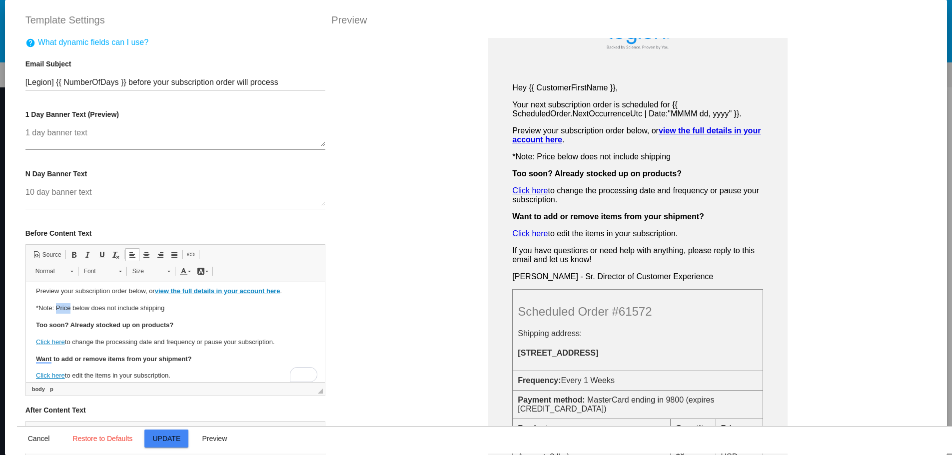
drag, startPoint x: 56, startPoint y: 307, endPoint x: 68, endPoint y: 308, distance: 12.6
click at [68, 308] on p "*Note: Price below does not include shipping" at bounding box center [174, 308] width 279 height 10
click at [180, 313] on p "*Note: The price below does not include shipping" at bounding box center [174, 308] width 279 height 10
click at [153, 309] on p "*Note: The price below does not include shipping" at bounding box center [174, 308] width 279 height 10
click at [152, 309] on p "*Note: The price below does not include shipping" at bounding box center [174, 308] width 279 height 10
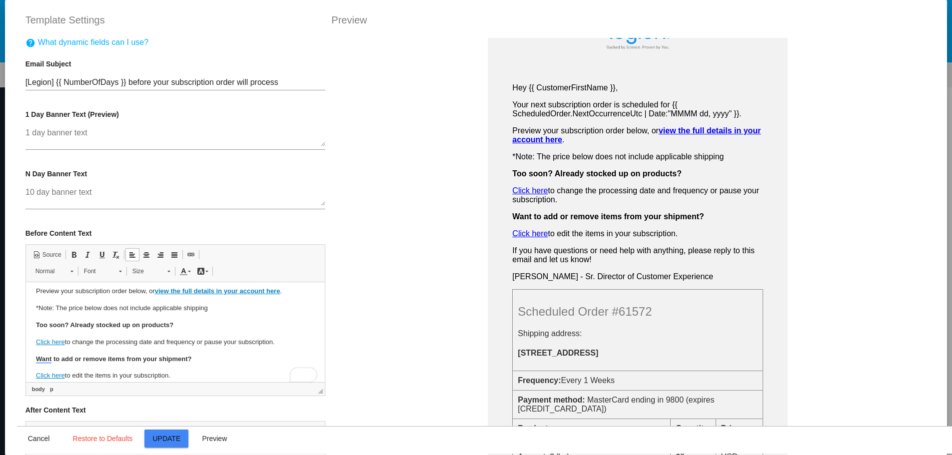
click at [228, 310] on p "*Note: The price below does not include applicable shipping" at bounding box center [174, 308] width 279 height 10
click at [228, 310] on p "*Note: The price below does not include applicable shipping or tax." at bounding box center [174, 308] width 279 height 10
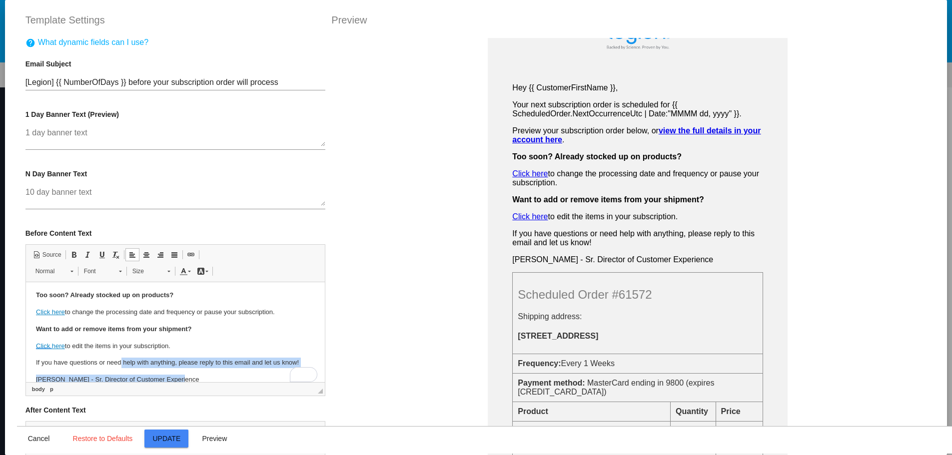
scroll to position [36, 0]
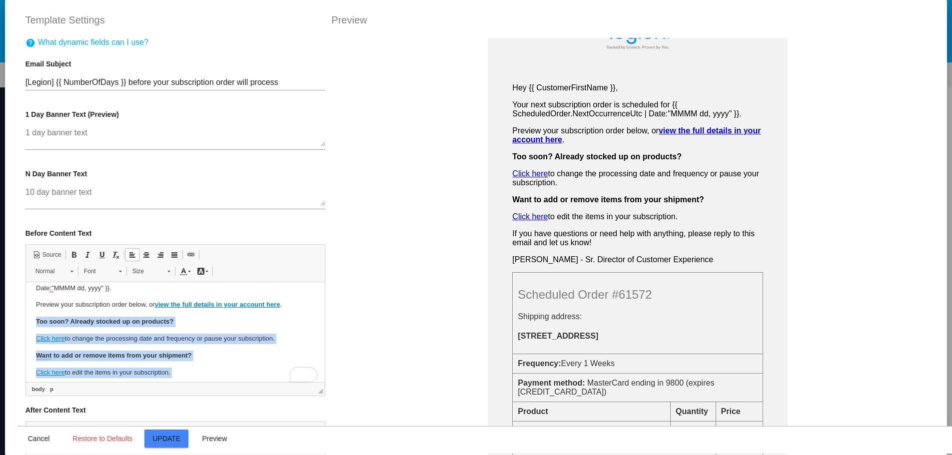
drag, startPoint x: 181, startPoint y: 368, endPoint x: 31, endPoint y: 321, distance: 156.7
click at [31, 321] on html "Hey {{ CustomerFirstName }}, Your next subscription order is scheduled for {{ S…" at bounding box center [174, 334] width 299 height 176
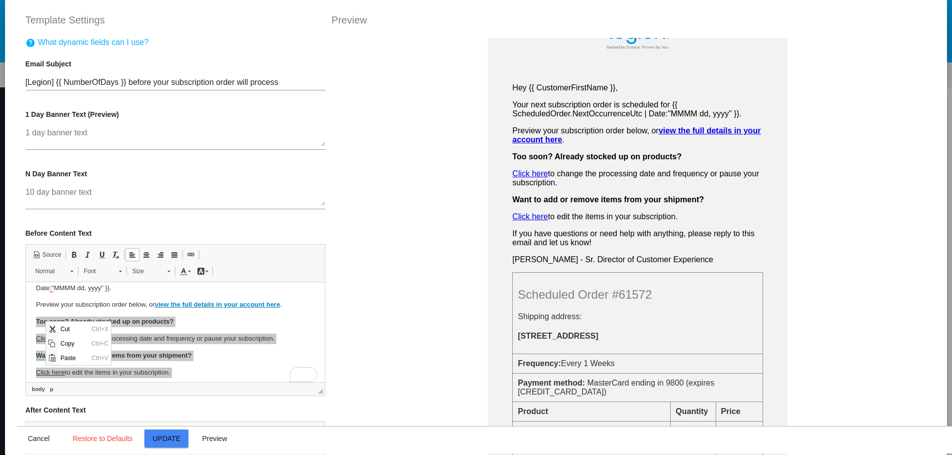
scroll to position [0, 0]
click at [64, 328] on span "Cut" at bounding box center [73, 329] width 31 height 14
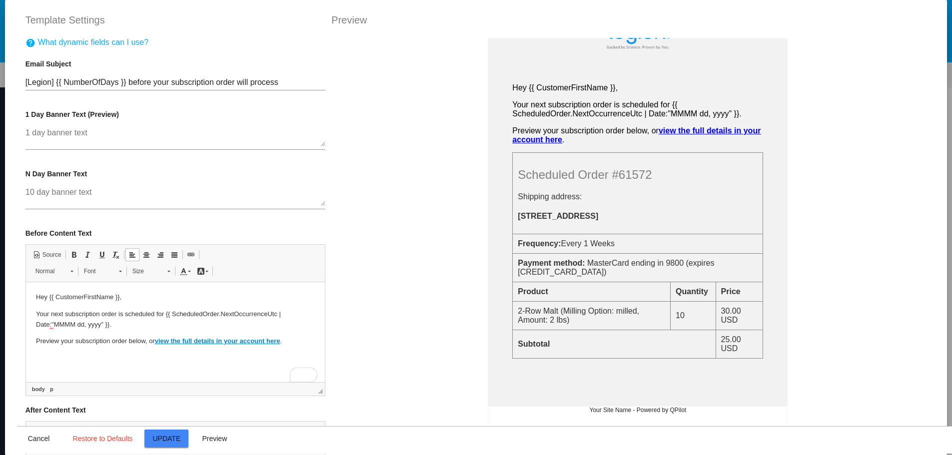
click at [165, 357] on html "Hey {{ CustomerFirstName }}, Your next subscription order is scheduled for {{ S…" at bounding box center [174, 319] width 299 height 74
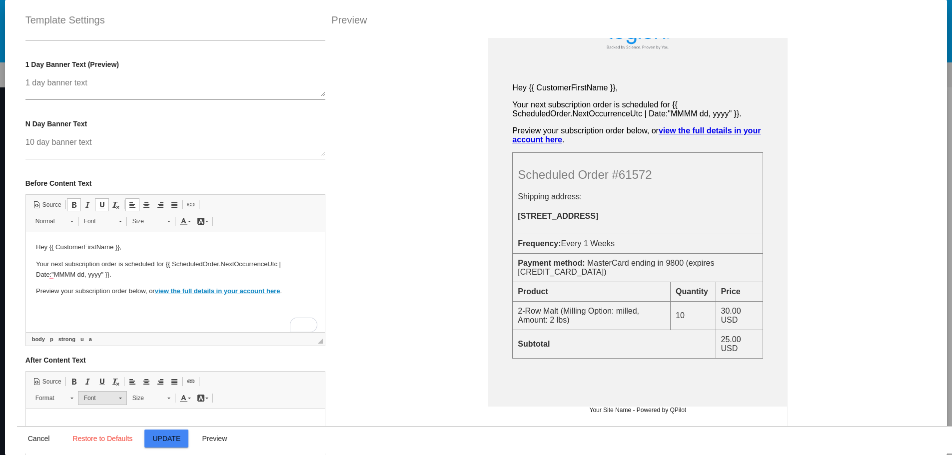
scroll to position [150, 0]
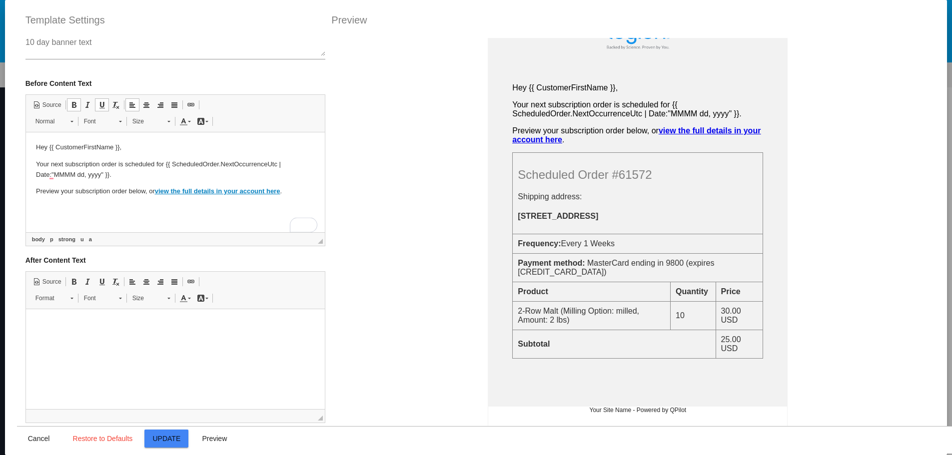
click at [74, 323] on p at bounding box center [174, 324] width 279 height 10
click at [91, 333] on span "Paste" at bounding box center [98, 330] width 31 height 14
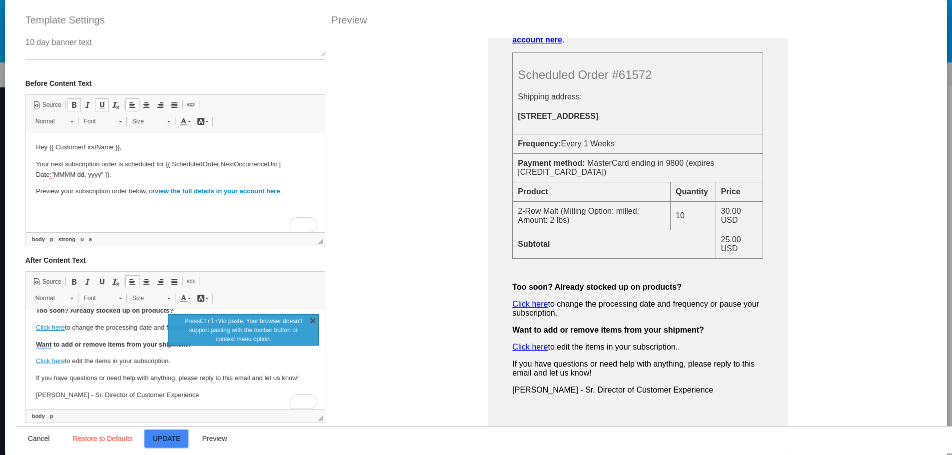
click at [311, 322] on link "X" at bounding box center [313, 320] width 10 height 10
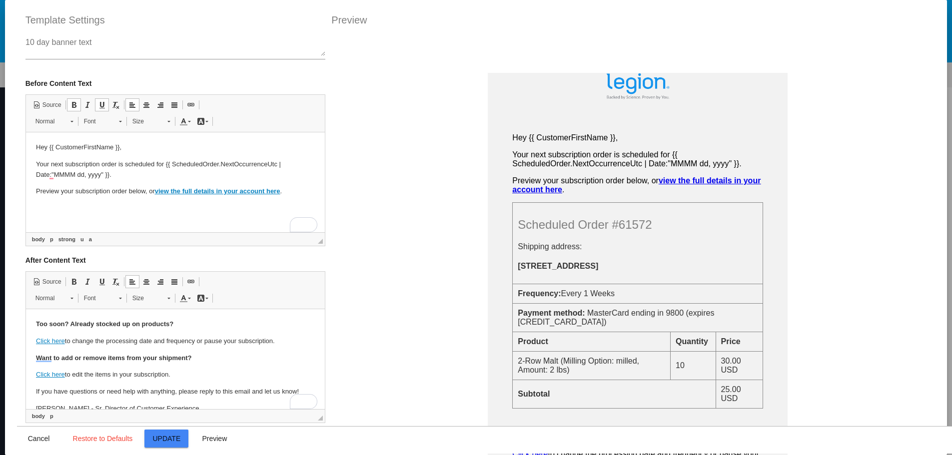
scroll to position [0, 0]
click at [37, 327] on strong "Too soon? Already stocked up on products?" at bounding box center [103, 323] width 137 height 7
click at [36, 326] on strong "Too soon? Already stocked up on products?" at bounding box center [103, 323] width 137 height 7
click at [157, 442] on span "Update" at bounding box center [167, 439] width 28 height 8
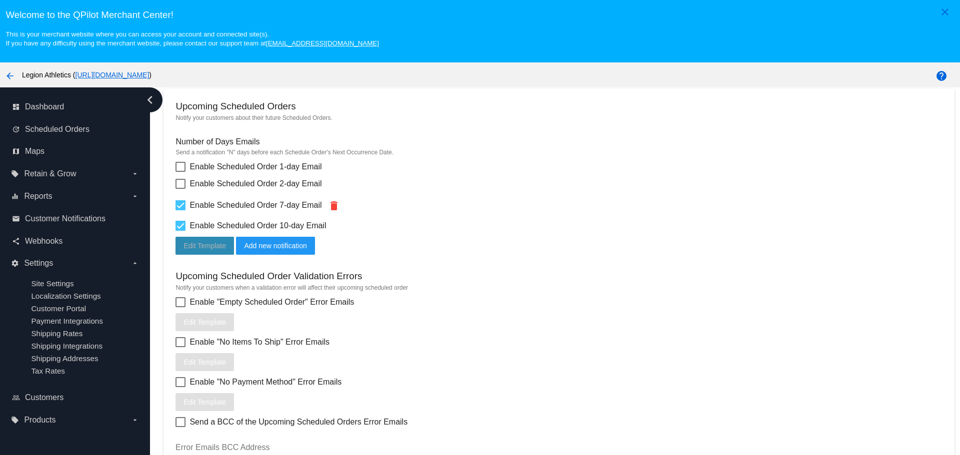
click at [205, 248] on span "Edit Template" at bounding box center [204, 246] width 42 height 8
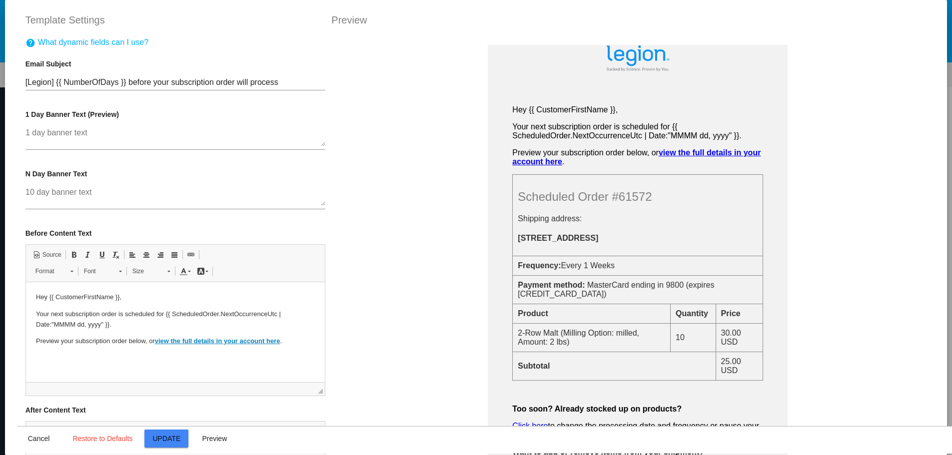
scroll to position [50, 0]
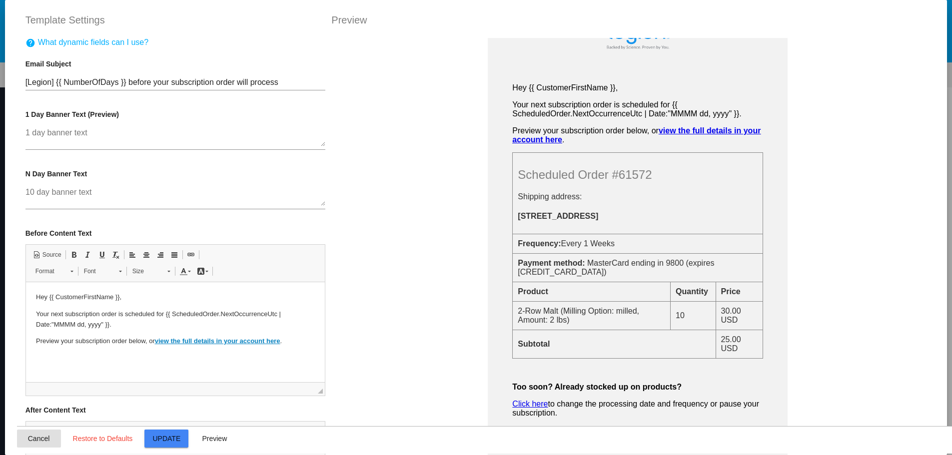
click at [34, 444] on button "Cancel" at bounding box center [39, 439] width 44 height 18
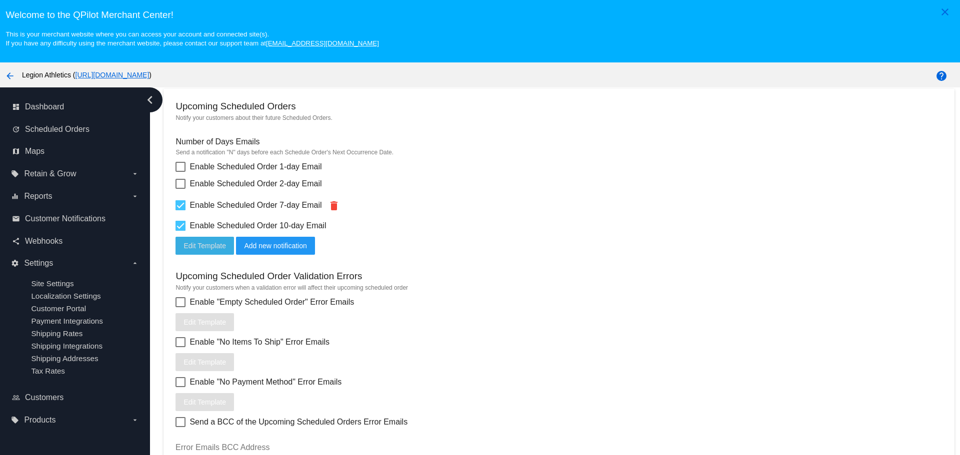
click at [202, 250] on button "Edit Template" at bounding box center [204, 246] width 58 height 18
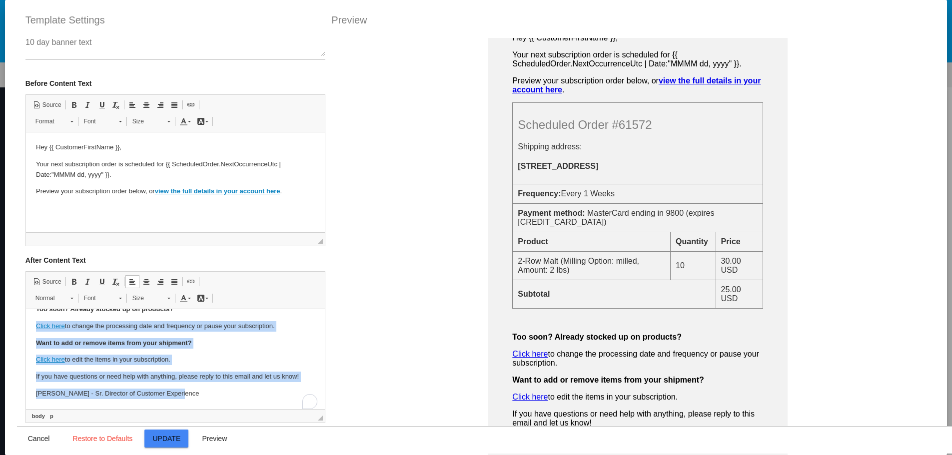
scroll to position [0, 0]
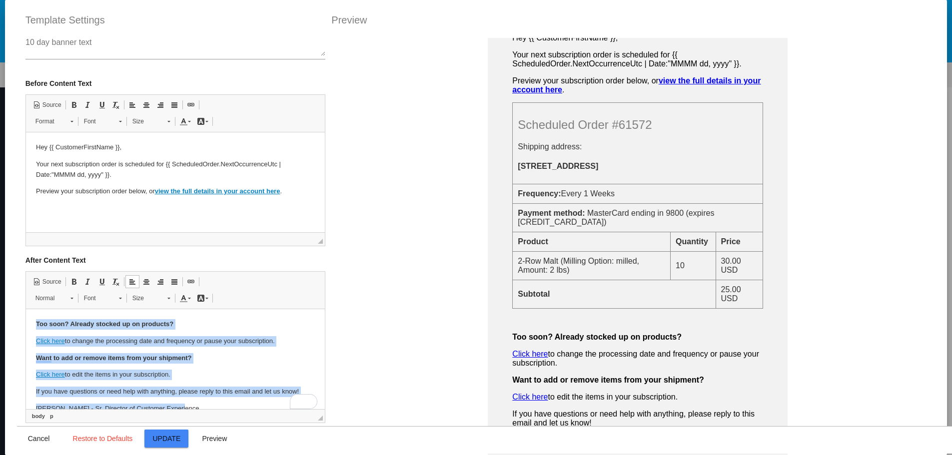
drag, startPoint x: 98, startPoint y: 371, endPoint x: 47, endPoint y: 627, distance: 261.0
click at [25, 317] on html "​​​​​​ Too soon? Already stocked up on products? Click here to change the proce…" at bounding box center [174, 366] width 299 height 115
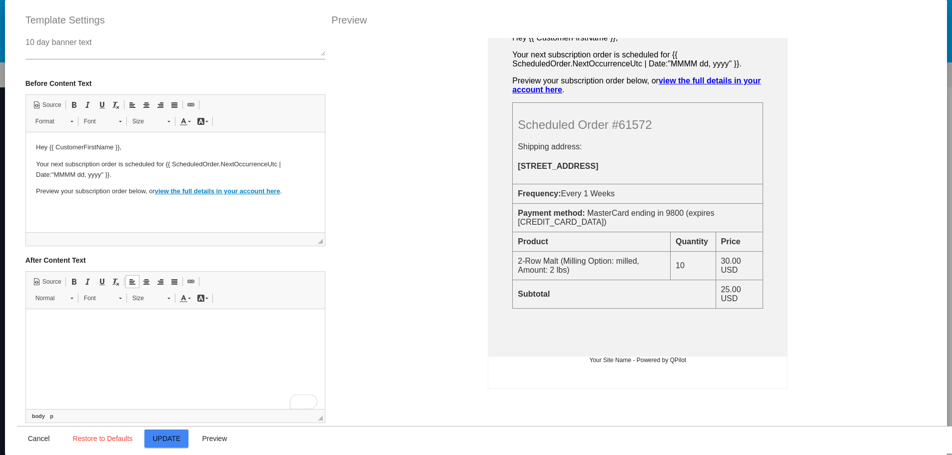
click at [78, 207] on html "Hey {{ CustomerFirstName }}, Your next subscription order is scheduled for {{ S…" at bounding box center [174, 169] width 299 height 74
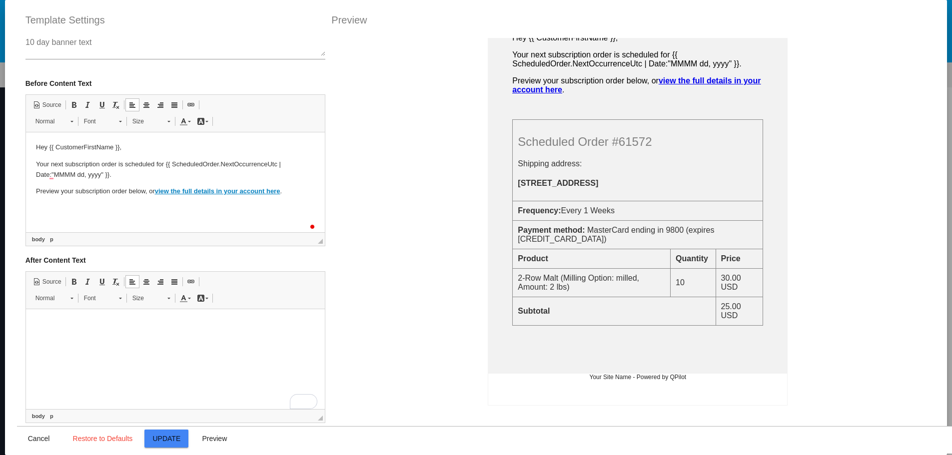
scroll to position [74, 0]
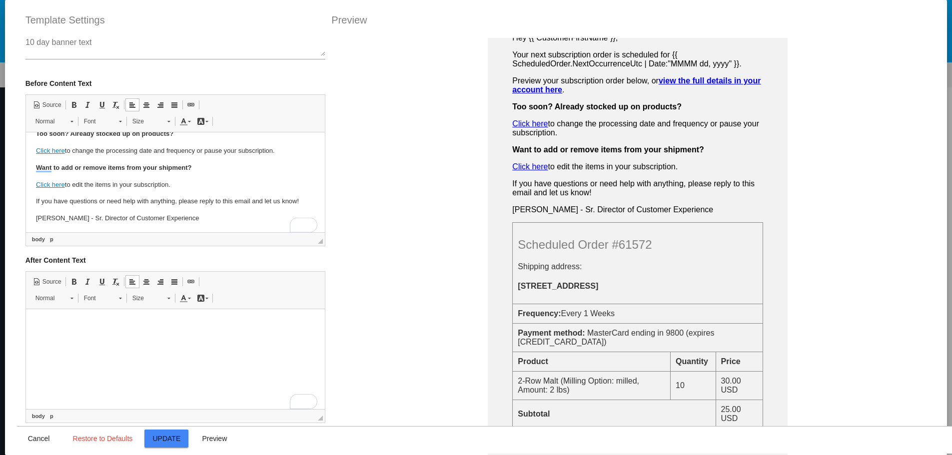
click at [214, 340] on html at bounding box center [174, 324] width 299 height 30
click at [176, 437] on span "Update" at bounding box center [167, 439] width 28 height 8
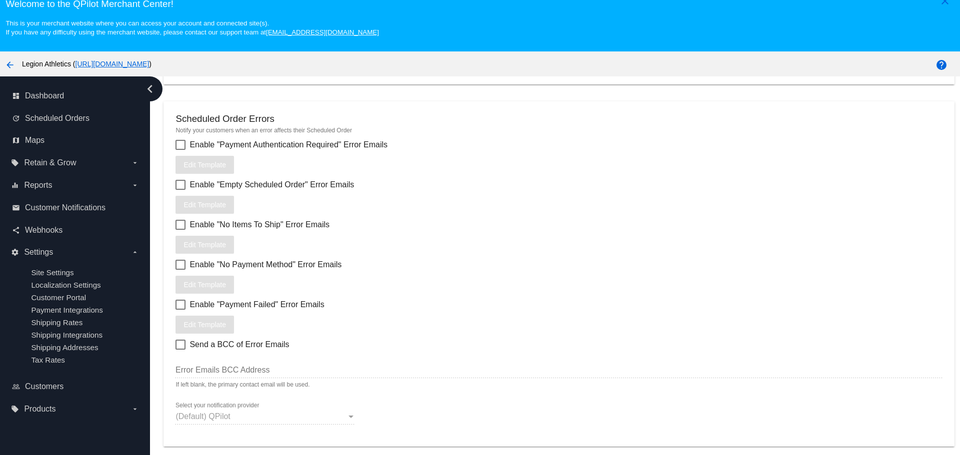
scroll to position [62, 0]
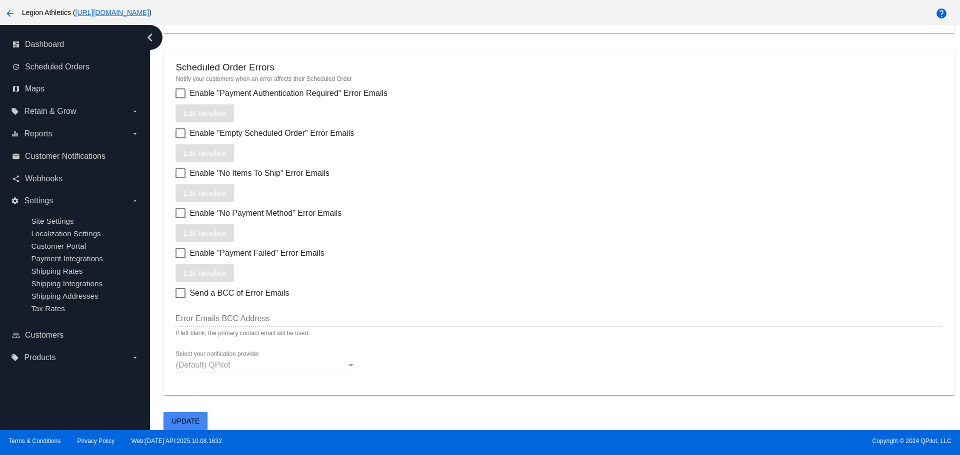
click at [197, 421] on span "Update" at bounding box center [186, 421] width 28 height 8
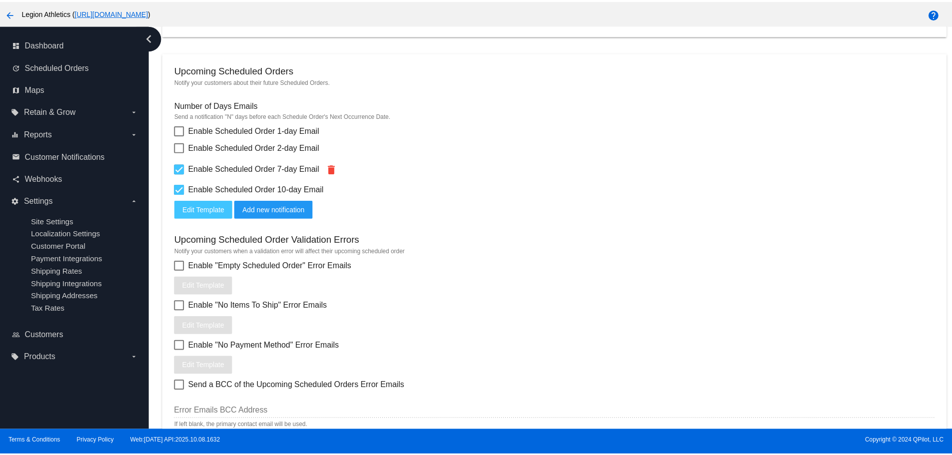
scroll to position [271, 0]
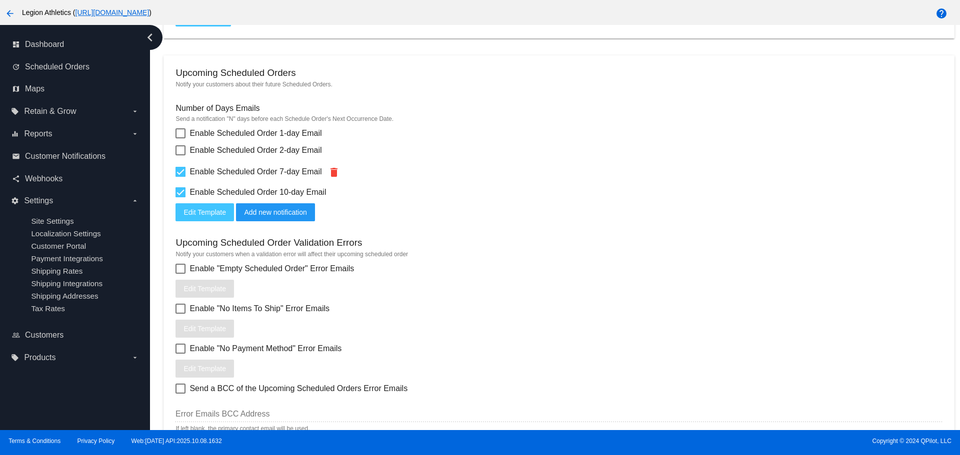
click at [182, 211] on button "Edit Template" at bounding box center [204, 212] width 58 height 18
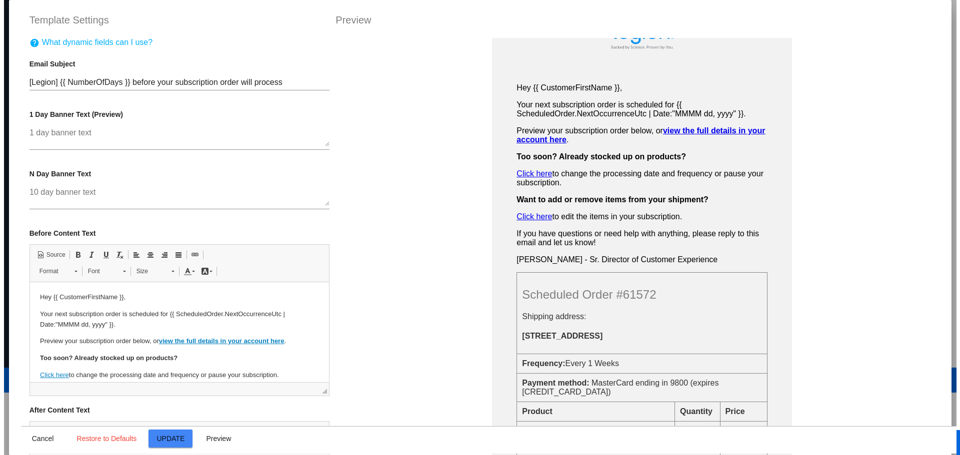
scroll to position [0, 0]
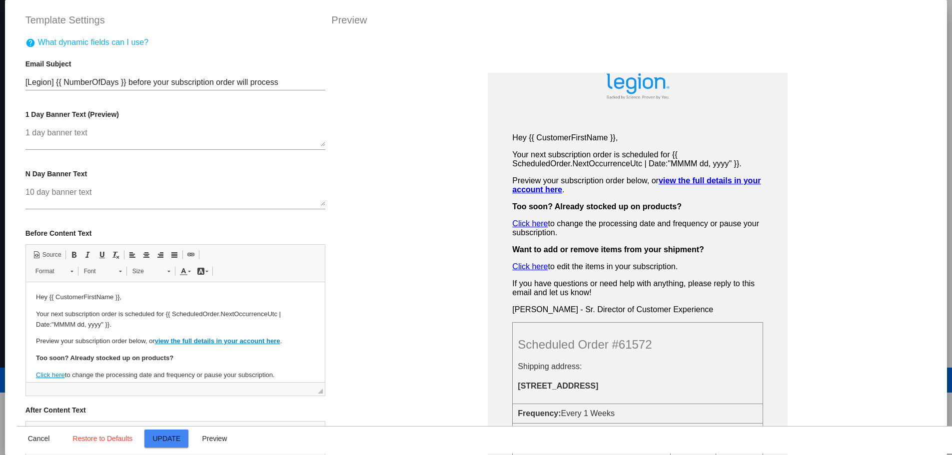
click at [37, 445] on button "Cancel" at bounding box center [39, 439] width 44 height 18
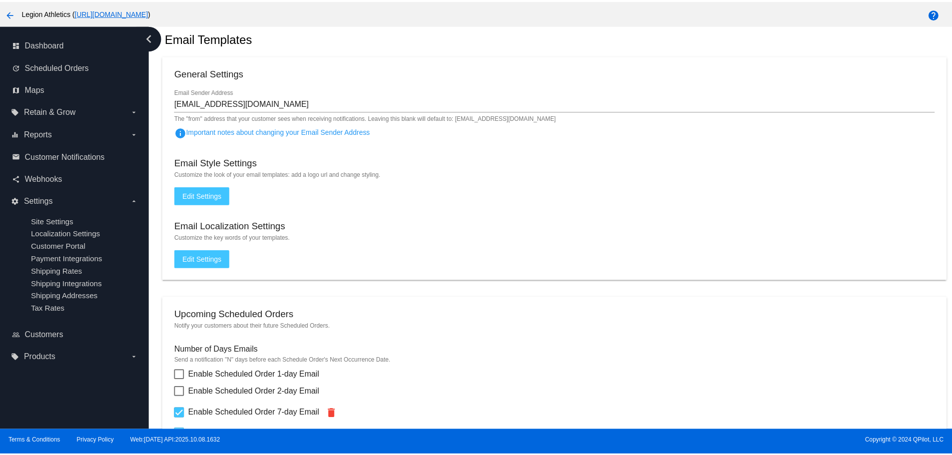
scroll to position [21, 0]
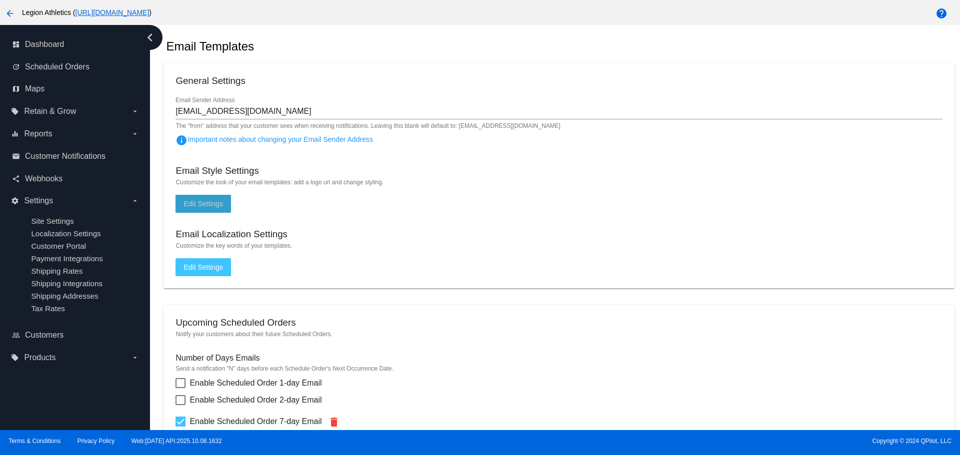
click at [201, 202] on span "Edit Settings" at bounding box center [202, 204] width 39 height 8
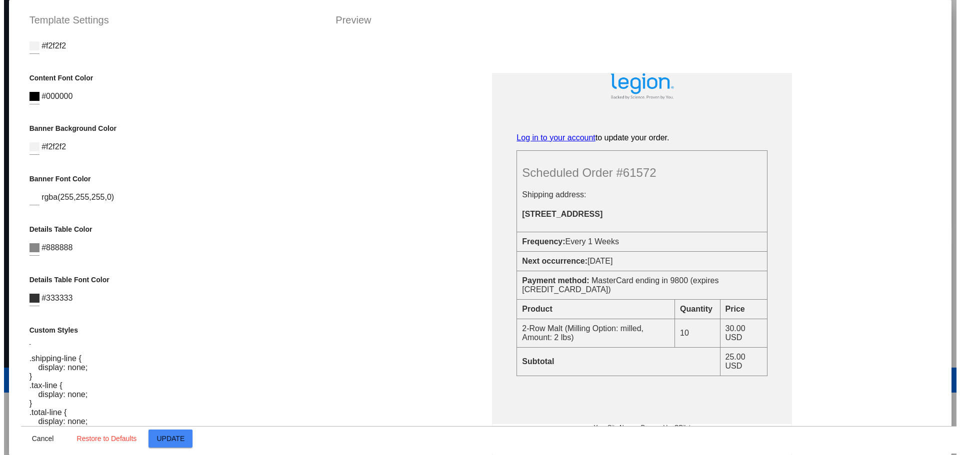
scroll to position [63, 0]
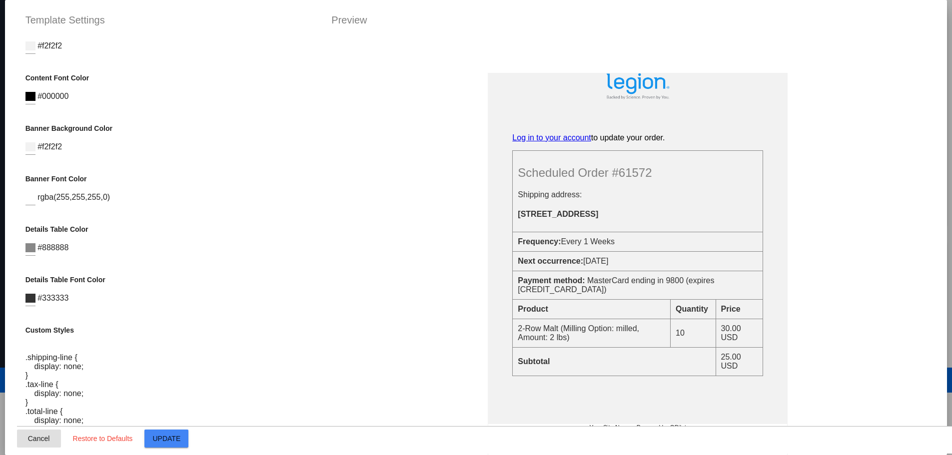
click at [33, 442] on span "Cancel" at bounding box center [39, 439] width 22 height 8
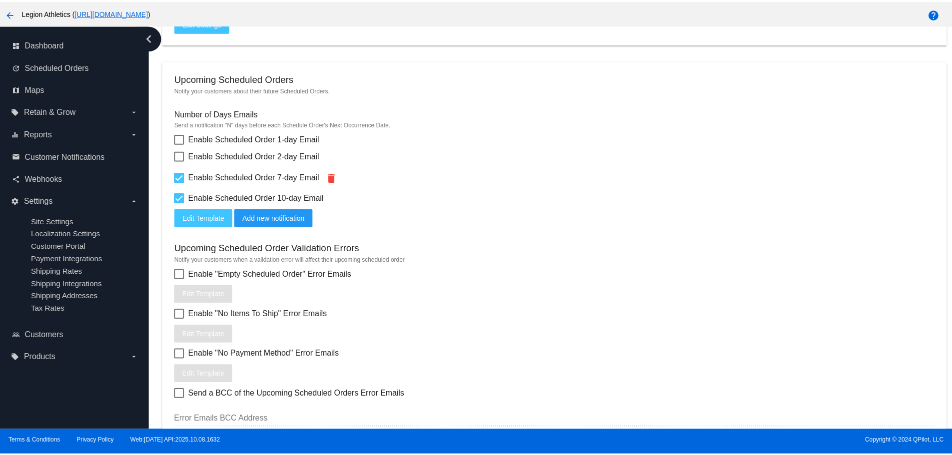
scroll to position [271, 0]
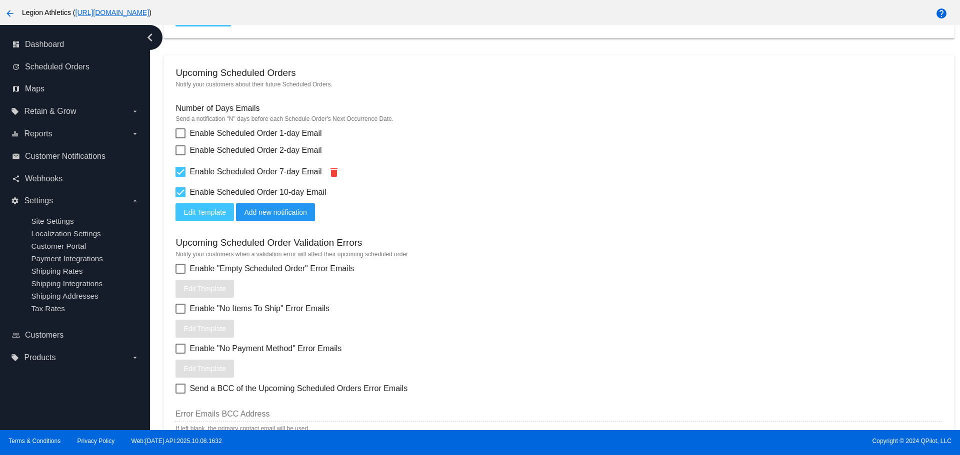
click at [184, 213] on span "Edit Template" at bounding box center [204, 212] width 42 height 8
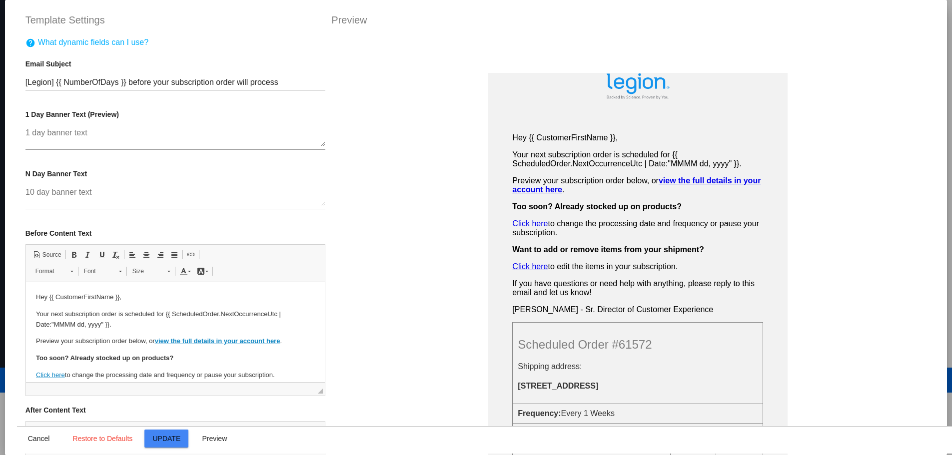
scroll to position [0, 0]
click at [218, 438] on span "Preview" at bounding box center [214, 439] width 25 height 8
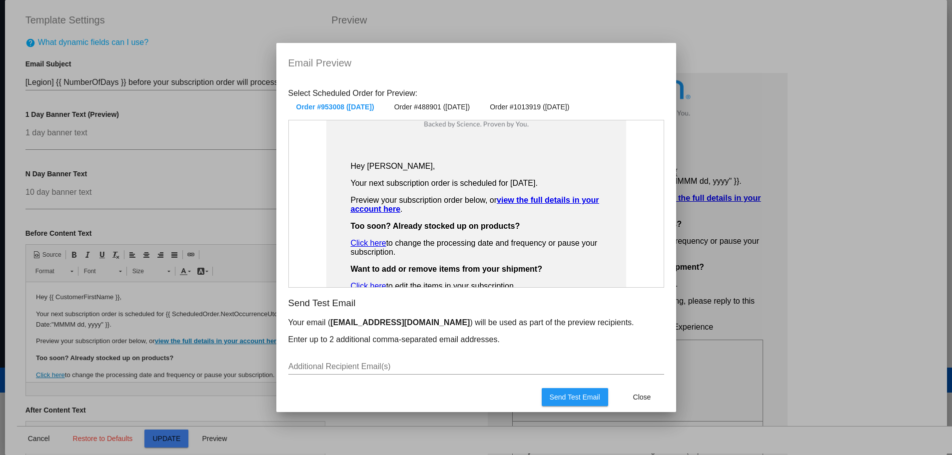
scroll to position [82, 0]
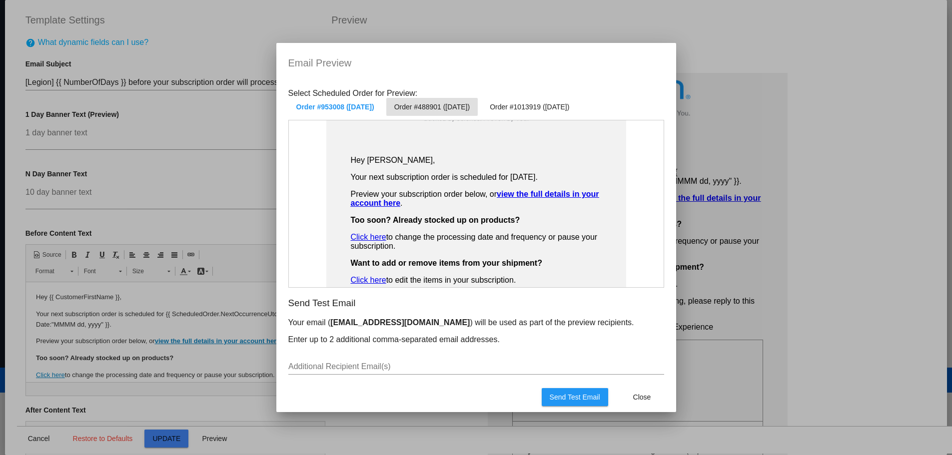
click at [478, 112] on button "Order #488901 (Oct 20 2025)" at bounding box center [431, 107] width 91 height 18
click at [534, 112] on button "Order #1013919 (Oct 24 2025)" at bounding box center [529, 107] width 95 height 18
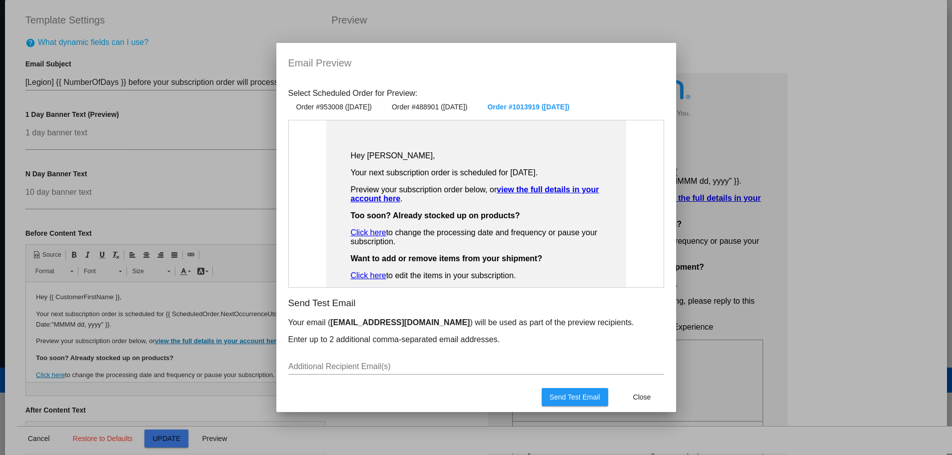
scroll to position [0, 0]
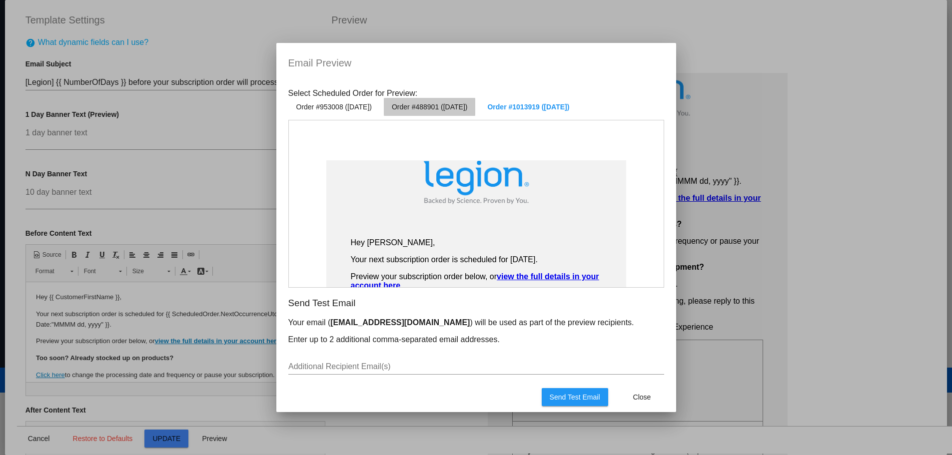
click at [475, 115] on button "Order #488901 (Oct 20 2025)" at bounding box center [429, 107] width 91 height 18
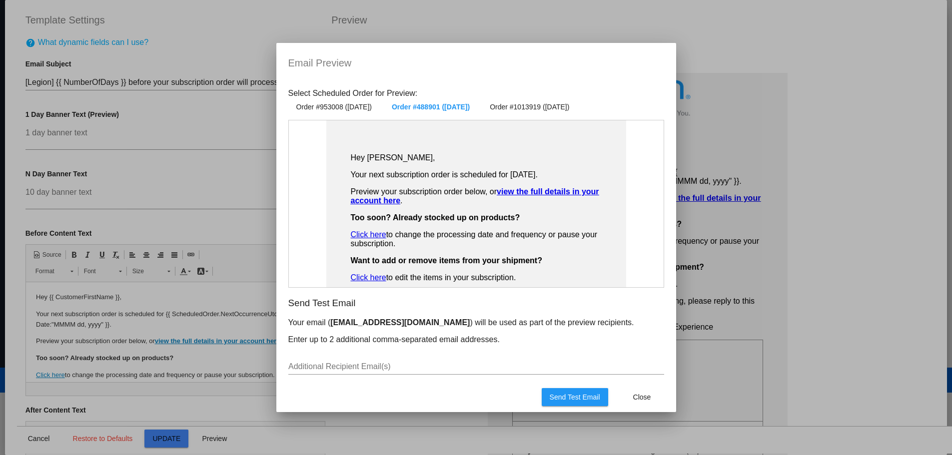
scroll to position [100, 0]
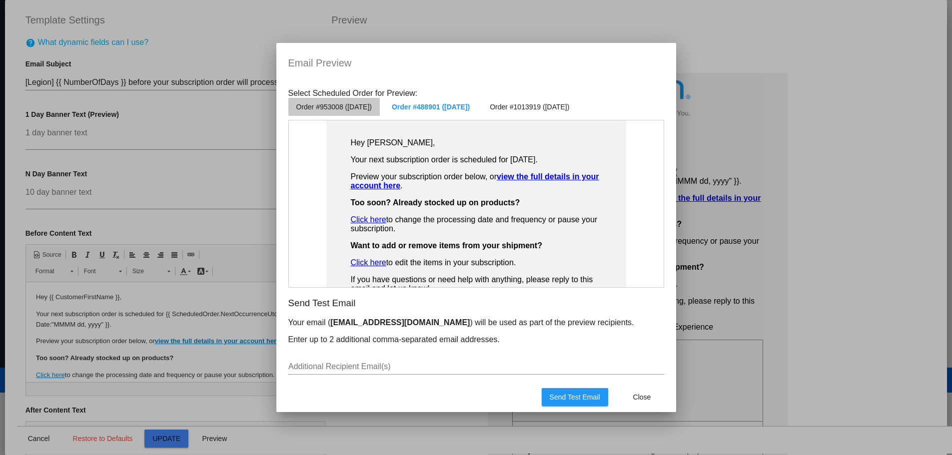
click at [345, 111] on span "Order #953008 (Nov 16 2025)" at bounding box center [333, 107] width 75 height 8
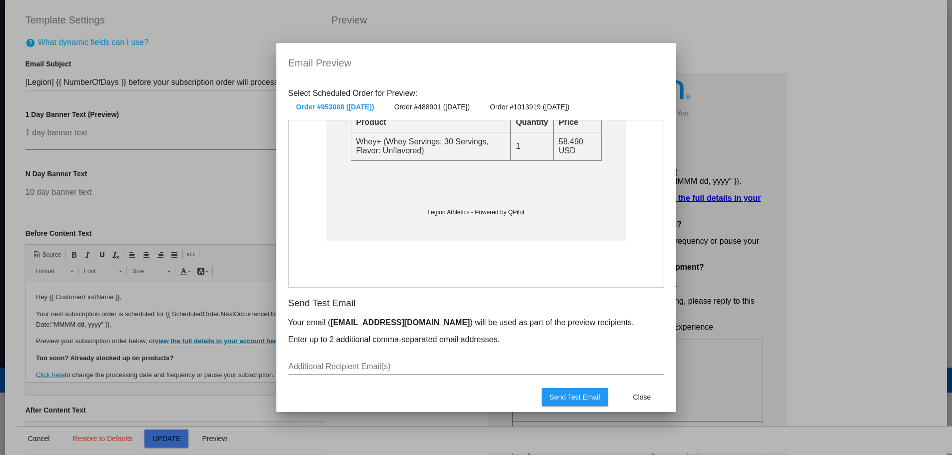
scroll to position [287, 0]
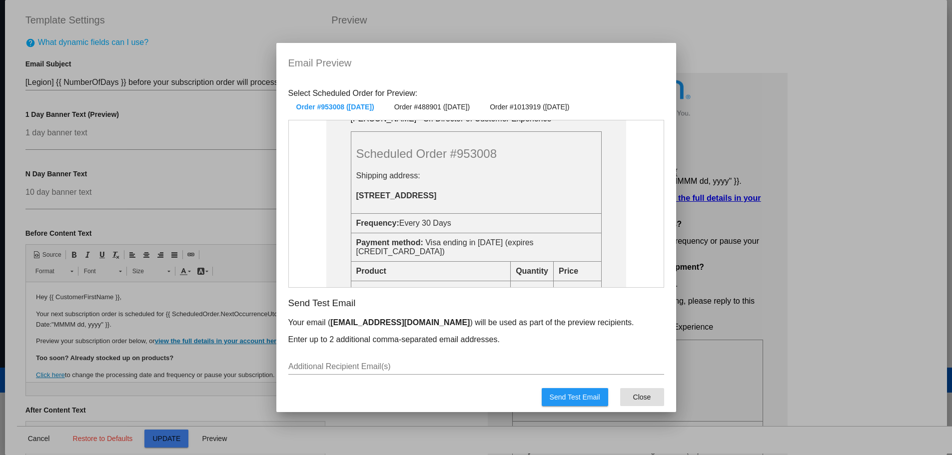
click at [645, 399] on span "Close" at bounding box center [642, 397] width 18 height 8
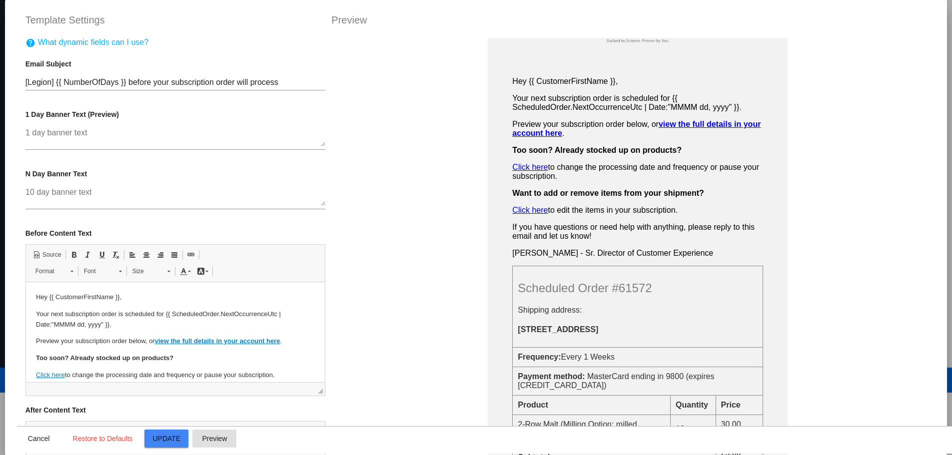
scroll to position [150, 0]
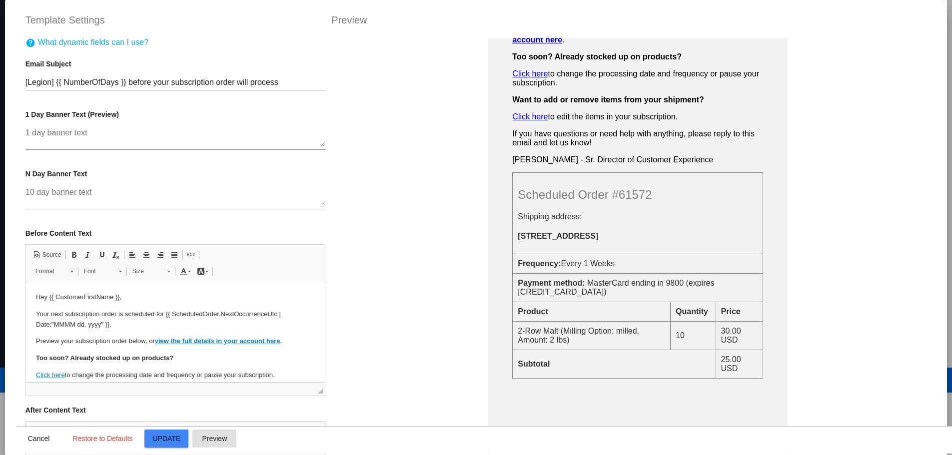
click at [202, 439] on span "Preview" at bounding box center [214, 439] width 25 height 8
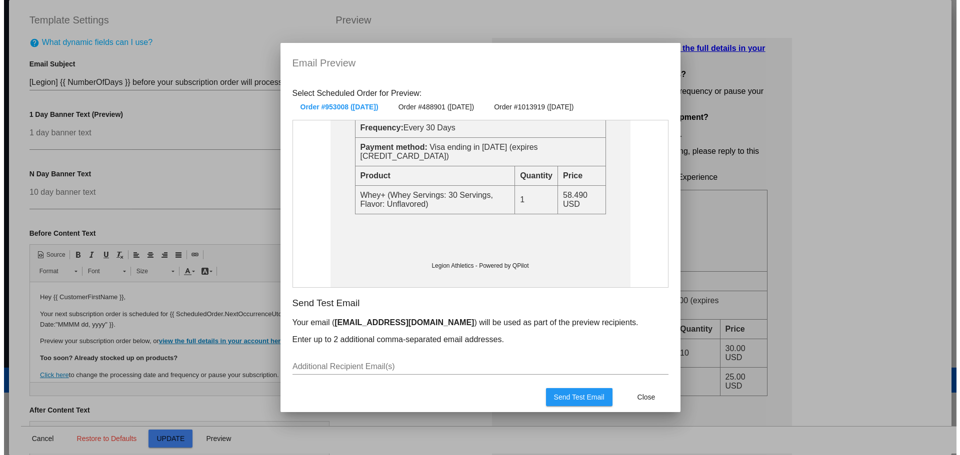
scroll to position [400, 0]
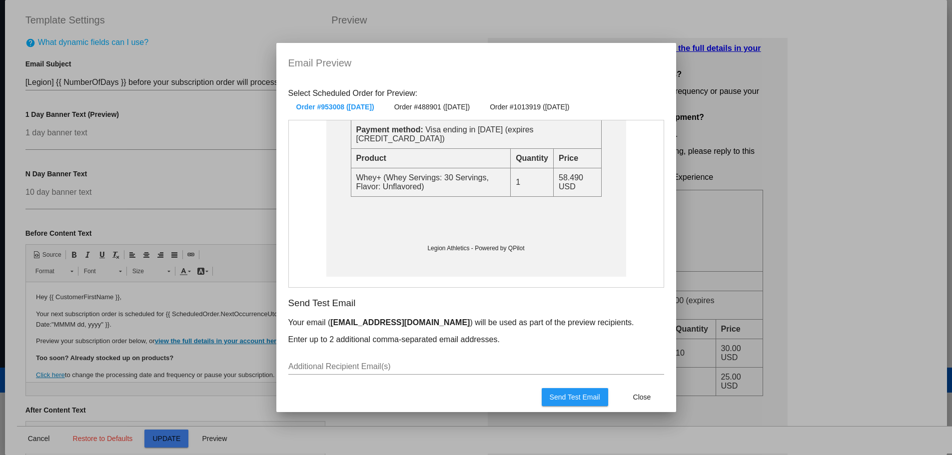
click at [637, 391] on button "Close" at bounding box center [642, 397] width 44 height 18
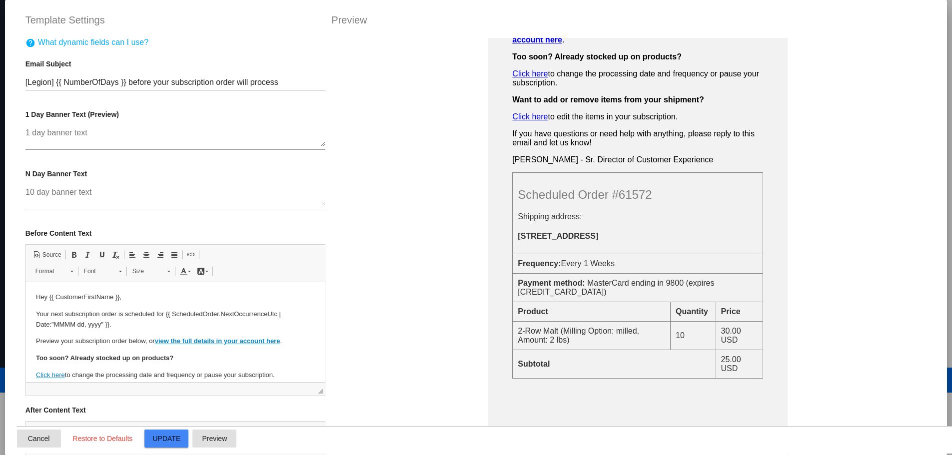
click at [32, 442] on span "Cancel" at bounding box center [39, 439] width 22 height 8
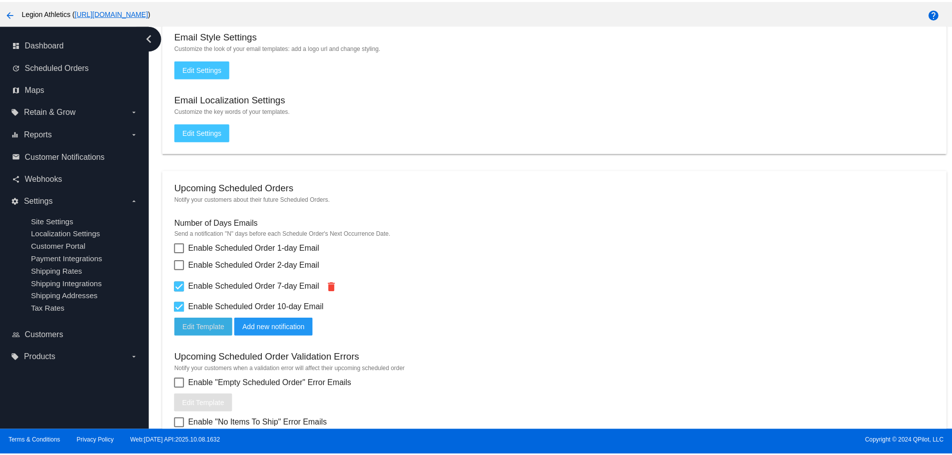
scroll to position [121, 0]
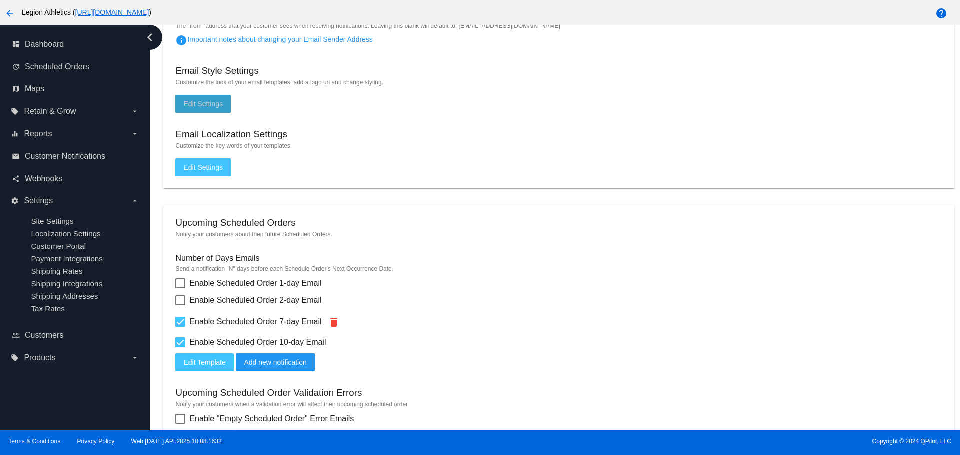
click at [207, 96] on button "Edit Settings" at bounding box center [202, 104] width 55 height 18
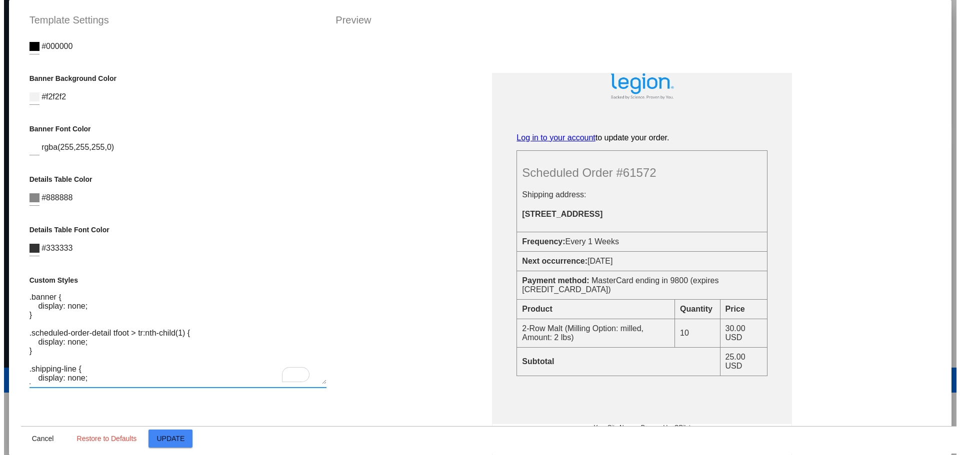
scroll to position [0, 0]
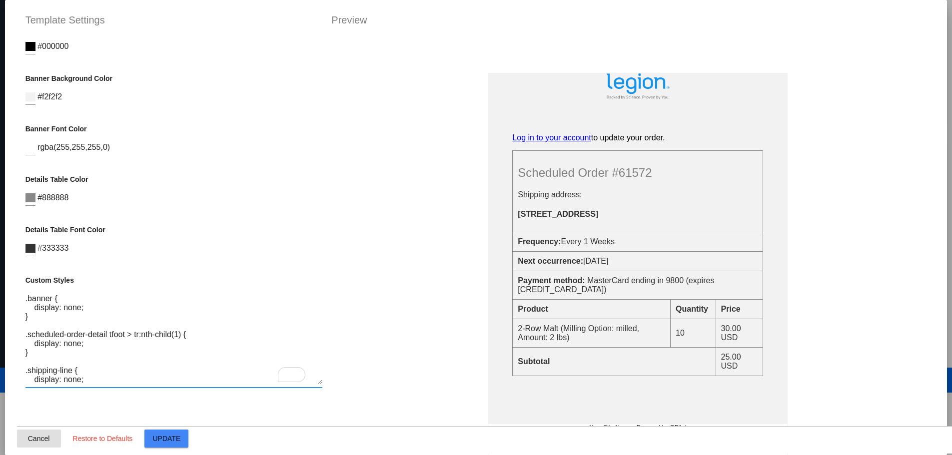
click at [17, 433] on button "Cancel" at bounding box center [39, 439] width 44 height 18
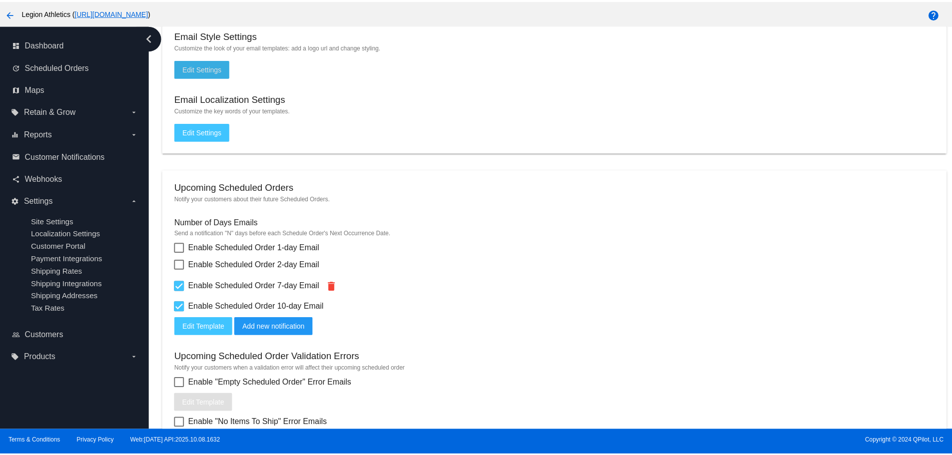
scroll to position [321, 0]
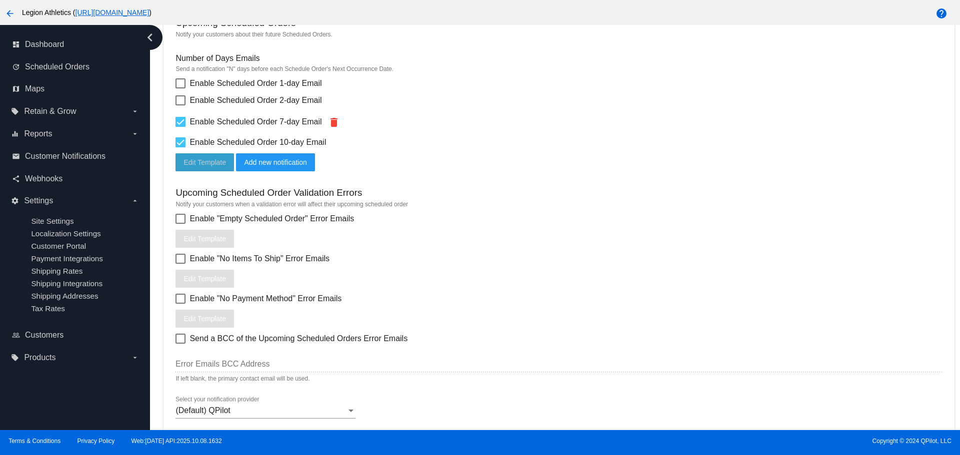
click at [208, 160] on span "Edit Template" at bounding box center [204, 162] width 42 height 8
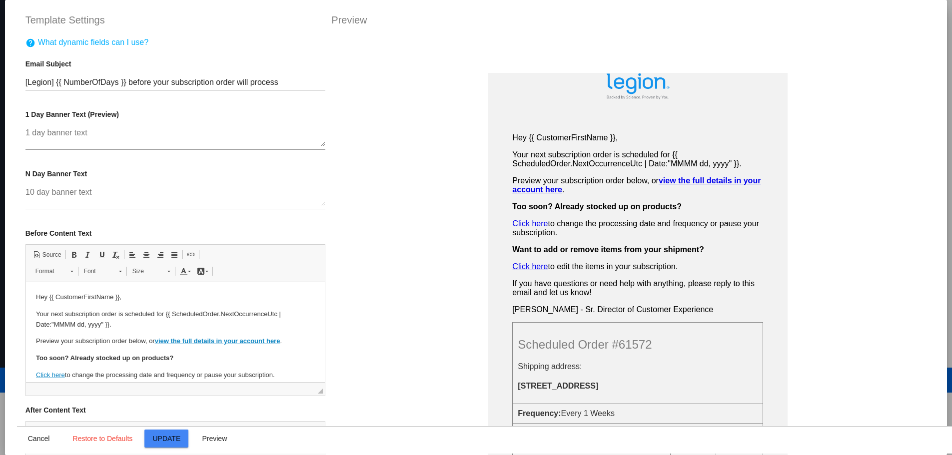
scroll to position [0, 0]
drag, startPoint x: 327, startPoint y: 120, endPoint x: 330, endPoint y: 149, distance: 29.1
click at [330, 143] on div "Hey {{ CustomerFirstName }}, Your next subscription order is scheduled for {{ S…" at bounding box center [638, 265] width 628 height 455
drag, startPoint x: 325, startPoint y: 297, endPoint x: 326, endPoint y: 353, distance: 55.5
click at [326, 353] on div "Hey {{ CustomerFirstName }}, Your next subscription order is scheduled for {{ S…" at bounding box center [638, 265] width 628 height 455
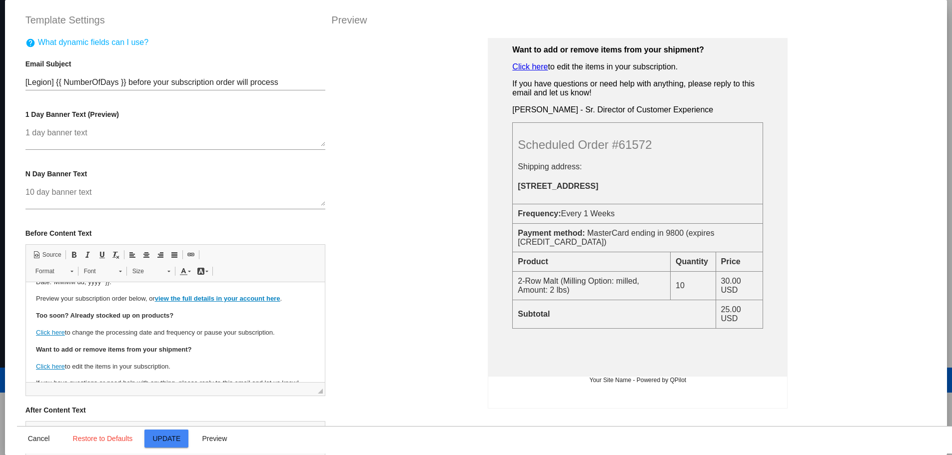
scroll to position [86, 0]
drag, startPoint x: 325, startPoint y: 354, endPoint x: 325, endPoint y: 376, distance: 22.0
click at [325, 376] on div "Hey {{ CustomerFirstName }}, Your next subscription order is scheduled for {{ S…" at bounding box center [638, 265] width 628 height 455
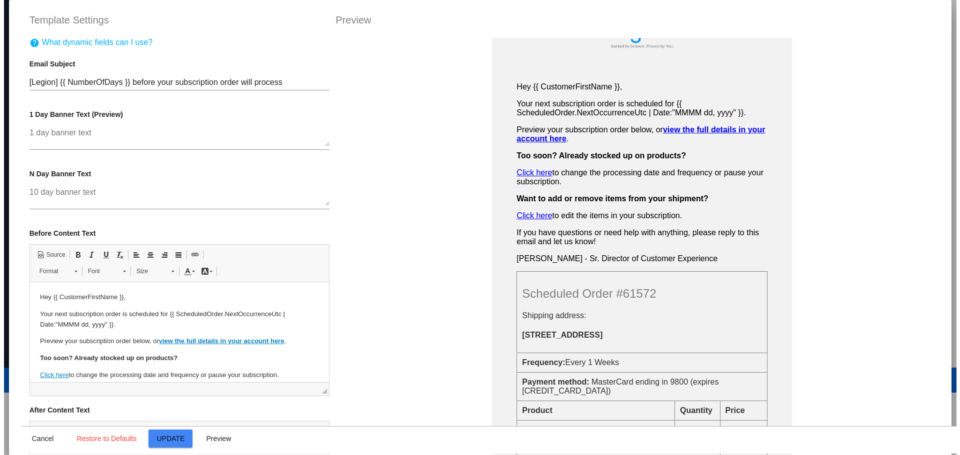
scroll to position [0, 0]
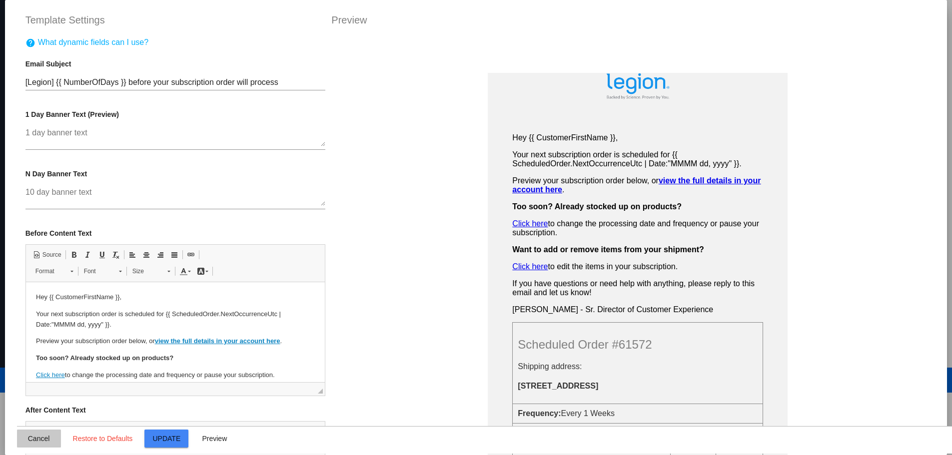
click at [43, 439] on span "Cancel" at bounding box center [39, 439] width 22 height 8
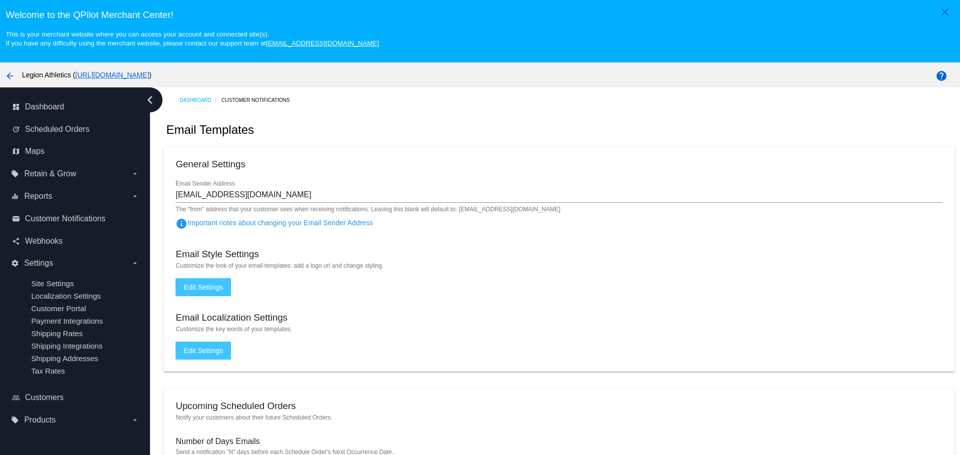
click at [199, 287] on span "Edit Settings" at bounding box center [202, 287] width 39 height 8
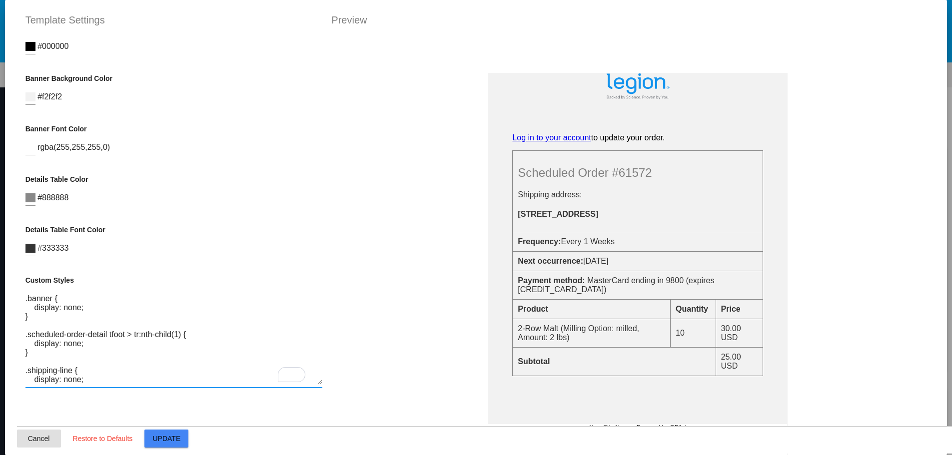
click at [20, 444] on button "Cancel" at bounding box center [39, 439] width 44 height 18
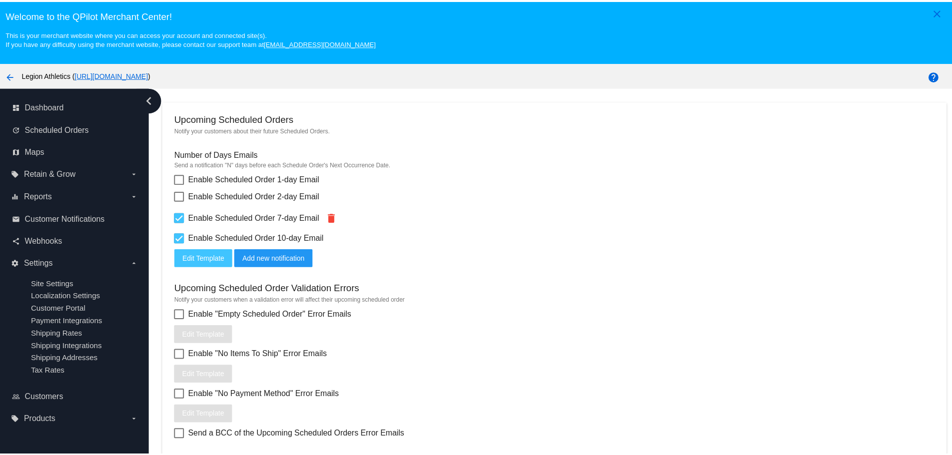
scroll to position [300, 0]
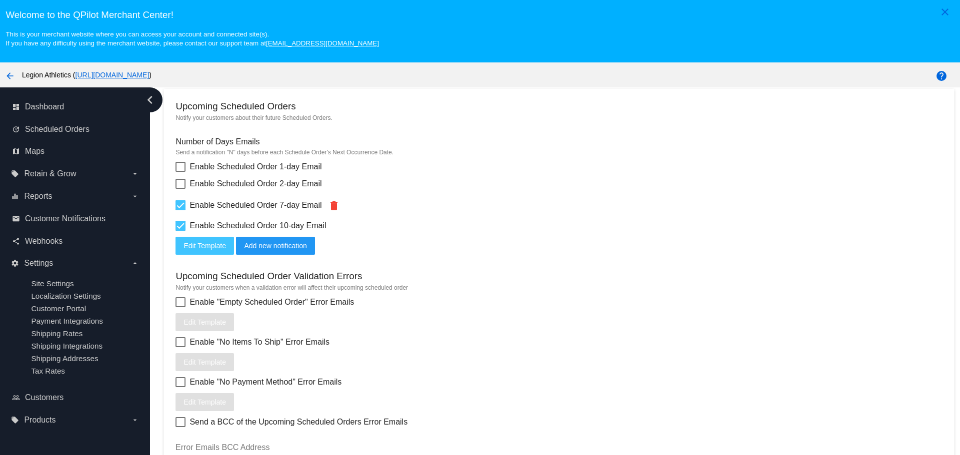
click at [213, 246] on span "Edit Template" at bounding box center [204, 246] width 42 height 8
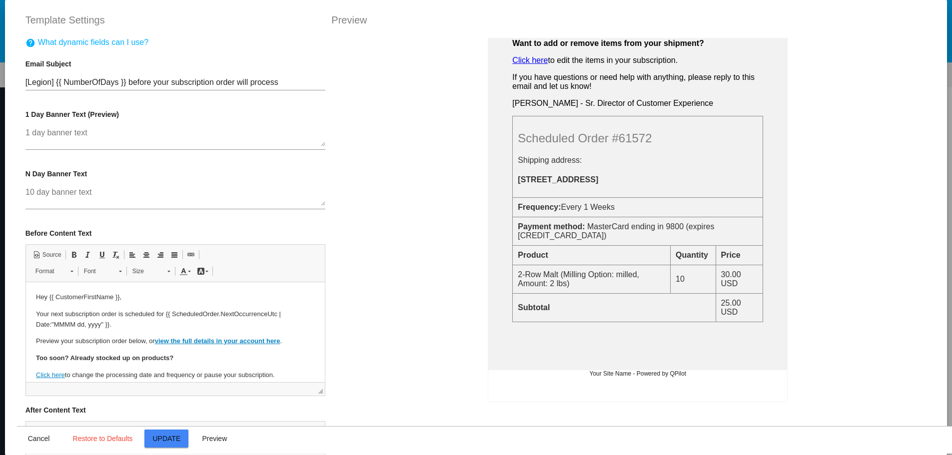
scroll to position [50, 0]
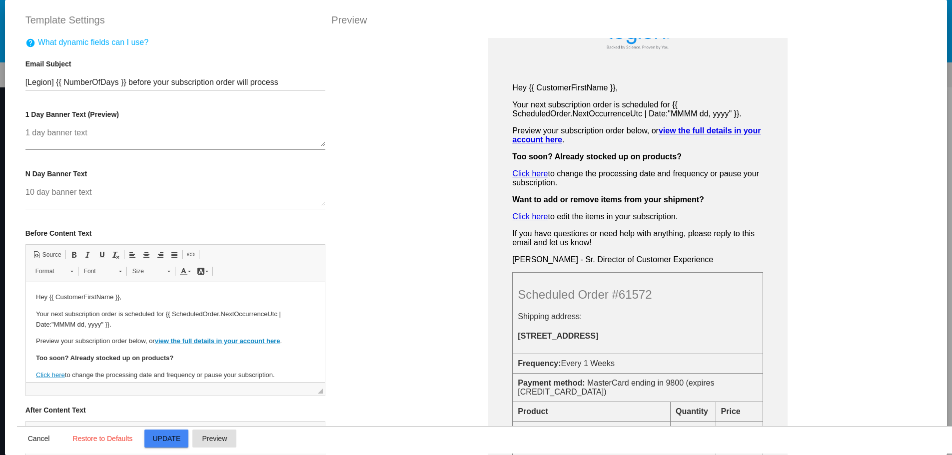
click at [218, 436] on span "Preview" at bounding box center [214, 439] width 25 height 8
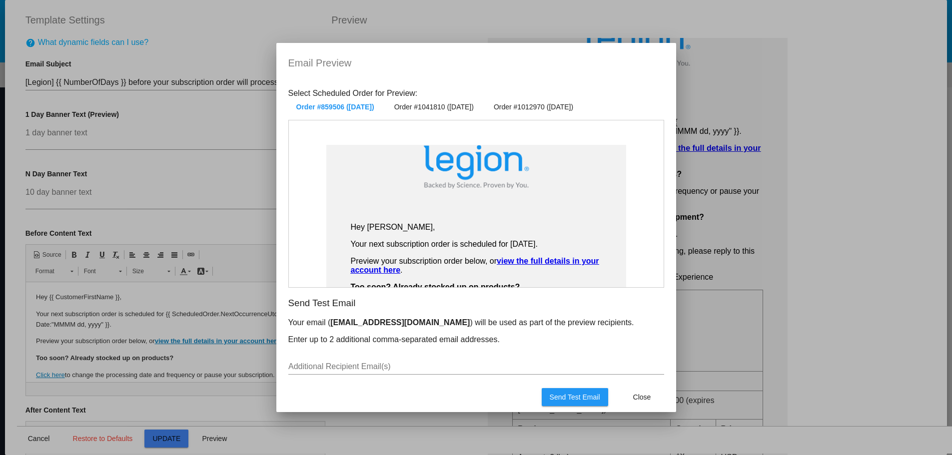
scroll to position [0, 0]
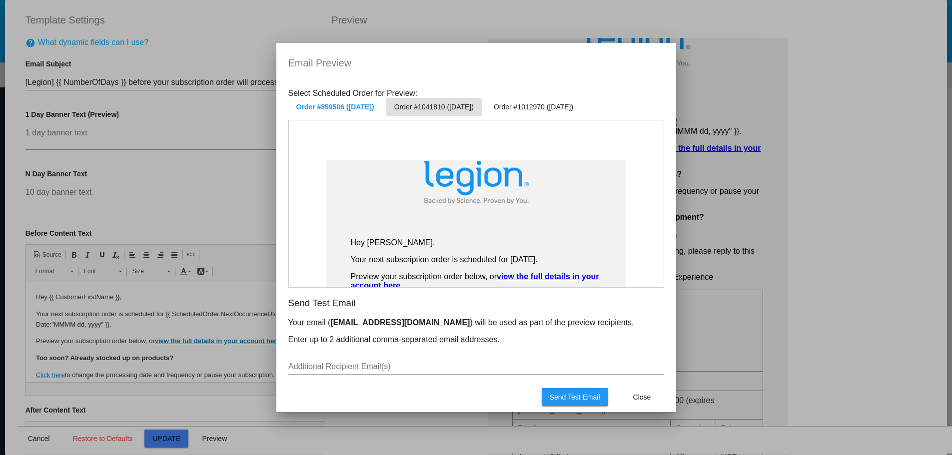
click at [474, 109] on span "Order #1041810 (Nov 13 2025)" at bounding box center [433, 107] width 79 height 8
click at [643, 390] on button "Close" at bounding box center [642, 397] width 44 height 18
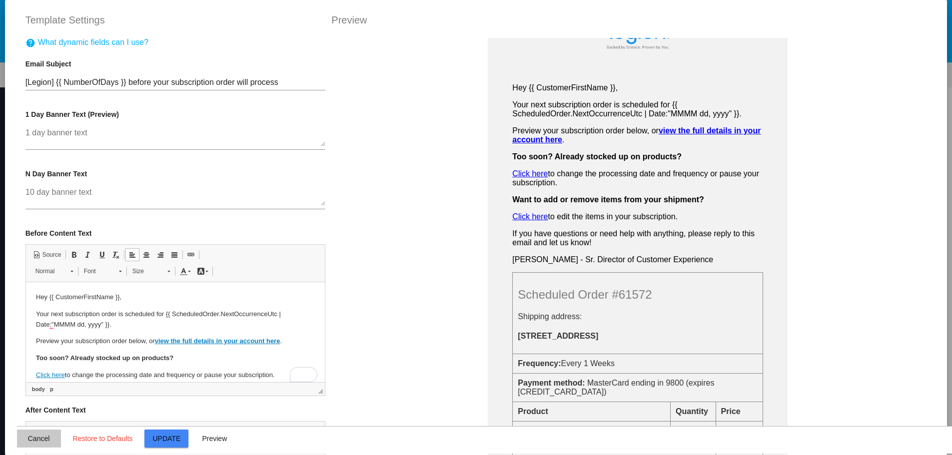
click at [38, 437] on span "Cancel" at bounding box center [39, 439] width 22 height 8
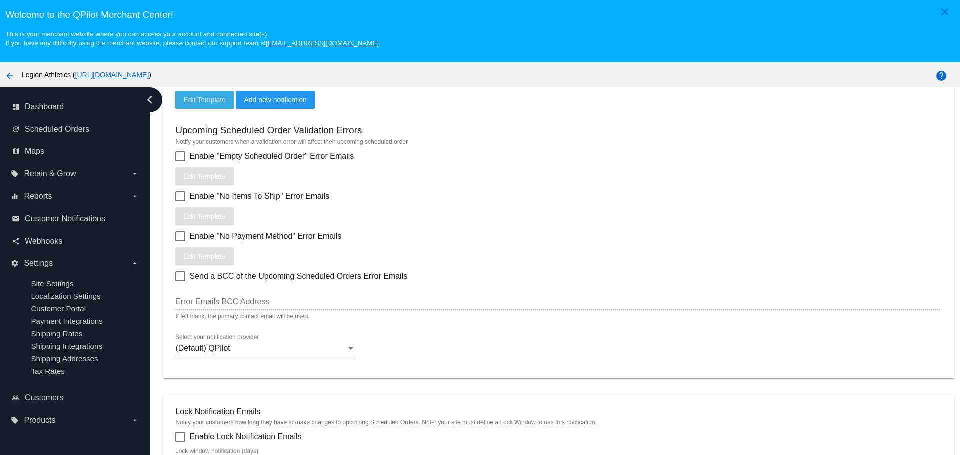
scroll to position [450, 0]
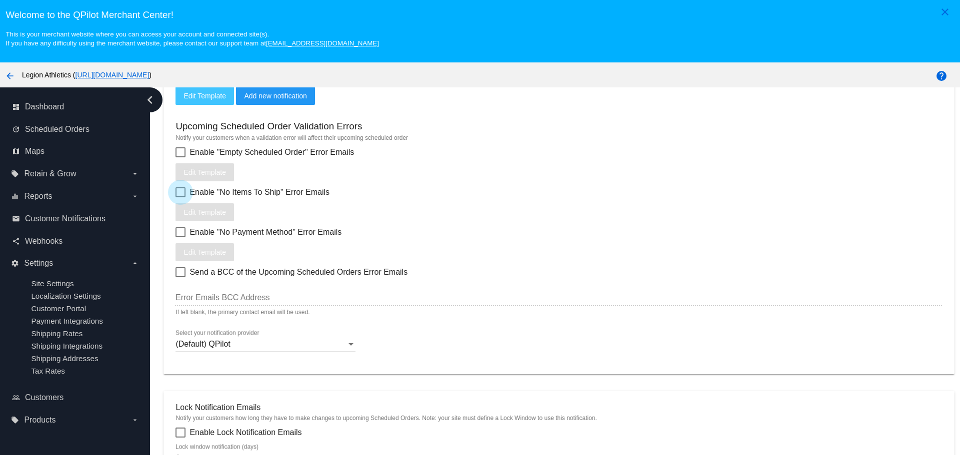
click at [178, 191] on div at bounding box center [180, 192] width 10 height 10
click at [180, 197] on input "Enable "No Items To Ship" Error Emails" at bounding box center [180, 197] width 0 height 0
checkbox input "true"
click at [188, 211] on span "Edit Template" at bounding box center [204, 212] width 42 height 8
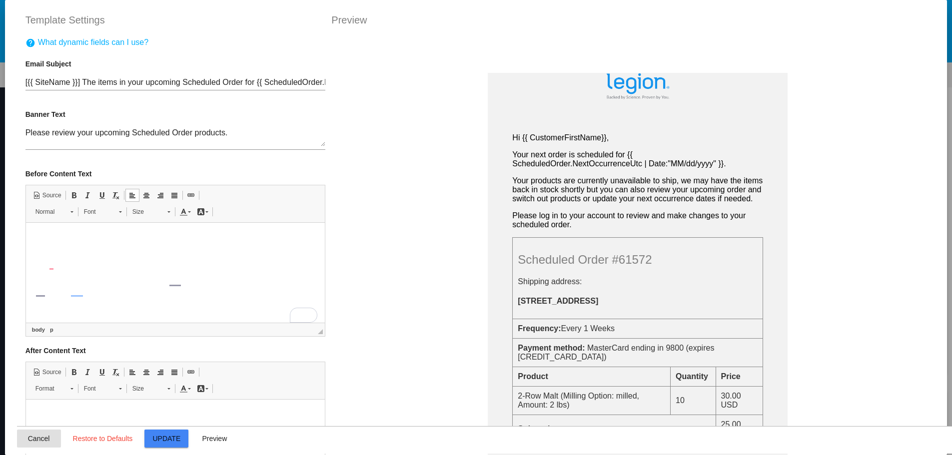
click at [39, 433] on button "Cancel" at bounding box center [39, 439] width 44 height 18
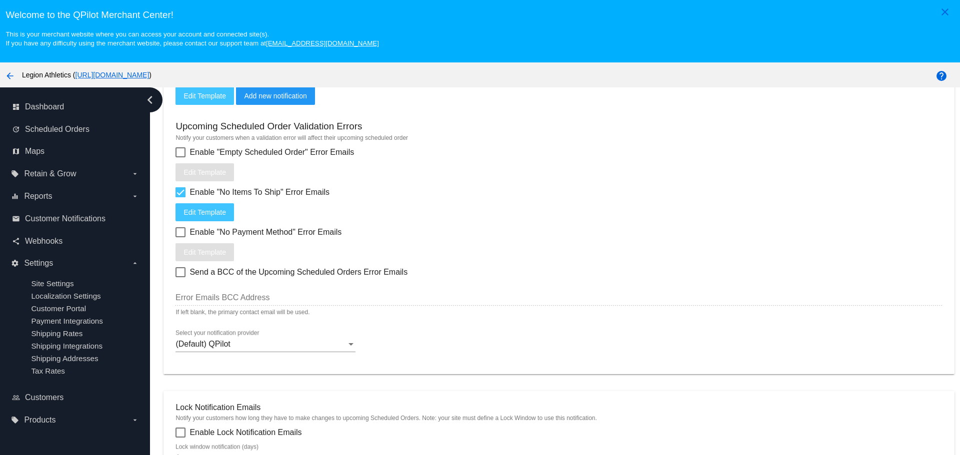
click at [178, 193] on div at bounding box center [180, 192] width 10 height 10
click at [180, 197] on input "Enable "No Items To Ship" Error Emails" at bounding box center [180, 197] width 0 height 0
checkbox input "false"
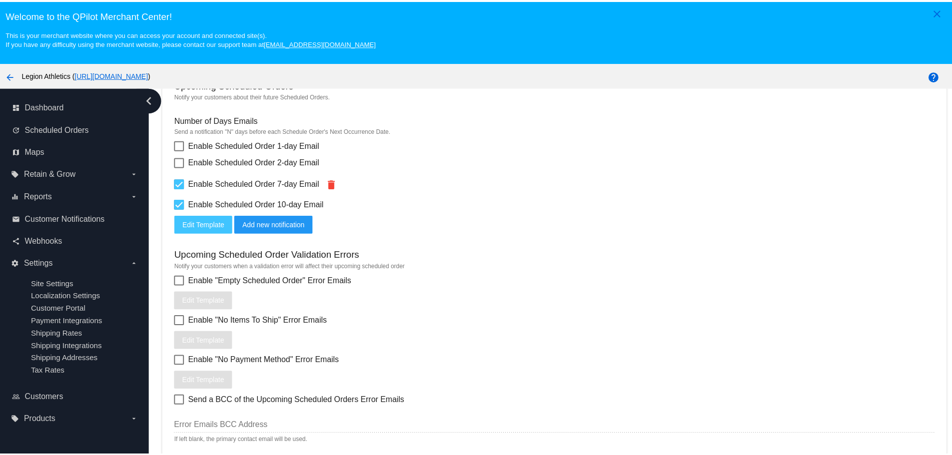
scroll to position [300, 0]
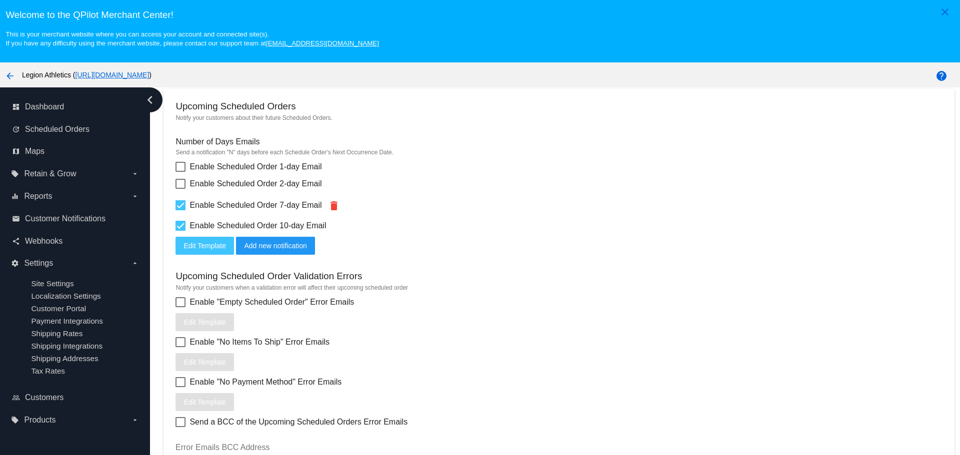
click at [211, 248] on span "Edit Template" at bounding box center [204, 246] width 42 height 8
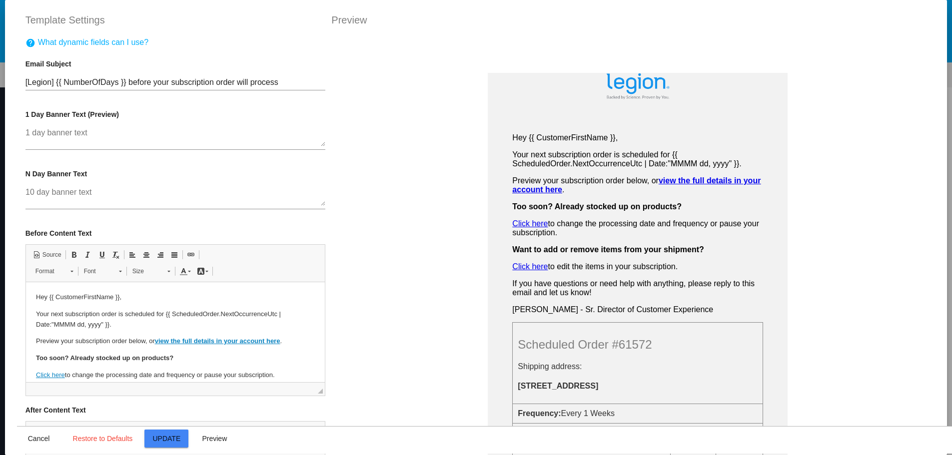
scroll to position [0, 0]
click at [290, 342] on p "Preview your subscription order below, or view the full details in your account…" at bounding box center [174, 341] width 279 height 10
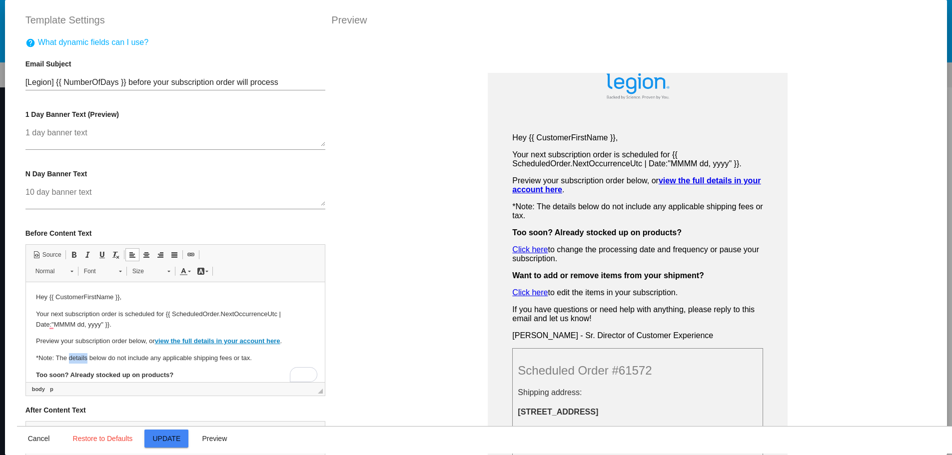
drag, startPoint x: 67, startPoint y: 357, endPoint x: 86, endPoint y: 358, distance: 18.5
click at [86, 358] on p "*Note: The details below do not include any applicable shipping fees or tax." at bounding box center [174, 358] width 279 height 10
click at [117, 359] on p "*Note: The preview below do not include any applicable shipping fees or tax." at bounding box center [174, 358] width 279 height 10
click at [261, 357] on p "*Note: The preview below does not include any applicable shipping fees or tax." at bounding box center [174, 358] width 279 height 10
drag, startPoint x: 55, startPoint y: 358, endPoint x: 39, endPoint y: 361, distance: 16.3
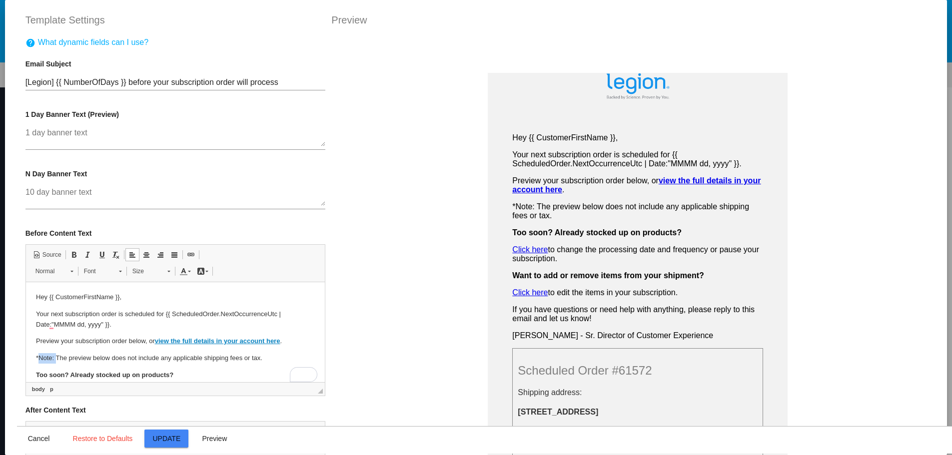
click at [39, 361] on p "*Note: The preview below does not include any applicable shipping fees or tax." at bounding box center [174, 358] width 279 height 10
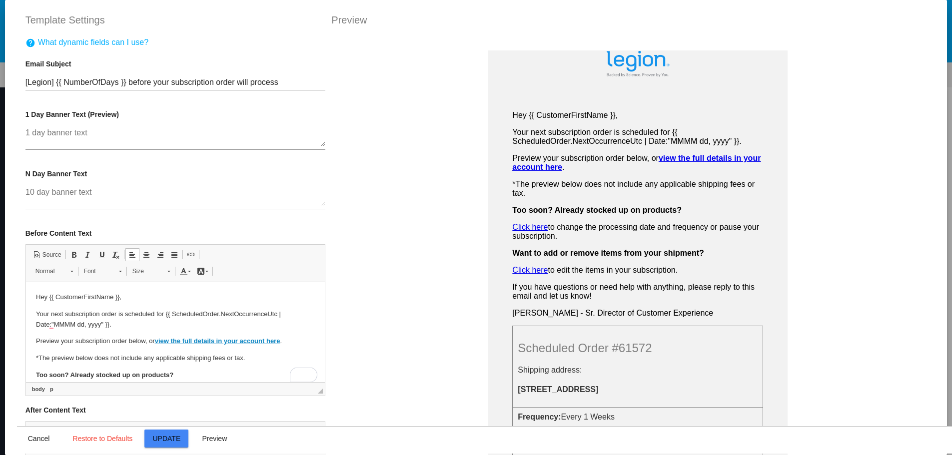
scroll to position [50, 0]
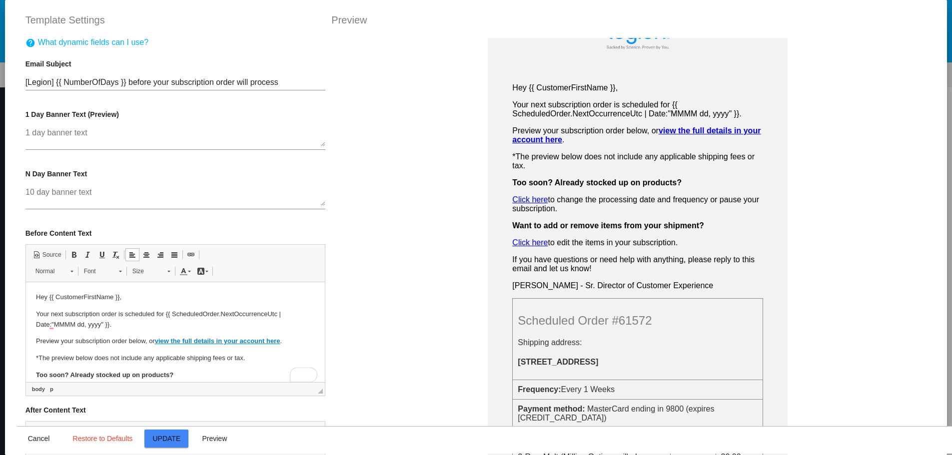
click at [119, 363] on p "* The preview below does not include any applicable shipping fees or tax." at bounding box center [174, 358] width 279 height 10
click at [120, 362] on p "* The preview below does not include any applicable shipping fees or tax." at bounding box center [174, 358] width 279 height 10
click at [130, 357] on p "*The preview below does not include any applicable shipping fees or tax." at bounding box center [174, 358] width 279 height 10
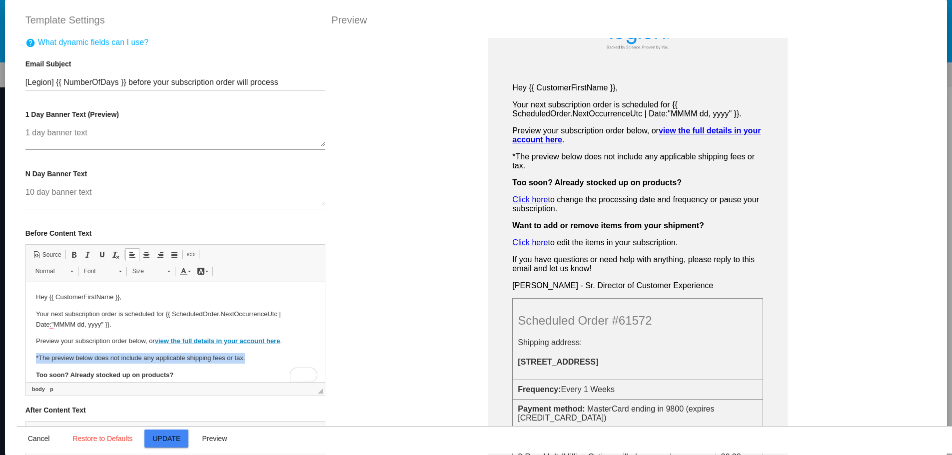
drag, startPoint x: 199, startPoint y: 361, endPoint x: 32, endPoint y: 363, distance: 167.0
click at [32, 363] on html "Hey {{ CustomerFirstName }}, Your next subscription order is scheduled for {{ S…" at bounding box center [174, 378] width 299 height 193
click at [127, 364] on body "Hey {{ CustomerFirstName }}, Your next subscription order is scheduled for {{ S…" at bounding box center [174, 378] width 279 height 173
drag, startPoint x: 209, startPoint y: 358, endPoint x: 100, endPoint y: 358, distance: 109.0
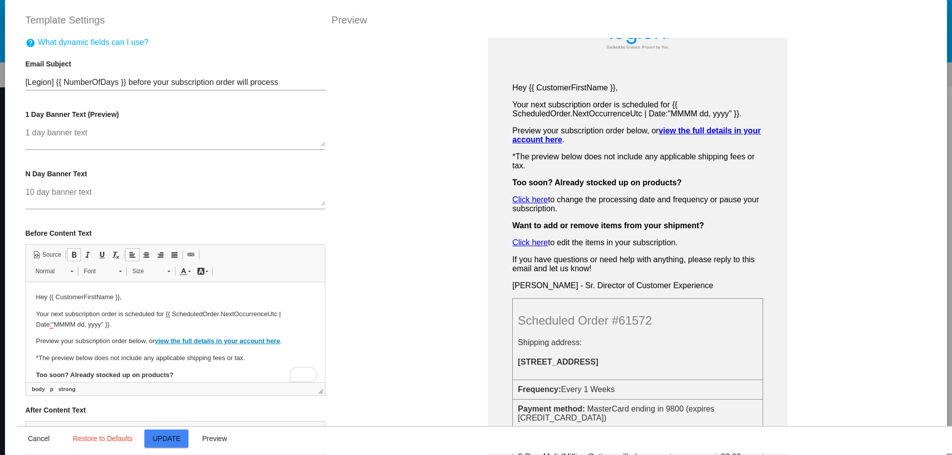
click at [100, 358] on p "*The preview below does not include any applicable shipping fees or tax." at bounding box center [174, 358] width 279 height 10
drag, startPoint x: 242, startPoint y: 358, endPoint x: 233, endPoint y: 358, distance: 9.5
click at [233, 358] on p "*The preview below does not include any applicable shipping fees or tax." at bounding box center [174, 358] width 279 height 10
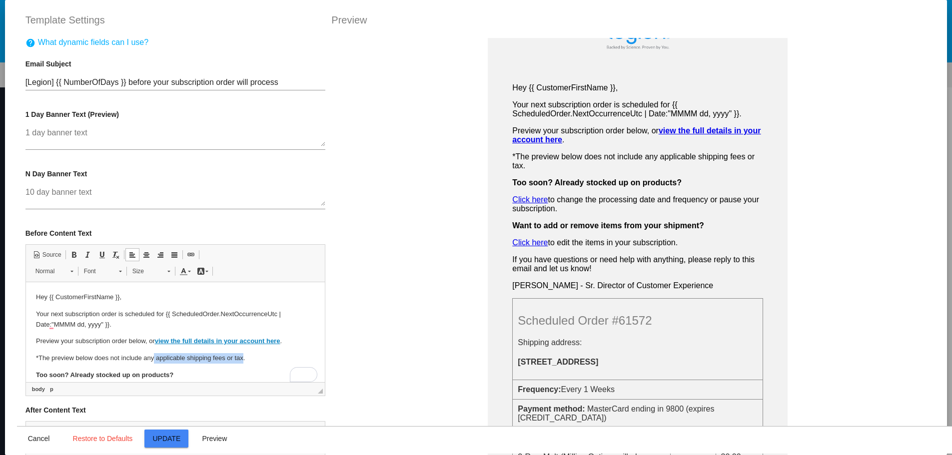
drag, startPoint x: 243, startPoint y: 357, endPoint x: 153, endPoint y: 360, distance: 89.5
click at [153, 360] on p "*The preview below does not include any applicable shipping fees or tax." at bounding box center [174, 358] width 279 height 10
drag, startPoint x: 243, startPoint y: 359, endPoint x: 36, endPoint y: 360, distance: 207.4
click at [36, 360] on p "*The preview below does not include any applicable shipping fees or tax." at bounding box center [174, 358] width 279 height 10
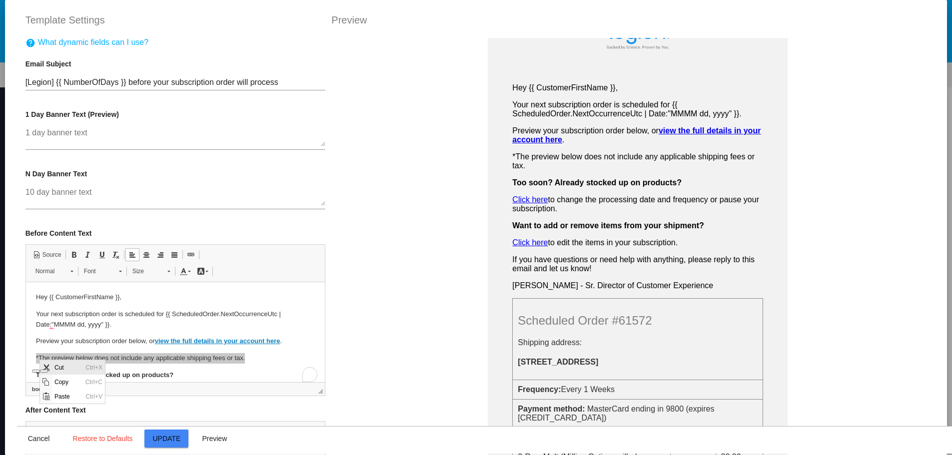
click at [71, 371] on span "Cut" at bounding box center [67, 367] width 31 height 14
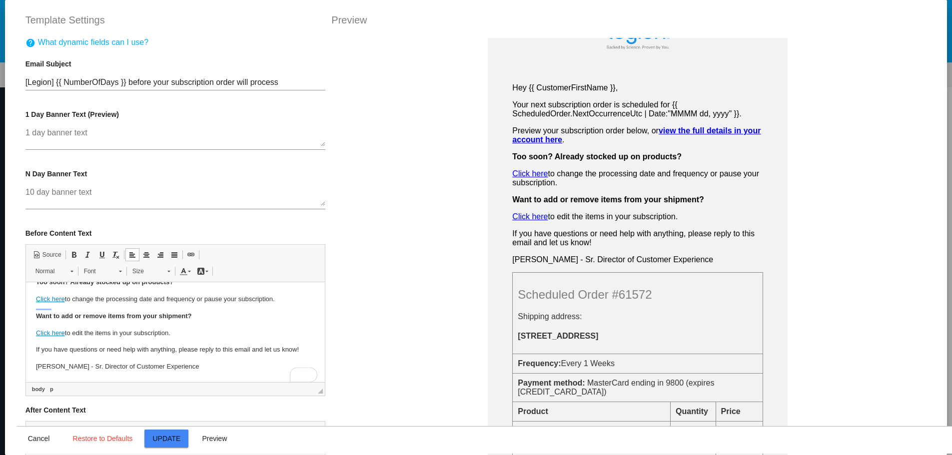
scroll to position [86, 0]
click at [177, 370] on p "[PERSON_NAME] - Sr. Director of Customer Experience" at bounding box center [174, 367] width 279 height 10
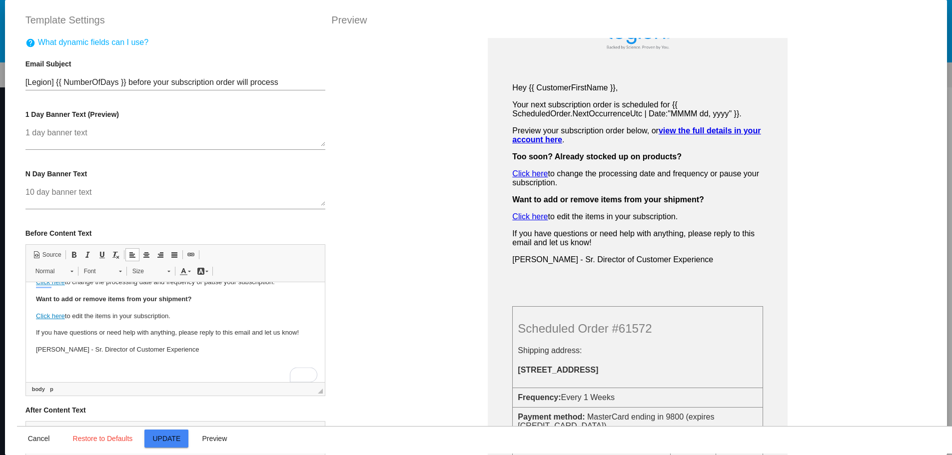
scroll to position [103, 0]
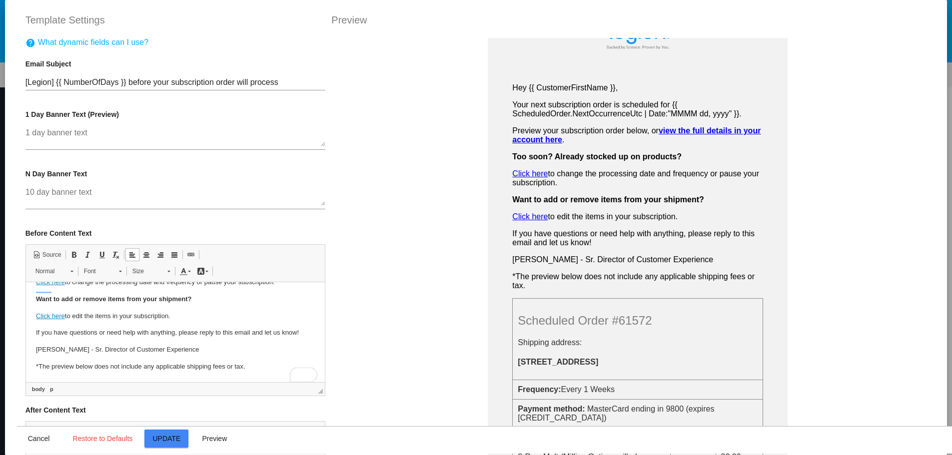
click at [78, 368] on p "*The preview below does not include any applicable shipping fees or tax." at bounding box center [174, 367] width 279 height 10
click at [84, 254] on span at bounding box center [88, 255] width 8 height 8
click at [145, 258] on span at bounding box center [146, 255] width 8 height 8
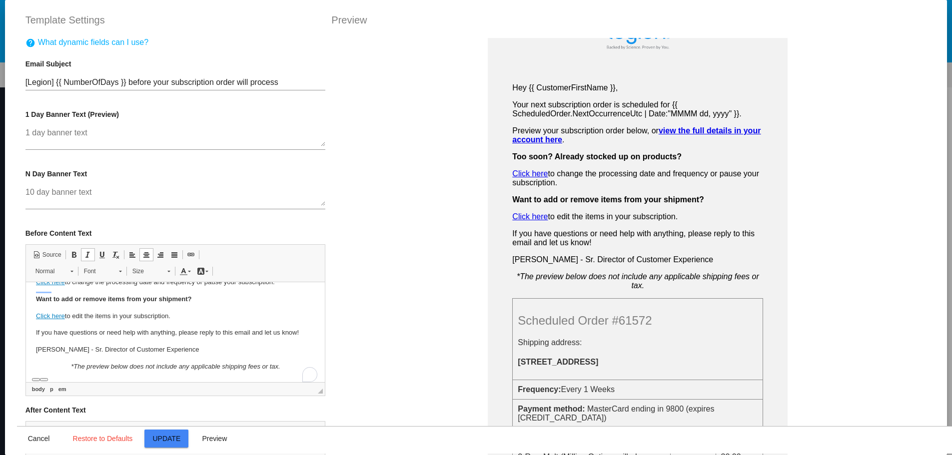
click at [205, 357] on body "Hey {{ CustomerFirstName }}, Your next subscription order is scheduled for {{ S…" at bounding box center [174, 285] width 279 height 173
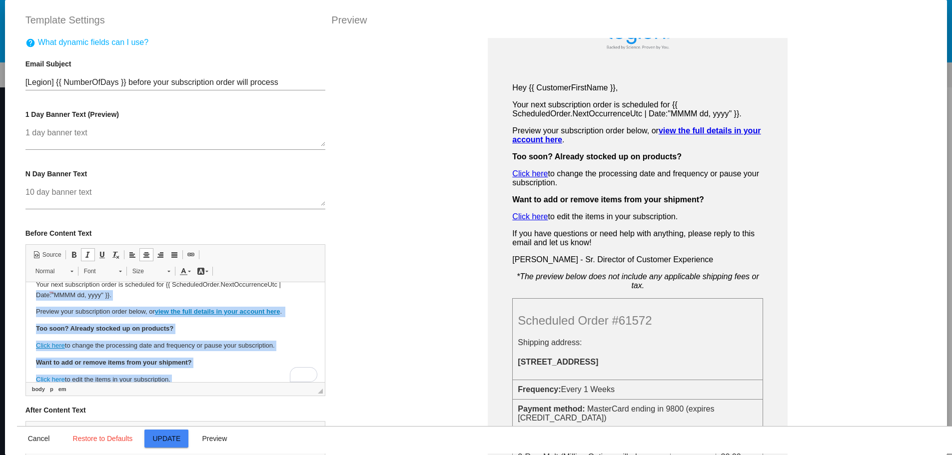
scroll to position [29, 0]
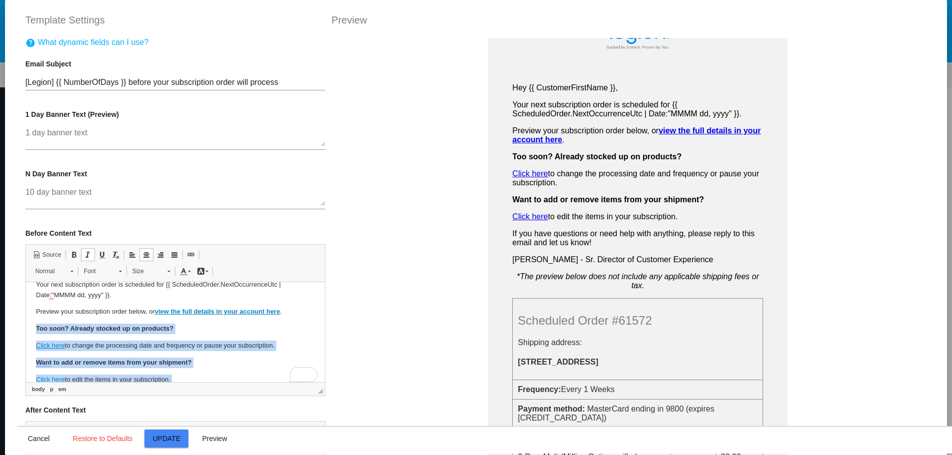
drag, startPoint x: 179, startPoint y: 351, endPoint x: 47, endPoint y: 617, distance: 297.1
click at [25, 334] on html "Hey {{ CustomerFirstName }}, Your next subscription order is scheduled for {{ S…" at bounding box center [174, 349] width 299 height 193
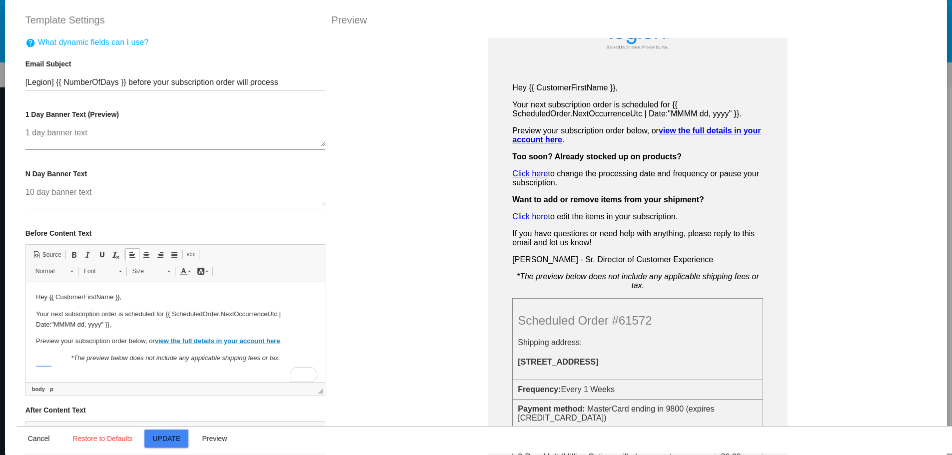
scroll to position [0, 0]
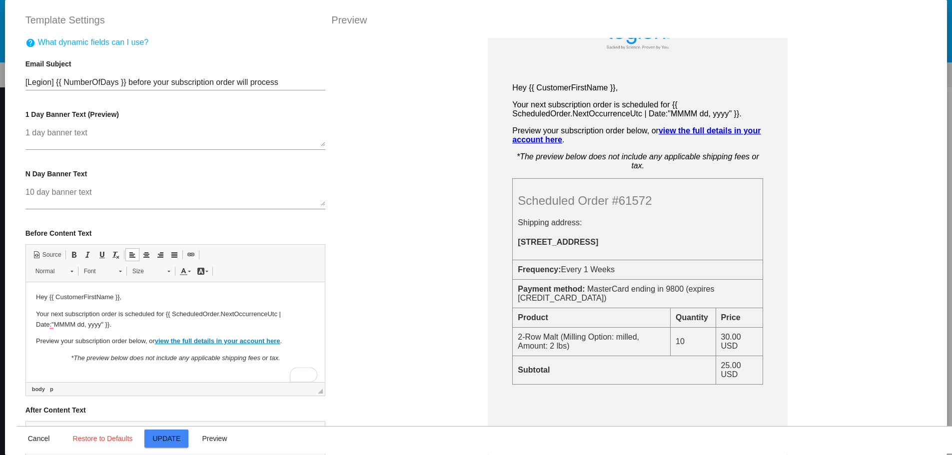
click at [64, 358] on p "*The preview below does not include any applicable shipping fees or tax." at bounding box center [174, 358] width 279 height 10
click at [98, 355] on em "*The preview below does not include any applicable shipping fees or tax." at bounding box center [174, 357] width 209 height 7
click at [84, 256] on span at bounding box center [88, 255] width 8 height 8
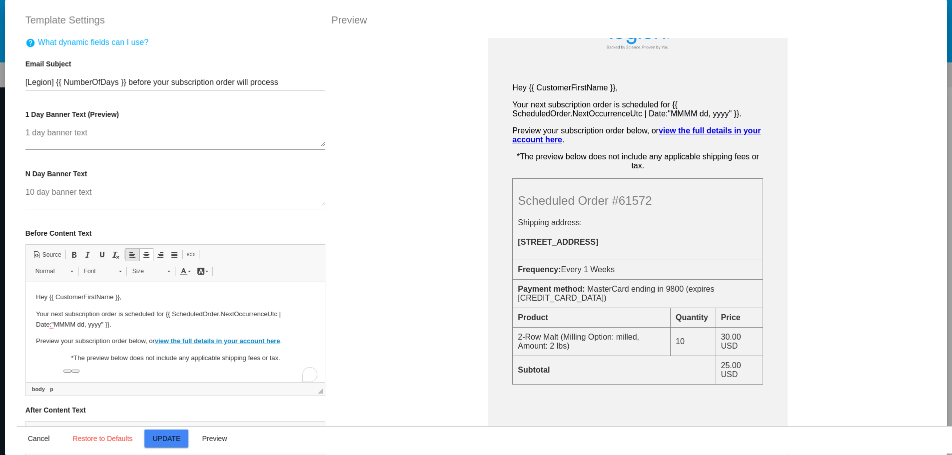
click at [128, 253] on span at bounding box center [132, 255] width 8 height 8
click at [112, 350] on body "Hey {{ CustomerFirstName }}, Your next subscription order is scheduled for {{ S…" at bounding box center [174, 327] width 279 height 71
click at [187, 360] on p "*The preview below does not include any applicable shipping fees or tax." at bounding box center [174, 358] width 279 height 10
click at [147, 358] on p "*The preview below does not include any applicable shipping fees or tax." at bounding box center [174, 358] width 279 height 10
click at [186, 358] on p "*The preview below does not include any applicable shipping fees or tax." at bounding box center [174, 358] width 279 height 10
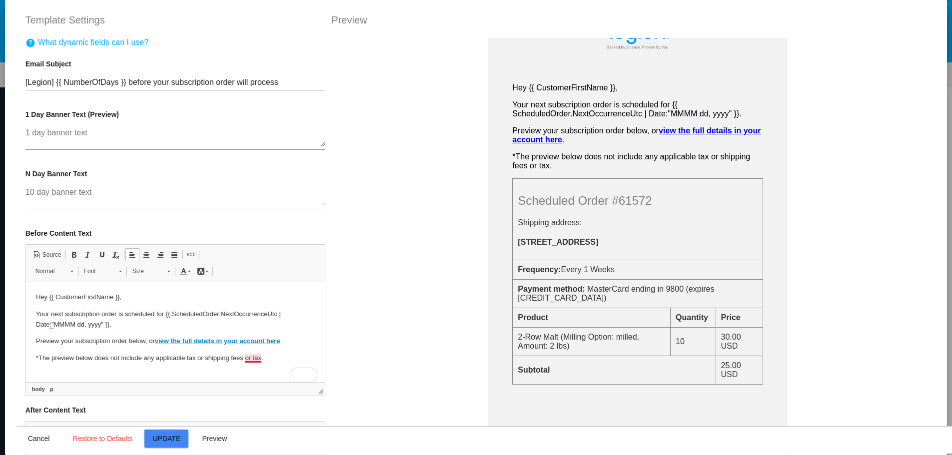
click at [253, 359] on p "*The preview below does not include any applicable tax or shipping fees or tax." at bounding box center [174, 358] width 279 height 10
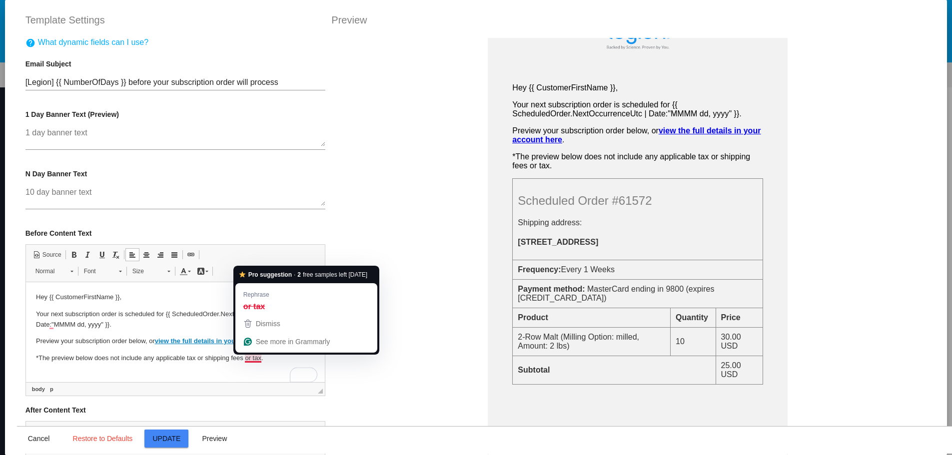
click at [253, 359] on p "*The preview below does not include any applicable tax or shipping fees or tax." at bounding box center [174, 358] width 279 height 10
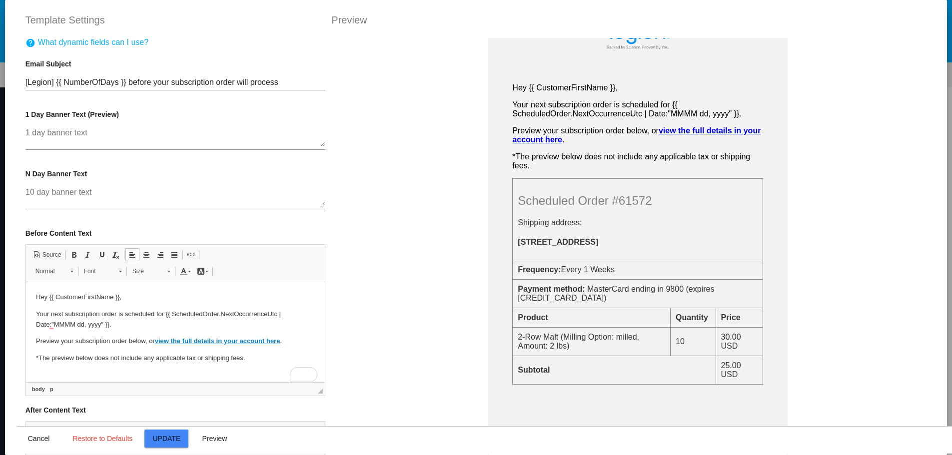
click at [130, 358] on p "*The preview below does not include any applicable tax or shipping fees ." at bounding box center [174, 358] width 279 height 10
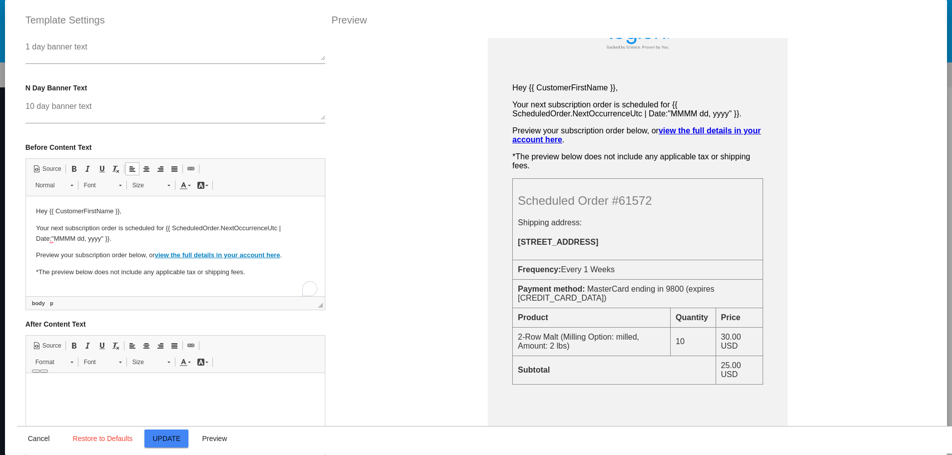
scroll to position [100, 0]
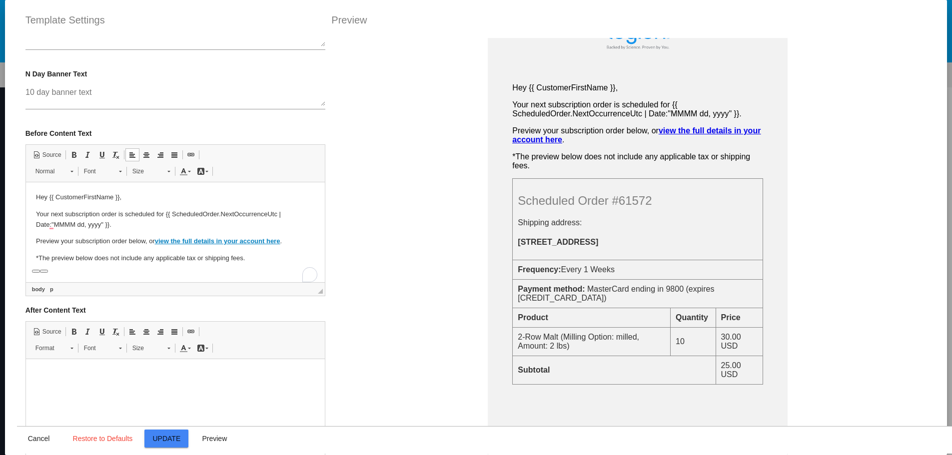
click at [98, 366] on html at bounding box center [174, 374] width 299 height 30
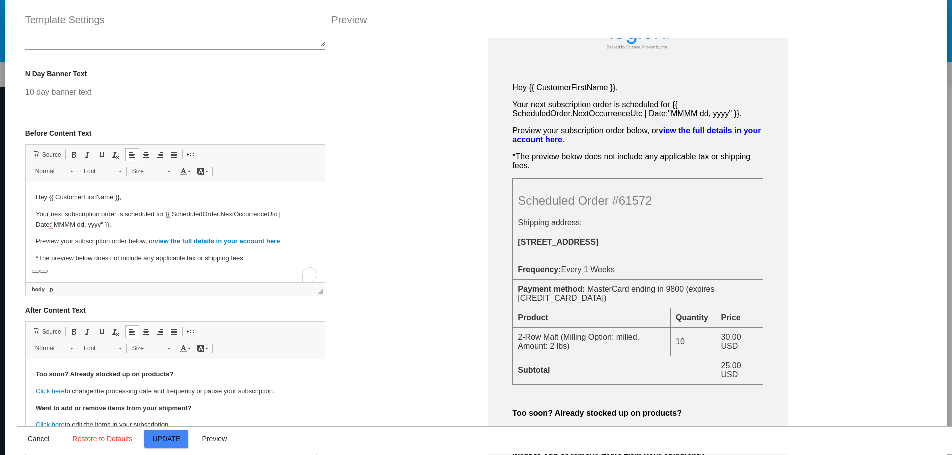
scroll to position [0, 0]
click at [36, 373] on strong "Too soon? Already stocked up on products?" at bounding box center [103, 373] width 137 height 7
click at [41, 334] on span "Source" at bounding box center [51, 332] width 20 height 8
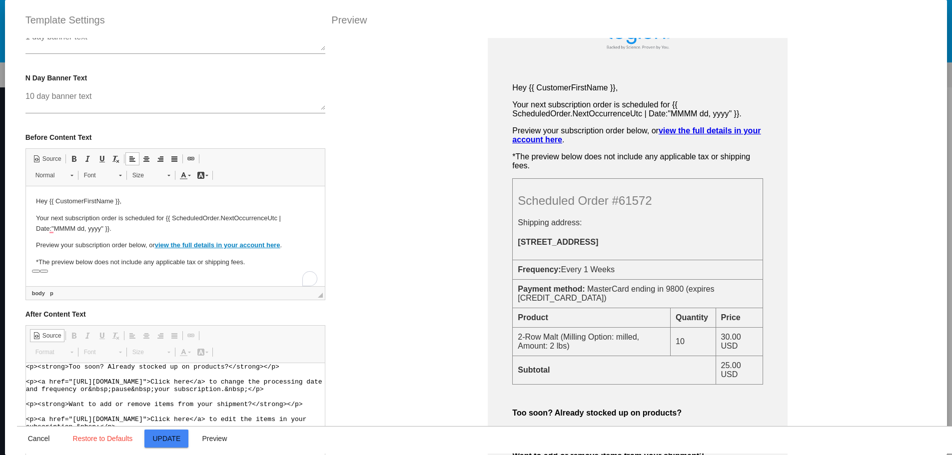
scroll to position [100, 0]
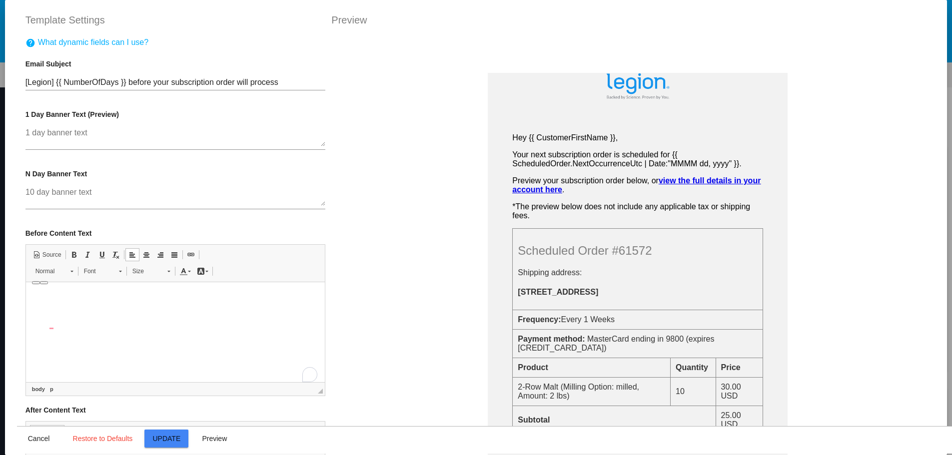
click at [53, 428] on span "Source" at bounding box center [51, 432] width 20 height 8
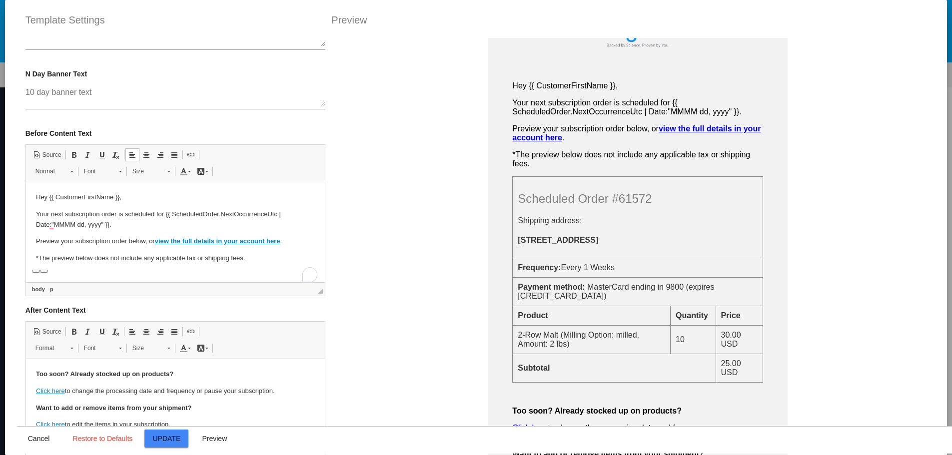
scroll to position [50, 0]
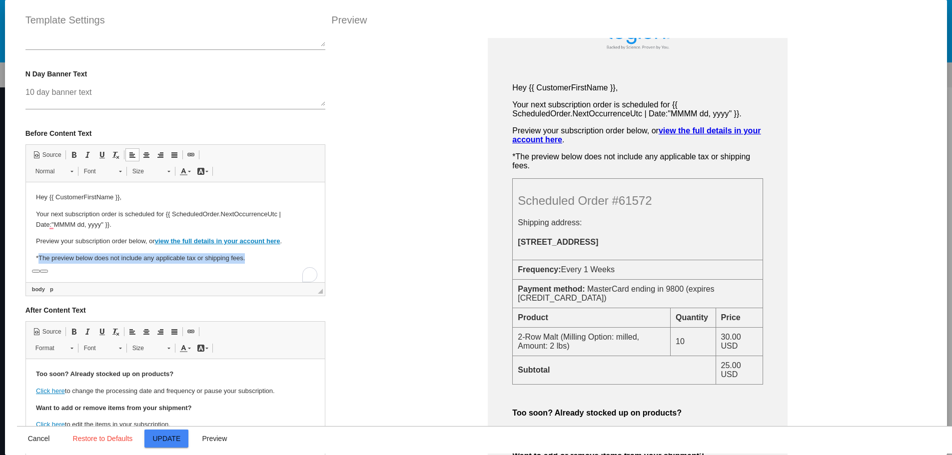
drag, startPoint x: 243, startPoint y: 257, endPoint x: 37, endPoint y: 256, distance: 206.4
click at [37, 256] on p "*The preview below does not include any applicable tax or shipping fees ." at bounding box center [174, 258] width 279 height 10
drag, startPoint x: 64, startPoint y: 256, endPoint x: 88, endPoint y: 439, distance: 184.0
click at [84, 276] on span "Copy" at bounding box center [88, 278] width 31 height 14
copy p "The preview below does not include any applicable tax or shipping fees ."
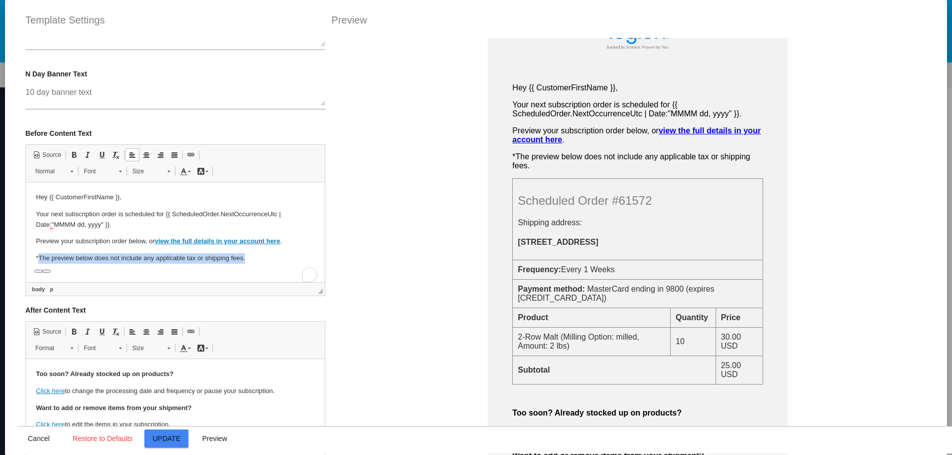
click at [115, 274] on html "Hey {{ CustomerFirstName }}, Your next subscription order is scheduled for {{ S…" at bounding box center [174, 227] width 299 height 91
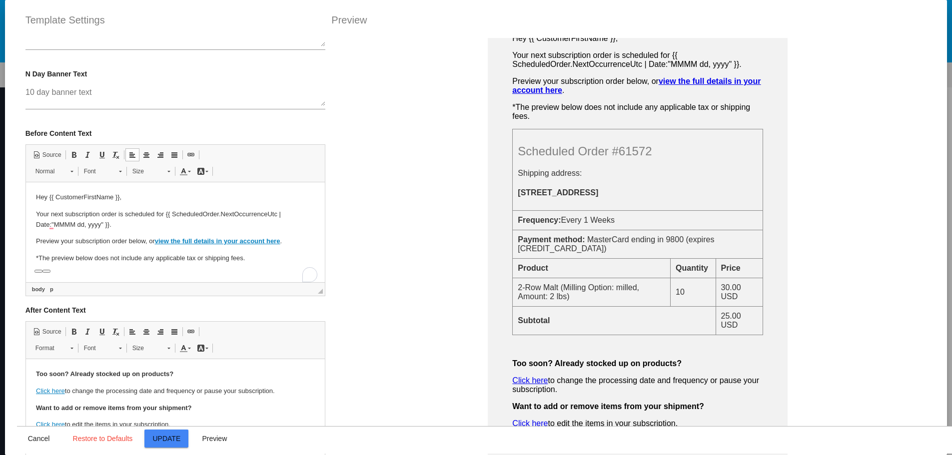
scroll to position [100, 0]
click at [156, 260] on p "*The preview below does not include any applicable tax or shipping fees ." at bounding box center [174, 258] width 279 height 10
click at [143, 160] on link "Center" at bounding box center [146, 154] width 14 height 13
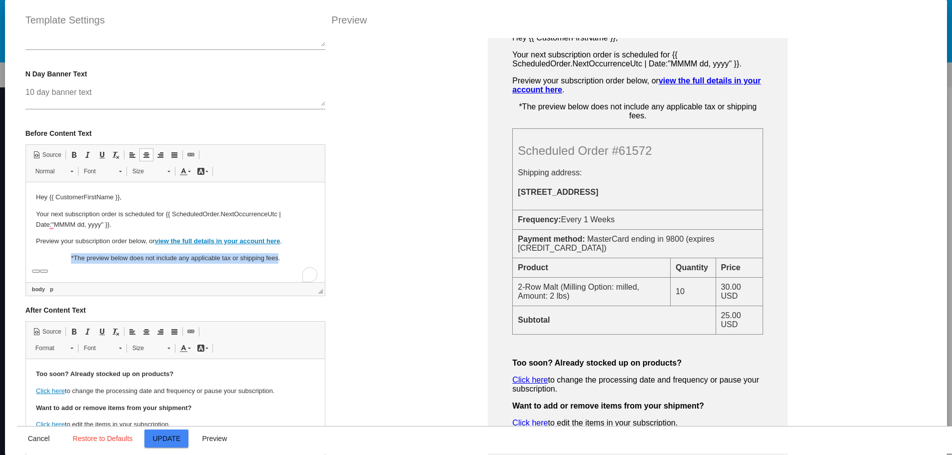
click at [277, 261] on p "*The preview below does not include any applicable tax or shipping fees ." at bounding box center [174, 258] width 279 height 10
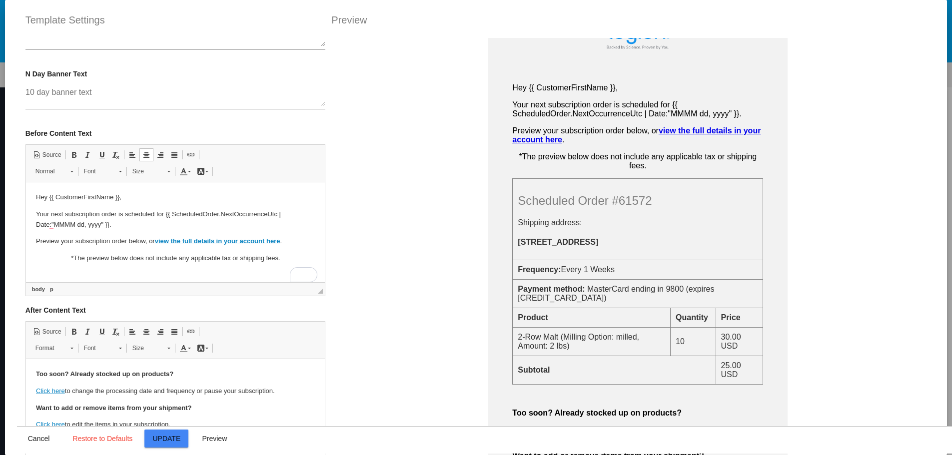
click at [234, 261] on p "*The preview below does not include any applicable tax or shipping fees ." at bounding box center [174, 258] width 279 height 10
click at [131, 154] on span at bounding box center [132, 155] width 8 height 8
click at [164, 264] on html "Hey {{ CustomerFirstName }}, Your next subscription order is scheduled for {{ S…" at bounding box center [174, 227] width 299 height 91
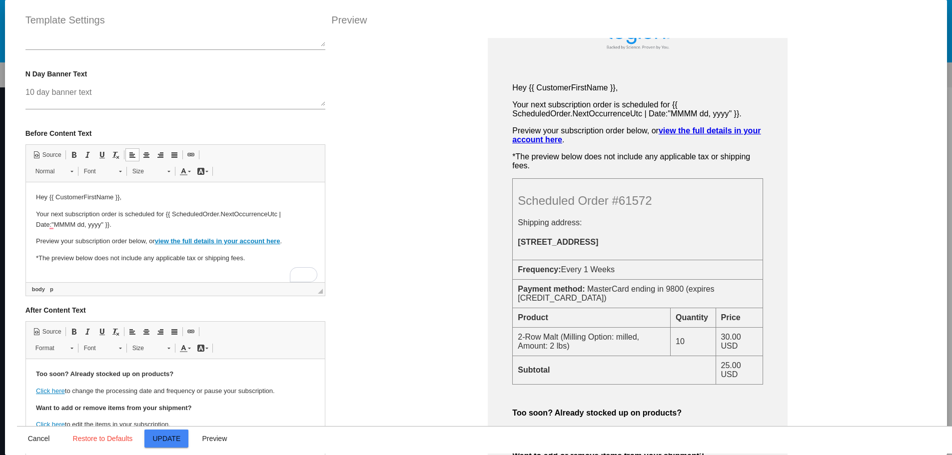
click at [244, 260] on p "*The preview below does not include any applicable tax or shipping fees ." at bounding box center [174, 258] width 279 height 10
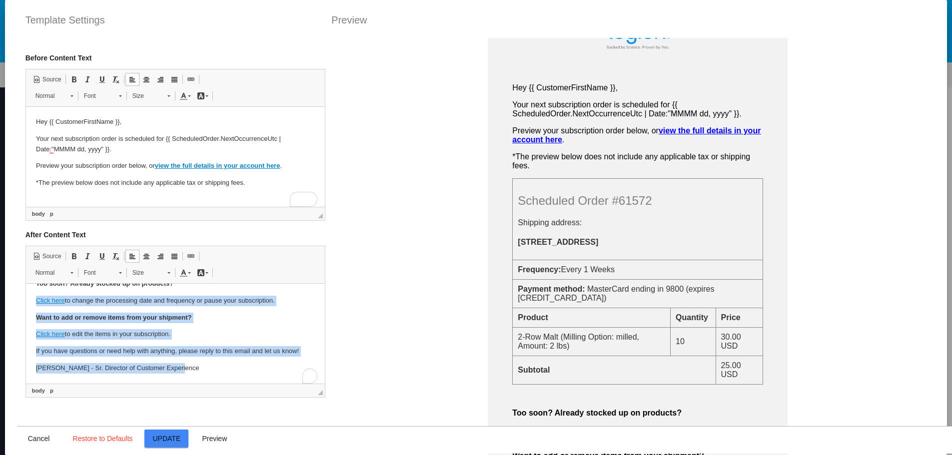
scroll to position [0, 0]
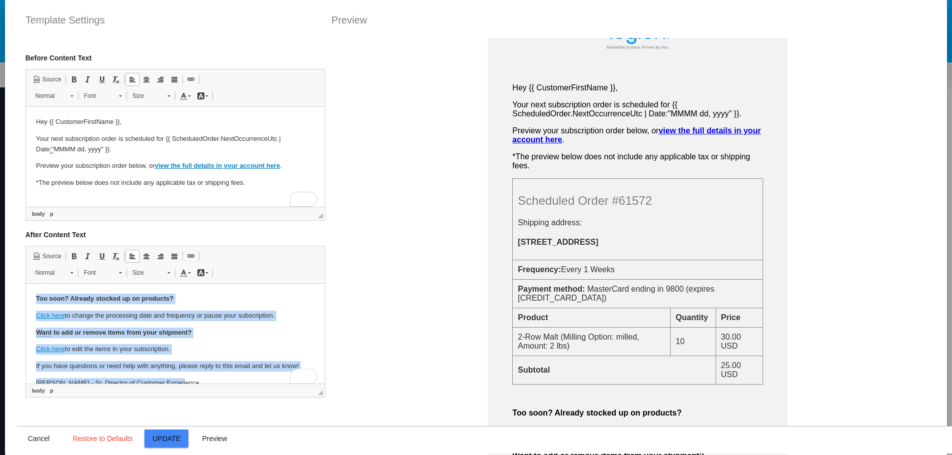
drag, startPoint x: 147, startPoint y: 355, endPoint x: 30, endPoint y: 288, distance: 134.1
click at [30, 288] on html "​​​ Too soon? Already stocked up on products? Click here to change the processi…" at bounding box center [174, 341] width 299 height 115
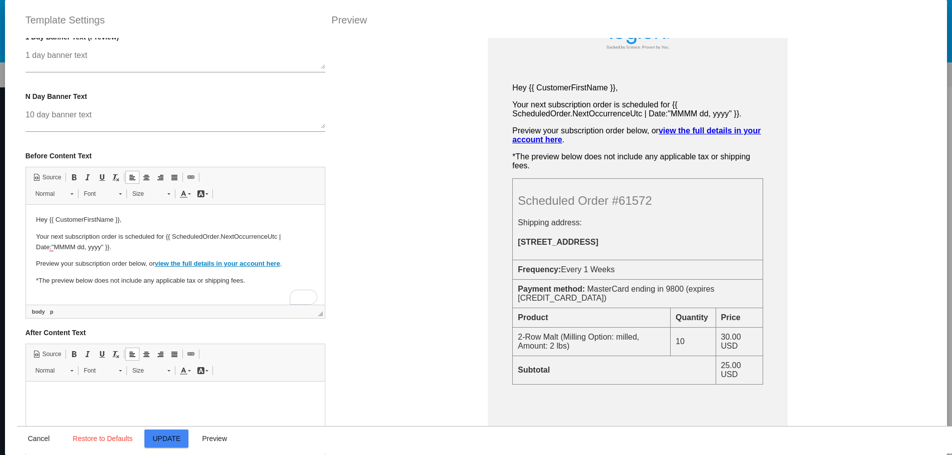
scroll to position [75, 0]
click at [293, 269] on p "Preview your subscription order below, or view the full details in your account…" at bounding box center [174, 266] width 279 height 10
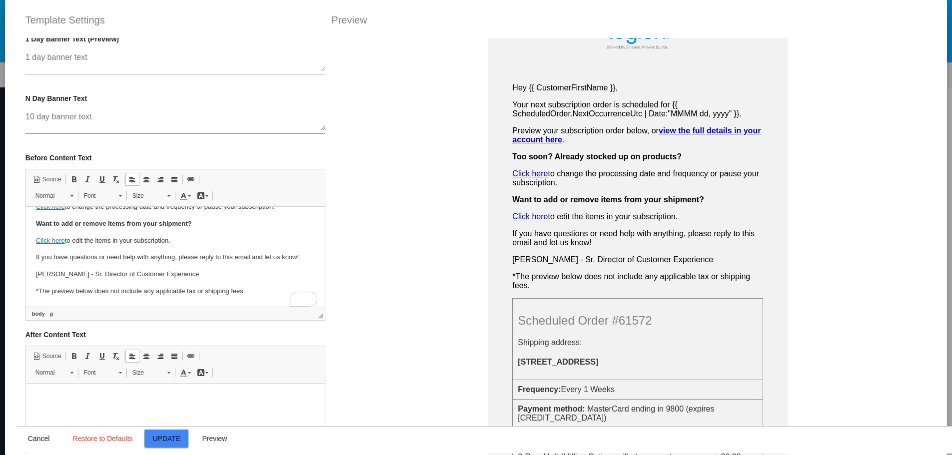
scroll to position [103, 0]
click at [68, 294] on p "*The preview below does not include any applicable tax or shipping fees ." at bounding box center [174, 291] width 279 height 10
click at [81, 180] on link "Italic Keyboard shortcut Ctrl+I" at bounding box center [88, 179] width 14 height 13
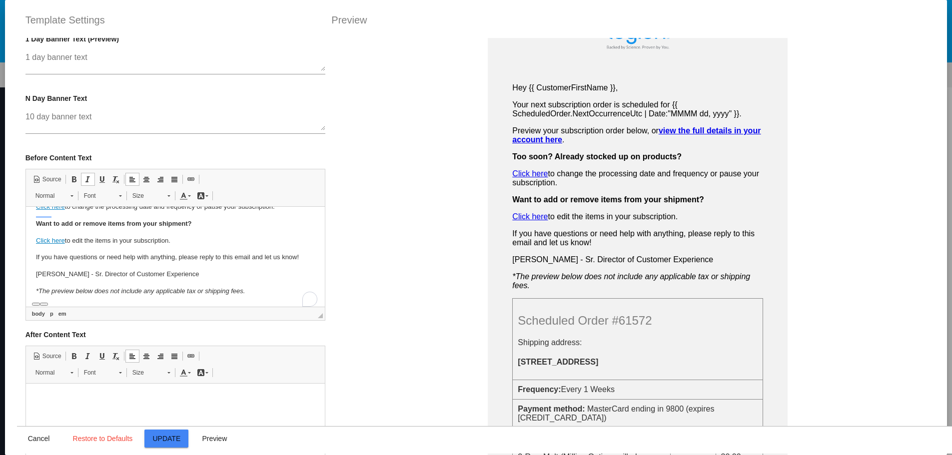
click at [206, 276] on p "[PERSON_NAME] - Sr. Director of Customer Experience" at bounding box center [174, 274] width 279 height 10
click at [199, 291] on em "*The preview below does not include any applicable tax or shipping fees." at bounding box center [139, 290] width 209 height 7
click at [84, 182] on span at bounding box center [88, 179] width 8 height 8
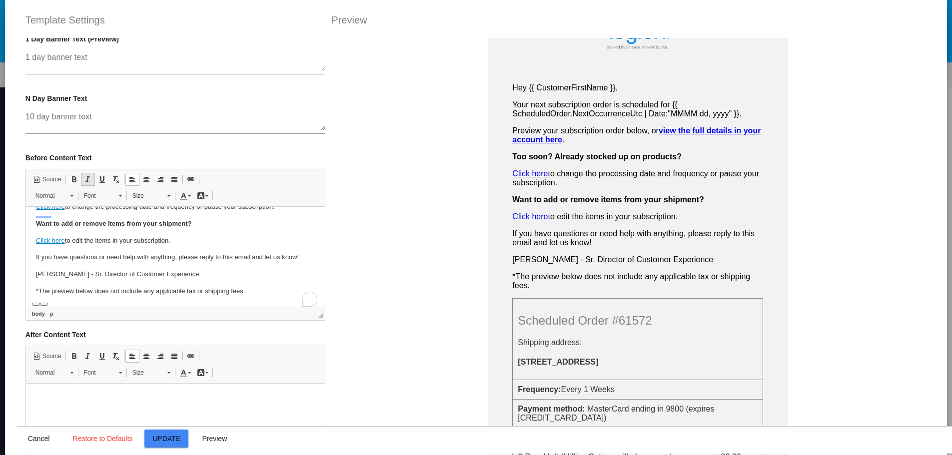
click at [84, 182] on span at bounding box center [88, 179] width 8 height 8
click at [158, 252] on p "If you have questions or need help with anything, please reply to this email an…" at bounding box center [174, 257] width 279 height 10
click at [162, 292] on em "*The preview below does not include any applicable tax or shipping fees." at bounding box center [139, 290] width 209 height 7
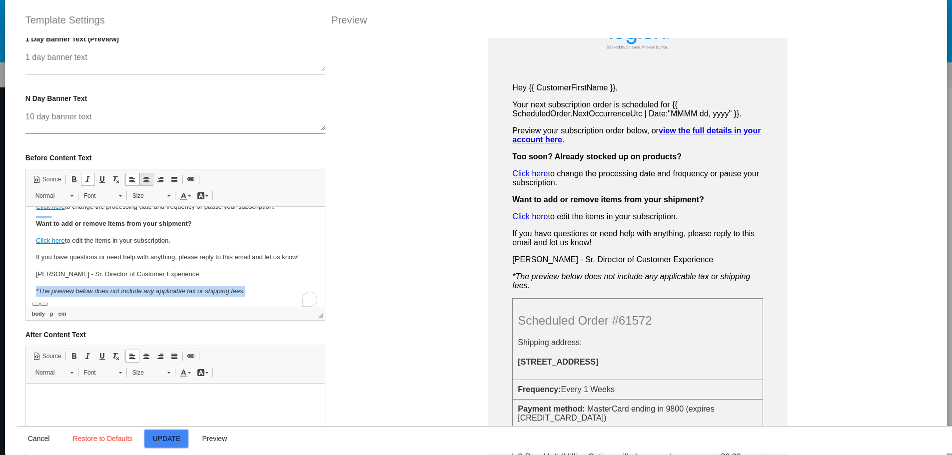
click at [144, 182] on span at bounding box center [146, 179] width 8 height 8
click at [217, 252] on p "If you have questions or need help with anything, please reply to this email an…" at bounding box center [174, 257] width 279 height 10
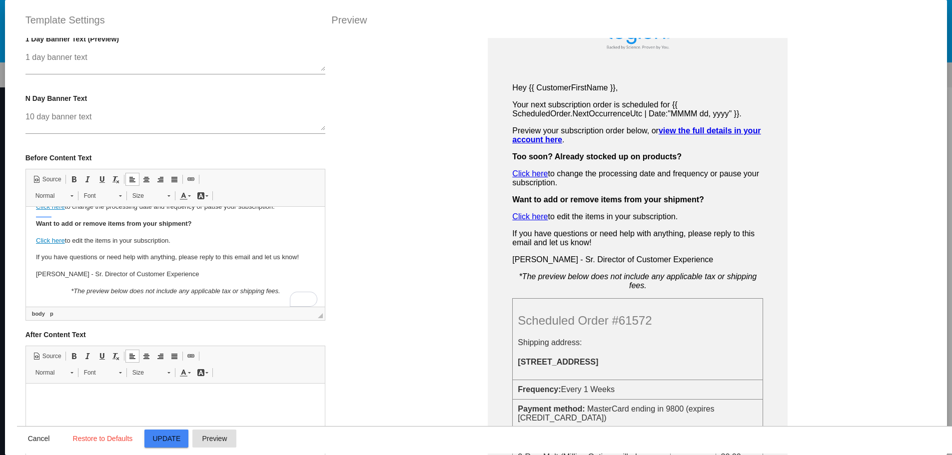
click at [218, 431] on button "Preview" at bounding box center [214, 439] width 44 height 18
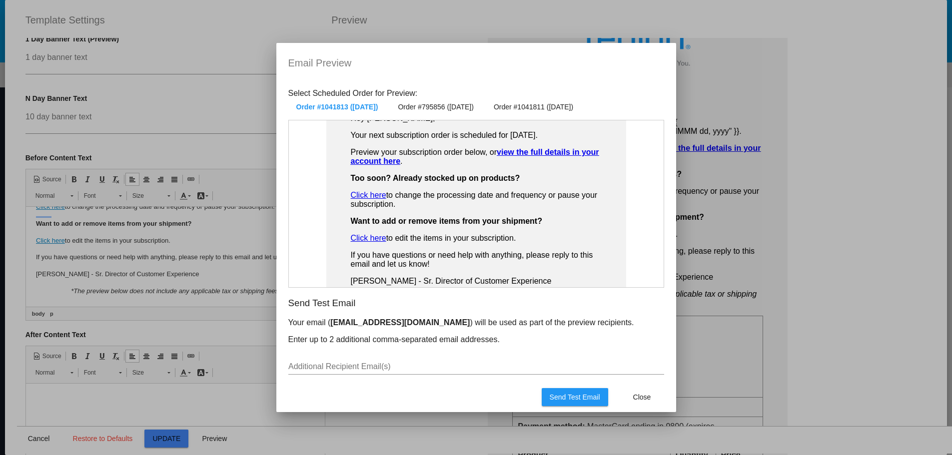
scroll to position [250, 0]
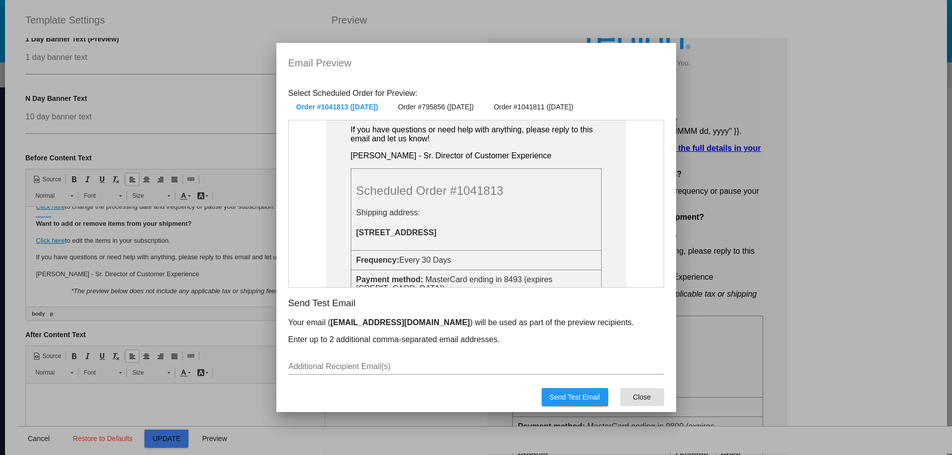
click at [629, 393] on button "Close" at bounding box center [642, 397] width 44 height 18
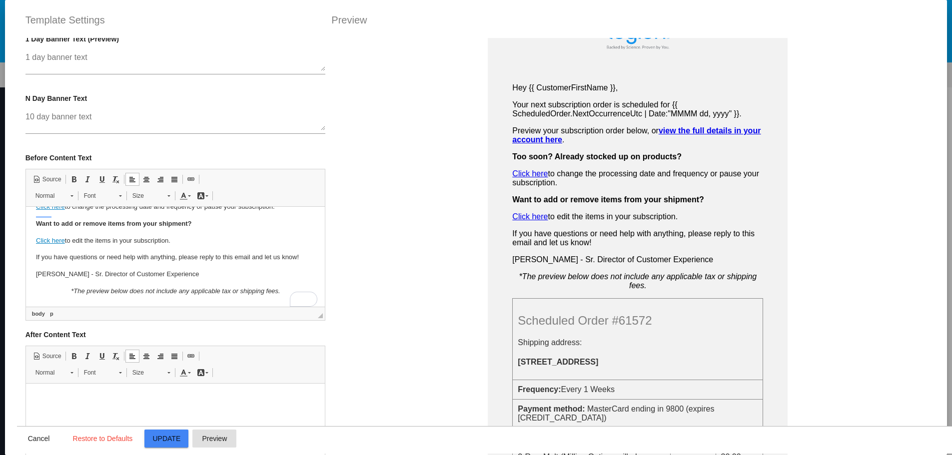
scroll to position [300, 0]
click at [227, 296] on p "*The preview below does not include any applicable tax or shipping fees." at bounding box center [174, 291] width 279 height 10
click at [227, 295] on p "*The preview below does not include any applicable tax or shipping fees." at bounding box center [174, 291] width 279 height 10
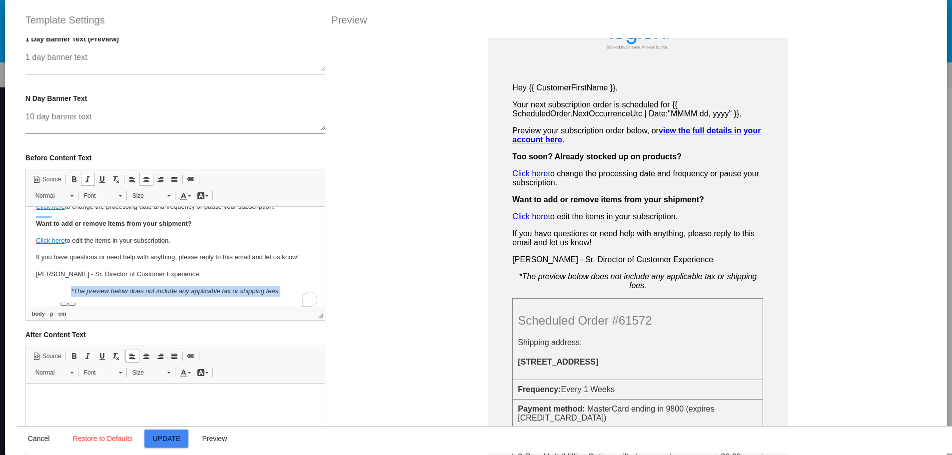
click at [227, 295] on p "*The preview below does not include any applicable tax or shipping fees." at bounding box center [174, 291] width 279 height 10
click at [170, 439] on span "Update" at bounding box center [167, 439] width 28 height 8
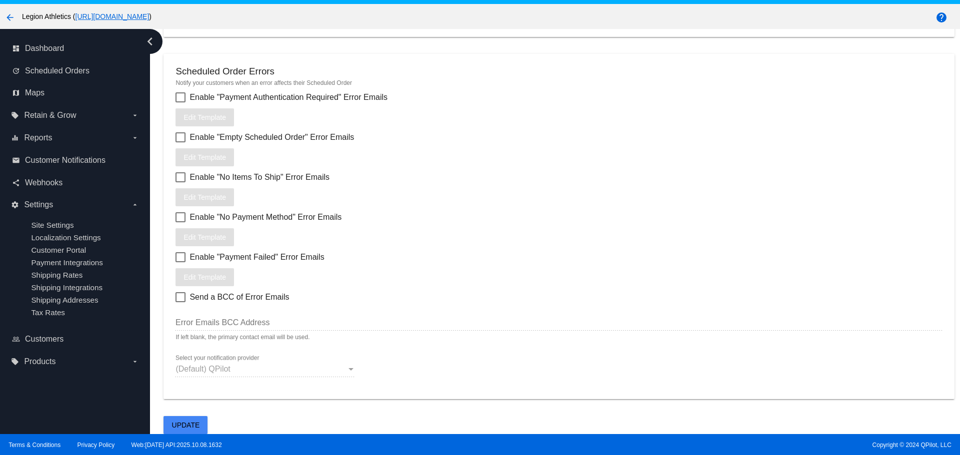
scroll to position [62, 0]
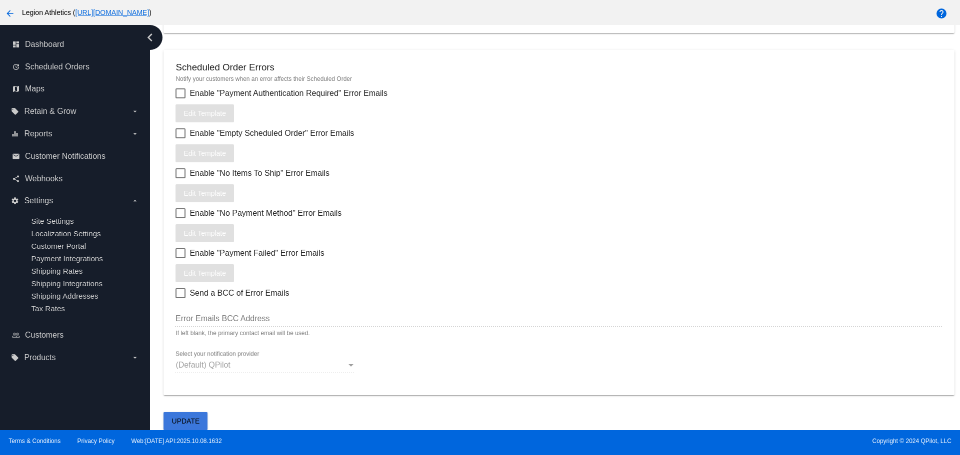
click at [201, 423] on button "Update" at bounding box center [185, 421] width 44 height 18
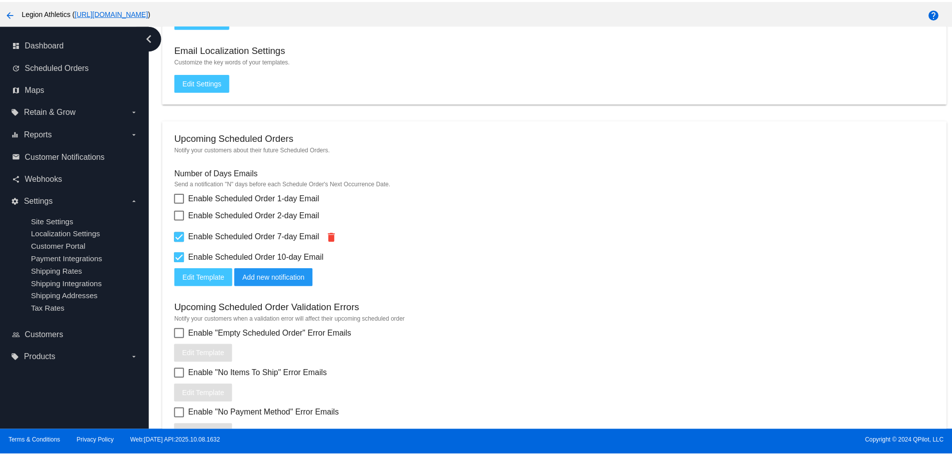
scroll to position [221, 0]
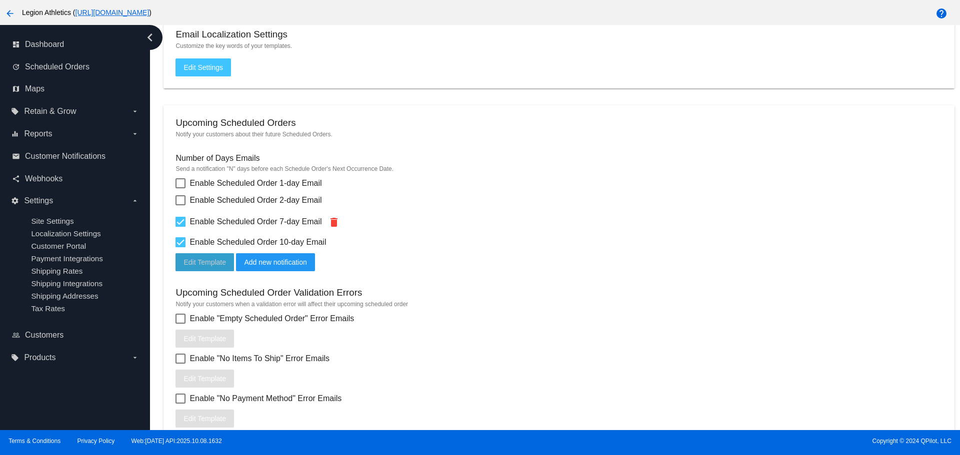
click at [186, 259] on span "Edit Template" at bounding box center [204, 262] width 42 height 8
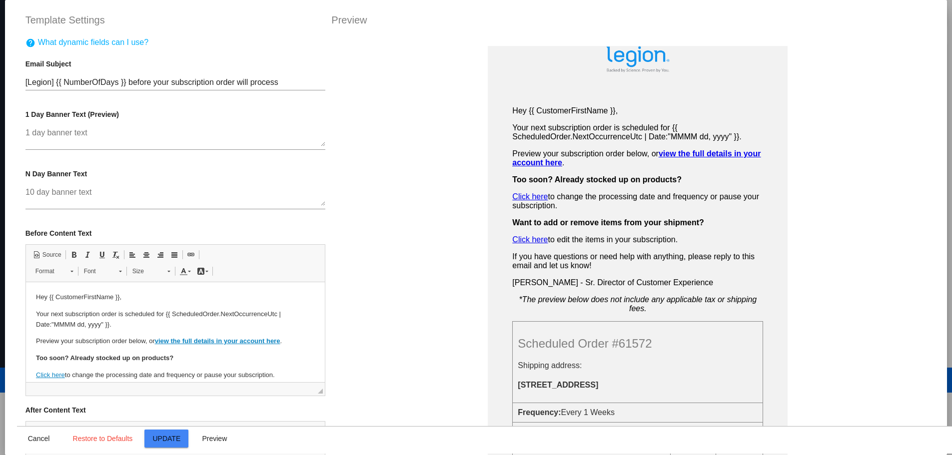
scroll to position [0, 0]
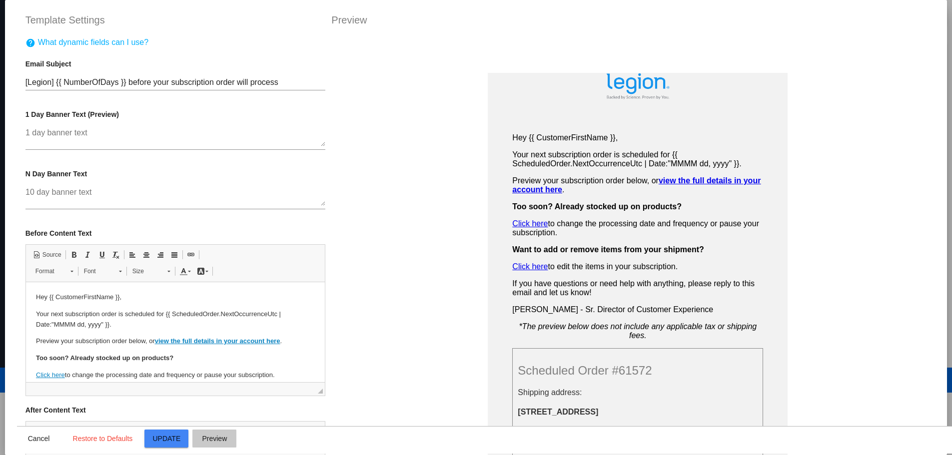
click at [197, 438] on button "Preview" at bounding box center [214, 439] width 44 height 18
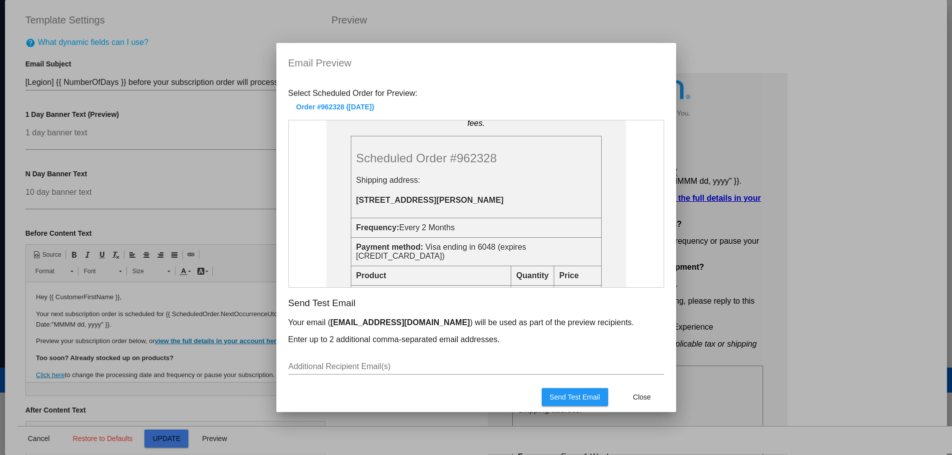
scroll to position [250, 0]
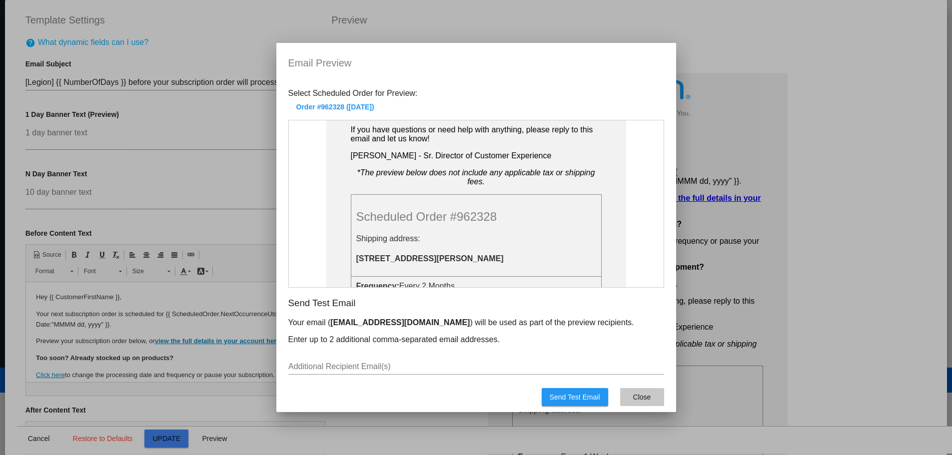
click at [648, 392] on button "Close" at bounding box center [642, 397] width 44 height 18
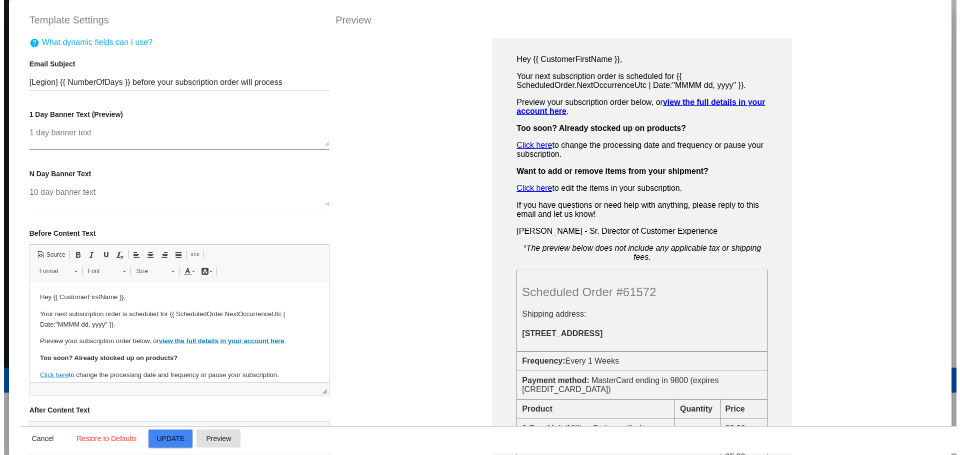
scroll to position [200, 0]
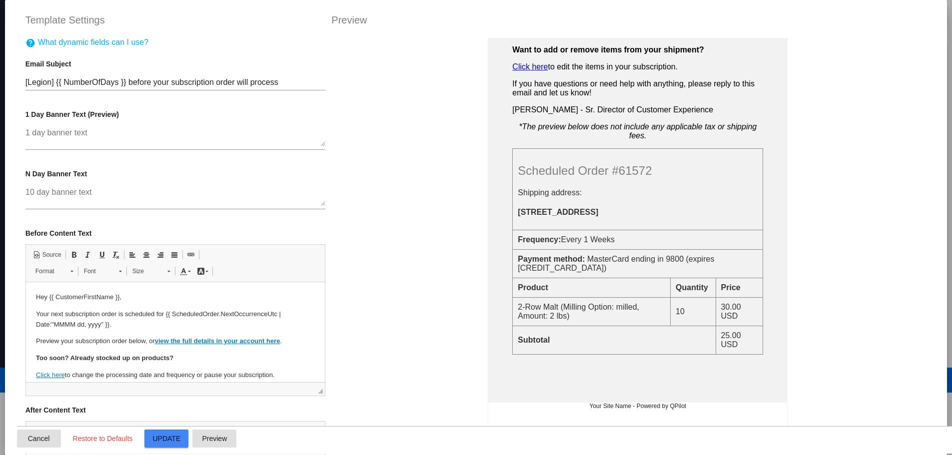
click at [30, 441] on span "Cancel" at bounding box center [39, 439] width 22 height 8
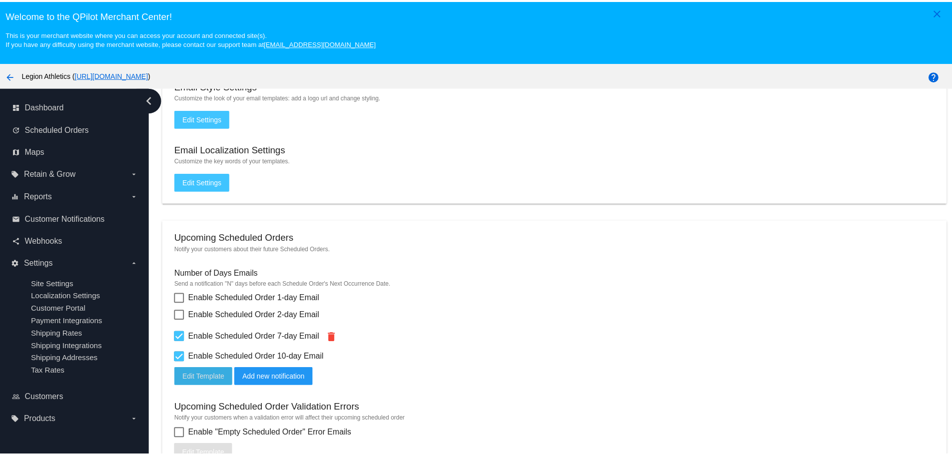
scroll to position [221, 0]
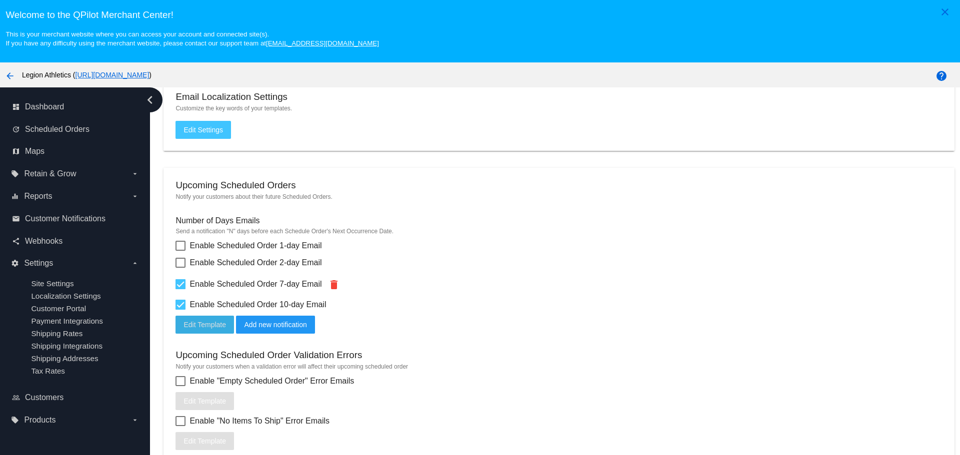
click at [202, 324] on span "Edit Template" at bounding box center [204, 325] width 42 height 8
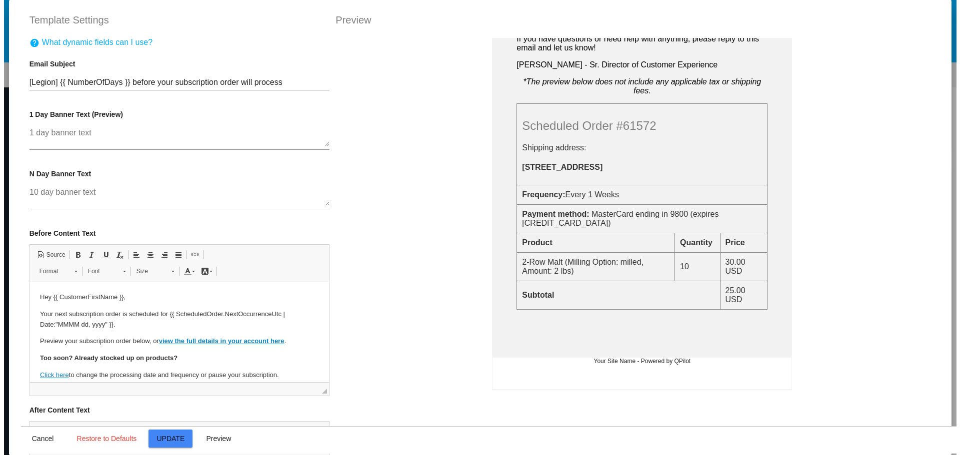
scroll to position [250, 0]
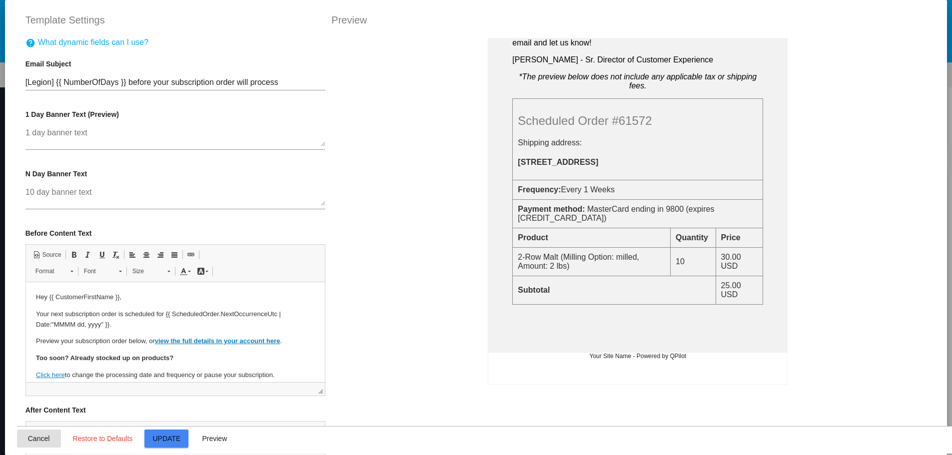
click at [34, 441] on span "Cancel" at bounding box center [39, 439] width 22 height 8
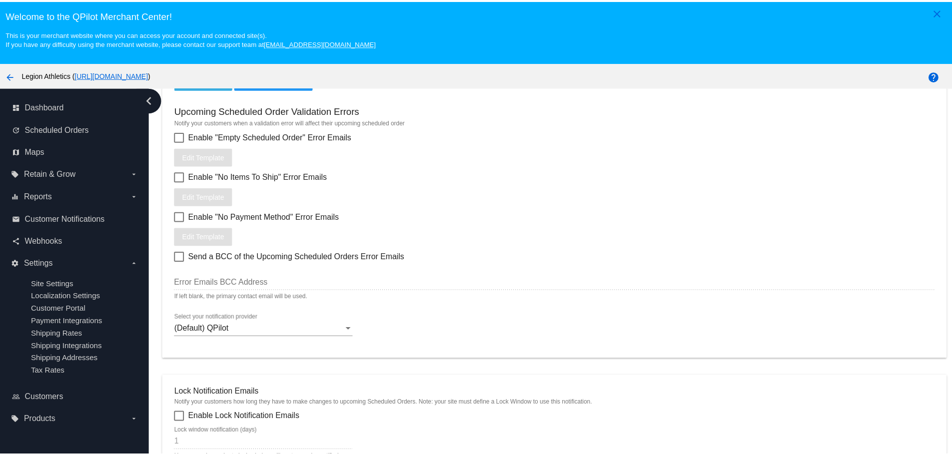
scroll to position [421, 0]
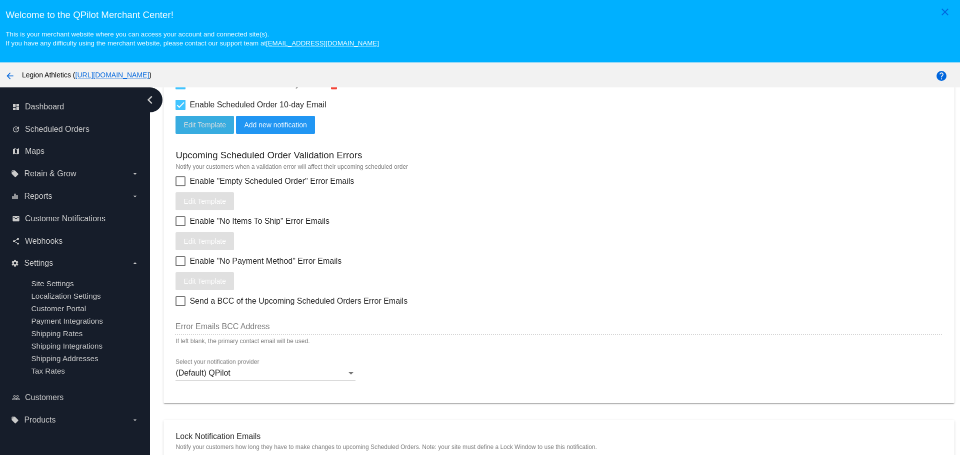
click at [211, 223] on span "Enable "No Items To Ship" Error Emails" at bounding box center [259, 221] width 140 height 12
click at [180, 226] on input "Enable "No Items To Ship" Error Emails" at bounding box center [180, 226] width 0 height 0
checkbox input "true"
click at [205, 238] on span "Edit Template" at bounding box center [204, 241] width 42 height 8
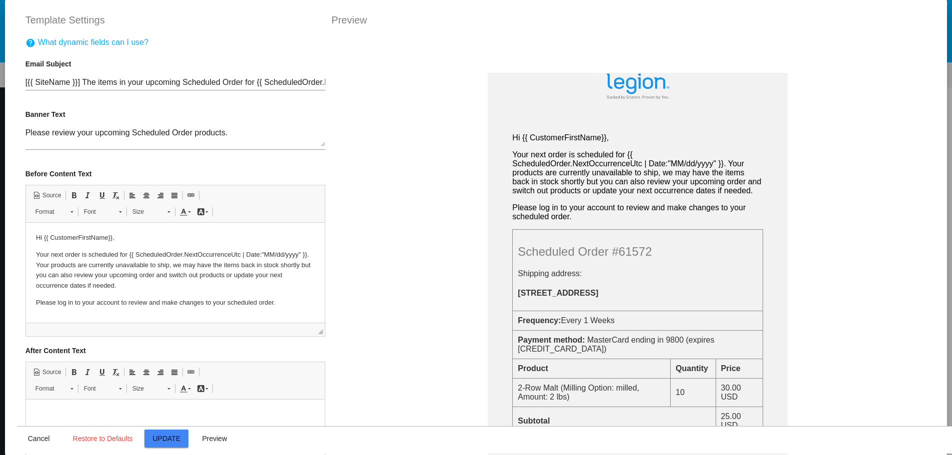
scroll to position [0, 0]
click at [43, 264] on p "Your next order is scheduled for {{ ScheduledOrder.NextOccurrenceUtc | Date:"MM…" at bounding box center [174, 270] width 279 height 41
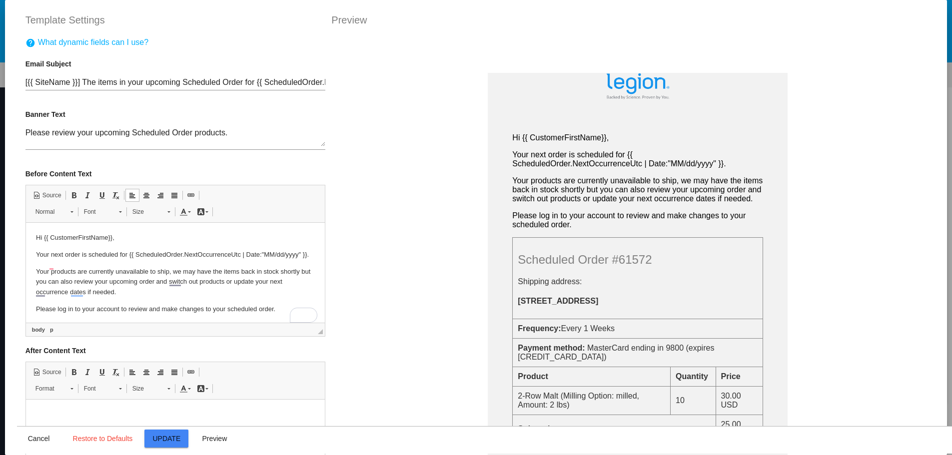
click at [121, 282] on p "Your products are currently unavailable to ship, we may have the items back in …" at bounding box center [174, 282] width 279 height 31
drag, startPoint x: 121, startPoint y: 282, endPoint x: 157, endPoint y: 283, distance: 36.0
click at [157, 283] on p "Your products are currently unavailable to ship, we may have the items back in …" at bounding box center [174, 282] width 279 height 31
click at [44, 282] on p "Your products are currently out of stock,, we may have the items back in stock …" at bounding box center [174, 282] width 279 height 31
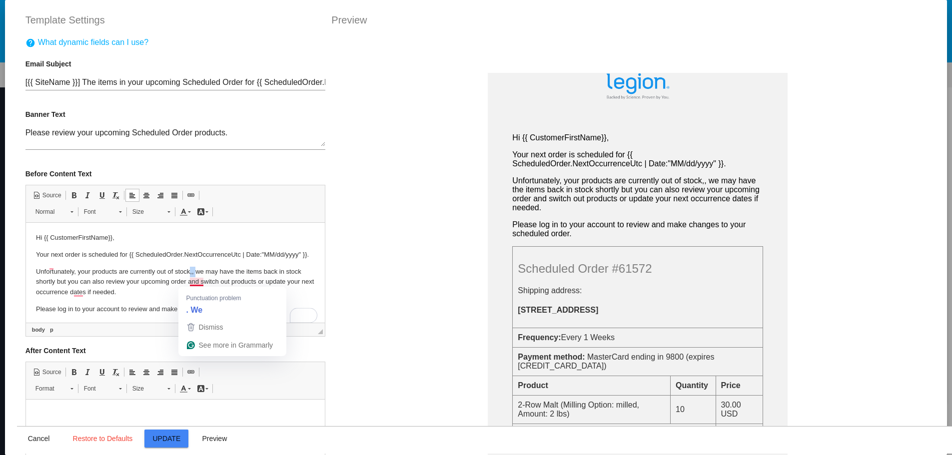
drag, startPoint x: 189, startPoint y: 282, endPoint x: 196, endPoint y: 282, distance: 6.5
click at [196, 282] on p "Unfortunately, your products are currently out of stock,, we may have the items…" at bounding box center [174, 282] width 279 height 31
click at [201, 277] on p "Unfortunately, your products are currently out of stock,, we may have the items…" at bounding box center [174, 282] width 279 height 31
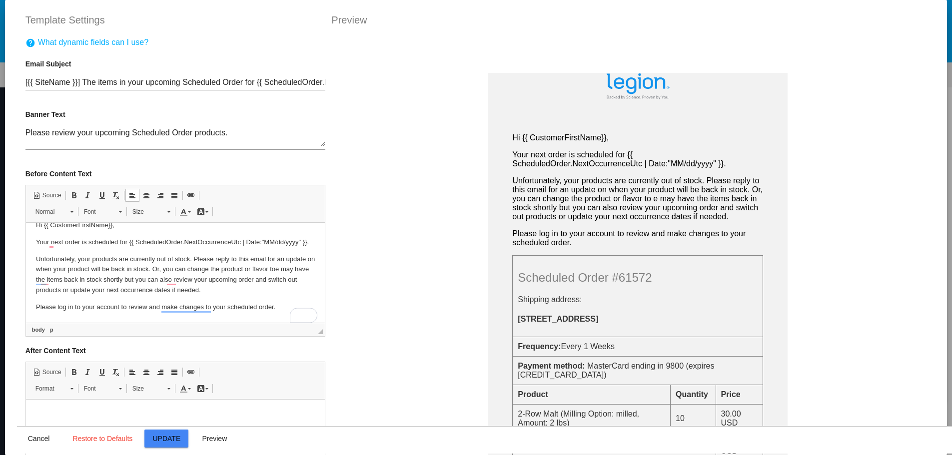
scroll to position [22, 0]
click at [183, 271] on p "Unfortunately, your products are currently out of stock. Please reply to this e…" at bounding box center [174, 274] width 279 height 41
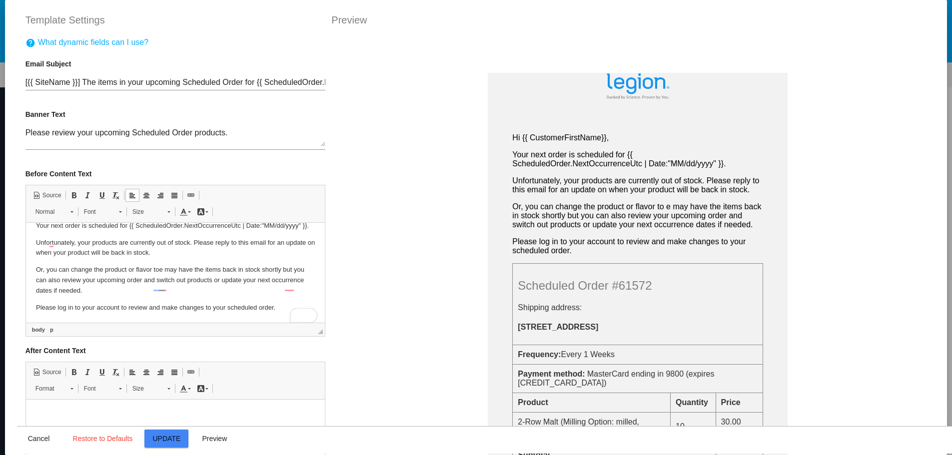
scroll to position [39, 0]
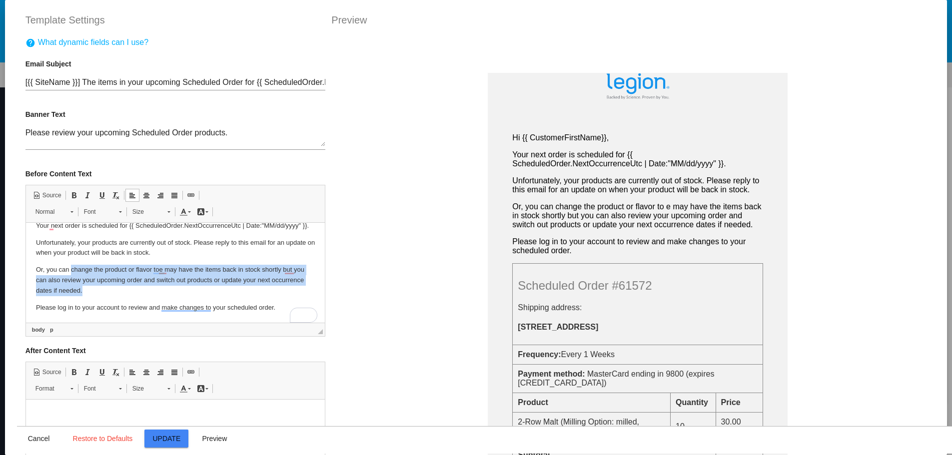
drag, startPoint x: 77, startPoint y: 270, endPoint x: 116, endPoint y: 292, distance: 44.8
click at [116, 292] on p "Or, you can change the product or flavor to e may have the items back in stock …" at bounding box center [174, 280] width 279 height 31
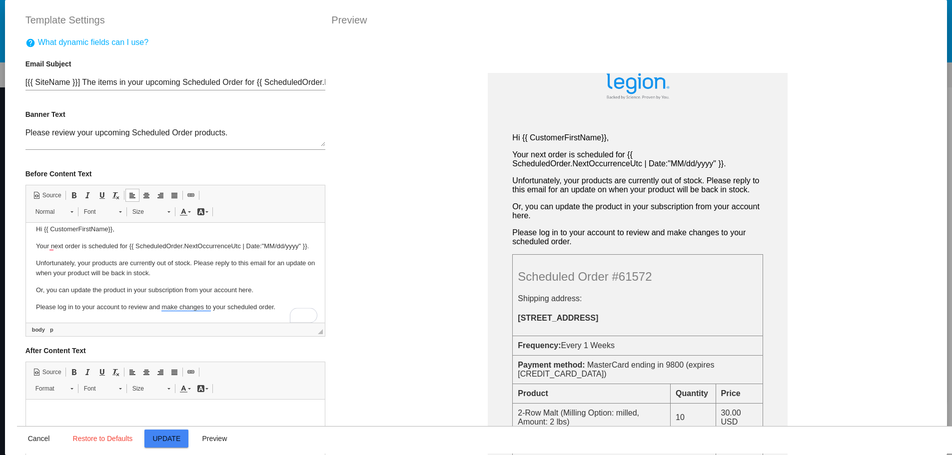
scroll to position [50, 0]
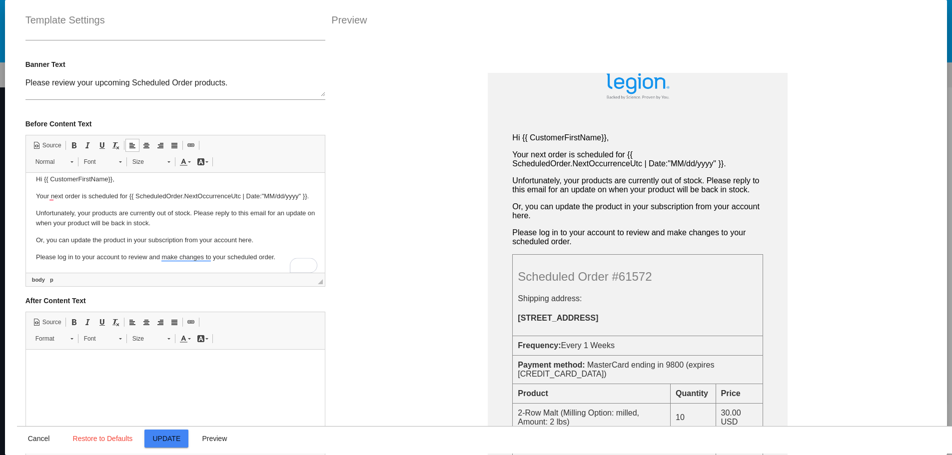
click at [103, 259] on p "Please log in to your account to review and make changes to your scheduled orde…" at bounding box center [174, 257] width 279 height 10
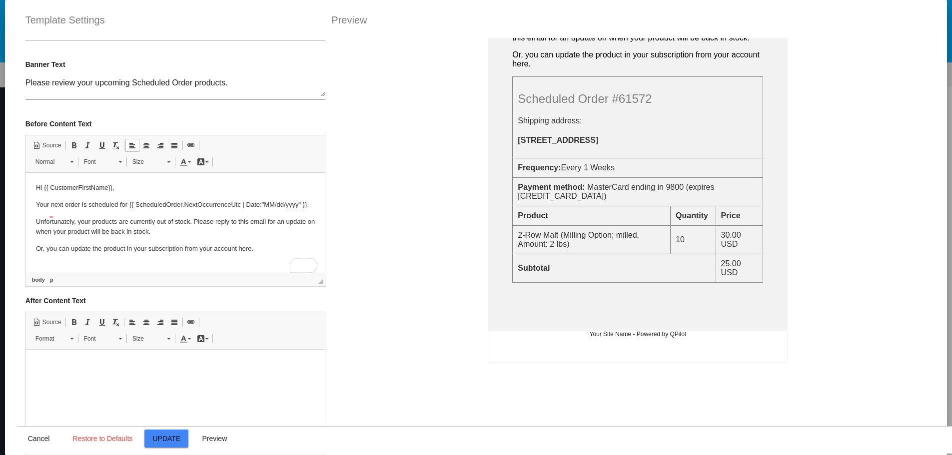
scroll to position [157, 0]
click at [110, 210] on p "Your next order is scheduled for {{ ScheduledOrder.NextOccurrenceUtc | Date:"MM…" at bounding box center [174, 205] width 279 height 10
click at [85, 230] on p "Unfortunately, your products are currently out of stock. Please reply to this e…" at bounding box center [174, 227] width 279 height 21
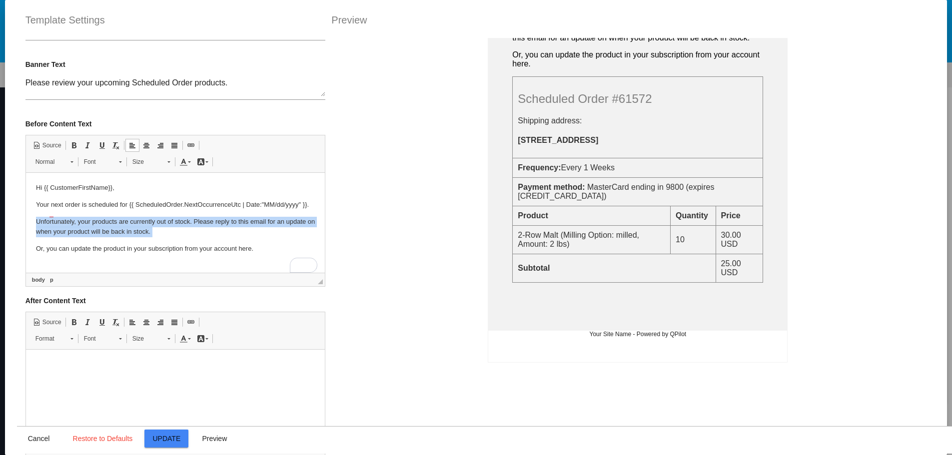
click at [85, 230] on p "Unfortunately, your products are currently out of stock. Please reply to this e…" at bounding box center [174, 227] width 279 height 21
click at [176, 238] on p "Unfortunately, your products are currently out of stock. Please reply to this e…" at bounding box center [174, 227] width 279 height 21
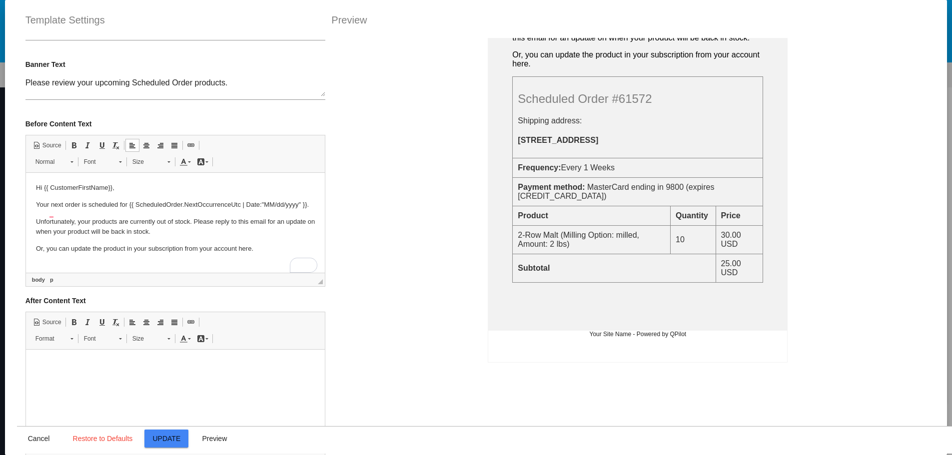
click at [188, 228] on p "Unfortunately, your products are currently out of stock. Please reply to this e…" at bounding box center [174, 227] width 279 height 21
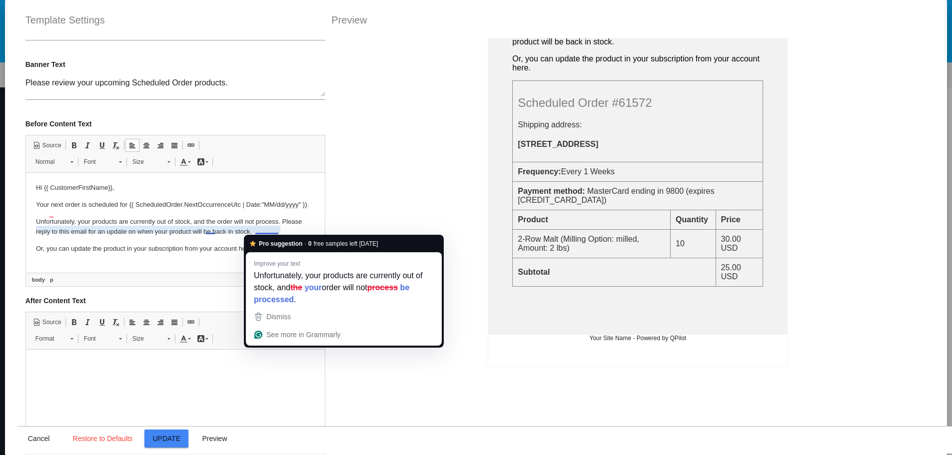
click at [266, 251] on div "Pro suggestion · 0 free samples left today Improve your text Unfortunately, you…" at bounding box center [344, 292] width 196 height 106
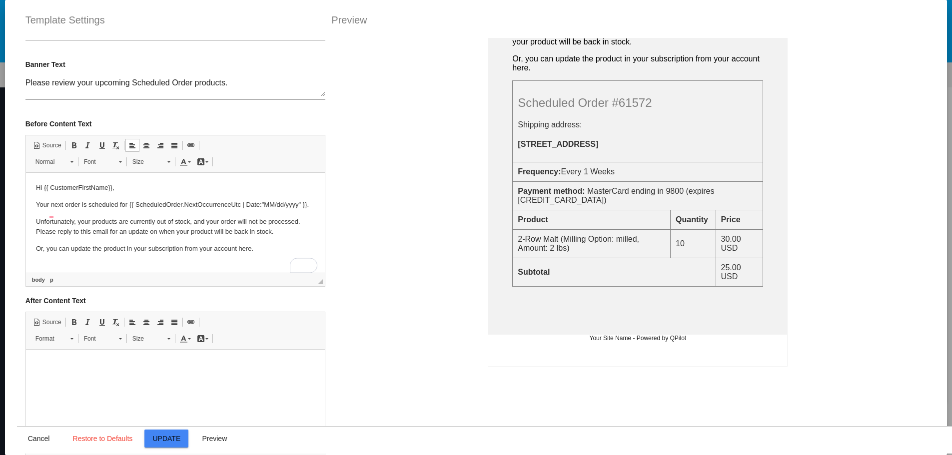
click at [36, 238] on p "Unfortunately, your products are currently out of stock, and your order will no…" at bounding box center [174, 227] width 279 height 21
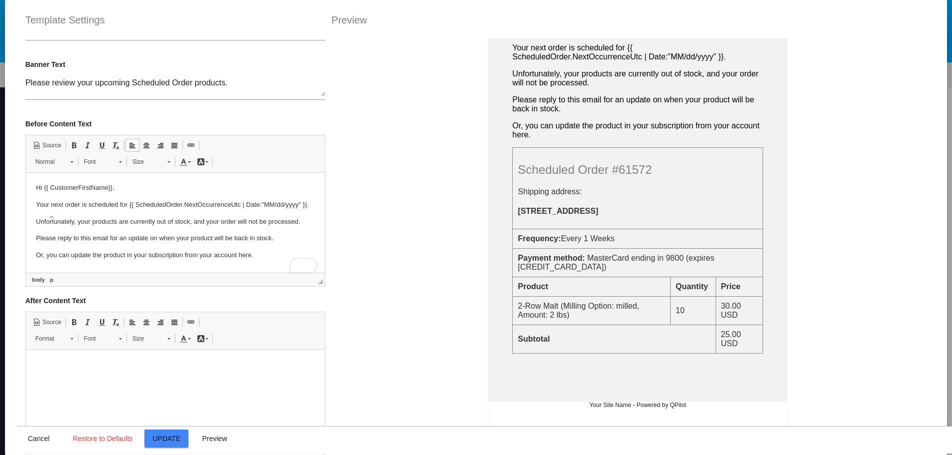
scroll to position [7, 0]
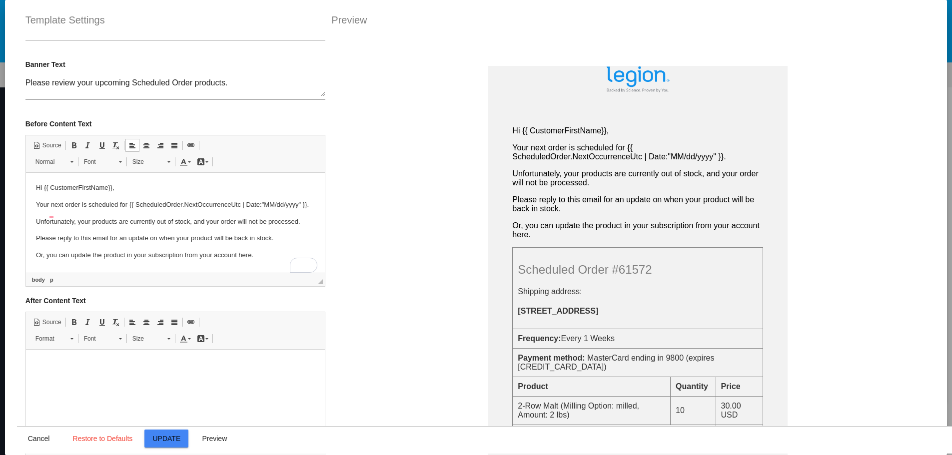
click at [270, 244] on p "Please reply to this email for an update on when your product will be back in s…" at bounding box center [174, 238] width 279 height 10
drag, startPoint x: 183, startPoint y: 256, endPoint x: 250, endPoint y: 257, distance: 67.0
click at [250, 257] on p "Or, you can update the product in your subscription from your account here." at bounding box center [174, 255] width 279 height 10
click at [189, 145] on span at bounding box center [191, 145] width 8 height 8
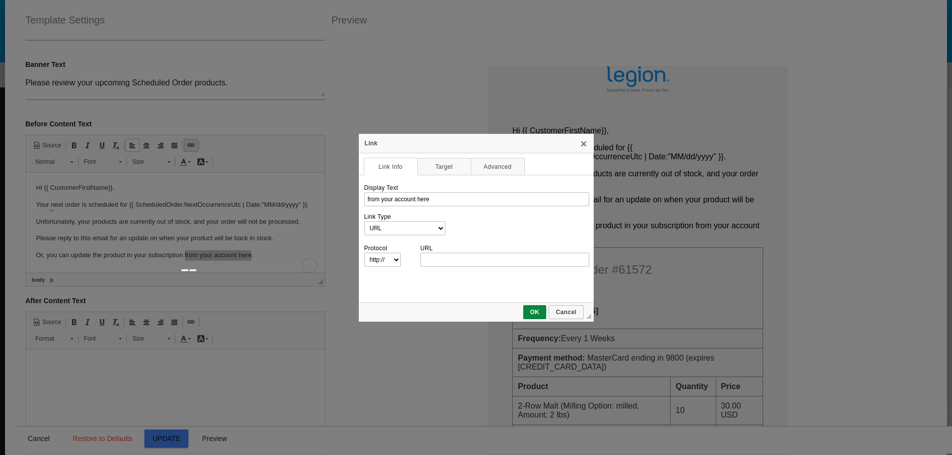
scroll to position [0, 0]
type input "m"
type input "legionathletics.com/my-account/scheduled-orders/"
select select "https://"
type input "legionathletics.com/my-account/scheduled-orders/"
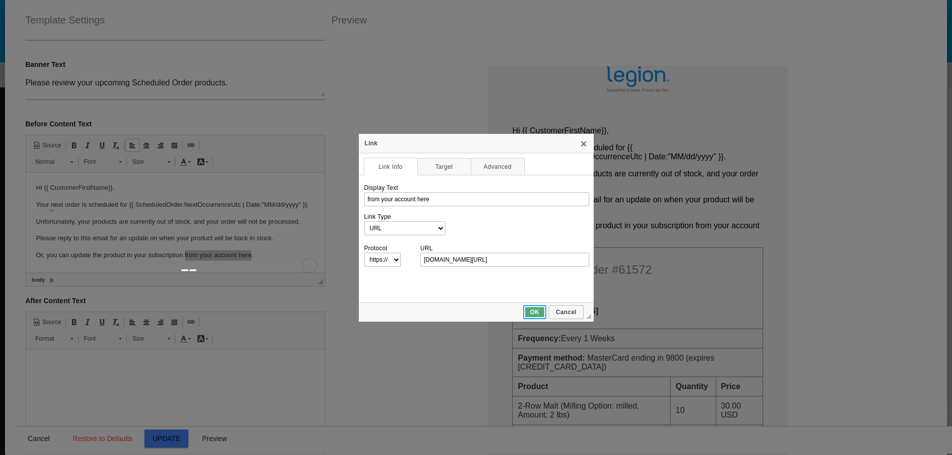
click at [529, 308] on link "OK" at bounding box center [534, 312] width 23 height 14
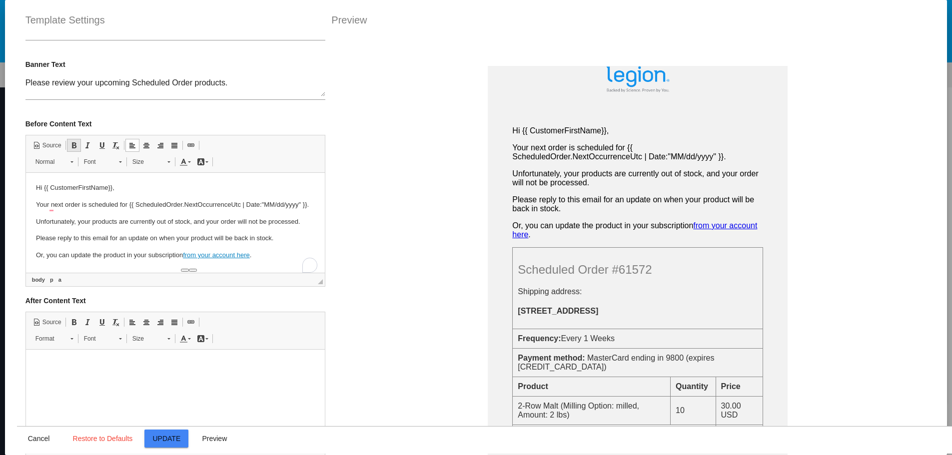
click at [73, 146] on span at bounding box center [74, 145] width 8 height 8
click at [95, 147] on link "Underline Keyboard shortcut Ctrl+U" at bounding box center [102, 145] width 14 height 13
click at [148, 240] on p "Please reply to this email for an update on when your product will be back in s…" at bounding box center [174, 238] width 279 height 10
click at [271, 239] on p "Please reply to this email for an update on when your product will be back in s…" at bounding box center [174, 238] width 279 height 10
drag, startPoint x: 70, startPoint y: 258, endPoint x: 124, endPoint y: 261, distance: 54.0
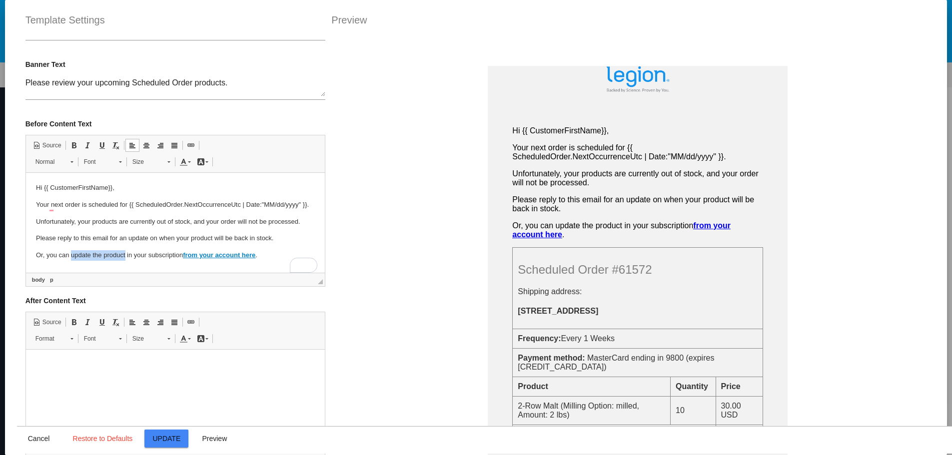
click at [124, 261] on p "Or, you can update the product in your subscription from your account here ." at bounding box center [174, 255] width 279 height 10
click at [71, 258] on p "Or, you can update the product in your subscription from your account here ." at bounding box center [174, 255] width 279 height 10
drag, startPoint x: 71, startPoint y: 258, endPoint x: 93, endPoint y: 258, distance: 21.5
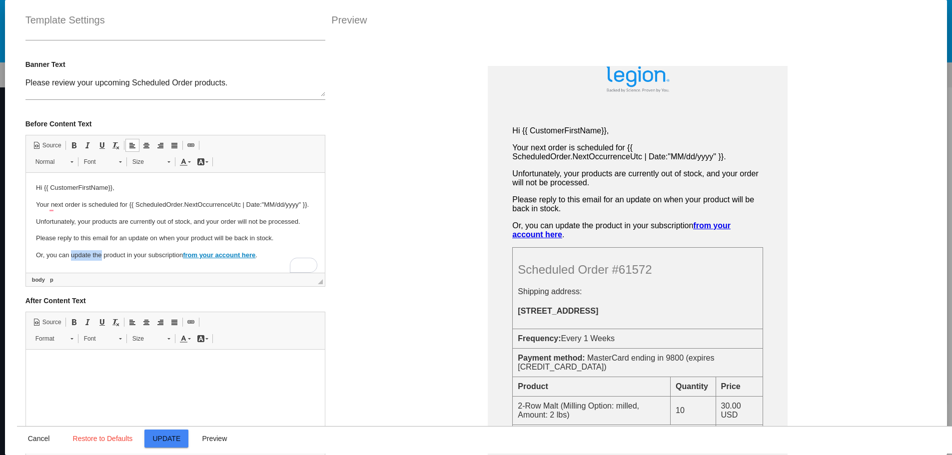
click at [93, 258] on p "Or, you can update the product in your subscription from your account here ." at bounding box center [174, 255] width 279 height 10
click at [98, 256] on p "Or, you can update the product in your subscription from your account here ." at bounding box center [174, 255] width 279 height 10
click at [277, 260] on p "Or, you can update the product in your subscription from your account here ." at bounding box center [174, 255] width 279 height 10
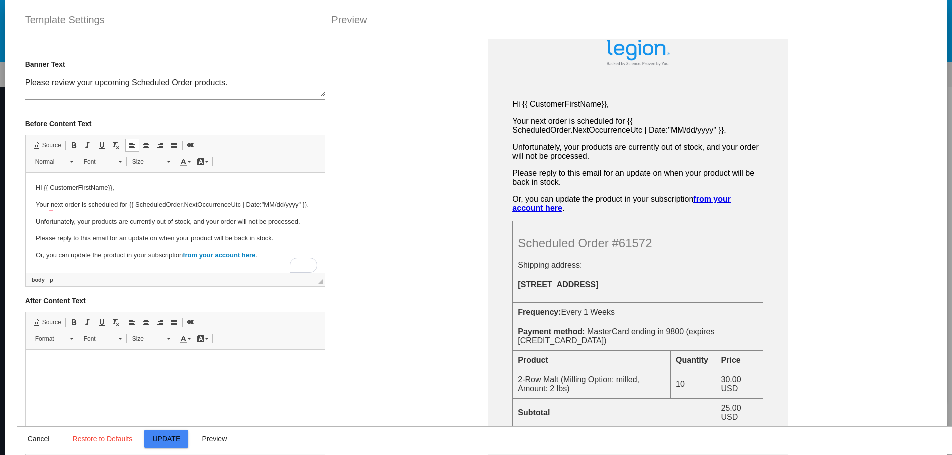
scroll to position [33, 0]
click at [181, 257] on p "Or, you can update the product in your subscription from your account here ." at bounding box center [174, 255] width 279 height 10
drag, startPoint x: 198, startPoint y: 257, endPoint x: 184, endPoint y: 260, distance: 14.7
click at [184, 259] on link "from your account here" at bounding box center [220, 254] width 72 height 7
click at [141, 259] on p "Or, you can update the product in your subscription from your account here ." at bounding box center [174, 255] width 279 height 10
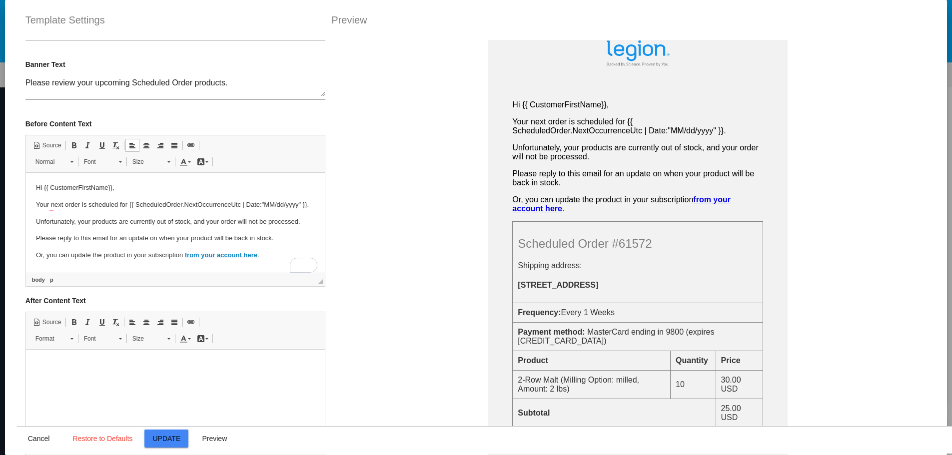
click at [265, 258] on p "Or, you can update the product in your subscription from your account here ." at bounding box center [174, 255] width 279 height 10
drag, startPoint x: 184, startPoint y: 255, endPoint x: 197, endPoint y: 260, distance: 13.3
click at [197, 259] on link "from your account here" at bounding box center [220, 254] width 72 height 7
click at [270, 239] on p "Please reply to this email for an update on when your product will be back in s…" at bounding box center [174, 238] width 279 height 10
click at [72, 257] on p "Or, you can update the product in your subscription in your account here ." at bounding box center [174, 255] width 279 height 10
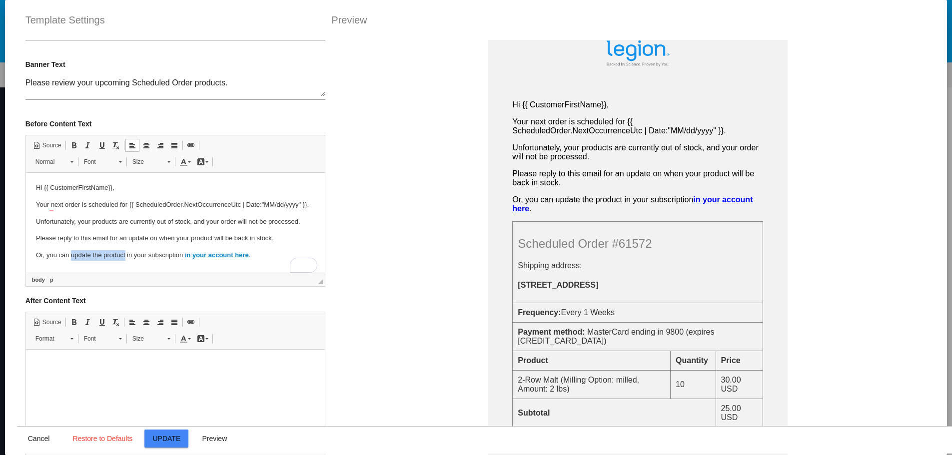
drag, startPoint x: 72, startPoint y: 257, endPoint x: 110, endPoint y: 257, distance: 38.5
click at [110, 257] on p "Or, you can update the product in your subscription in your account here ." at bounding box center [174, 255] width 279 height 10
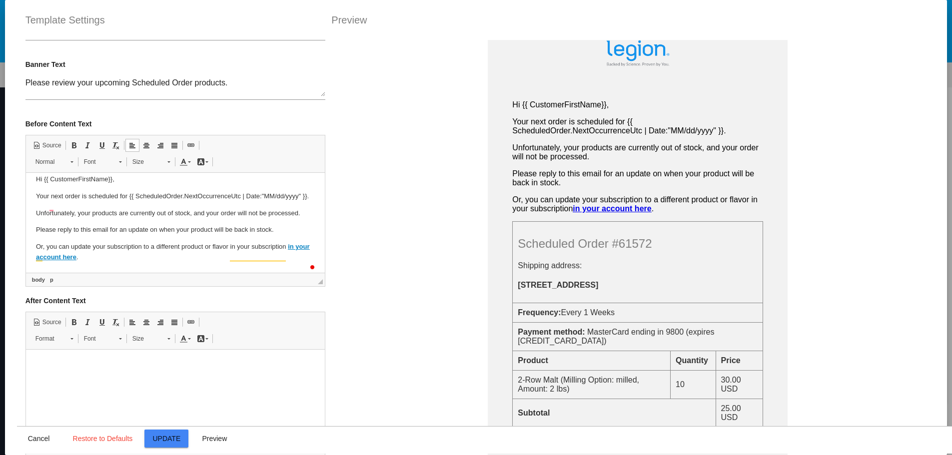
click at [228, 259] on p "Or, you can update your subscription to a different product or flavor in your s…" at bounding box center [174, 252] width 279 height 21
drag, startPoint x: 229, startPoint y: 258, endPoint x: 260, endPoint y: 259, distance: 31.5
click at [260, 259] on p "Or, you can update your subscription to a different product or flavor in your s…" at bounding box center [174, 252] width 279 height 21
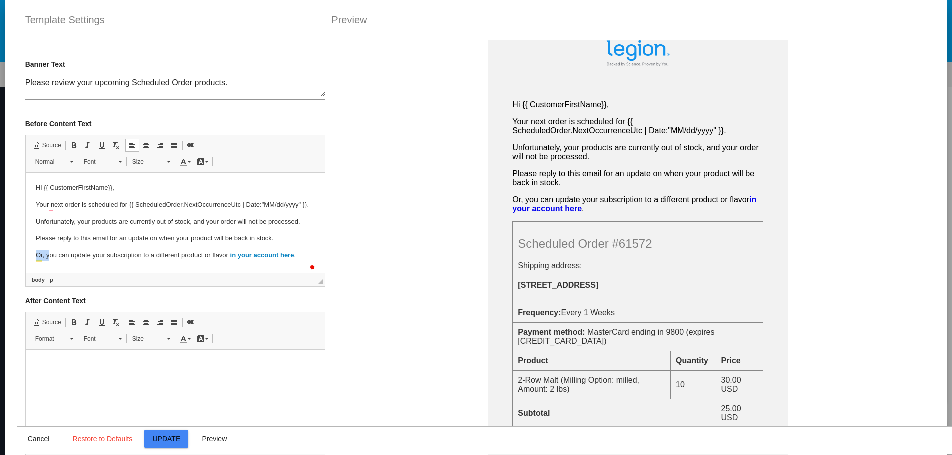
drag, startPoint x: 48, startPoint y: 259, endPoint x: 42, endPoint y: 432, distance: 173.1
click at [25, 259] on html "Hi {{ CustomerFirstName}}, Your next order is scheduled for {{ ScheduledOrder.N…" at bounding box center [174, 222] width 299 height 98
click at [58, 257] on p "You can update your subscription to a different product or flavor in your accou…" at bounding box center [174, 255] width 279 height 10
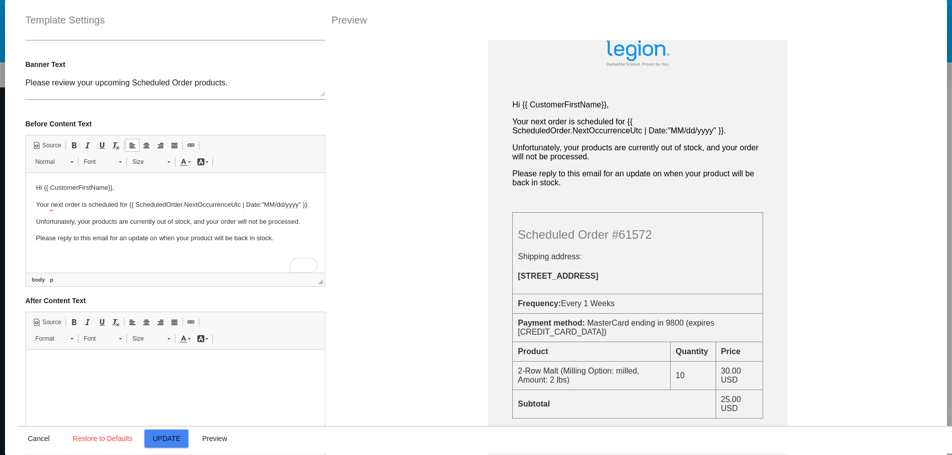
scroll to position [0, 0]
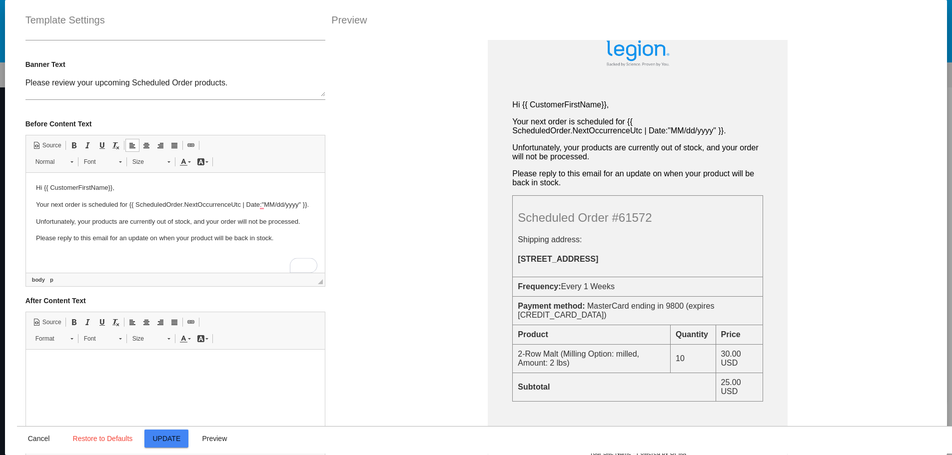
click at [306, 227] on p "Unfortunately, your products are currently out of stock, and your order will no…" at bounding box center [174, 222] width 279 height 10
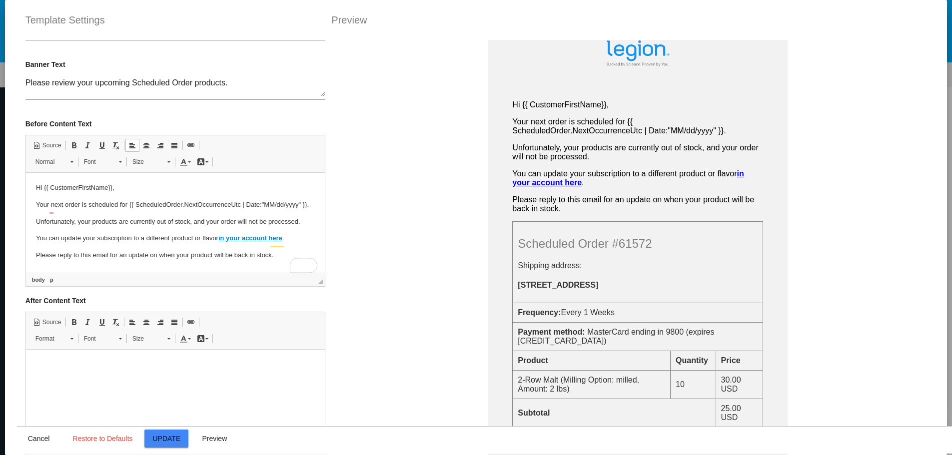
scroll to position [8, 0]
click at [36, 256] on p "Please reply to this email for an update on when your product will be back in s…" at bounding box center [174, 255] width 279 height 10
drag, startPoint x: 36, startPoint y: 256, endPoint x: 270, endPoint y: 256, distance: 233.4
click at [270, 256] on p "Please reply to this email for an update on when your product will be back in s…" at bounding box center [174, 255] width 279 height 10
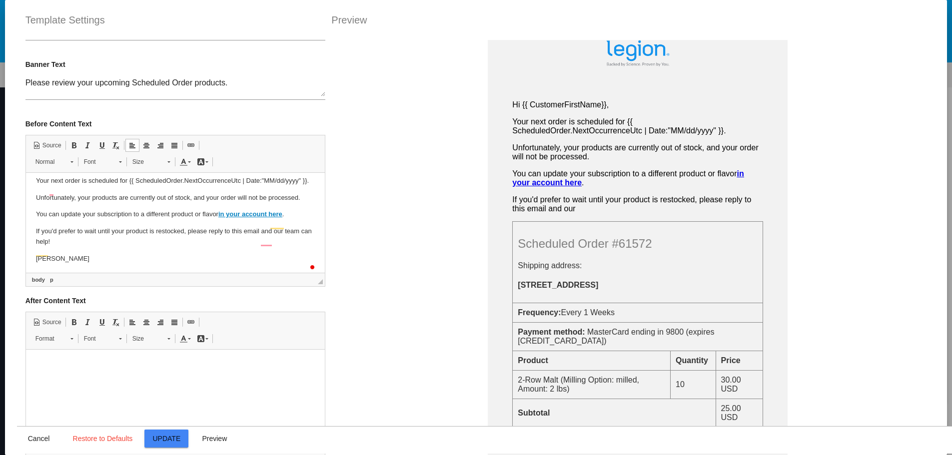
scroll to position [58, 0]
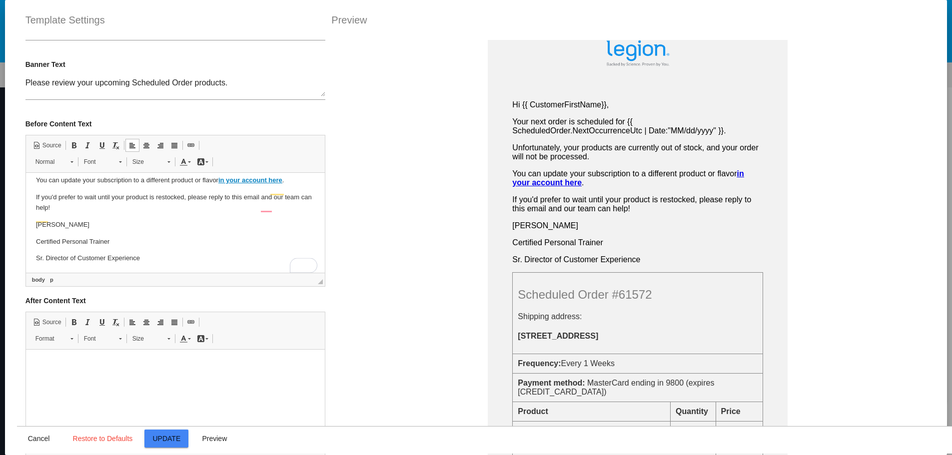
click at [116, 247] on p "Certified Personal Trainer" at bounding box center [174, 242] width 279 height 10
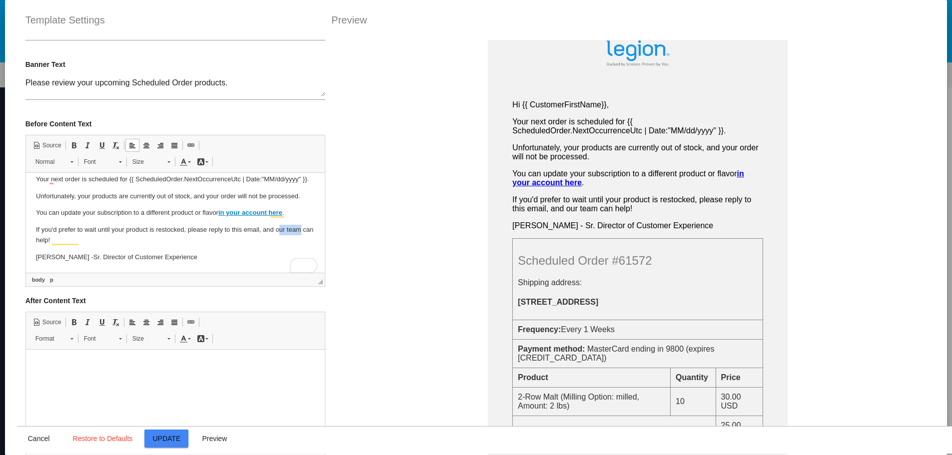
drag, startPoint x: 279, startPoint y: 231, endPoint x: 48, endPoint y: 243, distance: 231.7
click at [48, 243] on p "If you'd prefer to wait until your product is restocked, please reply to this e…" at bounding box center [174, 235] width 279 height 21
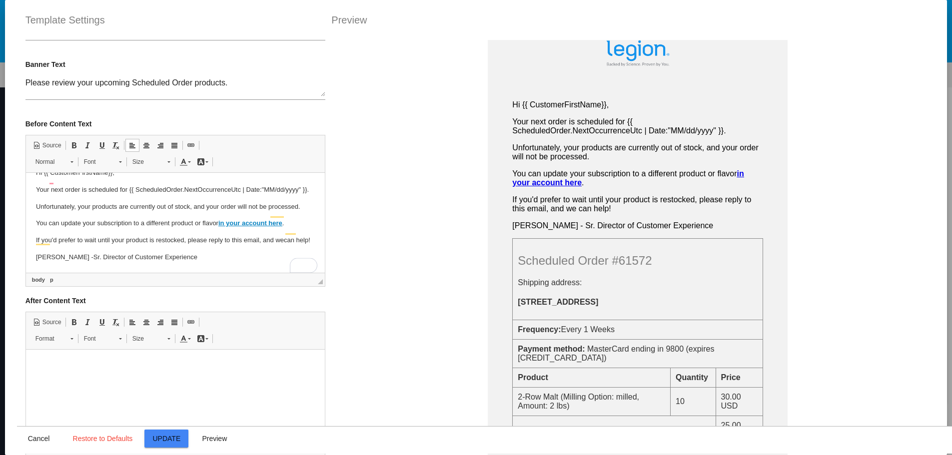
click at [35, 218] on p "You can update your subscription to a different product or flavor in your accou…" at bounding box center [174, 223] width 279 height 10
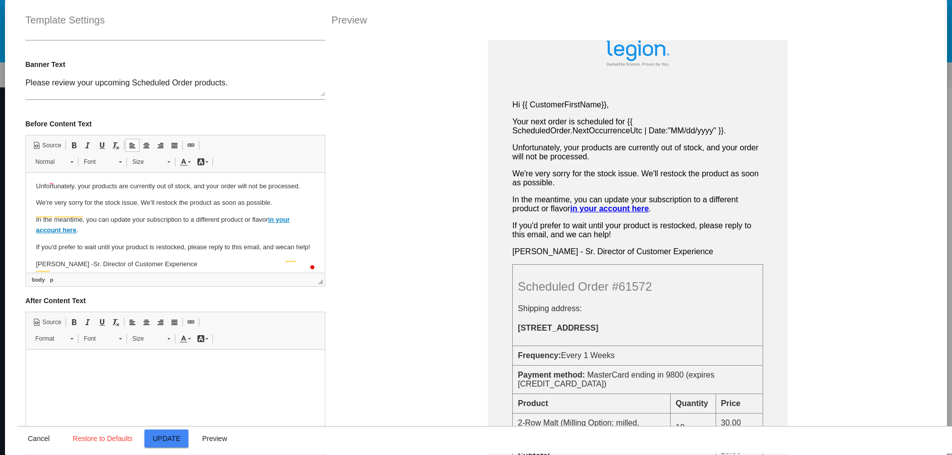
click at [143, 208] on p "We're very sorry for the stock issue. We'll restock the product as soon as poss…" at bounding box center [174, 203] width 279 height 10
drag, startPoint x: 143, startPoint y: 212, endPoint x: 253, endPoint y: 214, distance: 110.0
click at [253, 208] on p "We're very sorry for the stock issue. We'll restock the product as soon as poss…" at bounding box center [174, 203] width 279 height 10
click at [205, 236] on p "In the meantime, y ou can update your subscription to a different product or fl…" at bounding box center [174, 225] width 279 height 21
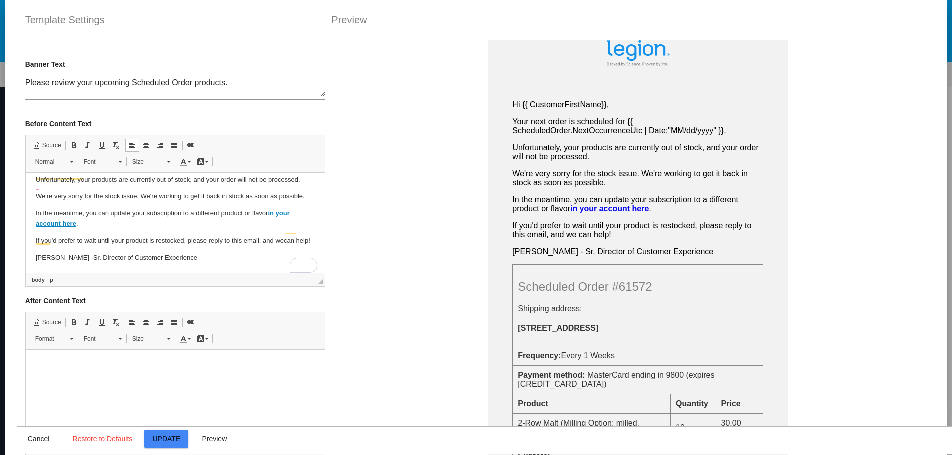
click at [85, 236] on p "If you'd prefer to wait until your product is restocked, please reply to this e…" at bounding box center [174, 241] width 279 height 10
drag, startPoint x: 85, startPoint y: 229, endPoint x: 164, endPoint y: 234, distance: 79.1
click at [164, 236] on p "If you'd prefer to wait until your product is restocked, please reply to this e…" at bounding box center [174, 241] width 279 height 10
click at [86, 236] on p "If you'd prefer to wait until your product is restocked, please reply to this e…" at bounding box center [174, 241] width 279 height 10
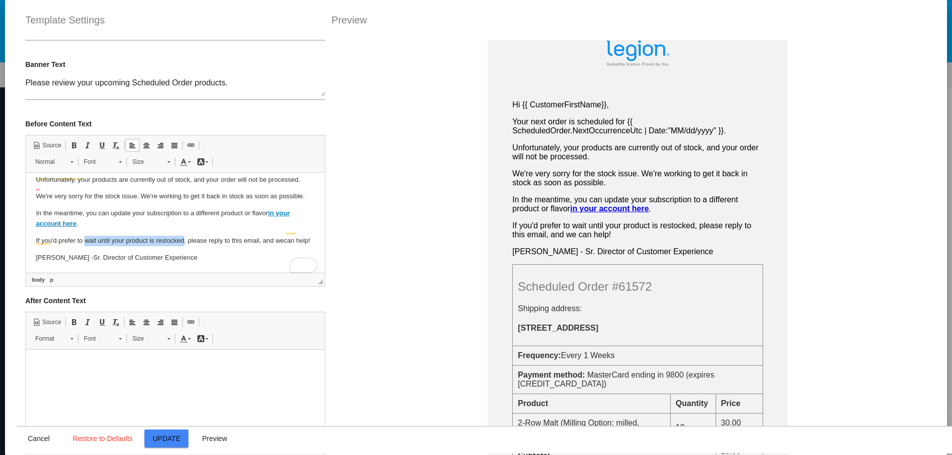
drag, startPoint x: 86, startPoint y: 232, endPoint x: 162, endPoint y: 231, distance: 76.0
click at [162, 236] on p "If you'd prefer to wait until your product is restocked, please reply to this e…" at bounding box center [174, 241] width 279 height 10
click at [179, 255] on p "Carson L. - Sr. Director of Customer Experience" at bounding box center [174, 258] width 279 height 10
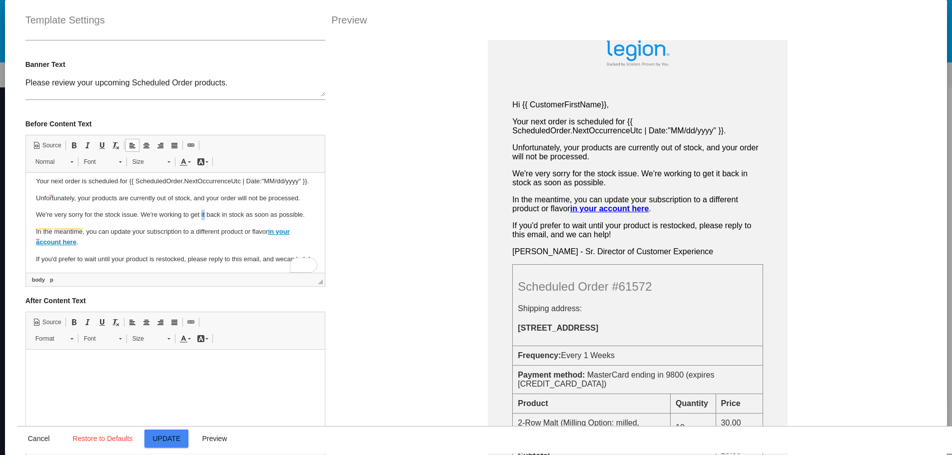
click at [204, 220] on p "We're very sorry for the stock issue. We're working to get it back in stock as …" at bounding box center [174, 215] width 279 height 10
click at [203, 220] on p "We're very sorry for the stock issue. We're working to get it back in stock as …" at bounding box center [174, 215] width 279 height 10
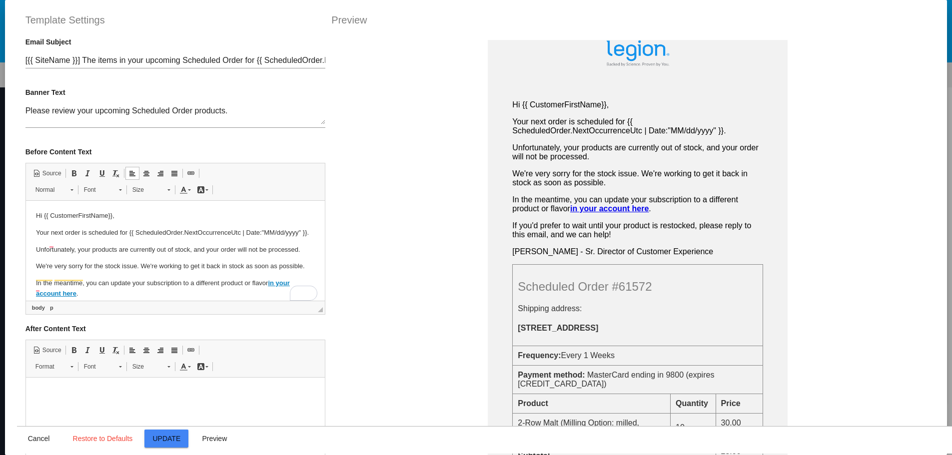
scroll to position [0, 0]
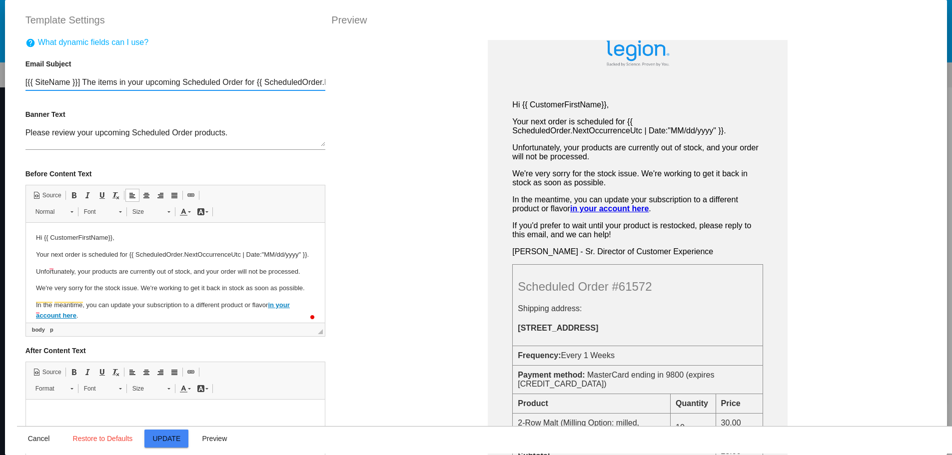
drag, startPoint x: 103, startPoint y: 84, endPoint x: 147, endPoint y: 84, distance: 44.5
click at [147, 84] on input "[{{ SiteName }}] The items in your upcoming Scheduled Order for {{ ScheduledOrd…" at bounding box center [175, 82] width 300 height 9
click at [180, 81] on input "[{{ SiteName }}] The items in your upcoming Scheduled Order for {{ ScheduledOrd…" at bounding box center [175, 82] width 300 height 9
drag, startPoint x: 180, startPoint y: 81, endPoint x: 195, endPoint y: 81, distance: 15.5
click at [195, 81] on input "[{{ SiteName }}] The items in your upcoming Scheduled Order for {{ ScheduledOrd…" at bounding box center [175, 82] width 300 height 9
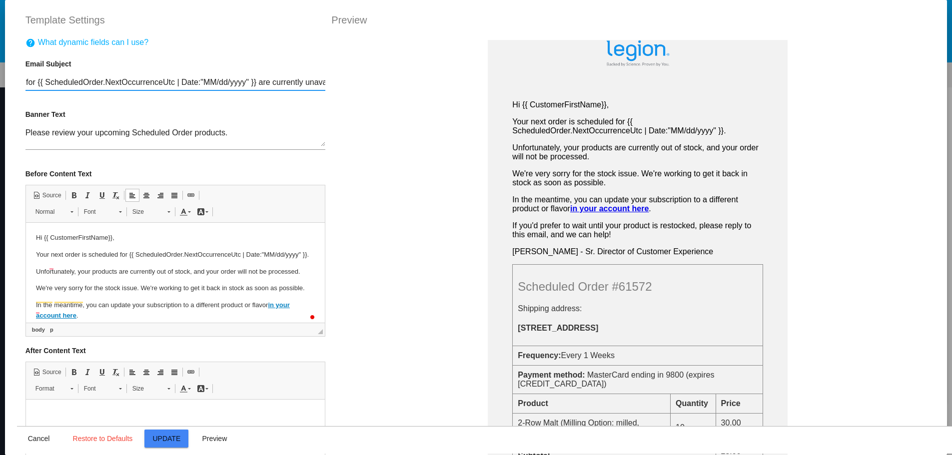
scroll to position [0, 281]
drag, startPoint x: 196, startPoint y: 82, endPoint x: 323, endPoint y: 86, distance: 127.0
click at [323, 86] on div "help What dynamic fields can I use? Email Subject [{{ SiteName }}] The items in…" at bounding box center [175, 265] width 317 height 455
click at [253, 86] on input "[{{ SiteName }}] The items in your upcoming Subscription Order for {{ Scheduled…" at bounding box center [175, 82] width 300 height 9
click at [247, 80] on input "[{{ SiteName }}] The items in your upcoming Subscription Order for {{ Scheduled…" at bounding box center [175, 82] width 300 height 9
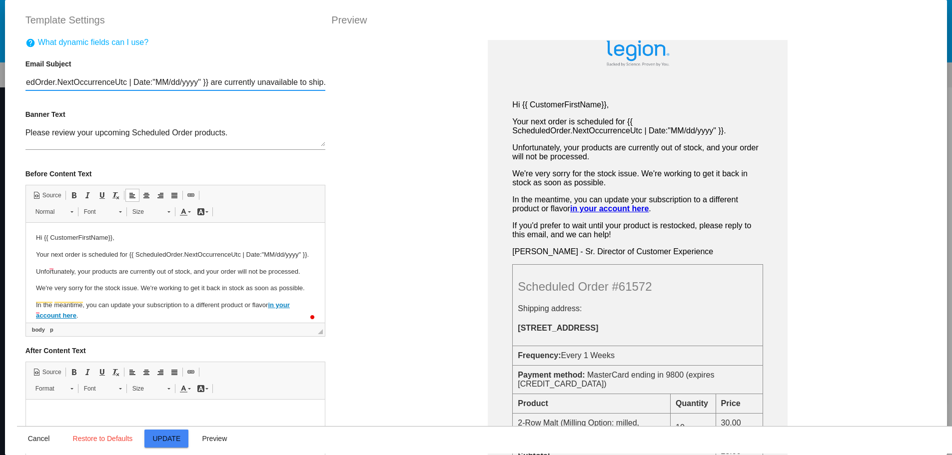
drag, startPoint x: 247, startPoint y: 80, endPoint x: 276, endPoint y: 84, distance: 28.8
click at [276, 84] on input "[{{ SiteName }}] The items in your upcoming Subscription Order for {{ Scheduled…" at bounding box center [175, 82] width 300 height 9
drag, startPoint x: 255, startPoint y: 84, endPoint x: 23, endPoint y: 84, distance: 231.9
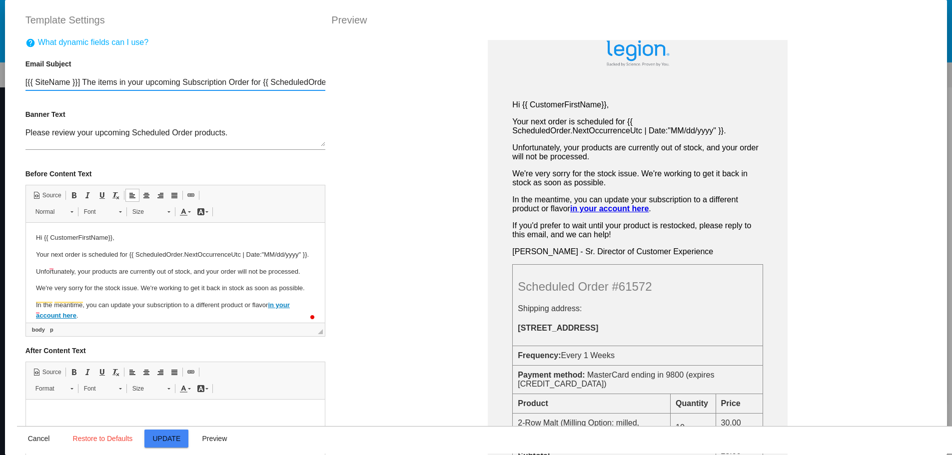
click at [25, 84] on input "[{{ SiteName }}] The items in your upcoming Subscription Order for {{ Scheduled…" at bounding box center [175, 82] width 300 height 9
click at [90, 85] on input "[{{ SiteName }}] The items in your upcoming Subscription Order for {{ Scheduled…" at bounding box center [175, 82] width 300 height 9
drag, startPoint x: 153, startPoint y: 82, endPoint x: 267, endPoint y: 88, distance: 114.7
click at [267, 88] on div "[{{ SiteName }}] The items in your upcoming Subscription Order for {{ Scheduled…" at bounding box center [175, 79] width 300 height 22
click at [122, 44] on link "help What dynamic fields can I use?" at bounding box center [86, 44] width 123 height 12
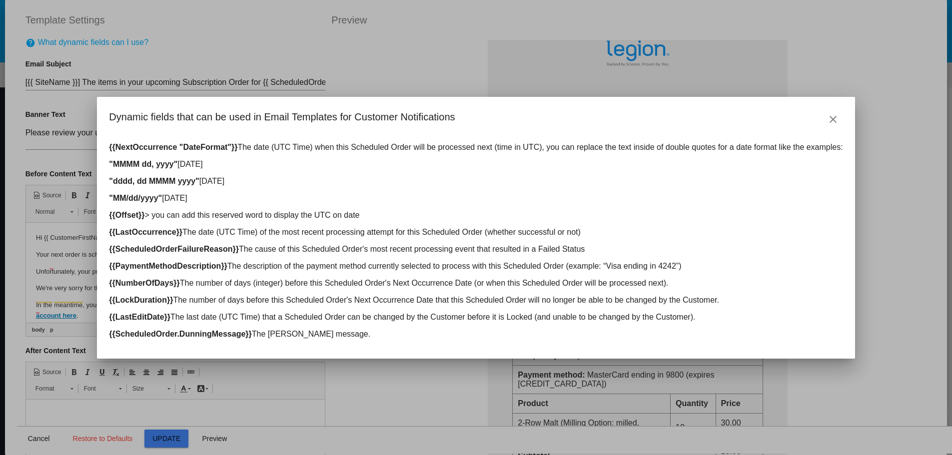
click at [142, 173] on mat-dialog-content "{{NextOccurrence "DateFormat"}} The date (UTC Time) when this Scheduled Order w…" at bounding box center [476, 241] width 758 height 212
click at [840, 126] on button "close" at bounding box center [833, 119] width 20 height 20
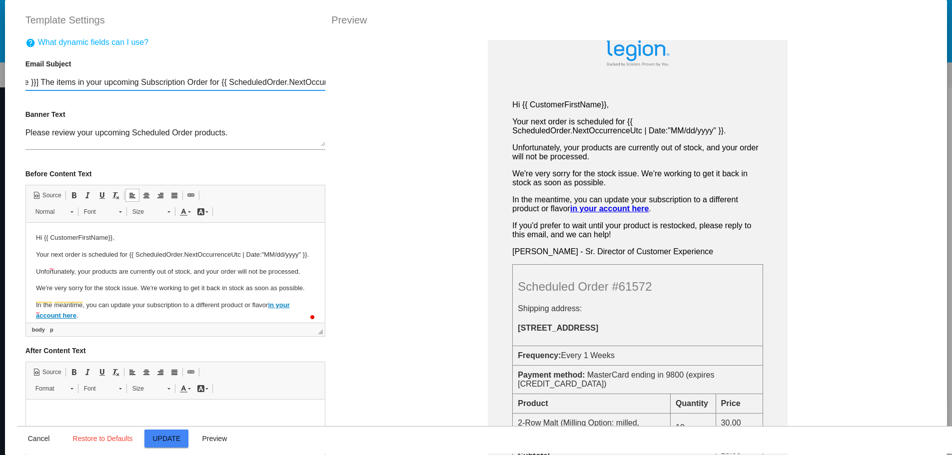
drag, startPoint x: 173, startPoint y: 85, endPoint x: 307, endPoint y: 85, distance: 134.0
click at [307, 85] on input "[{{ SiteName }}] The items in your upcoming Subscription Order for {{ Scheduled…" at bounding box center [175, 82] width 300 height 9
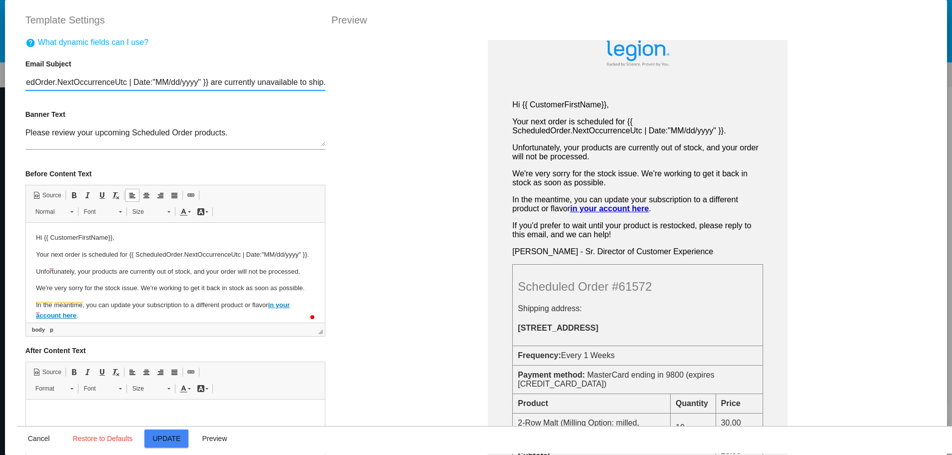
click at [196, 82] on input "[{{ SiteName }}] The items in your upcoming Subscription Order for {{ Scheduled…" at bounding box center [175, 82] width 300 height 9
drag, startPoint x: 151, startPoint y: 81, endPoint x: 20, endPoint y: 81, distance: 130.5
click at [20, 81] on div "help What dynamic fields can I use? Email Subject [{{ SiteName }}] The items in…" at bounding box center [175, 265] width 317 height 455
click at [93, 82] on input "[{{ SiteName }}] The items in your upcoming Subscription Order are currently un…" at bounding box center [175, 82] width 300 height 9
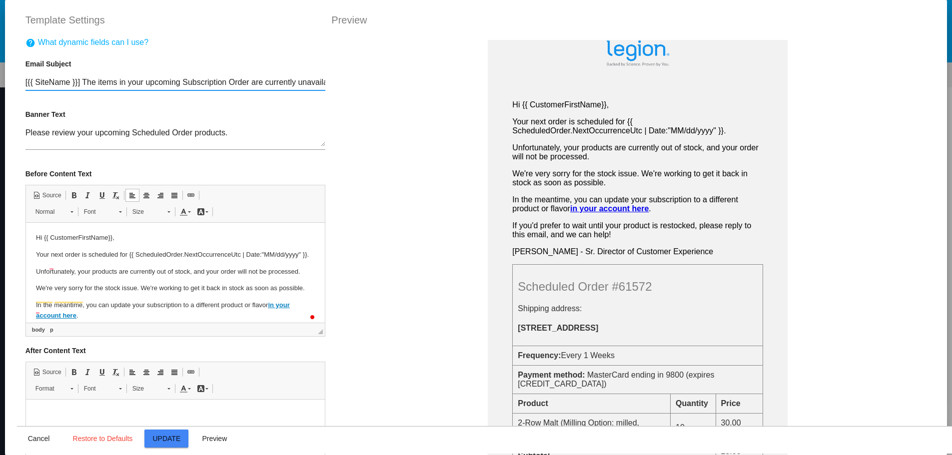
click at [180, 83] on input "[{{ SiteName }}] The items in your upcoming Subscription Order are currently un…" at bounding box center [175, 82] width 300 height 9
click at [230, 81] on input "[{{ SiteName }}] The items in your upcoming Subscription Order are currently un…" at bounding box center [175, 82] width 300 height 9
click at [183, 83] on input "[{{ SiteName }}] The items in your upcoming Subscription order are currently un…" at bounding box center [175, 82] width 300 height 9
drag, startPoint x: 183, startPoint y: 84, endPoint x: 243, endPoint y: 85, distance: 60.0
click at [243, 85] on input "[{{ SiteName }}] The items in your upcoming subscription order are currently un…" at bounding box center [175, 82] width 300 height 9
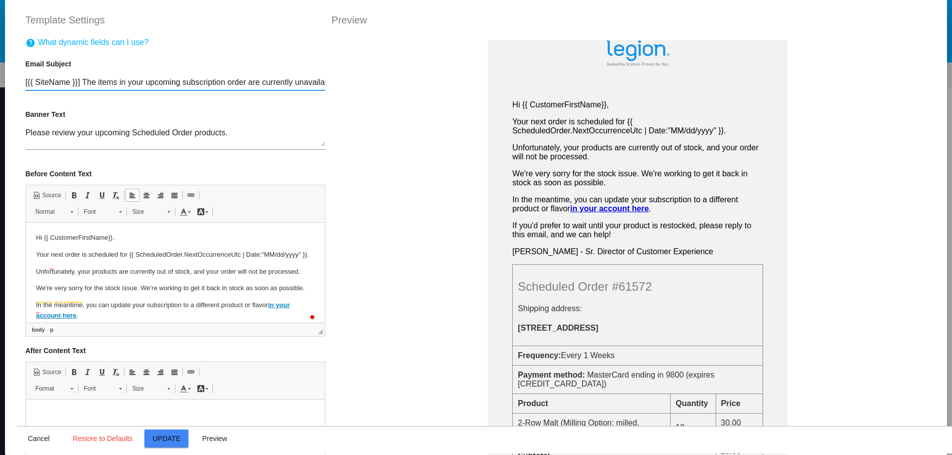
click at [246, 84] on input "[{{ SiteName }}] The items in your upcoming subscription order are currently un…" at bounding box center [175, 82] width 300 height 9
drag, startPoint x: 259, startPoint y: 82, endPoint x: 289, endPoint y: 82, distance: 30.0
click at [280, 82] on input "[{{ SiteName }}] The items in your upcoming subscription order are currently un…" at bounding box center [175, 82] width 300 height 9
click at [289, 82] on input "[{{ SiteName }}] The items in your upcoming subscription order are currently un…" at bounding box center [175, 82] width 300 height 9
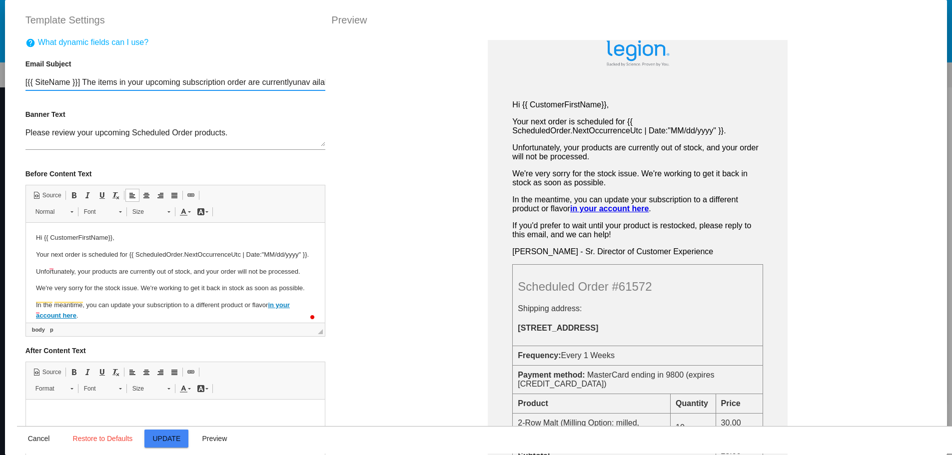
click at [294, 82] on input "[{{ SiteName }}] The items in your upcoming subscription order are currentlyuna…" at bounding box center [175, 82] width 300 height 9
drag, startPoint x: 263, startPoint y: 82, endPoint x: 320, endPoint y: 82, distance: 57.0
click at [320, 82] on div "help What dynamic fields can I use? Email Subject [{{ SiteName }}] The items in…" at bounding box center [175, 265] width 317 height 455
click at [272, 82] on input "[{{ SiteName }}] The items in your upcoming subscription order are currentlyuna…" at bounding box center [175, 82] width 300 height 9
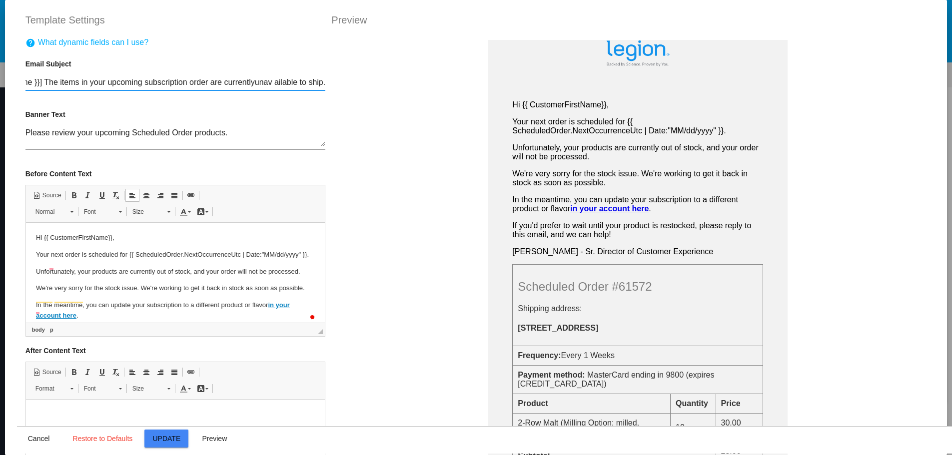
drag, startPoint x: 243, startPoint y: 81, endPoint x: 312, endPoint y: 80, distance: 69.0
click at [312, 80] on input "[{{ SiteName }}] The items in your upcoming subscription order are currentlyuna…" at bounding box center [175, 82] width 300 height 9
click at [210, 84] on input "[{{ SiteName }}] The items in your upcoming subscription order are currently ou…" at bounding box center [175, 82] width 300 height 9
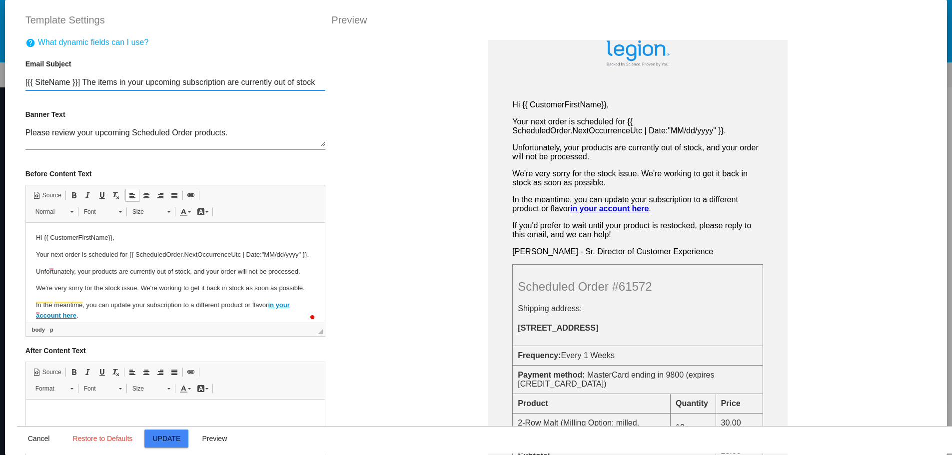
scroll to position [0, 0]
click at [241, 82] on input "[{{ SiteName }}] The items in your upcoming subscription are currently out of s…" at bounding box center [175, 82] width 300 height 9
drag, startPoint x: 241, startPoint y: 82, endPoint x: 305, endPoint y: 80, distance: 64.5
click at [305, 80] on input "[{{ SiteName }}] The items in your upcoming subscription are currently out of s…" at bounding box center [175, 82] width 300 height 9
drag, startPoint x: 254, startPoint y: 81, endPoint x: 298, endPoint y: 81, distance: 44.0
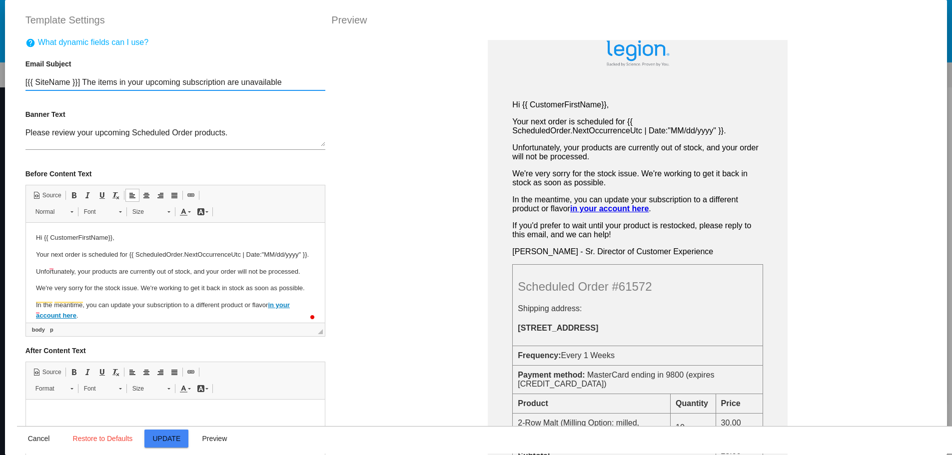
click at [298, 81] on input "[{{ SiteName }}] The items in your upcoming subscription are unavailable" at bounding box center [175, 82] width 300 height 9
drag, startPoint x: 80, startPoint y: 81, endPoint x: 278, endPoint y: 80, distance: 197.4
click at [278, 80] on input "[{{ SiteName }}] The items in your upcoming subscription are unavailable" at bounding box center [175, 82] width 300 height 9
click at [66, 253] on p "Your next order is scheduled for {{ ScheduledOrder.NextOccurrenceUtc | Date:"MM…" at bounding box center [174, 255] width 279 height 10
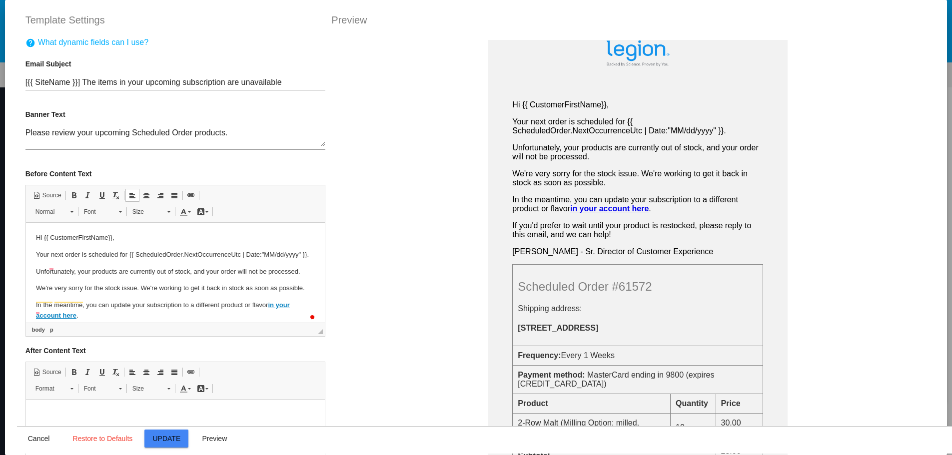
click at [66, 255] on p "Your next order is scheduled for {{ ScheduledOrder.NextOccurrenceUtc | Date:"MM…" at bounding box center [174, 255] width 279 height 10
click at [66, 256] on p "Your next order is scheduled for {{ ScheduledOrder.NextOccurrenceUtc | Date:"MM…" at bounding box center [174, 255] width 279 height 10
click at [65, 255] on p "Your next order is scheduled for {{ ScheduledOrder.NextOccurrenceUtc | Date:"MM…" at bounding box center [174, 255] width 279 height 10
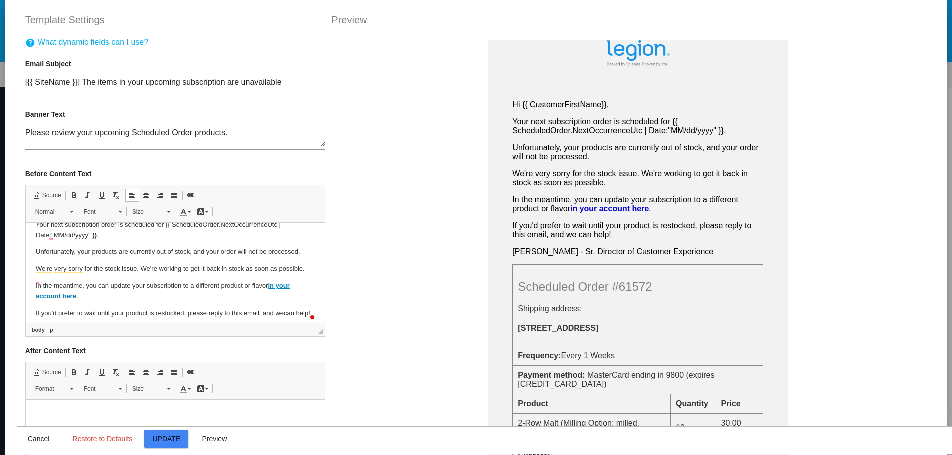
scroll to position [50, 0]
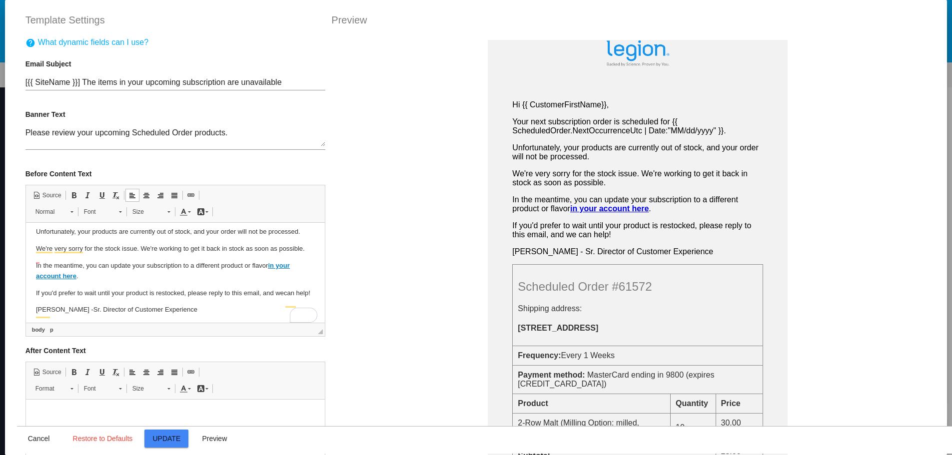
click at [200, 250] on p "We're very sorry for the stock issue. We're working to get it back in stock as …" at bounding box center [174, 249] width 279 height 10
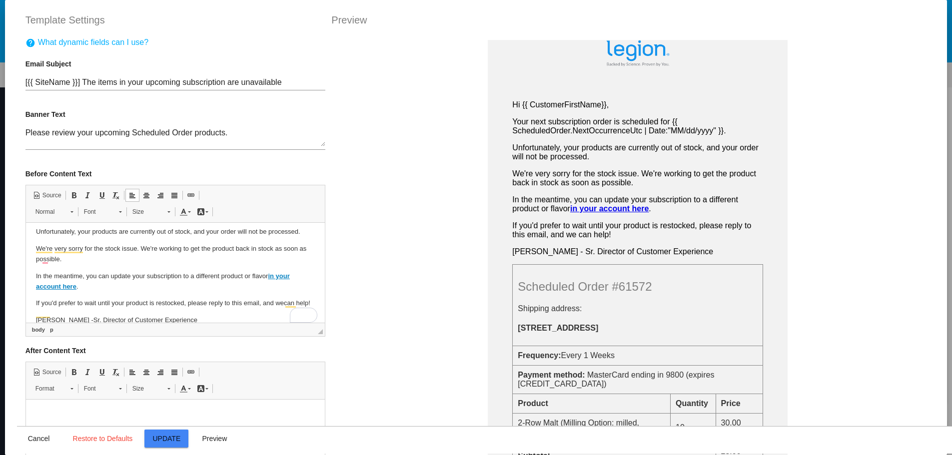
click at [81, 84] on input "[{{ SiteName }}] The items in your upcoming subscription are unavailable" at bounding box center [175, 82] width 300 height 9
drag, startPoint x: 81, startPoint y: 84, endPoint x: 298, endPoint y: 84, distance: 217.4
click at [298, 84] on input "[{{ SiteName }}] The items in your upcoming subscription are unavailable" at bounding box center [175, 82] width 300 height 9
paste input "An Item in Your Subscription is Out of Stock"
click at [92, 82] on input "[{{ SiteName }}] An Item in Your Subscription is Out of Stock" at bounding box center [175, 82] width 300 height 9
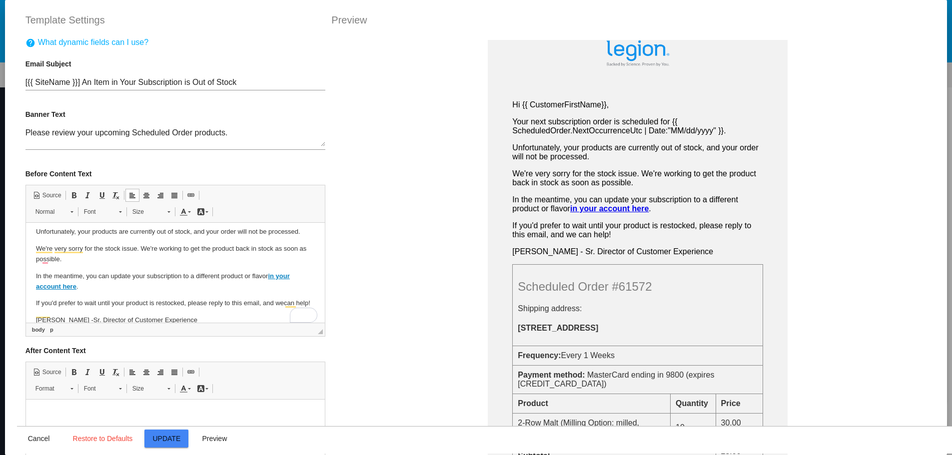
click at [78, 83] on input "[{{ SiteName }}] An Item in Your Subscription is Out of Stock" at bounding box center [175, 82] width 300 height 9
click at [78, 82] on input "[{{ SiteName }}] An Item in Your Subscription is Out of Stock" at bounding box center [175, 82] width 300 height 9
drag, startPoint x: 152, startPoint y: 82, endPoint x: 243, endPoint y: 83, distance: 91.0
click at [243, 83] on input "[{{ SiteName }}] An Item in Your Subscription is Out of Stock" at bounding box center [175, 82] width 300 height 9
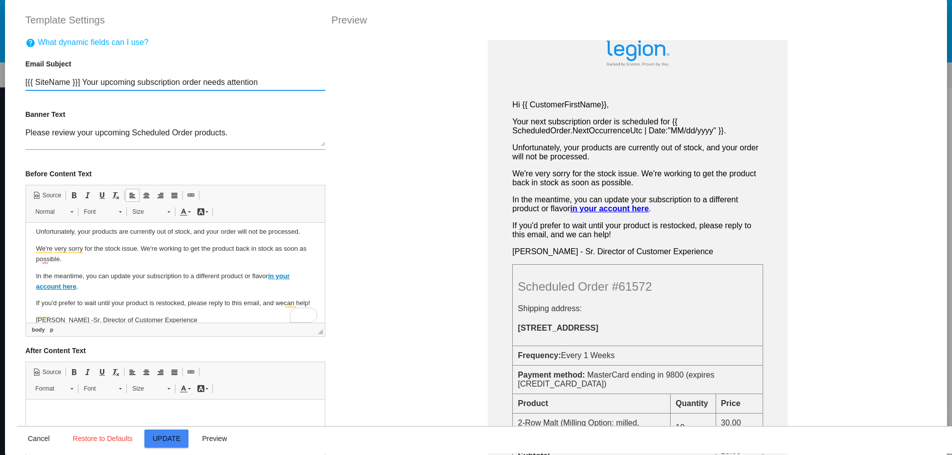
type input "[{{ SiteName }}] Your upcoming subscription order needs attention"
click at [103, 137] on textarea "Please review your upcoming Scheduled Order products." at bounding box center [175, 137] width 300 height 18
click at [132, 131] on textarea "Please review your upcoming Scheduled Order products." at bounding box center [175, 137] width 300 height 18
drag, startPoint x: 149, startPoint y: 135, endPoint x: 176, endPoint y: 135, distance: 27.0
click at [176, 135] on textarea "Please review your upcoming Scheduled Order products." at bounding box center [175, 137] width 300 height 18
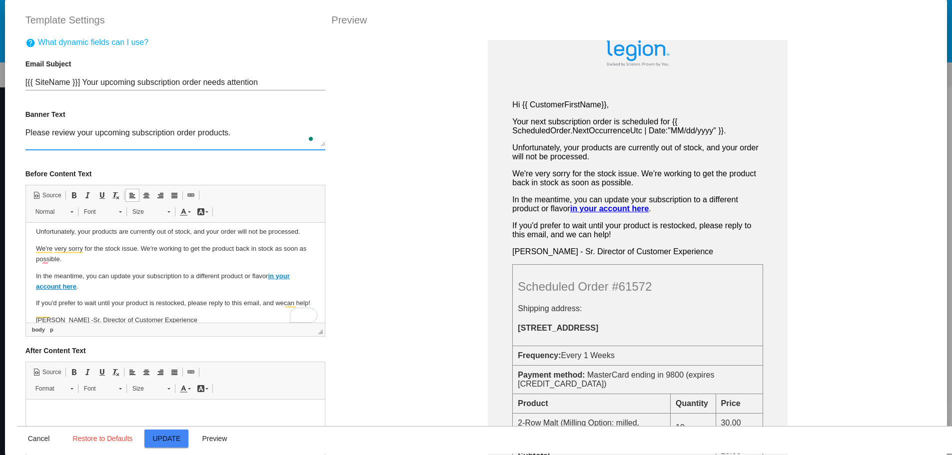
click at [211, 131] on textarea "Please review your upcoming subscription order products." at bounding box center [175, 137] width 300 height 18
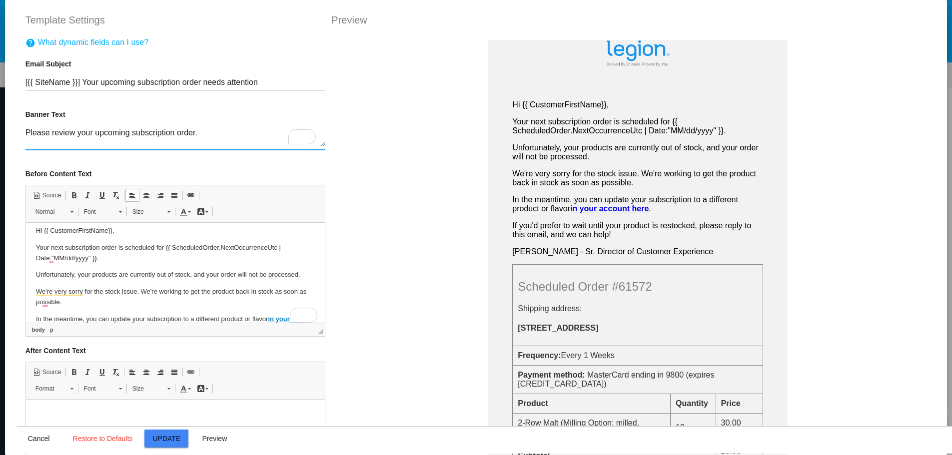
scroll to position [0, 0]
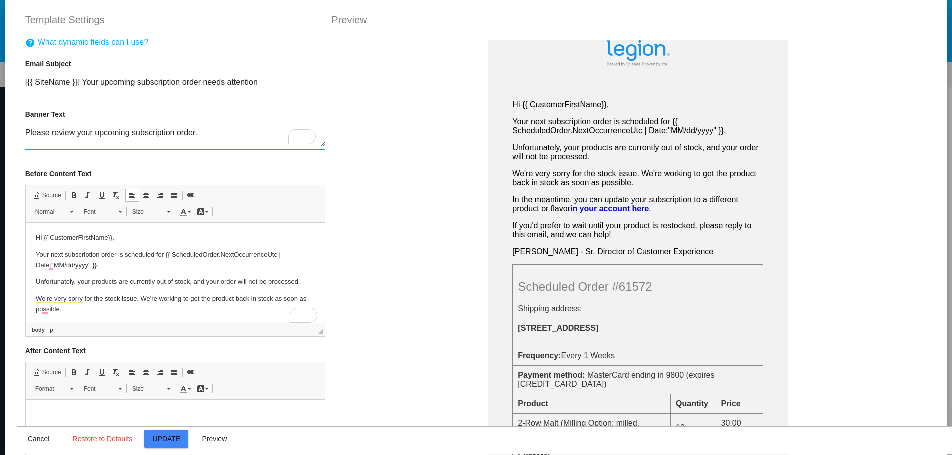
type textarea "Please review your upcoming subscription order."
click at [150, 265] on p "Your next subscription order is scheduled for {{ ScheduledOrder.NextOccurrenceU…" at bounding box center [174, 260] width 279 height 21
click at [158, 439] on span "Update" at bounding box center [167, 439] width 28 height 8
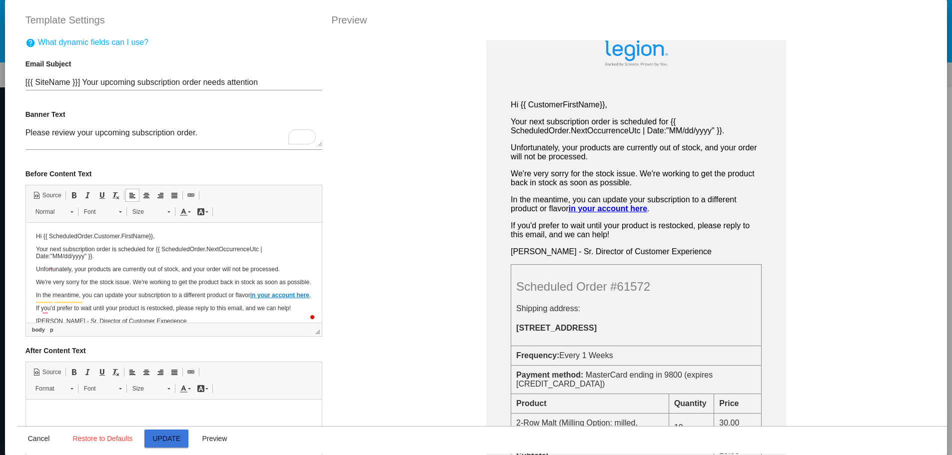
type input "[{{ [DOMAIN_NAME] }}] Your upcoming subscription order needs attention"
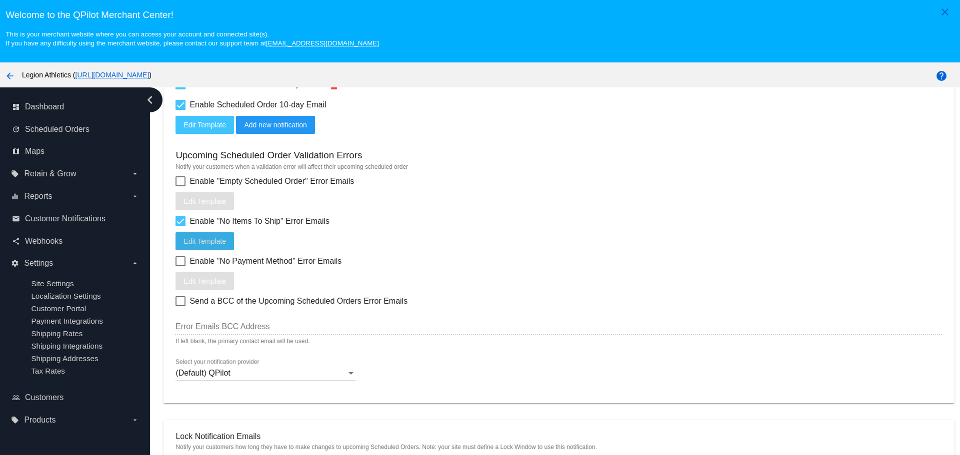
click at [215, 243] on span "Edit Template" at bounding box center [204, 241] width 42 height 8
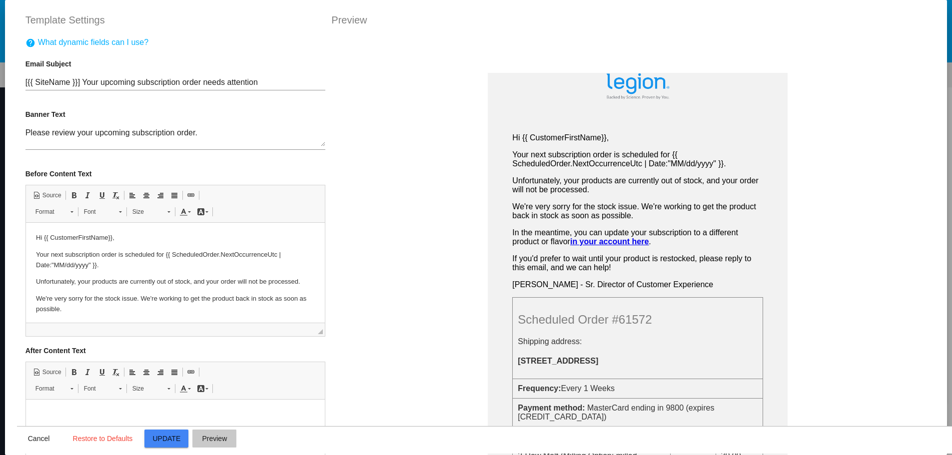
click at [214, 436] on span "Preview" at bounding box center [214, 439] width 25 height 8
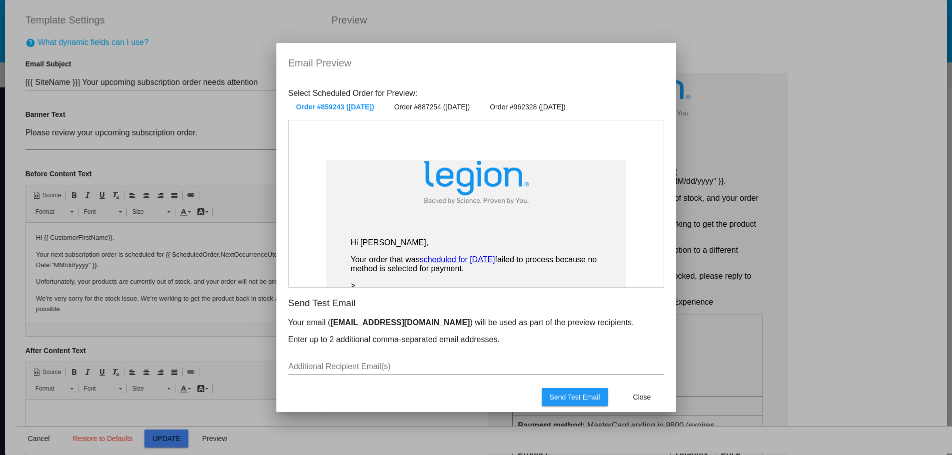
scroll to position [50, 0]
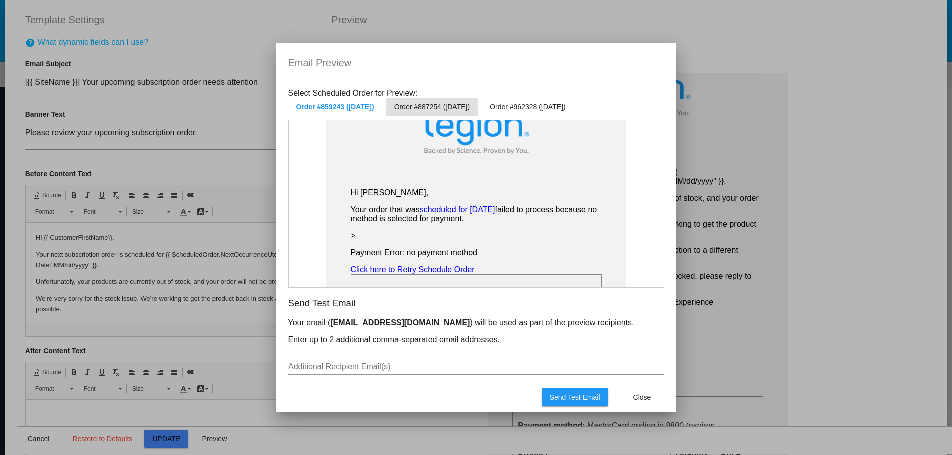
click at [461, 112] on button "Order #887254 ([DATE])" at bounding box center [431, 107] width 91 height 18
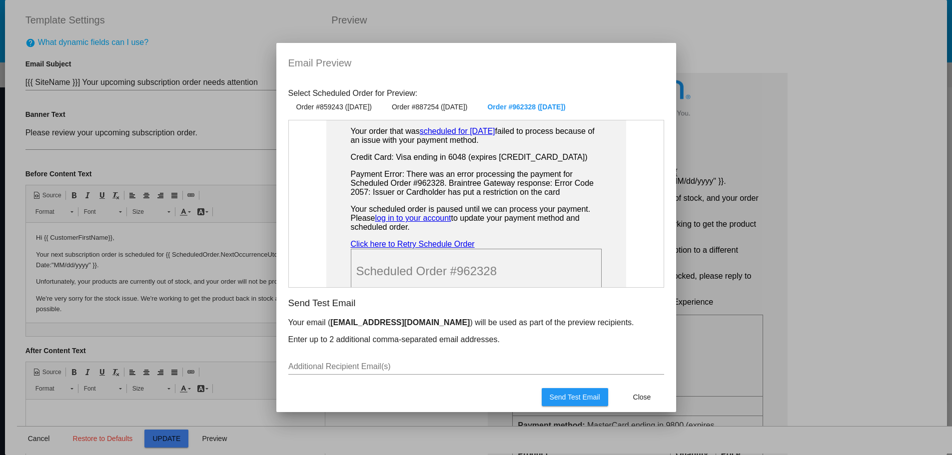
scroll to position [150, 0]
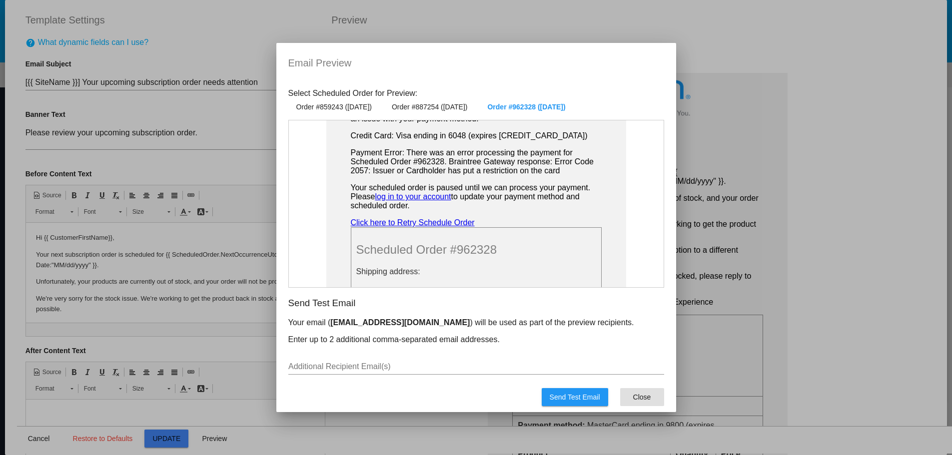
click at [622, 398] on button "Close" at bounding box center [642, 397] width 44 height 18
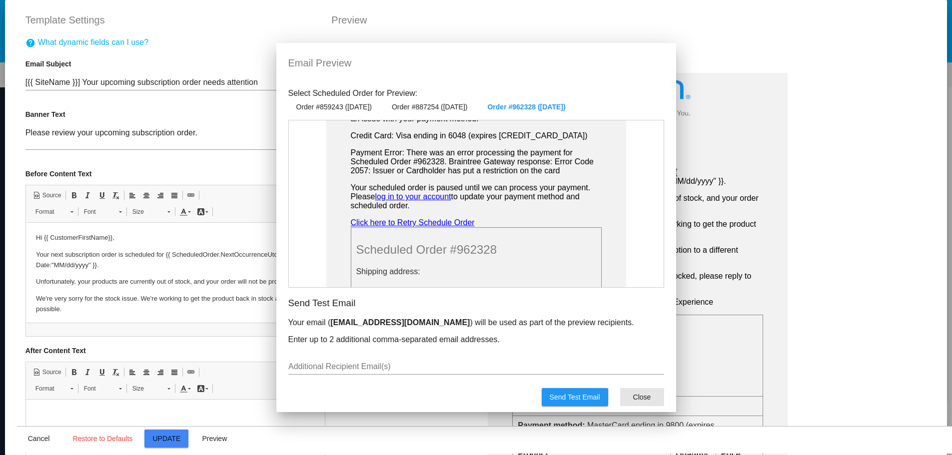
scroll to position [421, 0]
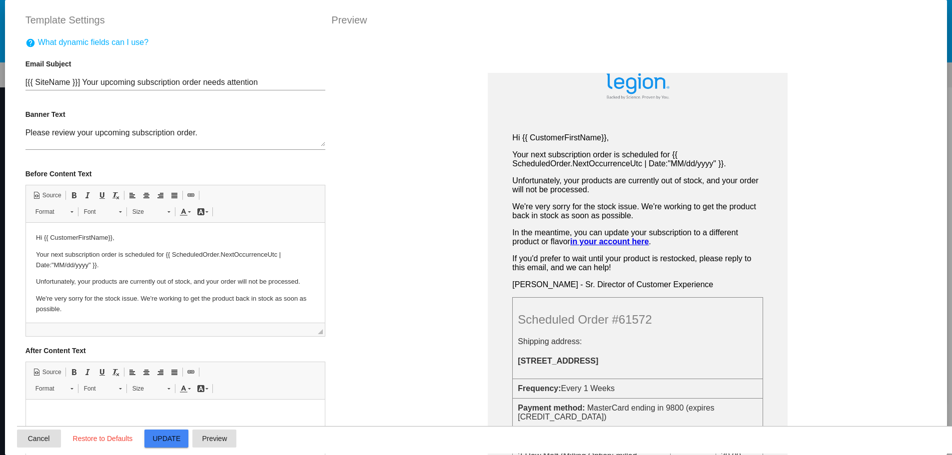
click at [38, 440] on span "Cancel" at bounding box center [39, 439] width 22 height 8
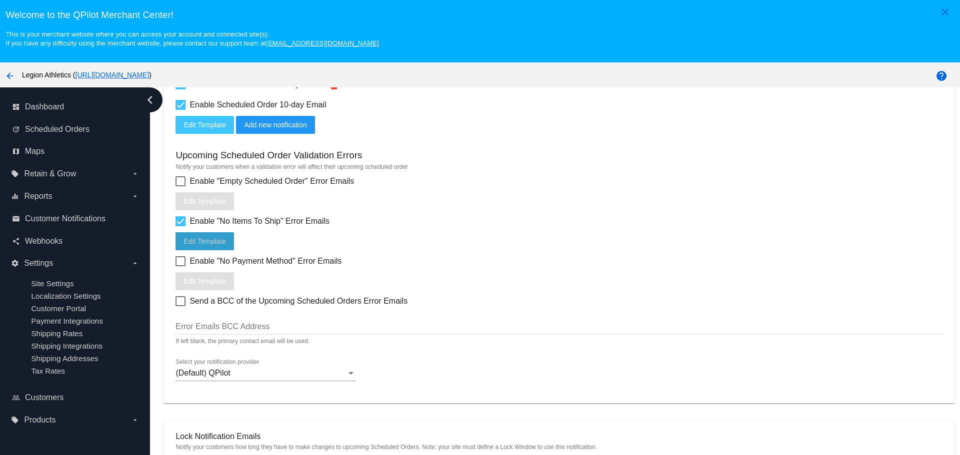
click at [219, 239] on span "Edit Template" at bounding box center [204, 241] width 42 height 8
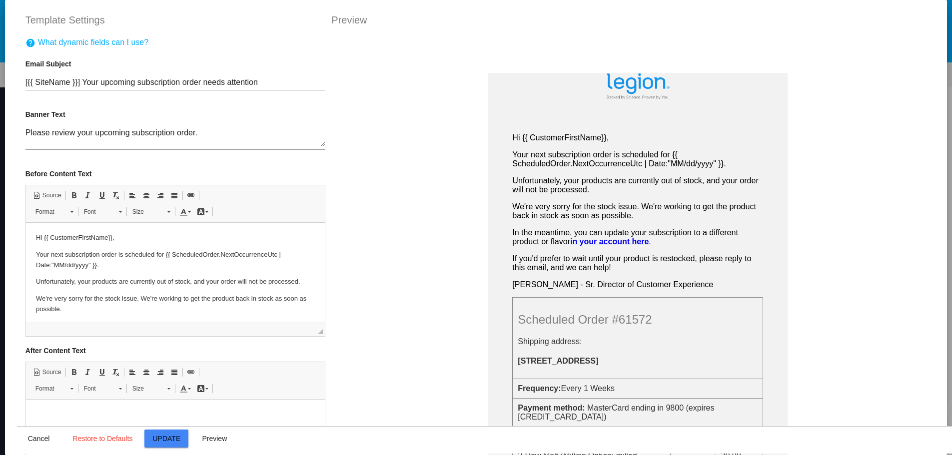
scroll to position [0, 0]
click at [221, 282] on p "Unfortunately, your products are currently out of stock, and your order will no…" at bounding box center [174, 282] width 279 height 10
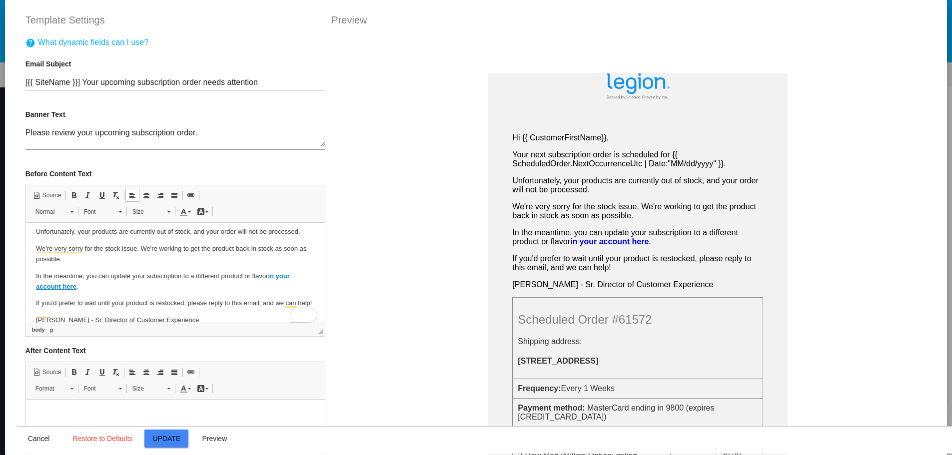
click at [131, 250] on p "We're very sorry for the stock issue. We're working to get the product back in …" at bounding box center [174, 254] width 279 height 21
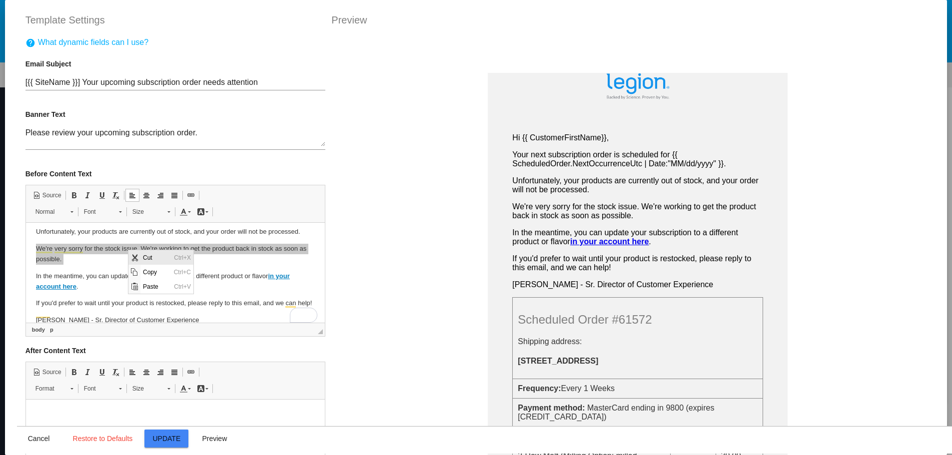
click at [148, 263] on span "Cut" at bounding box center [155, 257] width 31 height 14
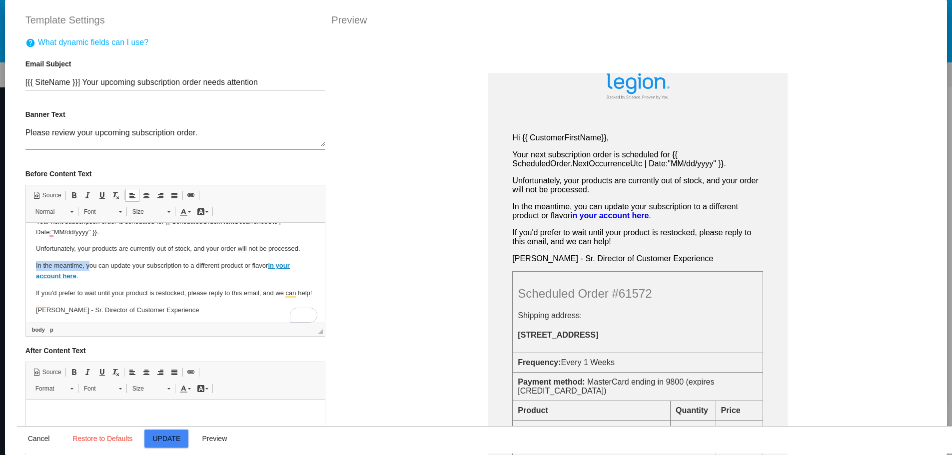
drag, startPoint x: 89, startPoint y: 265, endPoint x: 34, endPoint y: 267, distance: 55.0
click at [34, 267] on html "Hi {{ CustomerFirstName}}, Your next subscription order is scheduled for {{ Sch…" at bounding box center [174, 257] width 299 height 135
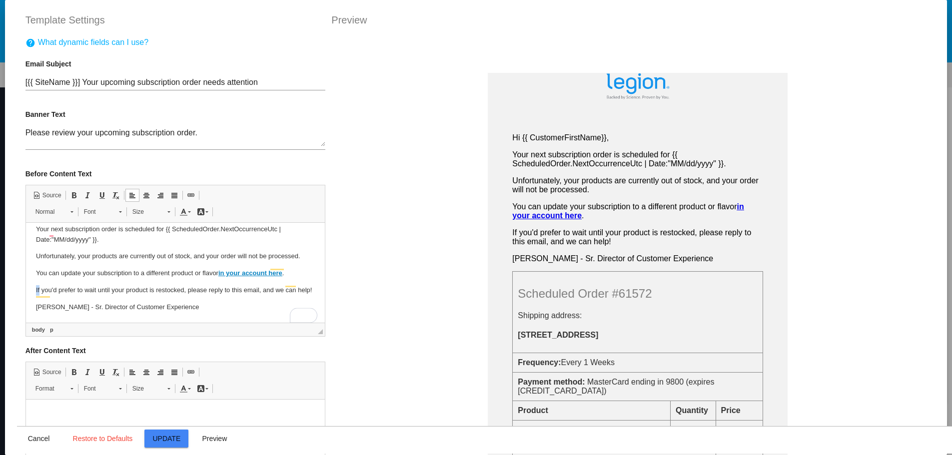
drag, startPoint x: 39, startPoint y: 281, endPoint x: 33, endPoint y: 281, distance: 5.5
click at [33, 281] on html "Hi {{ CustomerFirstName}}, Your next subscription order is scheduled for {{ Sch…" at bounding box center [174, 259] width 299 height 125
click at [67, 285] on p "If you'd prefer to wait until your product is restocked, please reply to this e…" at bounding box center [174, 290] width 279 height 10
click at [66, 294] on p "If you'd prefer to wait until your product is restocked, please reply to this e…" at bounding box center [174, 290] width 279 height 10
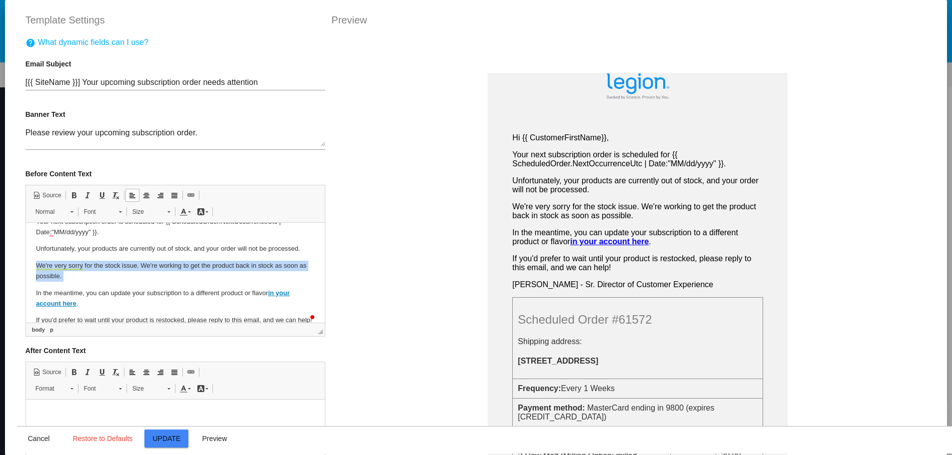
click at [100, 278] on p "We're very sorry for the stock issue. We're working to get the product back in …" at bounding box center [174, 271] width 279 height 21
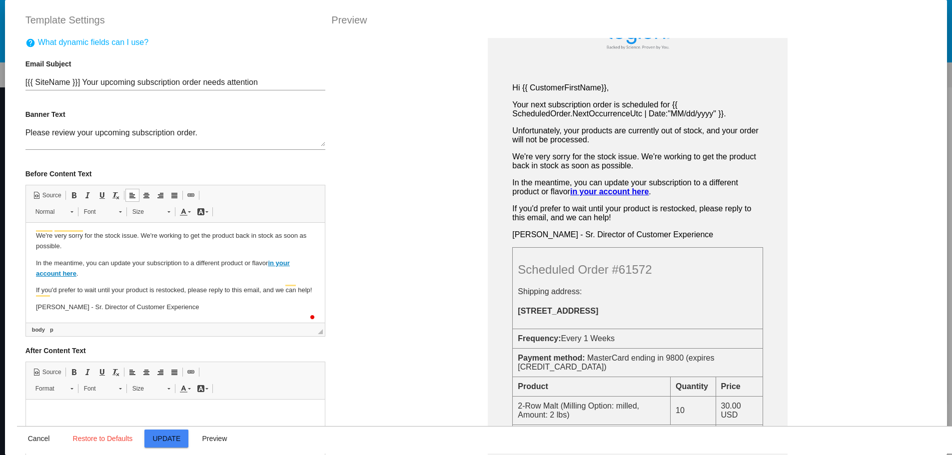
scroll to position [73, 0]
drag, startPoint x: 315, startPoint y: 267, endPoint x: 343, endPoint y: 516, distance: 250.9
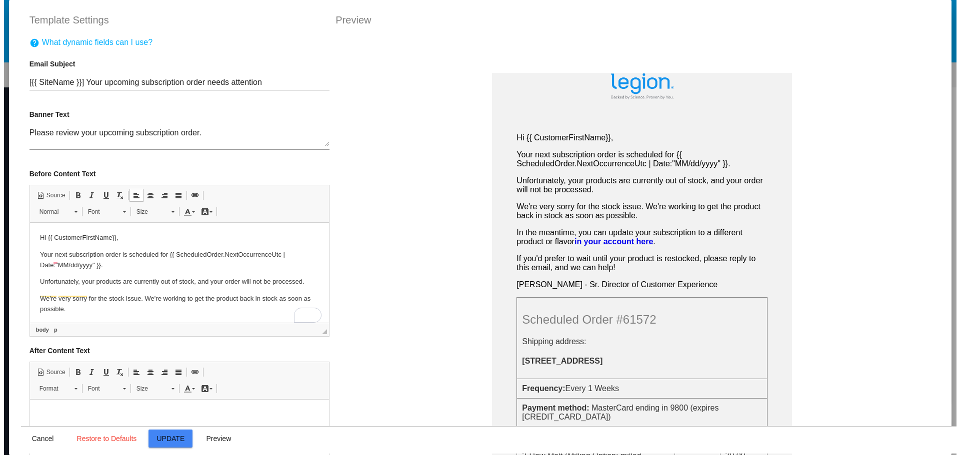
scroll to position [0, 0]
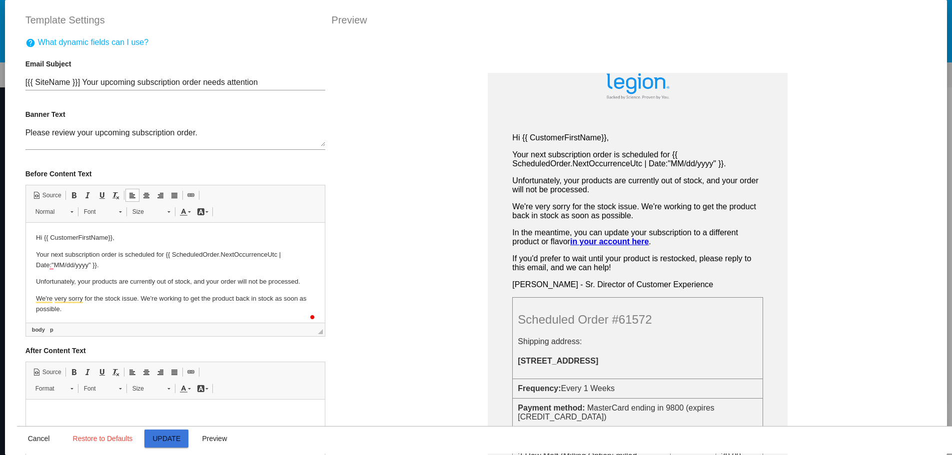
click at [173, 439] on span "Update" at bounding box center [167, 439] width 28 height 8
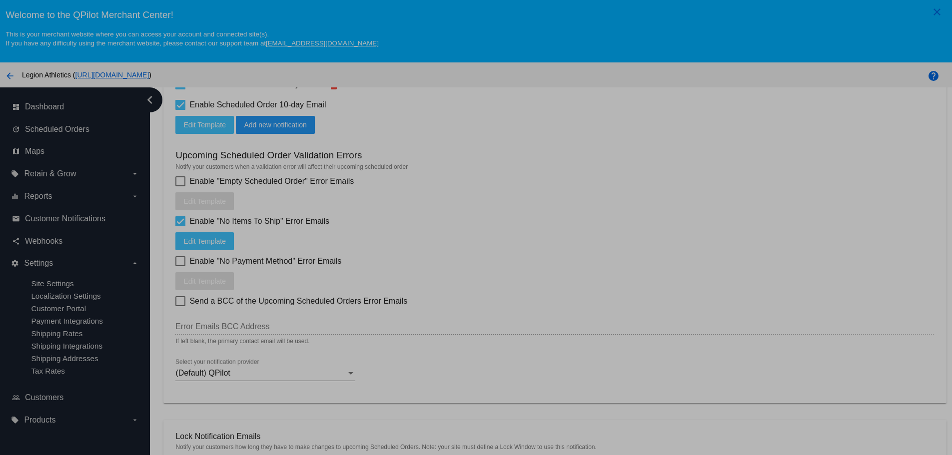
type input "[{{ ScheduledOrder.Customer.Site.Name }}] Your upcoming subscription order need…"
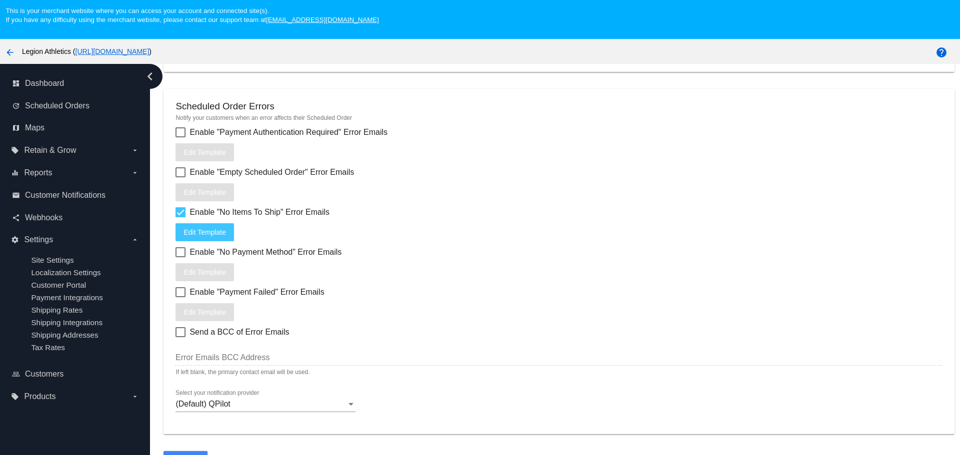
scroll to position [62, 0]
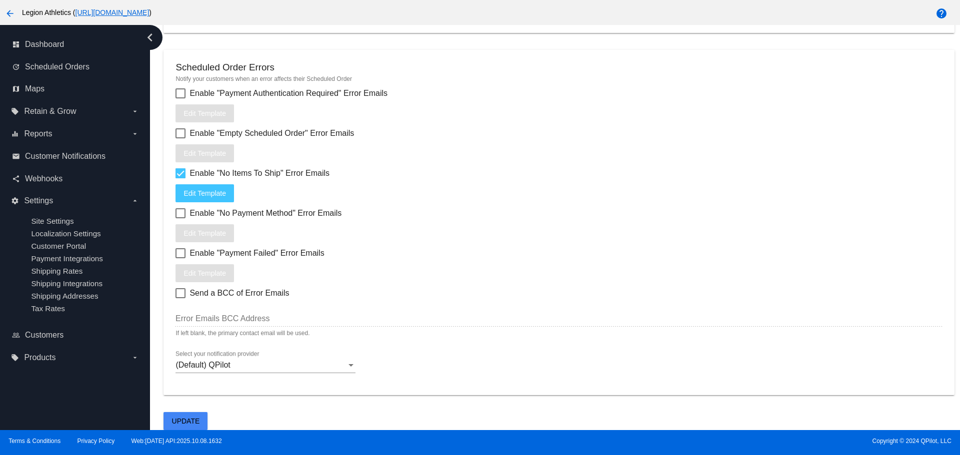
drag, startPoint x: 200, startPoint y: 422, endPoint x: 239, endPoint y: 417, distance: 38.8
click at [200, 422] on button "Update" at bounding box center [185, 421] width 44 height 18
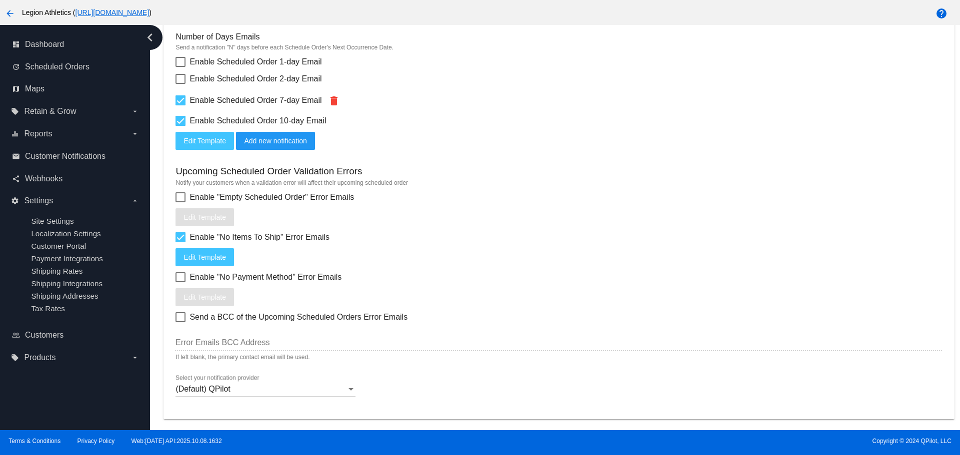
scroll to position [321, 0]
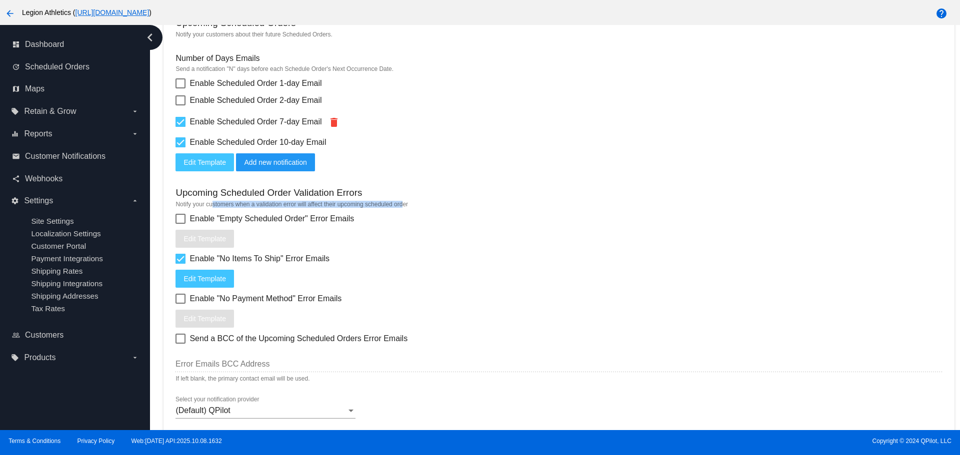
drag, startPoint x: 215, startPoint y: 202, endPoint x: 403, endPoint y: 205, distance: 187.5
click at [403, 205] on mat-hint "Notify your customers when a validation error will affect their upcoming schedu…" at bounding box center [558, 204] width 766 height 7
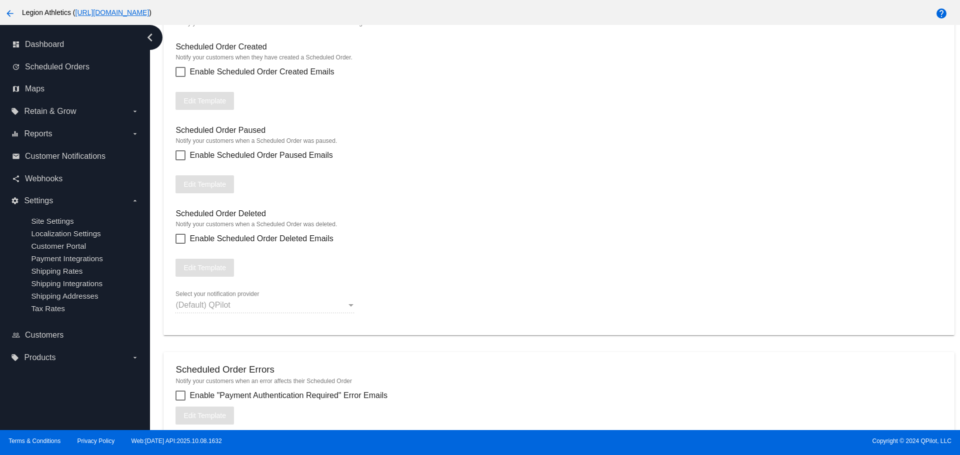
scroll to position [1121, 0]
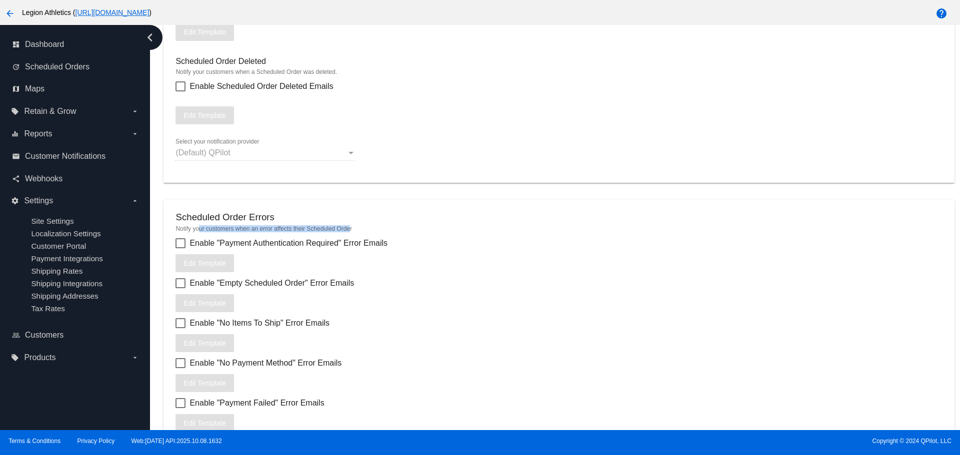
drag, startPoint x: 200, startPoint y: 229, endPoint x: 350, endPoint y: 226, distance: 150.0
click at [350, 226] on mat-hint "Notify your customers when an error affects their Scheduled Order" at bounding box center [558, 228] width 766 height 7
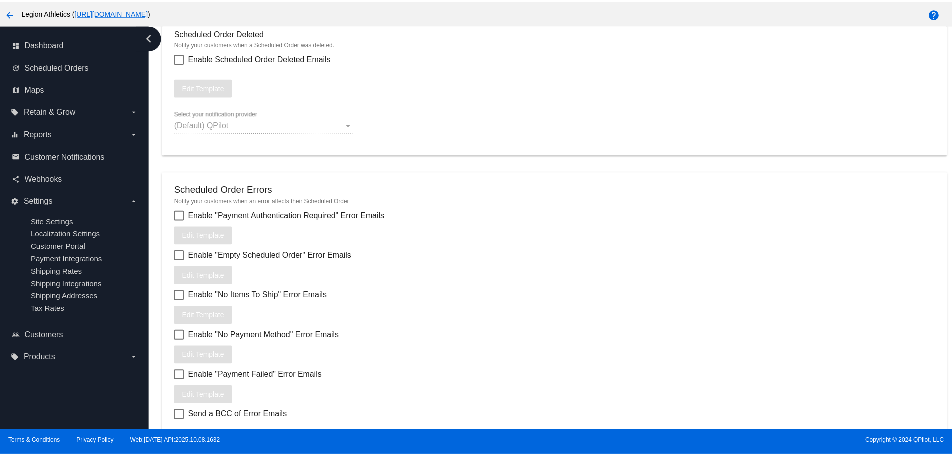
scroll to position [1171, 0]
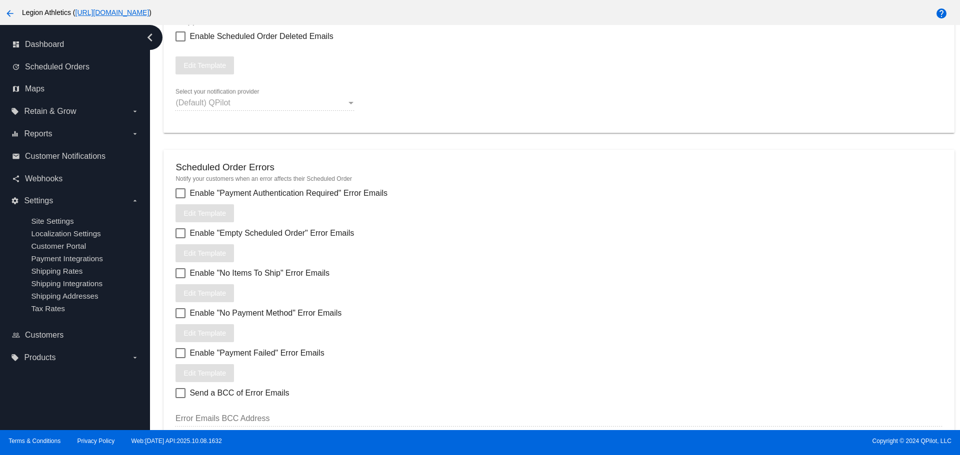
click at [213, 274] on span "Enable "No Items To Ship" Error Emails" at bounding box center [259, 273] width 140 height 12
click at [180, 278] on input "Enable "No Items To Ship" Error Emails" at bounding box center [180, 278] width 0 height 0
checkbox input "true"
click at [214, 291] on span "Edit Template" at bounding box center [204, 293] width 42 height 8
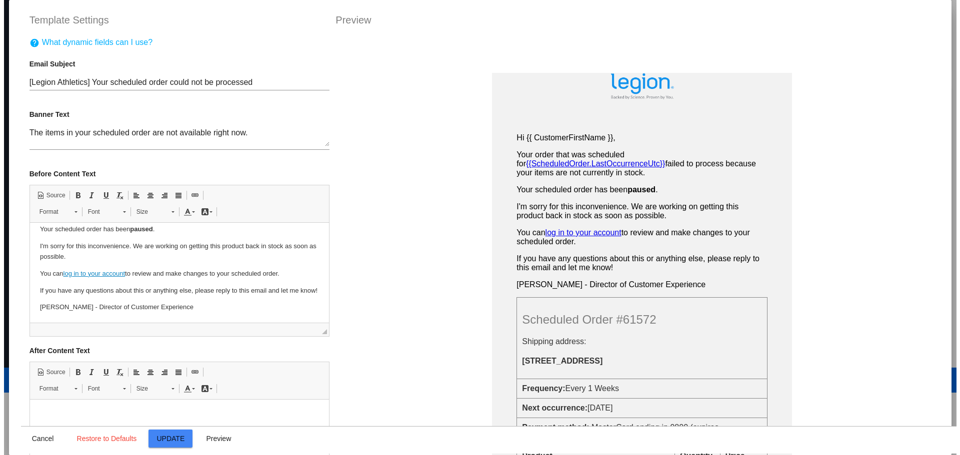
scroll to position [63, 0]
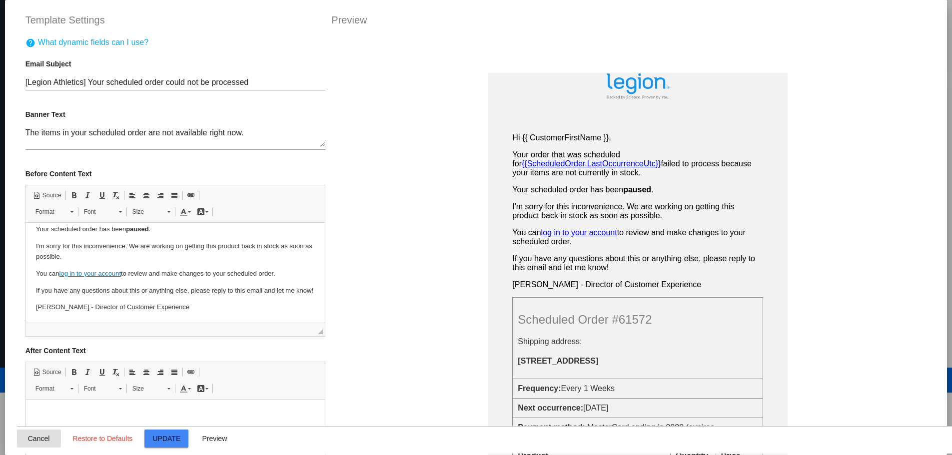
click at [39, 443] on button "Cancel" at bounding box center [39, 439] width 44 height 18
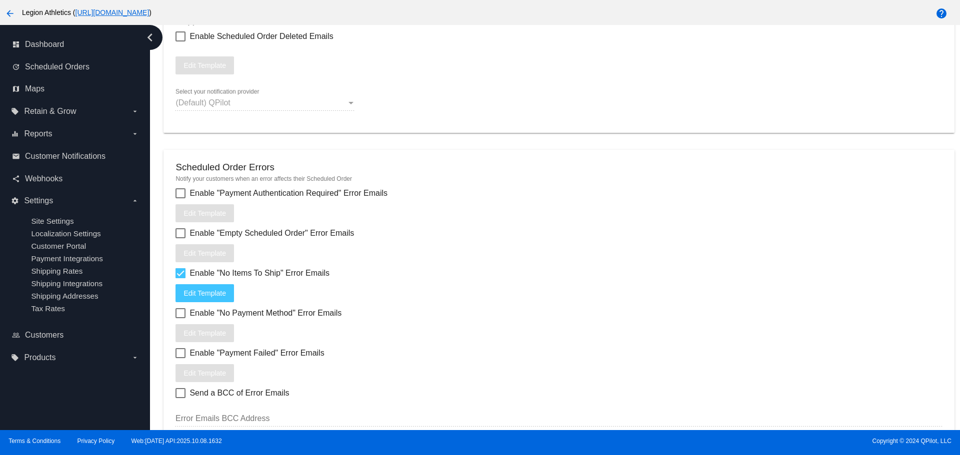
click at [177, 275] on div at bounding box center [180, 273] width 10 height 10
click at [180, 278] on input "Enable "No Items To Ship" Error Emails" at bounding box center [180, 278] width 0 height 0
checkbox input "false"
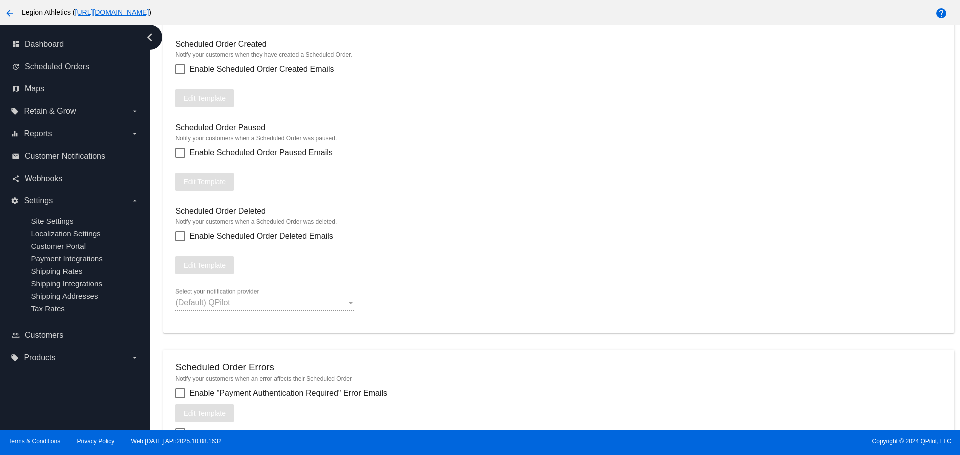
scroll to position [1221, 0]
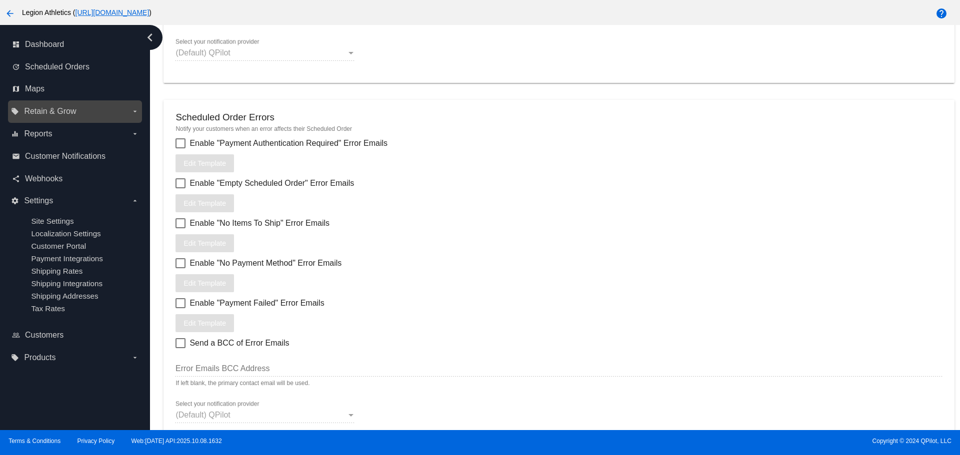
click at [67, 112] on span "Retain & Grow" at bounding box center [50, 111] width 52 height 9
click at [0, 0] on input "local_offer Retain & Grow arrow_drop_down" at bounding box center [0, 0] width 0 height 0
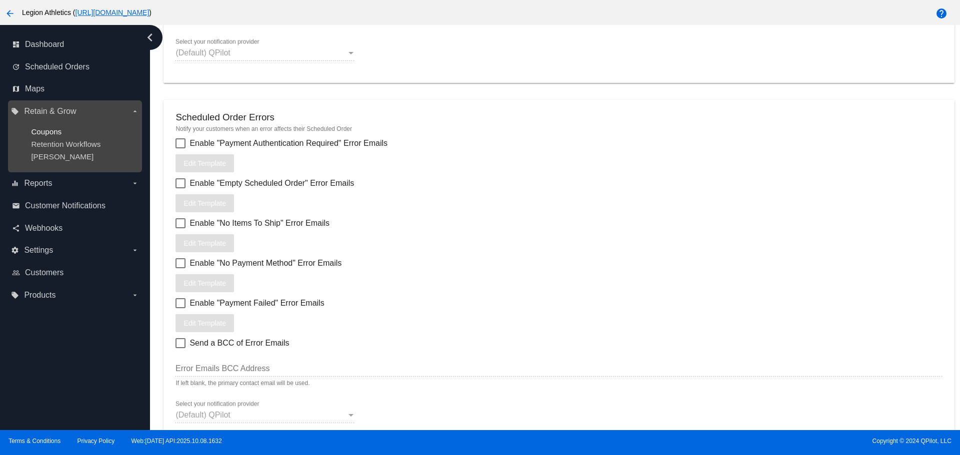
click at [60, 135] on span "Coupons" at bounding box center [46, 131] width 30 height 8
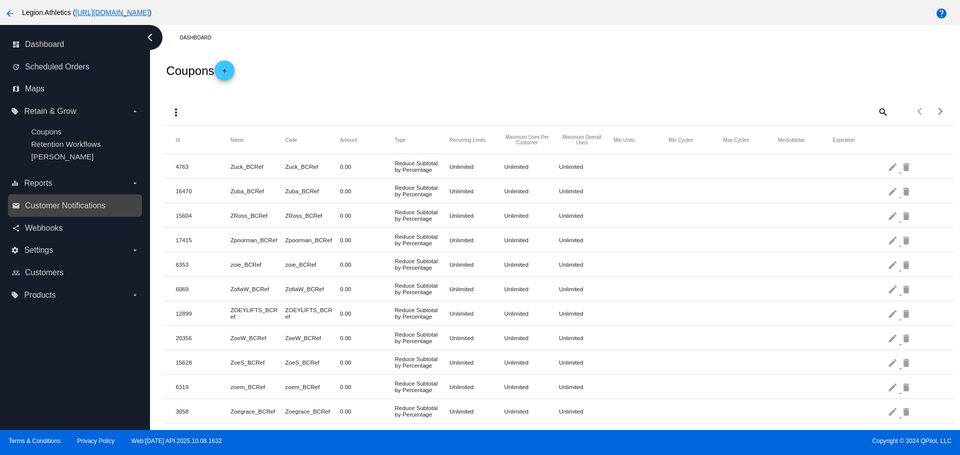
click at [53, 210] on link "email Customer Notifications" at bounding box center [75, 206] width 127 height 16
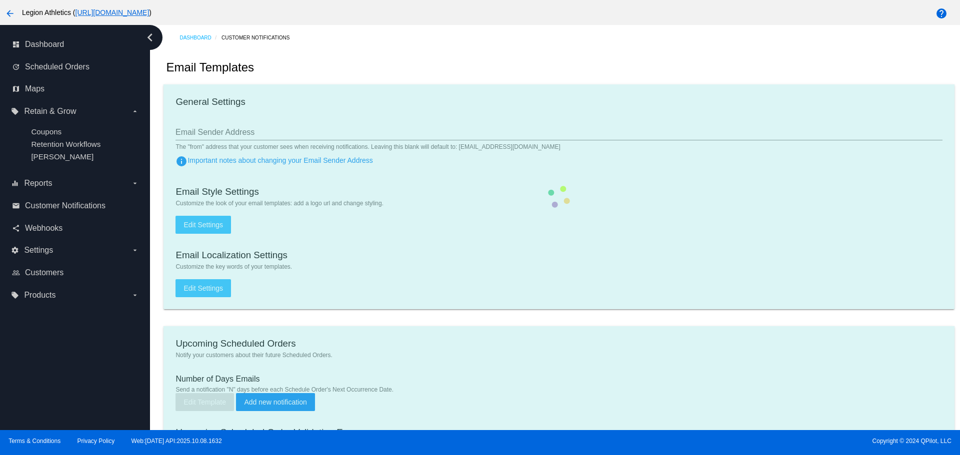
type input "contact@legionsupplements.com"
type input "1"
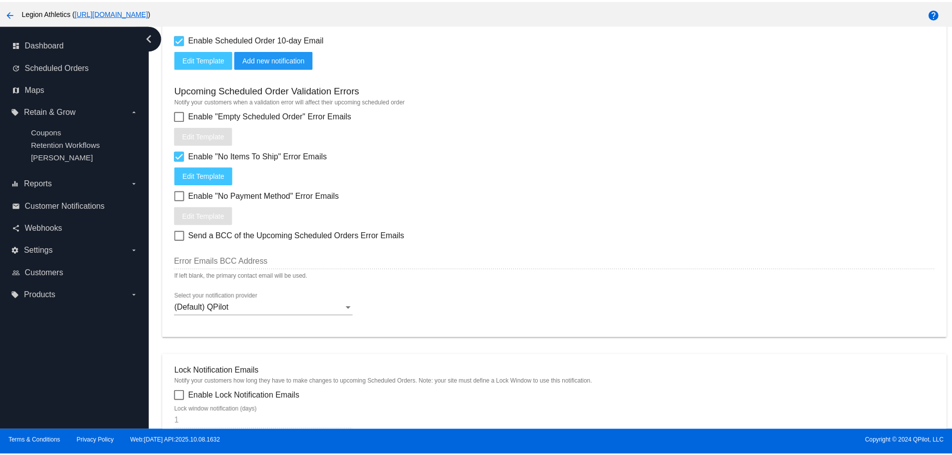
scroll to position [450, 0]
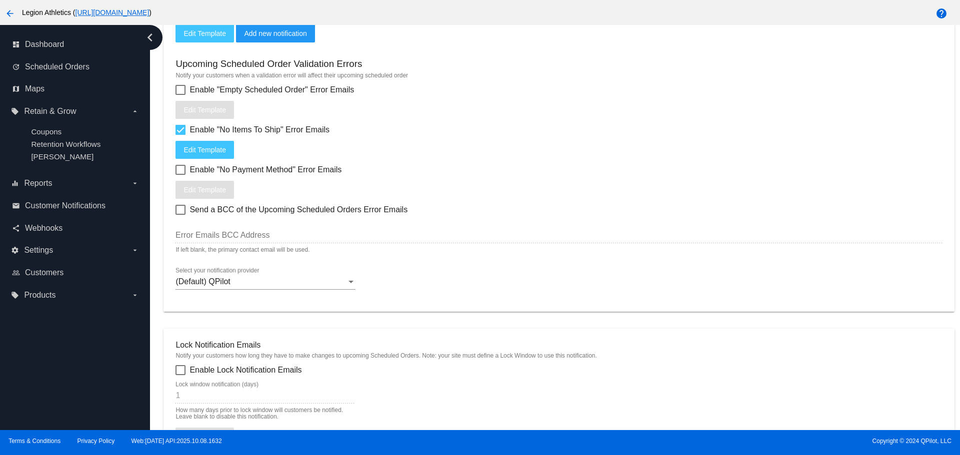
click at [215, 153] on span "Edit Template" at bounding box center [204, 150] width 42 height 8
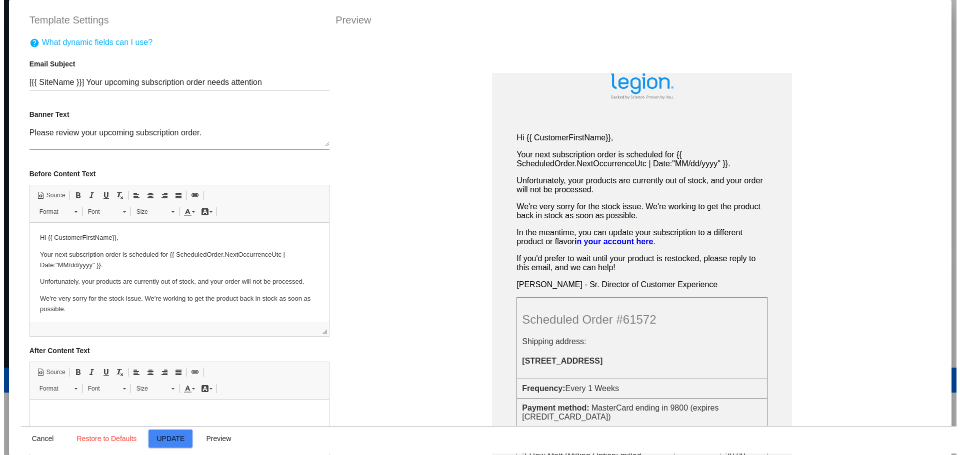
scroll to position [0, 0]
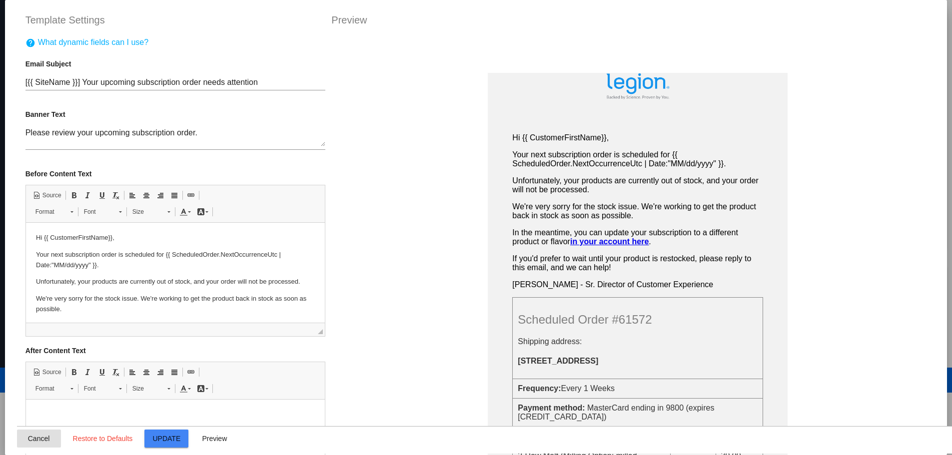
click at [31, 442] on span "Cancel" at bounding box center [39, 439] width 22 height 8
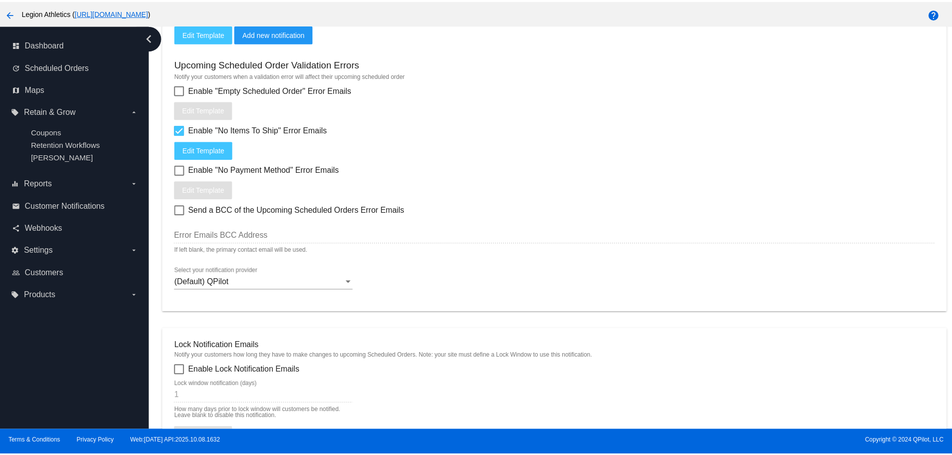
scroll to position [300, 0]
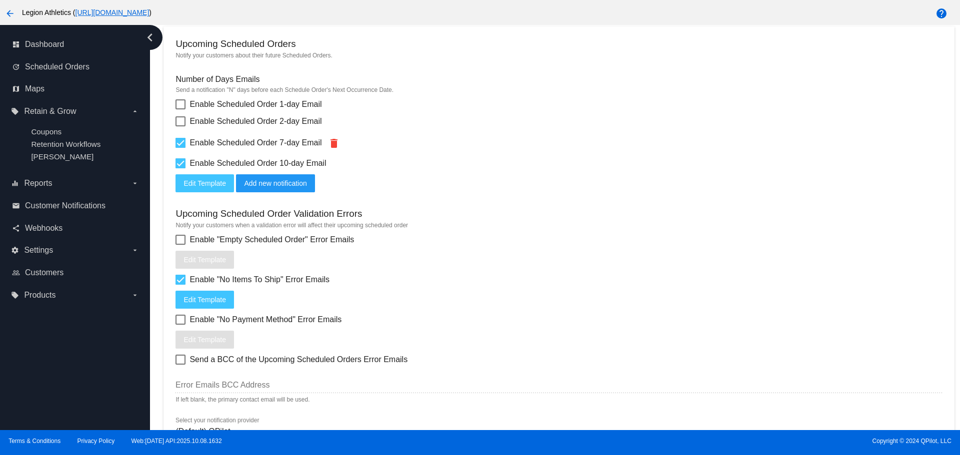
click at [196, 187] on span "Edit Template" at bounding box center [204, 183] width 42 height 8
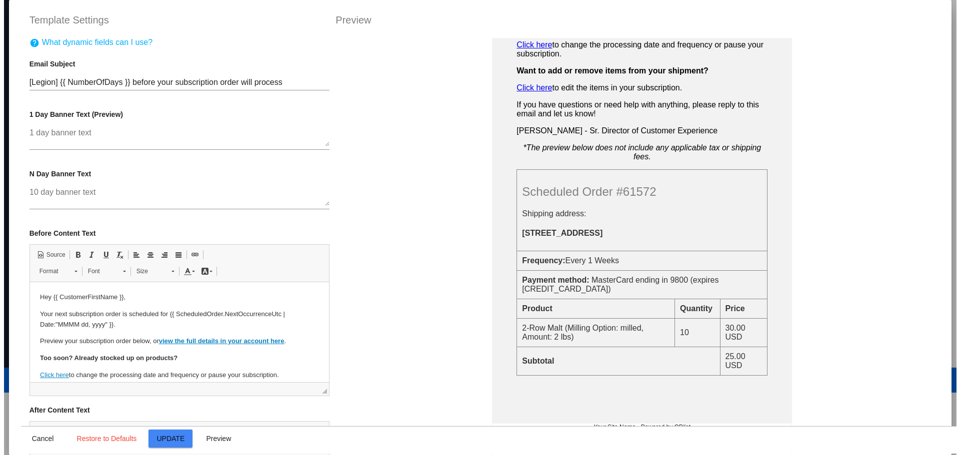
scroll to position [150, 0]
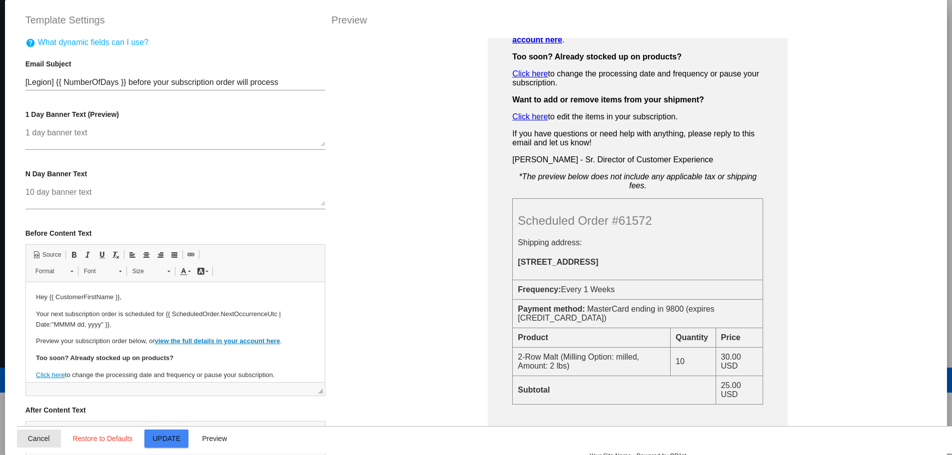
click at [40, 442] on span "Cancel" at bounding box center [39, 439] width 22 height 8
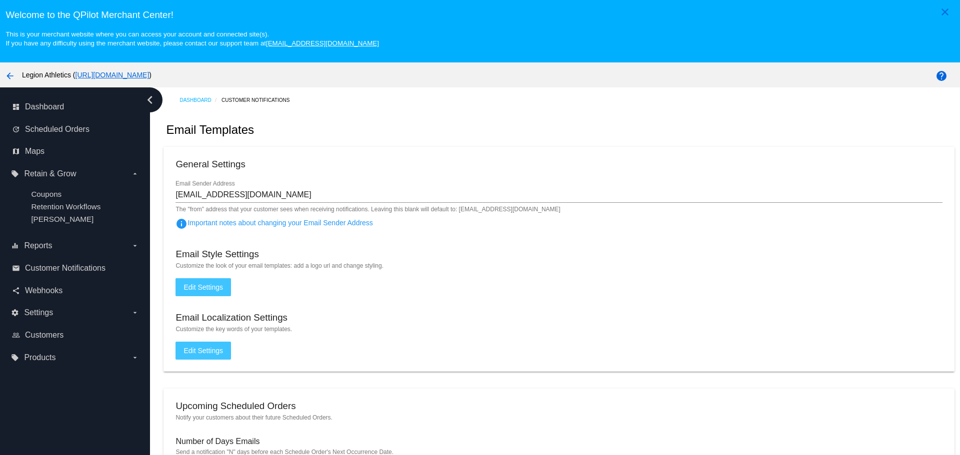
scroll to position [300, 0]
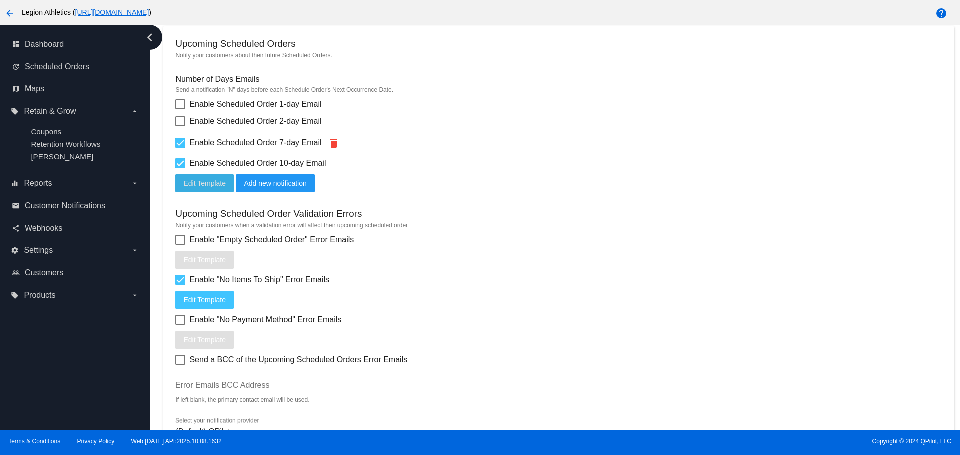
click at [279, 183] on span "Add new notification" at bounding box center [275, 183] width 62 height 8
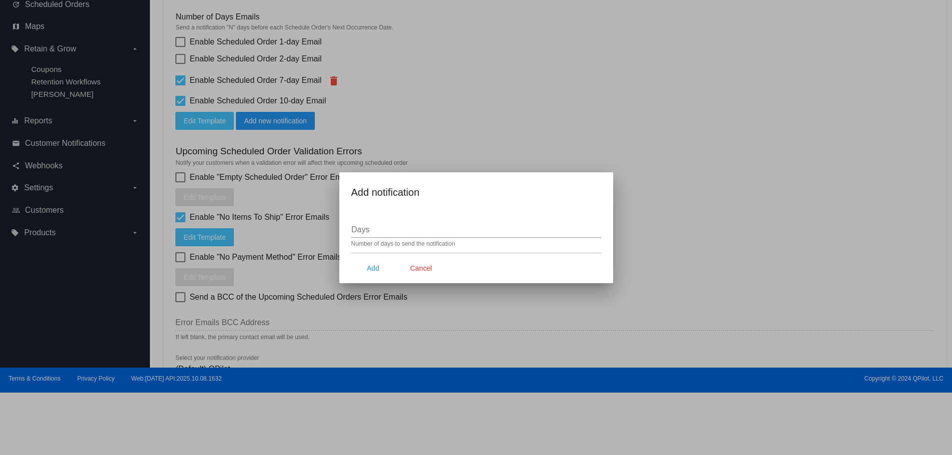
click at [368, 225] on input "Days" at bounding box center [476, 229] width 250 height 9
type input "4"
click at [380, 245] on div "Number of days to send the notification" at bounding box center [403, 244] width 104 height 7
click at [389, 232] on input "4" at bounding box center [476, 229] width 250 height 9
click at [384, 249] on mat-dialog-content "4 Days Number of days to send the notification" at bounding box center [476, 231] width 274 height 42
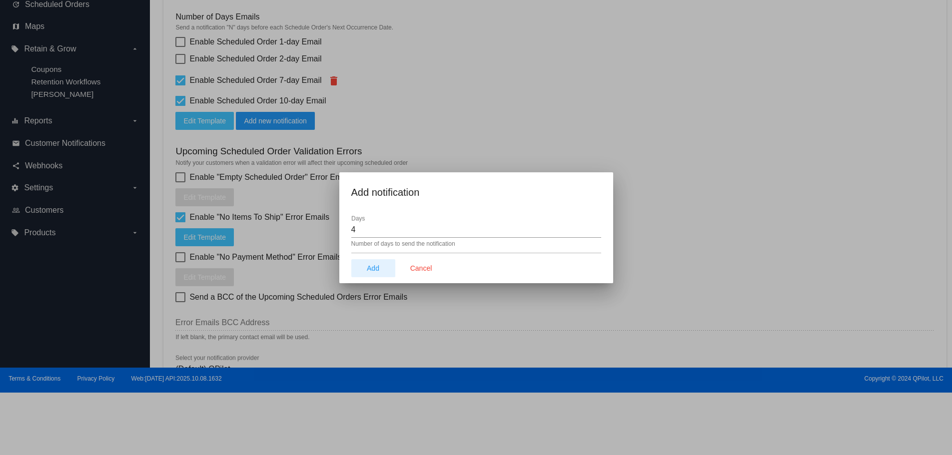
click at [379, 266] on button "Add" at bounding box center [373, 268] width 44 height 18
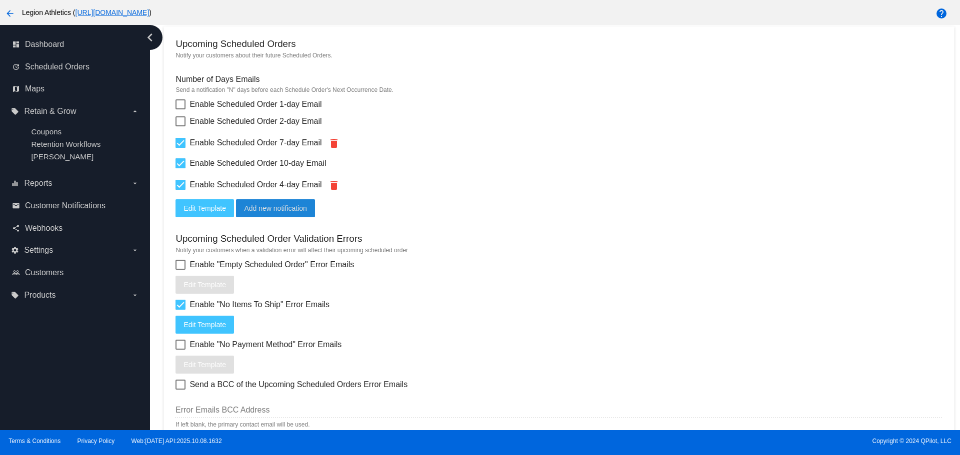
click at [195, 205] on span "Edit Template" at bounding box center [204, 208] width 42 height 8
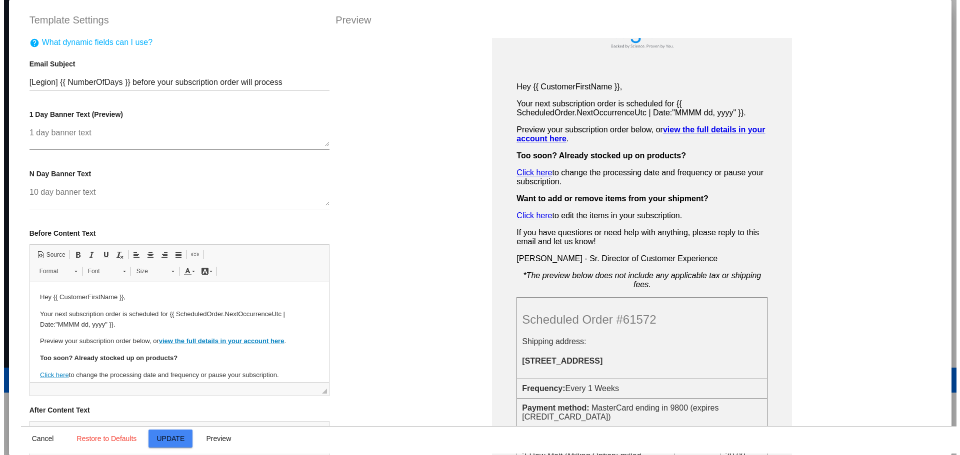
scroll to position [50, 0]
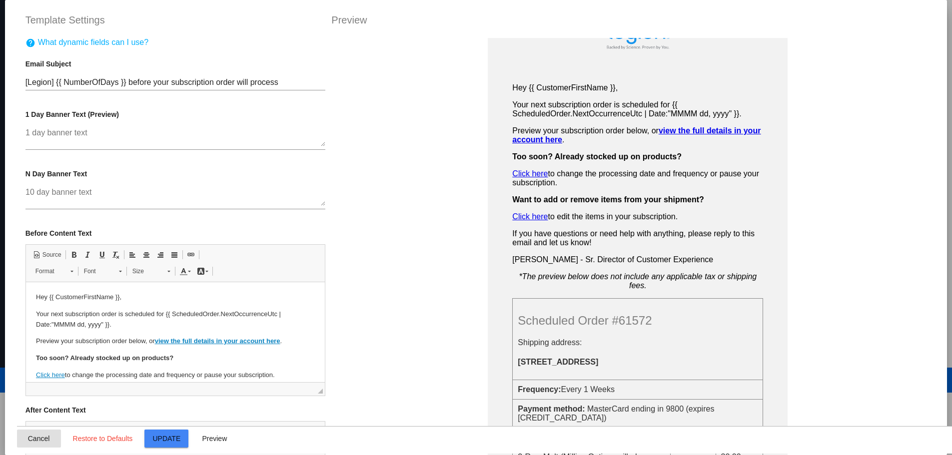
click at [33, 446] on button "Cancel" at bounding box center [39, 439] width 44 height 18
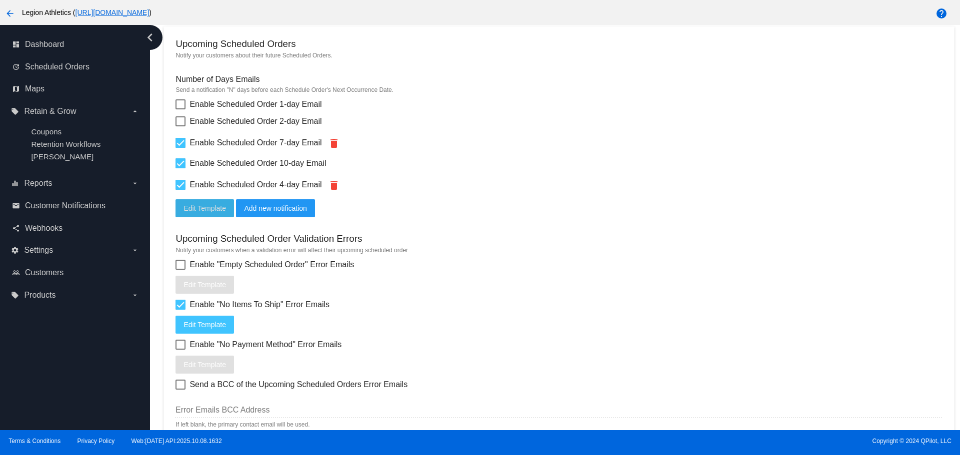
click at [183, 188] on div at bounding box center [180, 185] width 10 height 10
click at [180, 190] on input "Enable Scheduled Order 4-day Email" at bounding box center [180, 190] width 0 height 0
checkbox input "false"
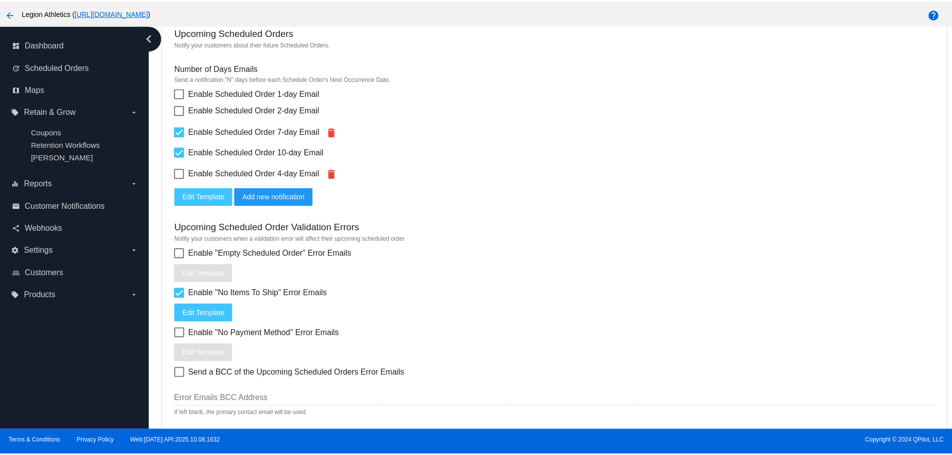
scroll to position [300, 0]
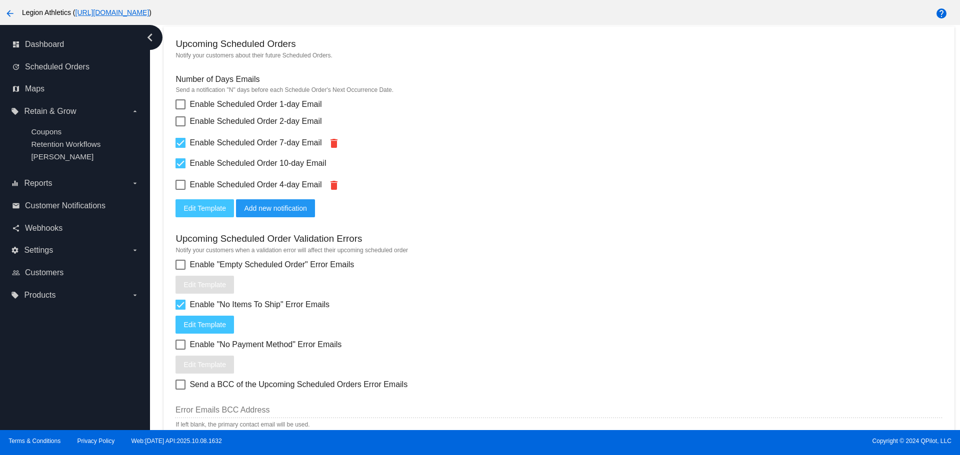
click at [207, 212] on span "Edit Template" at bounding box center [204, 208] width 42 height 8
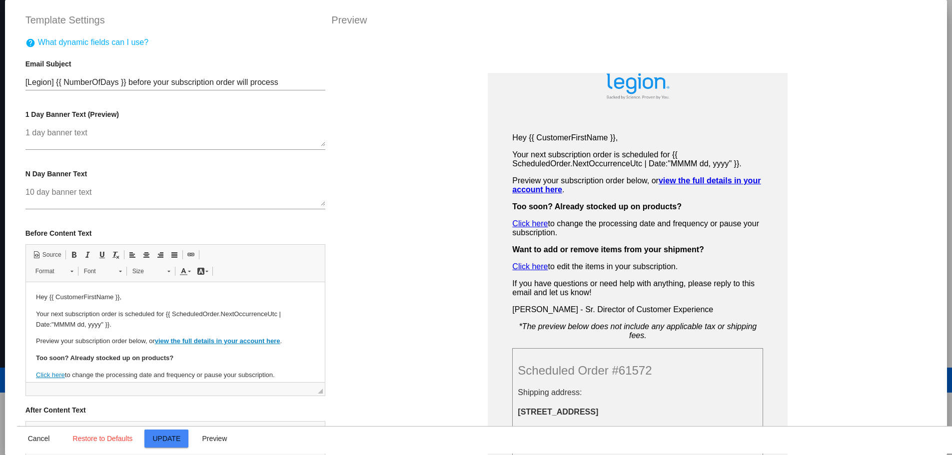
scroll to position [0, 0]
click at [219, 438] on span "Preview" at bounding box center [214, 439] width 25 height 8
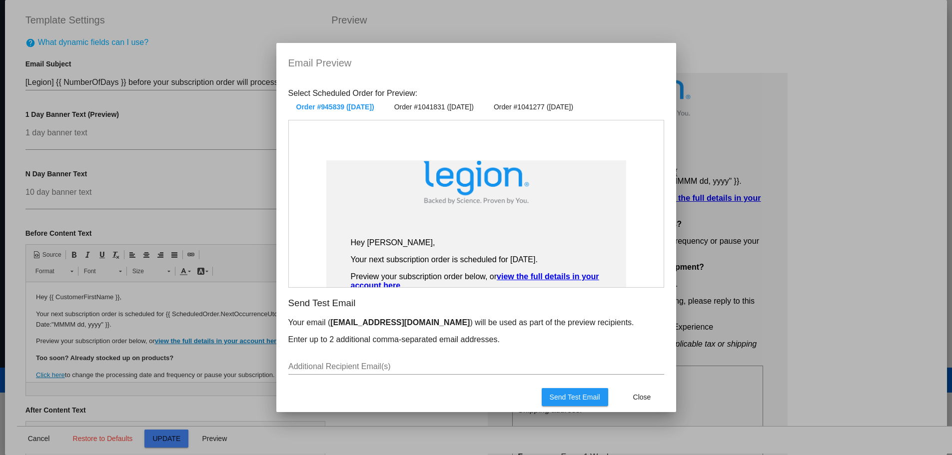
scroll to position [300, 0]
click at [654, 393] on button "Close" at bounding box center [642, 397] width 44 height 18
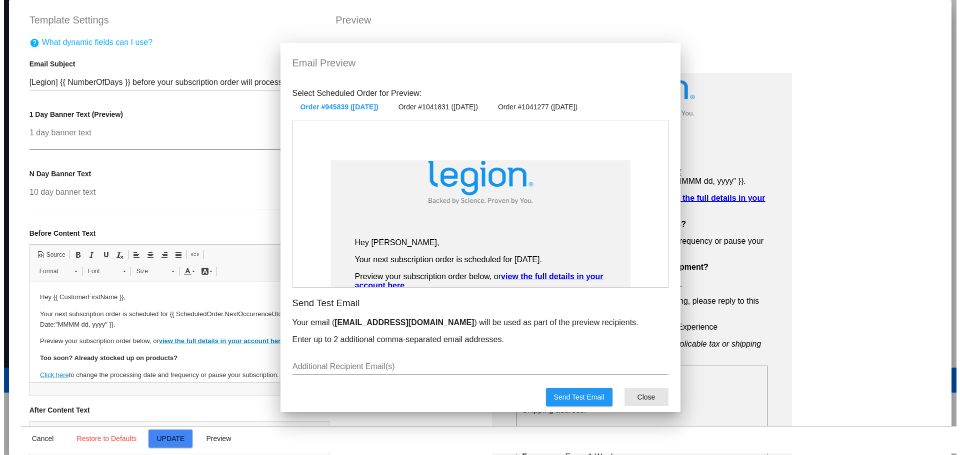
scroll to position [300, 0]
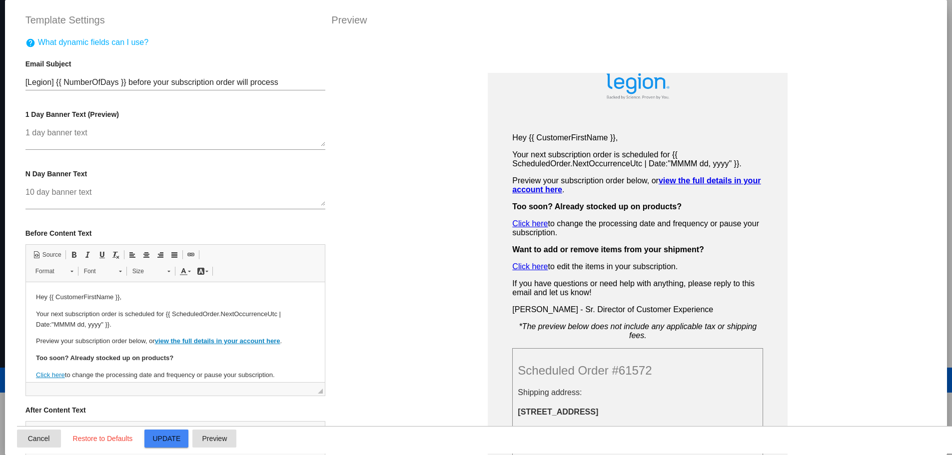
click at [17, 441] on button "Cancel" at bounding box center [39, 439] width 44 height 18
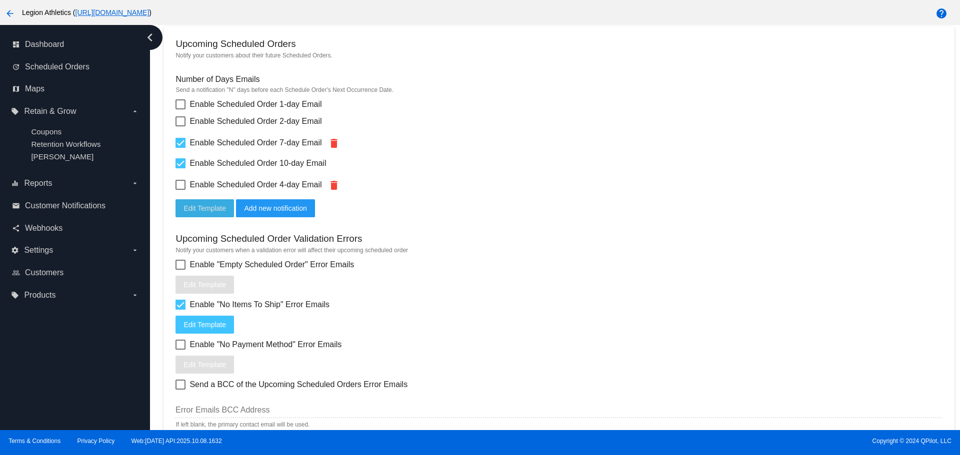
click at [183, 180] on div at bounding box center [180, 185] width 10 height 10
click at [180, 190] on input "Enable Scheduled Order 4-day Email" at bounding box center [180, 190] width 0 height 0
checkbox input "true"
click at [184, 162] on div at bounding box center [180, 163] width 10 height 10
click at [180, 168] on input "Enable Scheduled Order 10-day Email" at bounding box center [180, 168] width 0 height 0
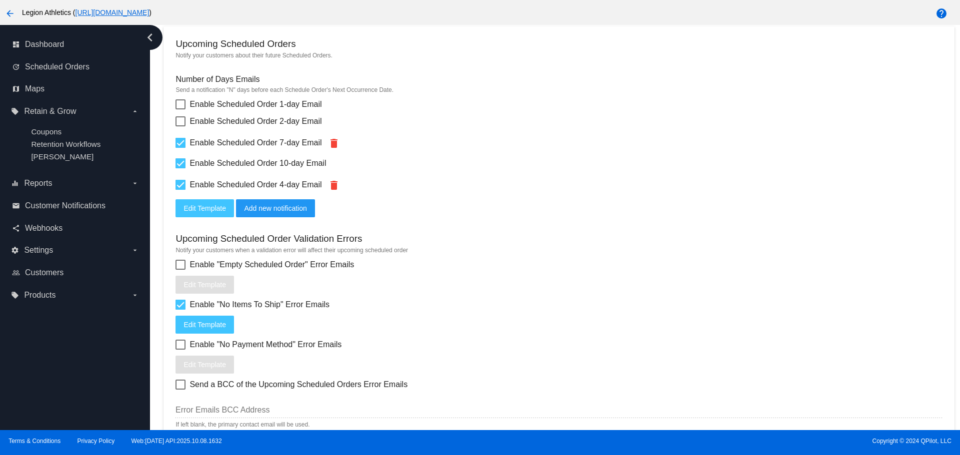
checkbox input "false"
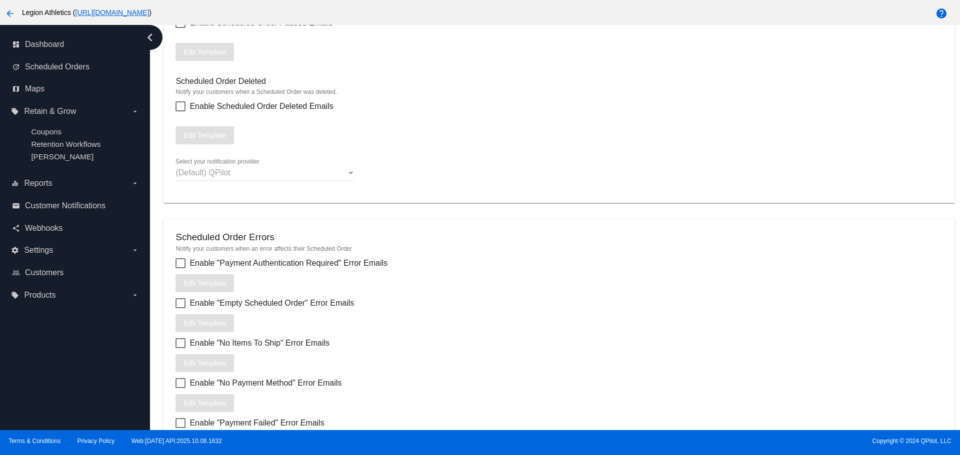
scroll to position [1296, 0]
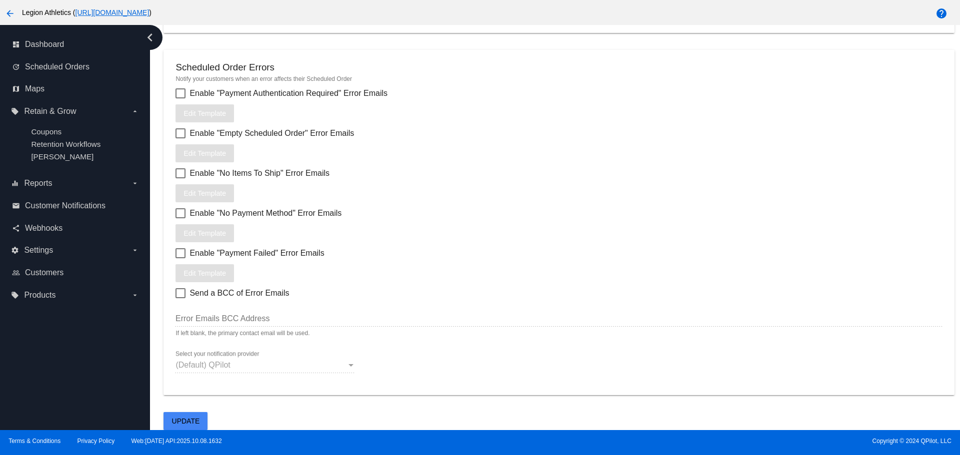
click at [198, 417] on span "Update" at bounding box center [186, 421] width 28 height 8
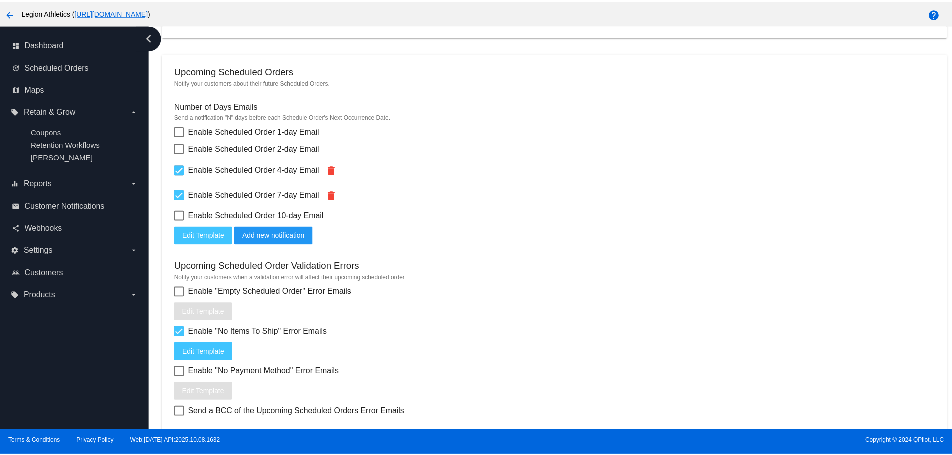
scroll to position [246, 0]
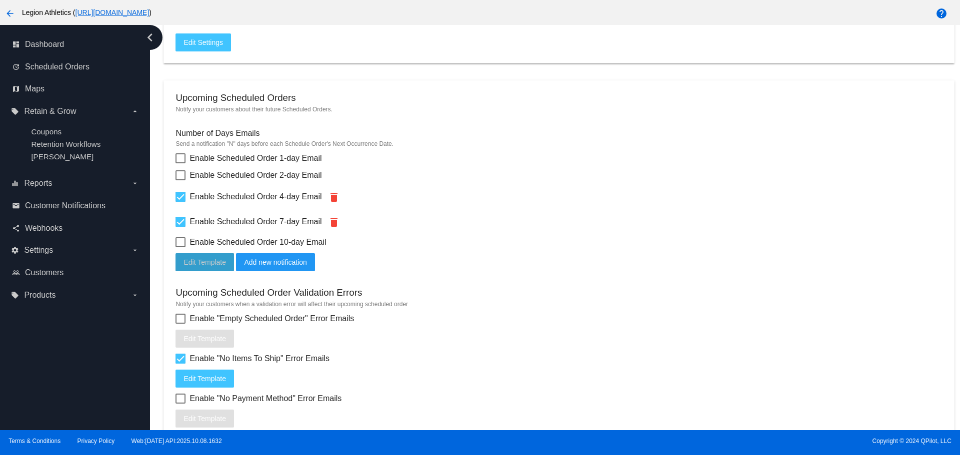
click at [213, 264] on span "Edit Template" at bounding box center [204, 262] width 42 height 8
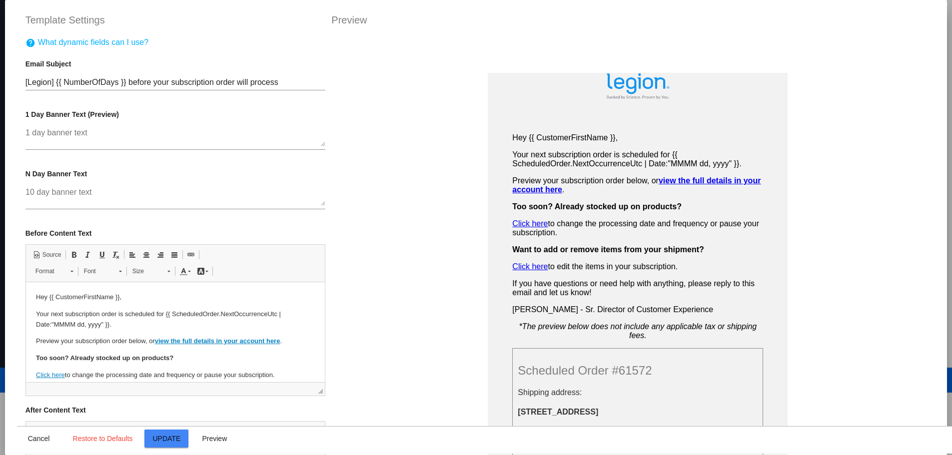
scroll to position [0, 0]
click at [217, 439] on span "Preview" at bounding box center [214, 439] width 25 height 8
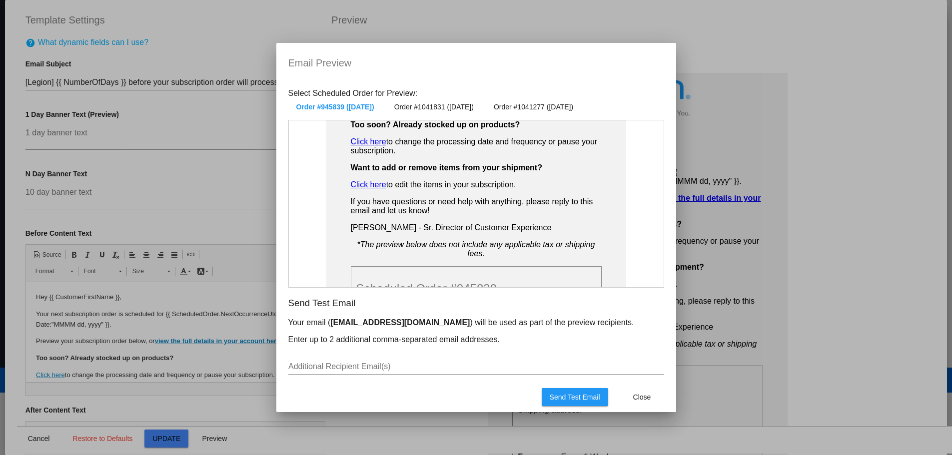
scroll to position [200, 0]
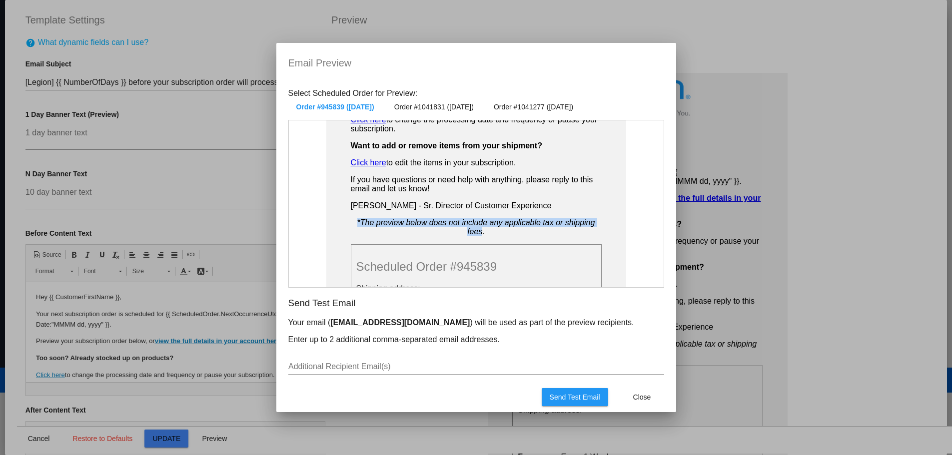
drag, startPoint x: 569, startPoint y: 232, endPoint x: 360, endPoint y: 233, distance: 208.9
drag, startPoint x: 375, startPoint y: 232, endPoint x: 370, endPoint y: 230, distance: 5.9
drag, startPoint x: 365, startPoint y: 230, endPoint x: 581, endPoint y: 230, distance: 216.4
click at [634, 395] on span "Close" at bounding box center [642, 397] width 18 height 8
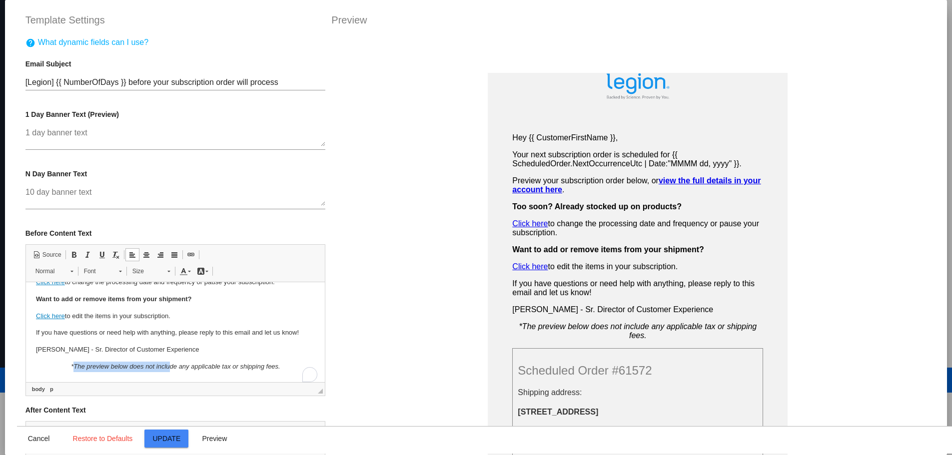
scroll to position [103, 0]
drag, startPoint x: 66, startPoint y: 367, endPoint x: 271, endPoint y: 369, distance: 205.5
click at [271, 369] on em "*The preview below does not include any applicable tax or shipping fees." at bounding box center [174, 366] width 209 height 7
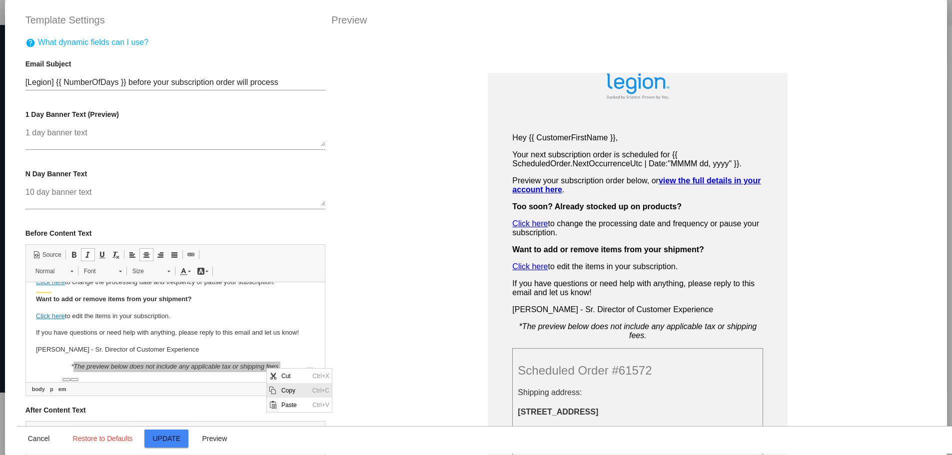
click at [287, 390] on span "Copy" at bounding box center [294, 390] width 31 height 14
copy em "The preview below does not include any applicable tax or shipping fees."
click at [247, 354] on p "[PERSON_NAME] - Sr. Director of Customer Experience" at bounding box center [174, 350] width 279 height 10
click at [175, 367] on em "*The preview below does not include any applicable tax or shipping fees." at bounding box center [174, 366] width 209 height 7
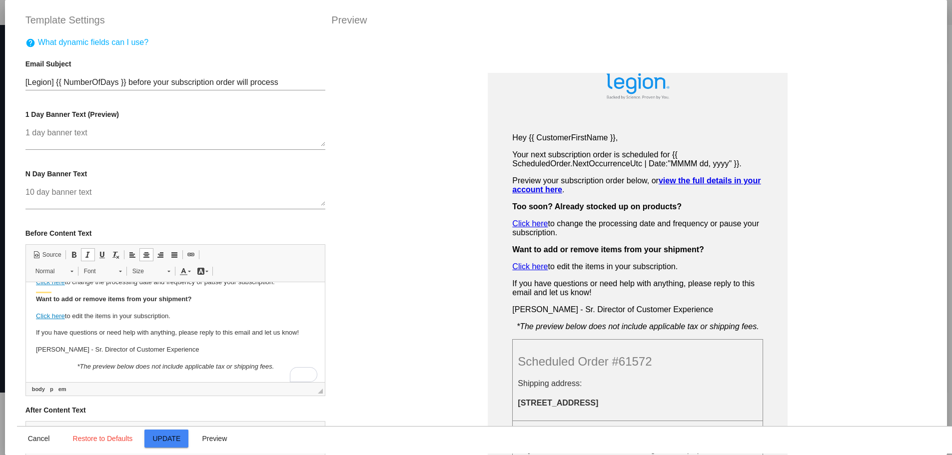
click at [172, 438] on span "Update" at bounding box center [167, 439] width 28 height 8
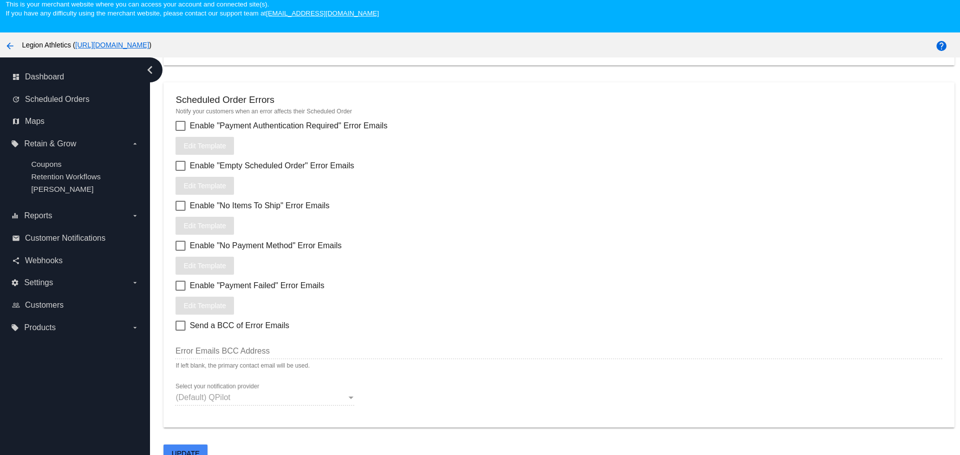
scroll to position [62, 0]
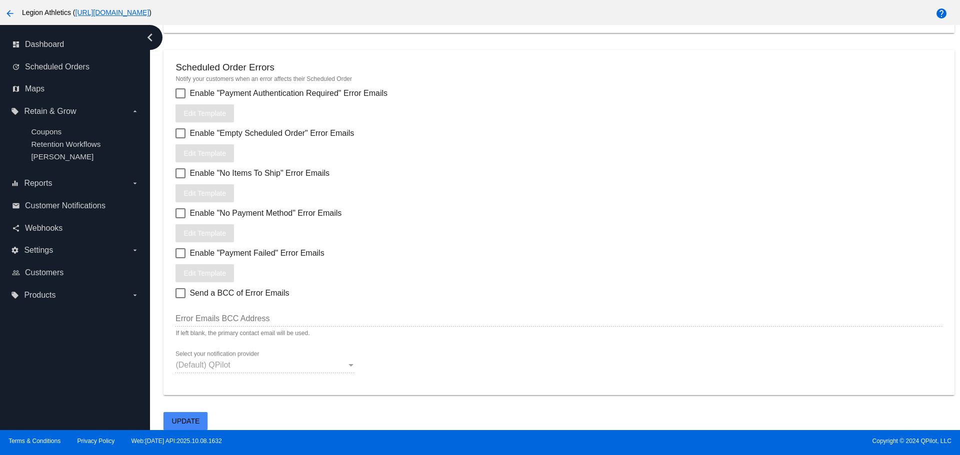
click at [195, 421] on span "Update" at bounding box center [186, 421] width 28 height 8
click at [198, 417] on span "Update" at bounding box center [186, 421] width 28 height 8
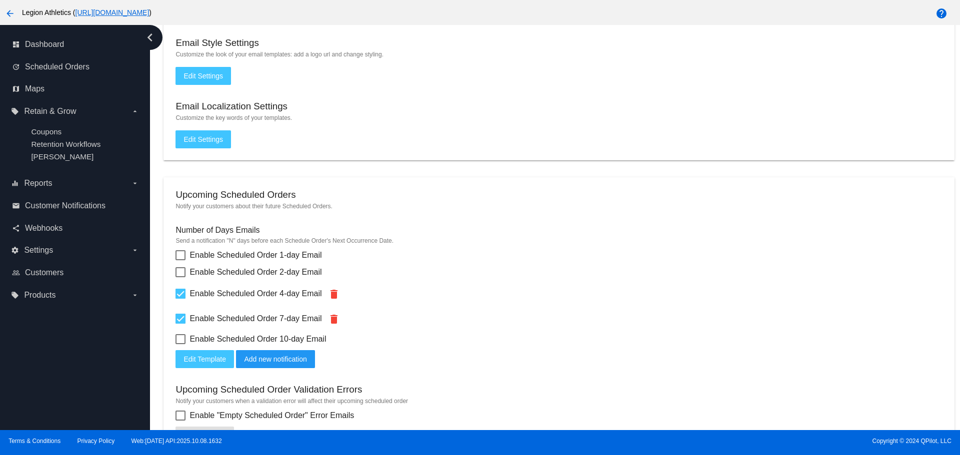
scroll to position [150, 0]
click at [261, 361] on span "Add new notification" at bounding box center [275, 358] width 62 height 8
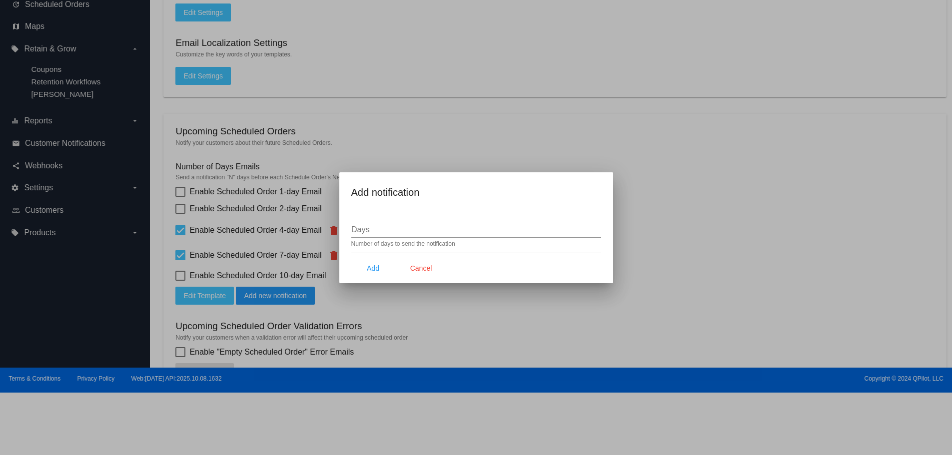
click at [379, 235] on div "Days" at bounding box center [476, 226] width 250 height 22
click at [596, 227] on input "1" at bounding box center [476, 229] width 250 height 9
click at [596, 227] on input "2" at bounding box center [476, 229] width 250 height 9
type input "3"
click at [596, 227] on input "3" at bounding box center [476, 229] width 250 height 9
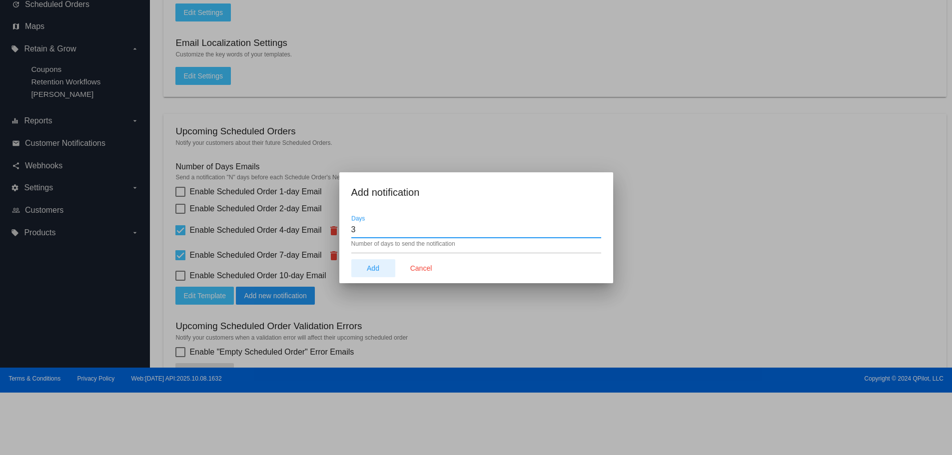
click at [376, 266] on span "Add" at bounding box center [373, 268] width 12 height 8
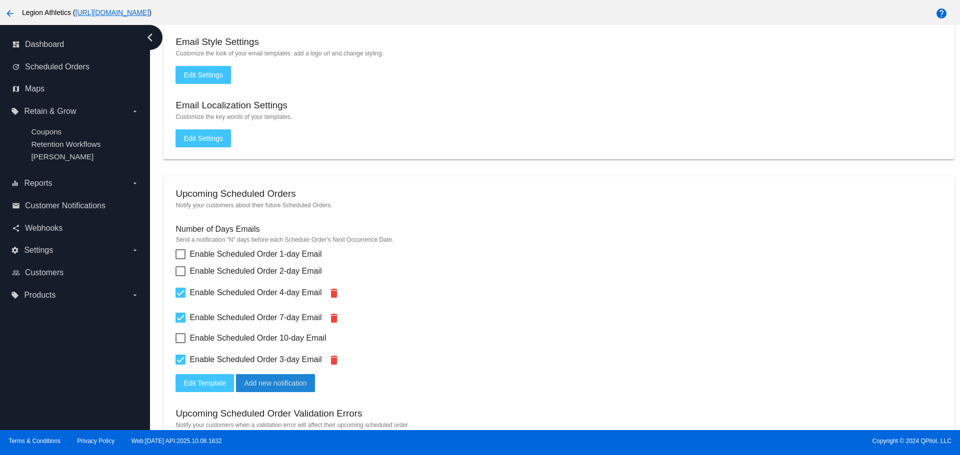
click at [184, 293] on div at bounding box center [180, 293] width 10 height 10
click at [180, 298] on input "Enable Scheduled Order 4-day Email" at bounding box center [180, 298] width 0 height 0
checkbox input "false"
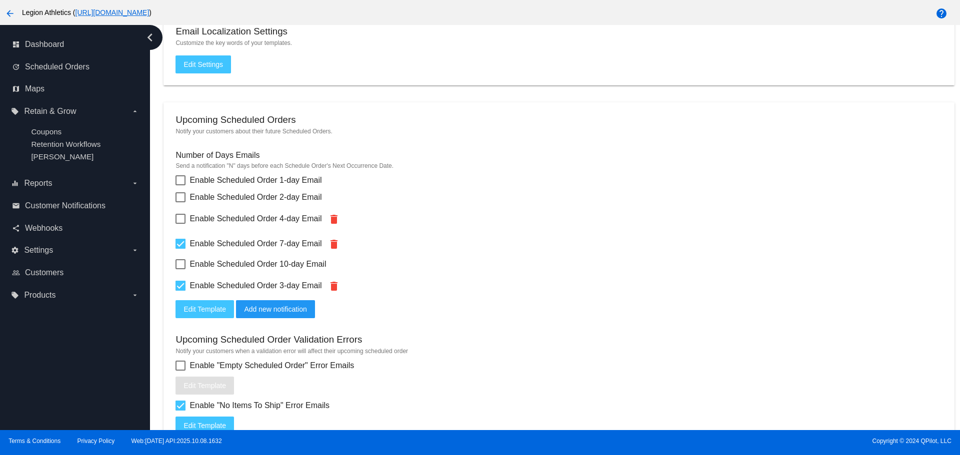
scroll to position [250, 0]
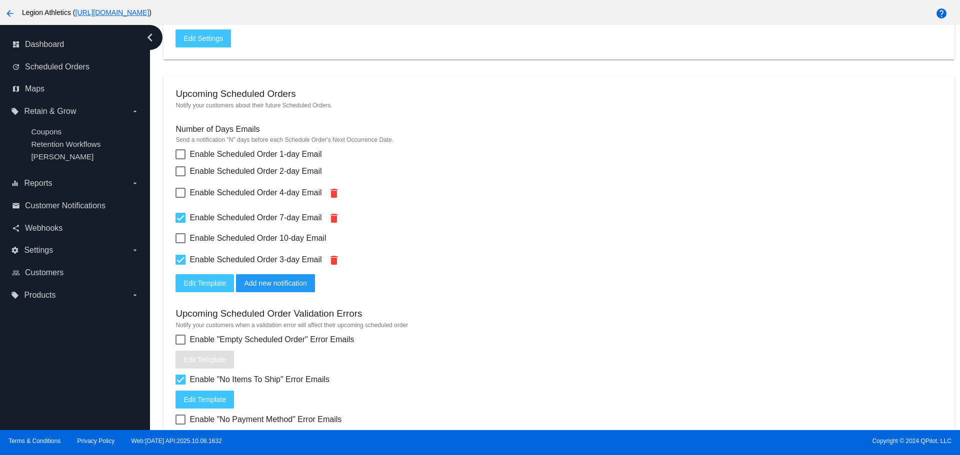
click at [331, 190] on mat-icon "delete" at bounding box center [334, 193] width 12 height 12
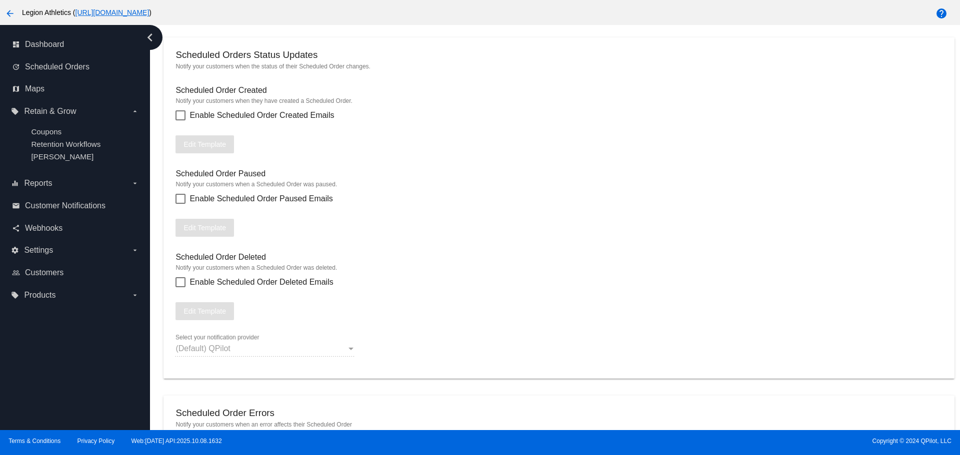
scroll to position [1296, 0]
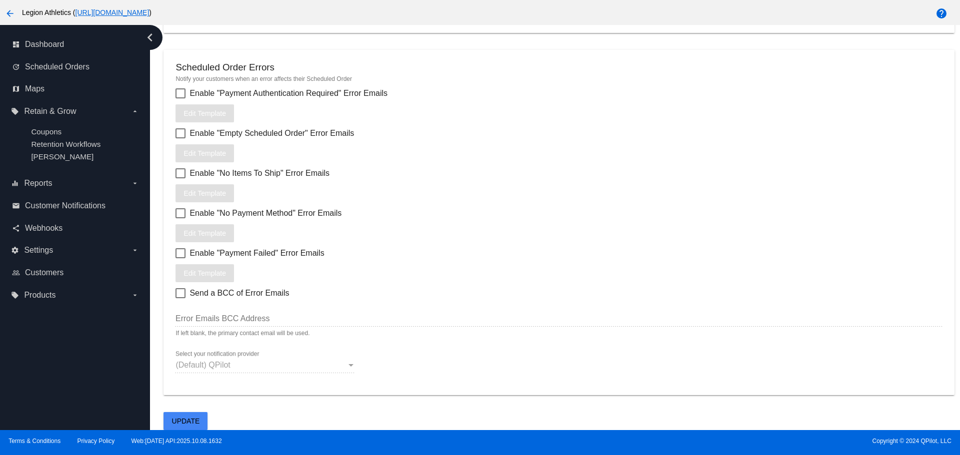
click at [201, 422] on button "Update" at bounding box center [185, 421] width 44 height 18
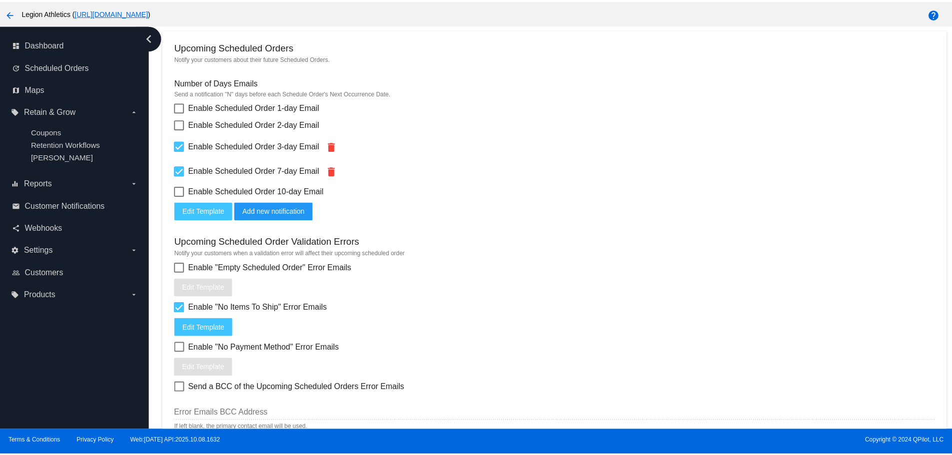
scroll to position [296, 0]
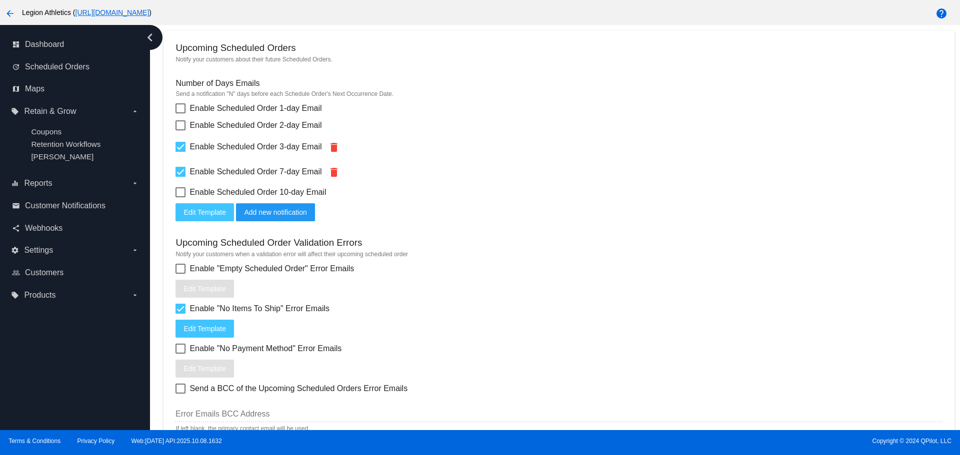
click at [197, 213] on span "Edit Template" at bounding box center [204, 212] width 42 height 8
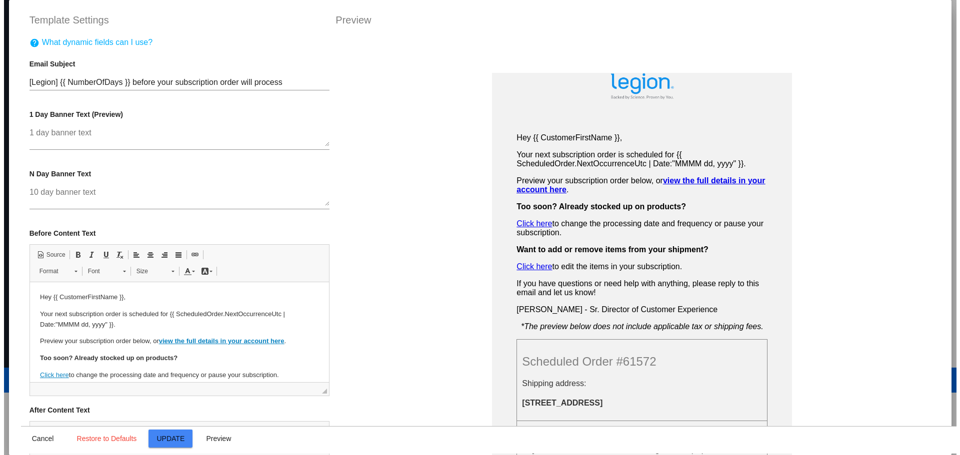
scroll to position [0, 0]
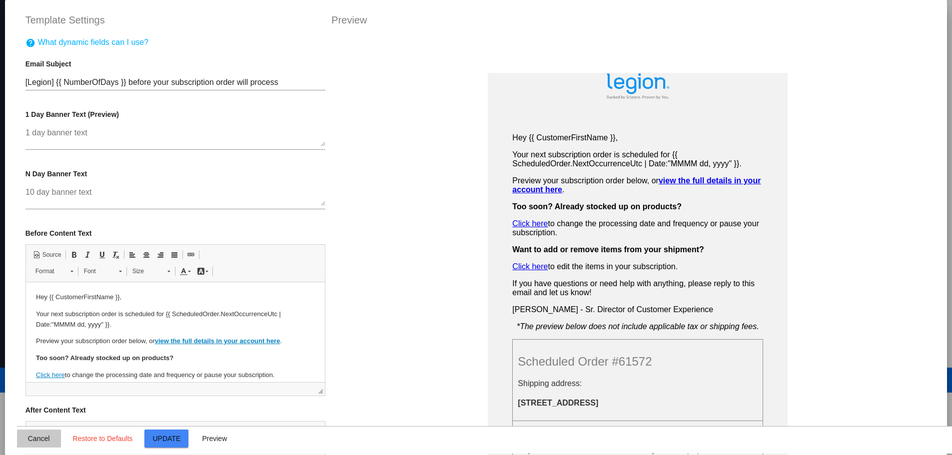
click at [28, 437] on span "Cancel" at bounding box center [39, 439] width 22 height 8
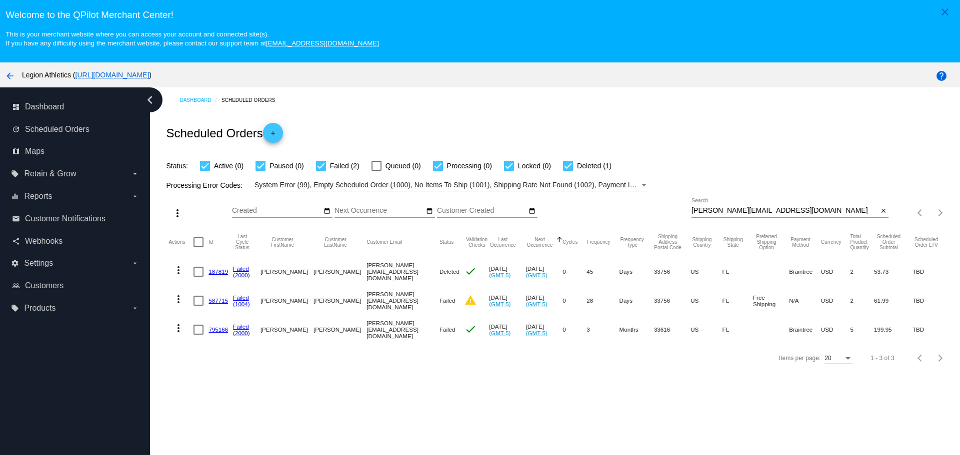
click at [691, 212] on input "carson@legionsupplements.com" at bounding box center [784, 211] width 186 height 8
drag, startPoint x: 687, startPoint y: 212, endPoint x: 781, endPoint y: 211, distance: 94.0
click at [781, 211] on input "carson@legionsupplements.com" at bounding box center [784, 211] width 186 height 8
paste input "elias.antypas@gmail"
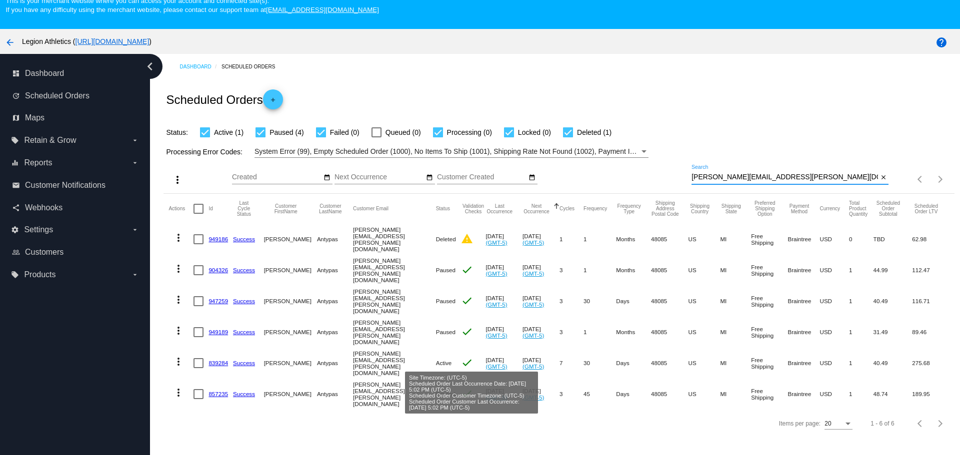
scroll to position [62, 0]
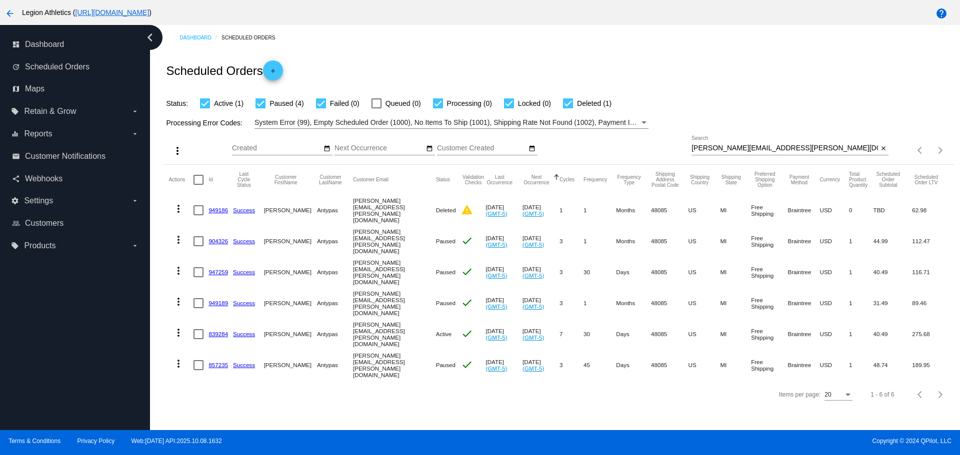
drag, startPoint x: 502, startPoint y: 322, endPoint x: 534, endPoint y: 322, distance: 31.5
click at [534, 322] on mat-cell "Oct 20 2025 (GMT-5)" at bounding box center [540, 334] width 37 height 31
click at [691, 147] on input "elias.antypas@gmail.com" at bounding box center [784, 148] width 186 height 8
drag, startPoint x: 687, startPoint y: 147, endPoint x: 757, endPoint y: 148, distance: 70.0
click at [757, 148] on input "elias.antypas@gmail.com" at bounding box center [784, 148] width 186 height 8
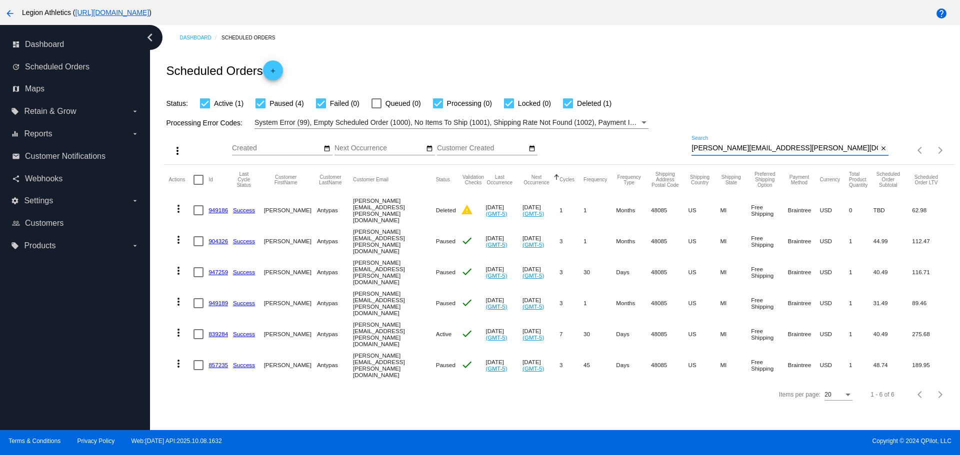
paste input "juliewillard22@yahoo"
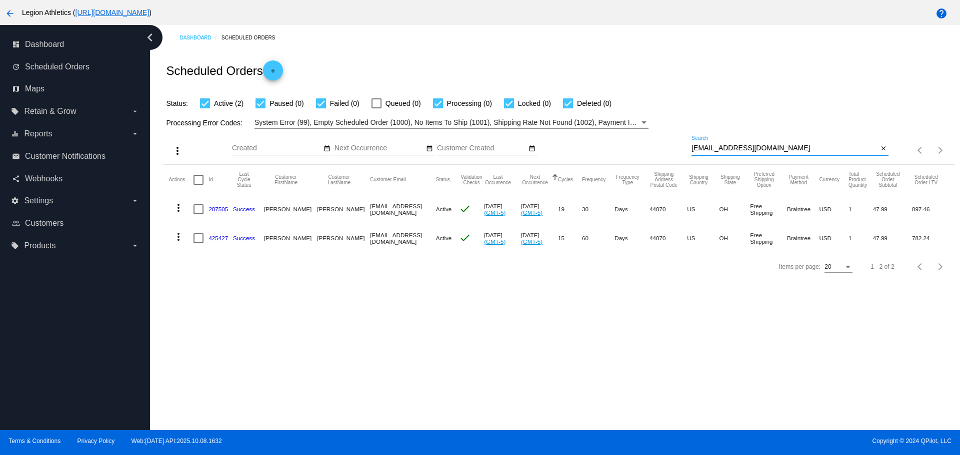
type input "[EMAIL_ADDRESS][DOMAIN_NAME]"
click at [177, 207] on mat-icon "more_vert" at bounding box center [178, 208] width 12 height 12
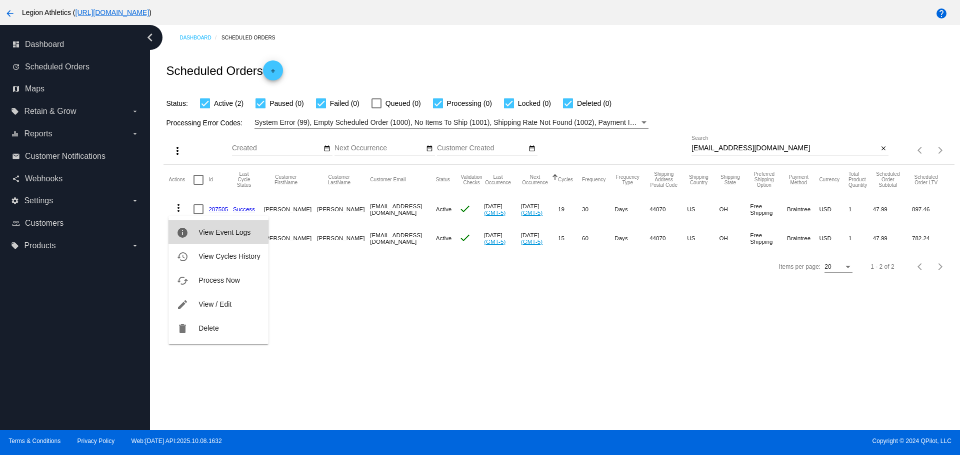
click at [206, 229] on span "View Event Logs" at bounding box center [224, 232] width 52 height 8
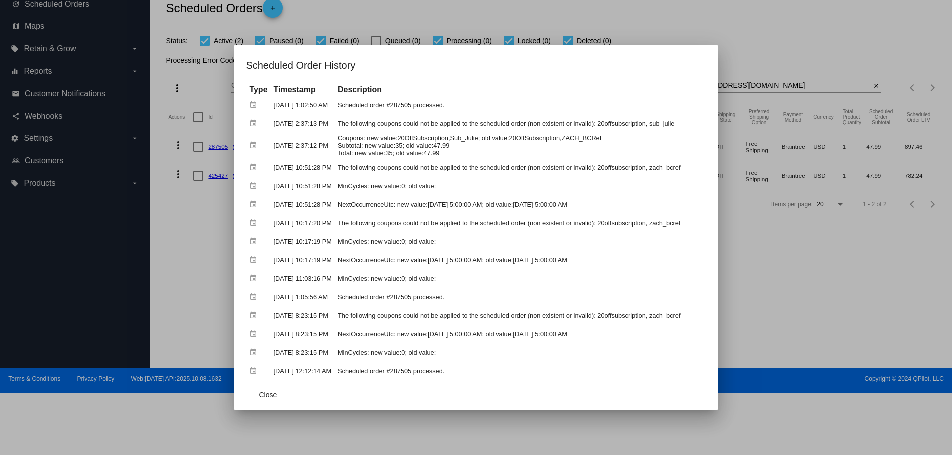
drag, startPoint x: 417, startPoint y: 205, endPoint x: 602, endPoint y: 208, distance: 184.5
click at [602, 208] on td "NextOccurrenceUtc: new value:10/9/2025 5:00:00 AM; old value:10/6/2025 5:00:00 …" at bounding box center [520, 204] width 370 height 17
drag, startPoint x: 390, startPoint y: 261, endPoint x: 591, endPoint y: 261, distance: 201.4
click at [591, 261] on td "NextOccurrenceUtc: new value:10/6/2025 5:00:00 AM; old value:8/4/2025 5:00:00 AM" at bounding box center [520, 259] width 370 height 17
click at [263, 391] on button "Close" at bounding box center [268, 395] width 44 height 18
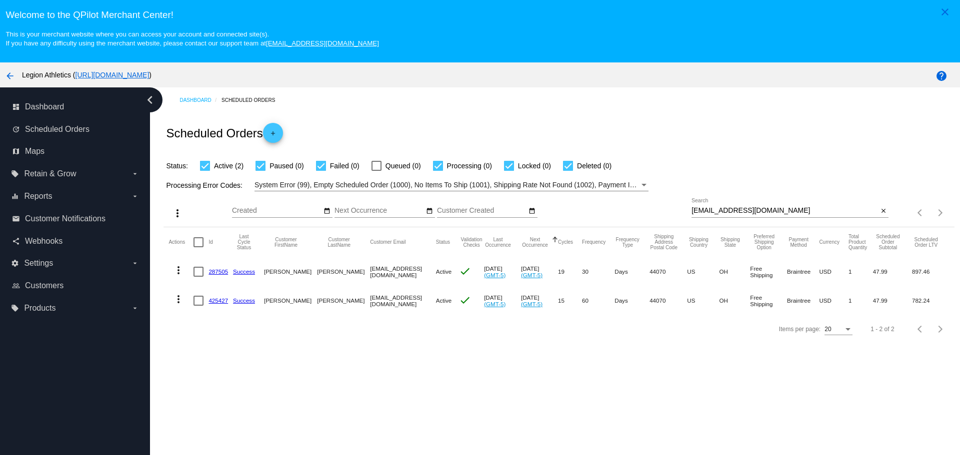
scroll to position [62, 0]
